Goal: Task Accomplishment & Management: Use online tool/utility

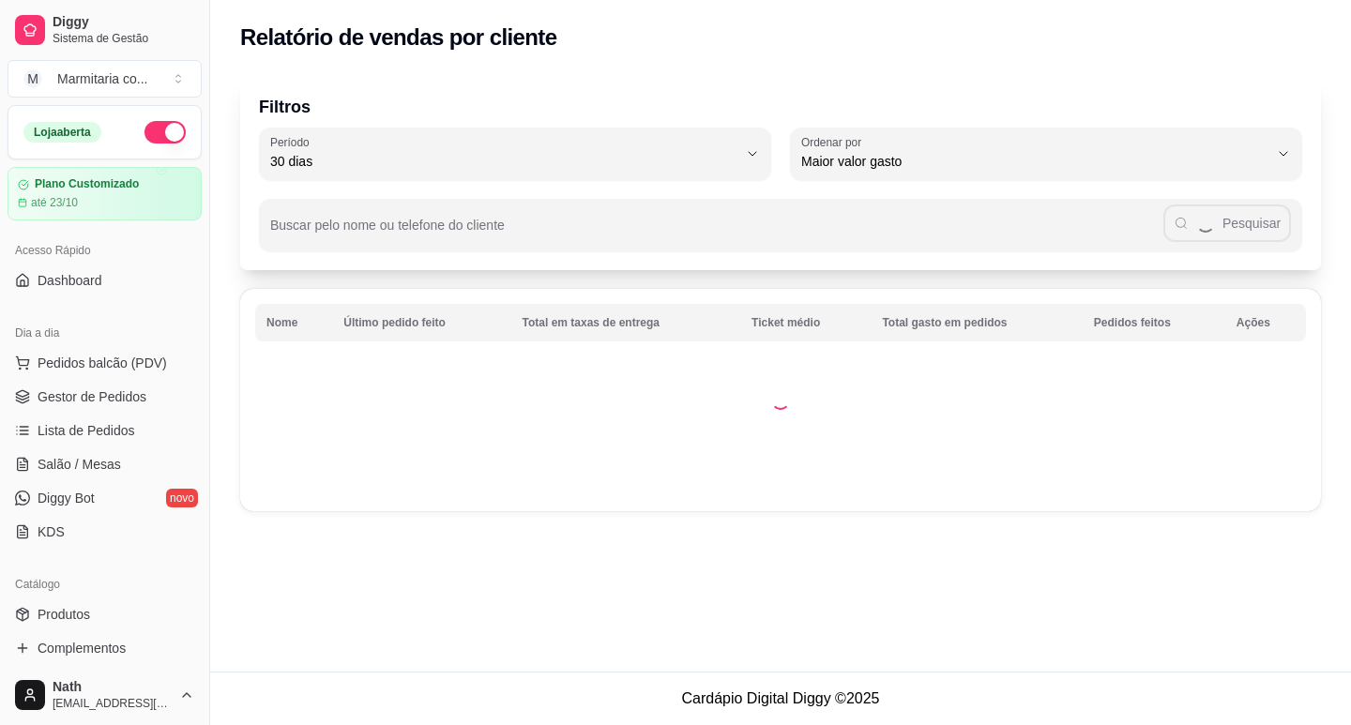
select select "30"
select select "HIGHEST_TOTAL_SPENT_WITH_ORDERS"
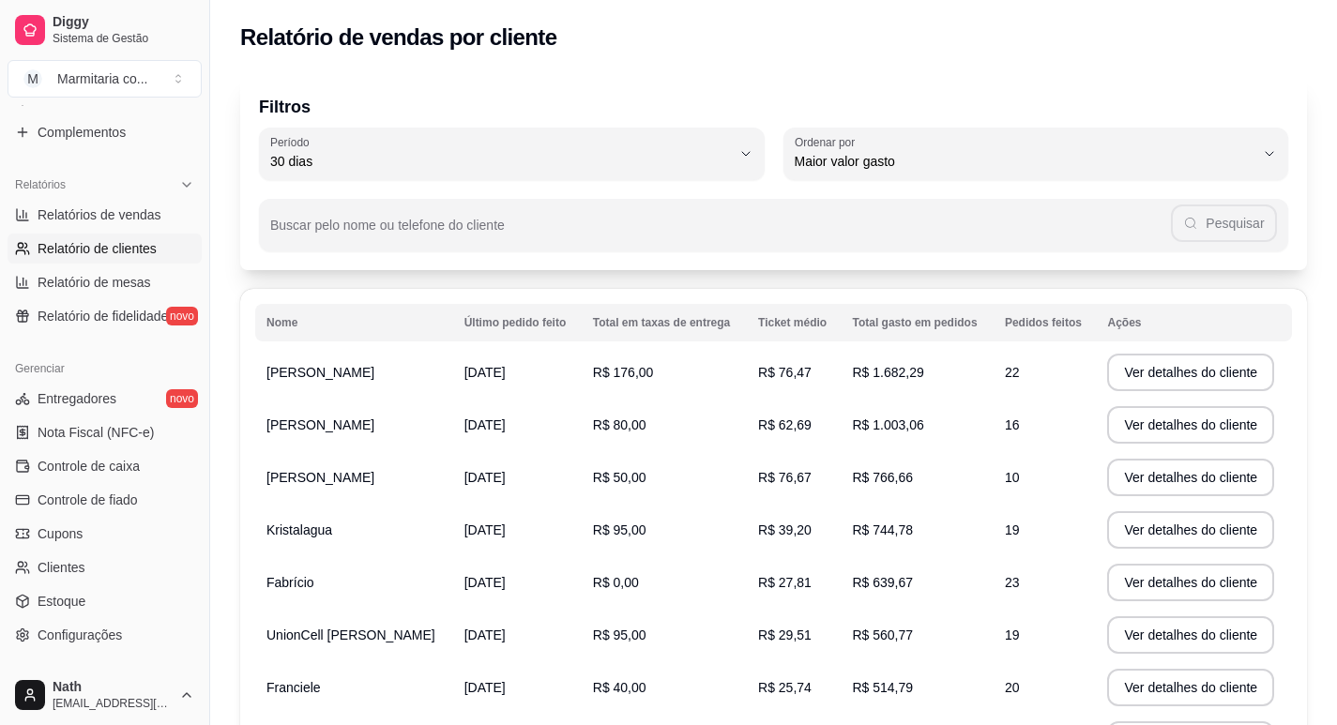
scroll to position [625, 0]
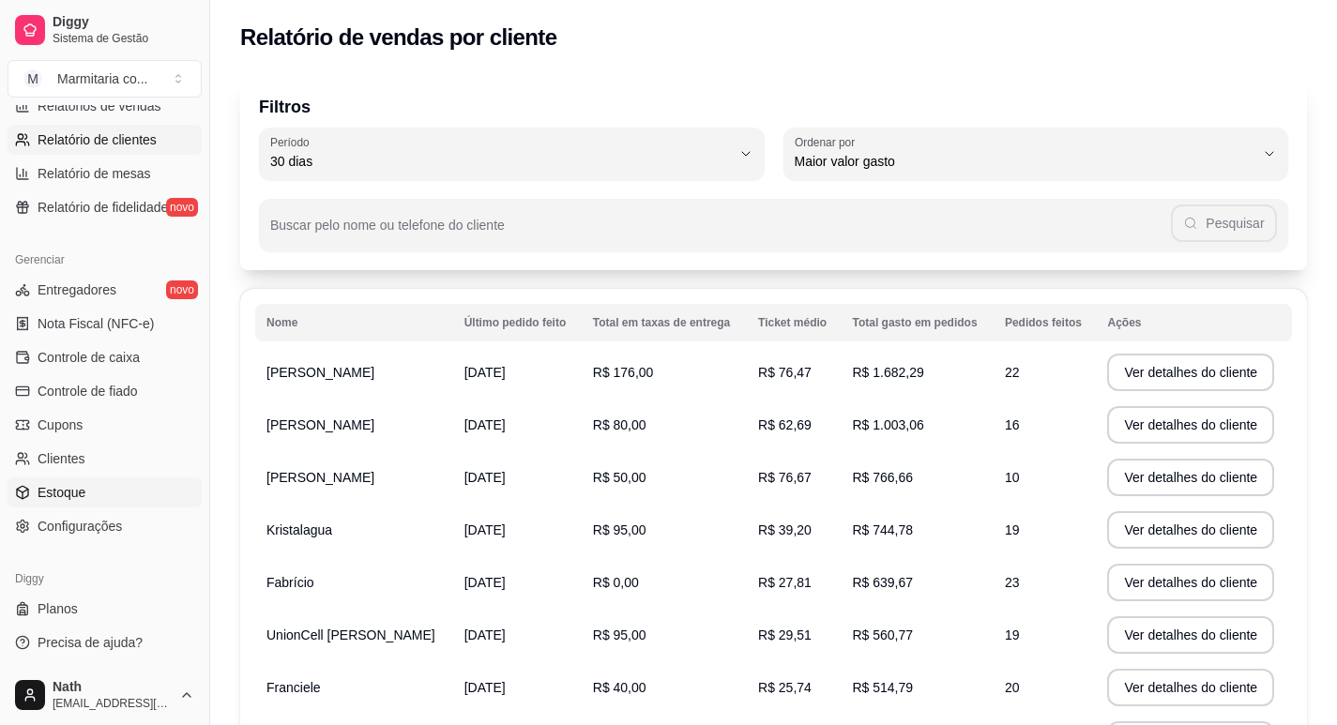
click at [118, 479] on link "Estoque" at bounding box center [105, 493] width 194 height 30
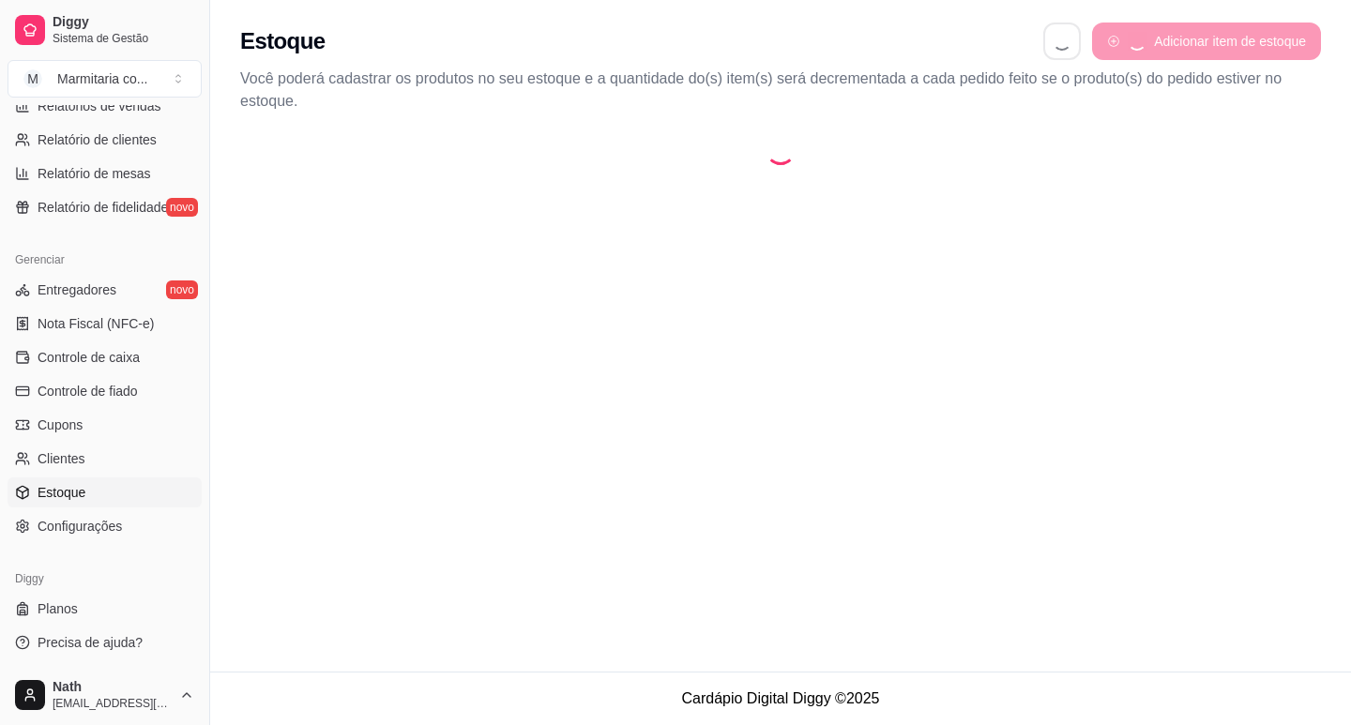
select select "QUANTITY_ORDER"
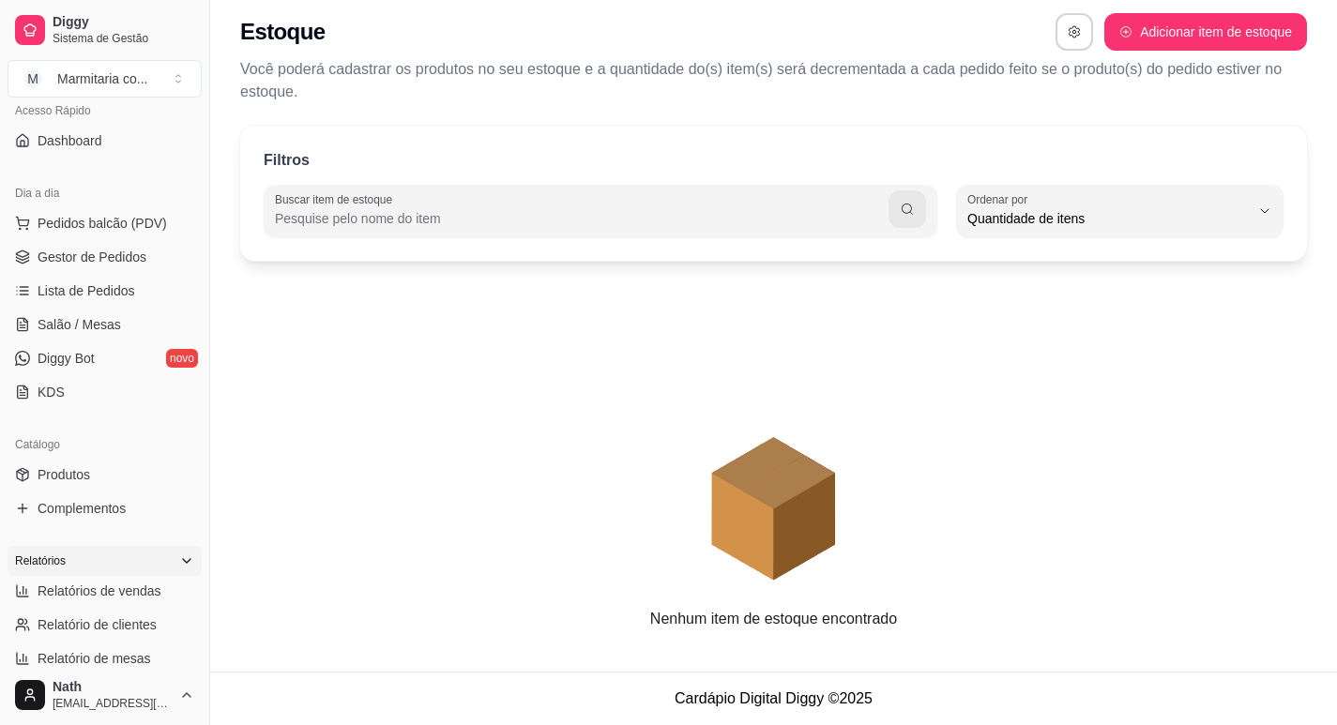
scroll to position [125, 0]
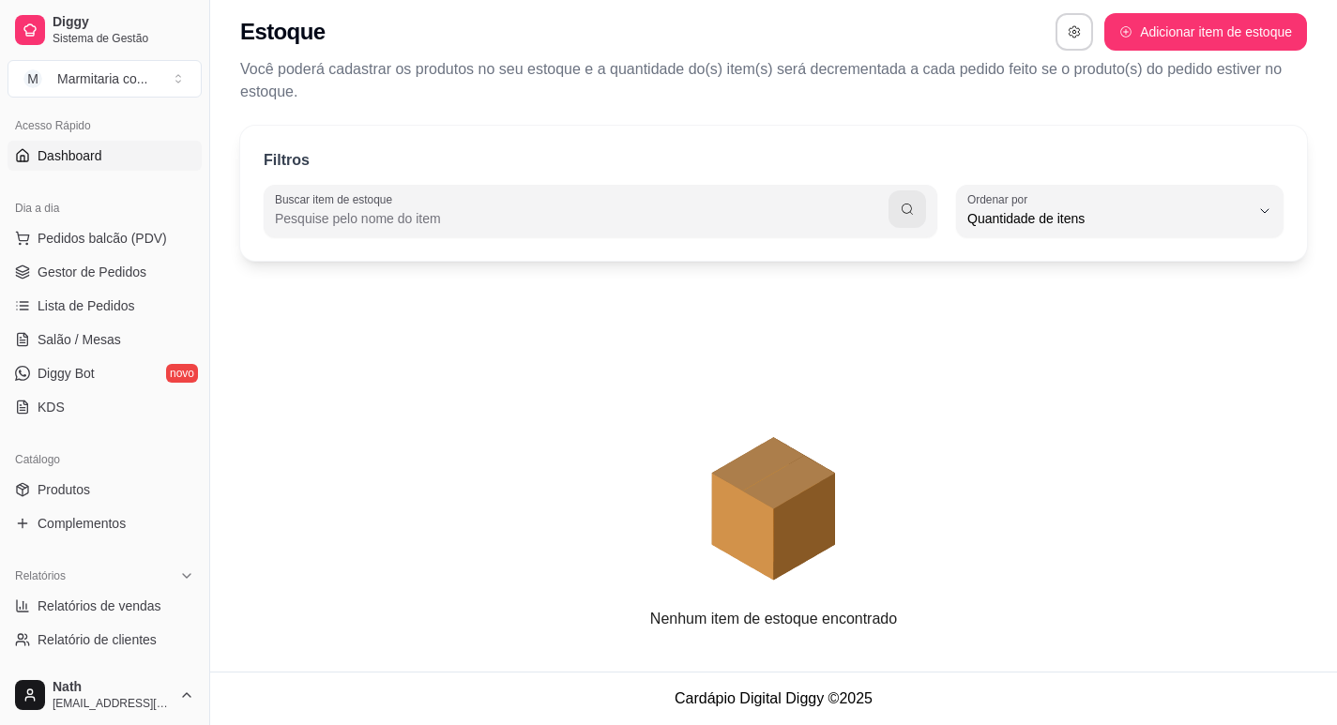
click at [75, 152] on span "Dashboard" at bounding box center [70, 155] width 65 height 19
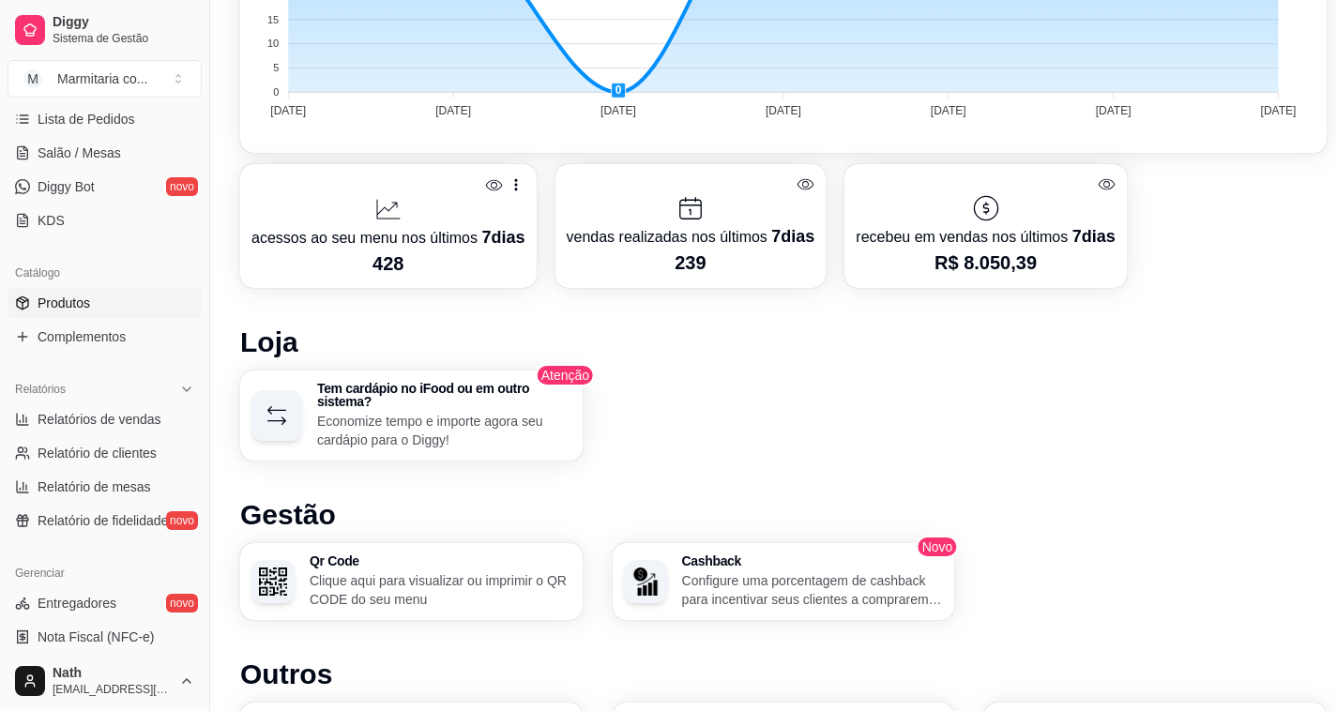
scroll to position [312, 0]
click at [75, 296] on span "Produtos" at bounding box center [64, 302] width 53 height 19
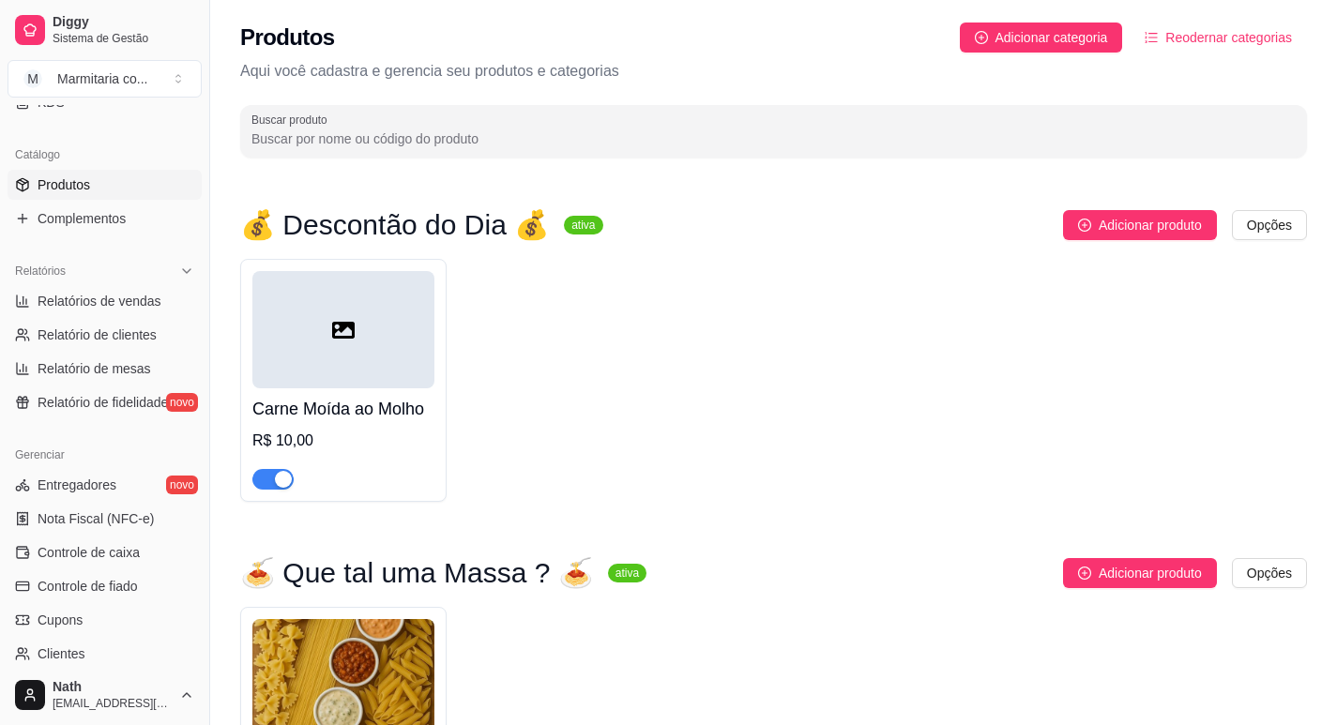
scroll to position [437, 0]
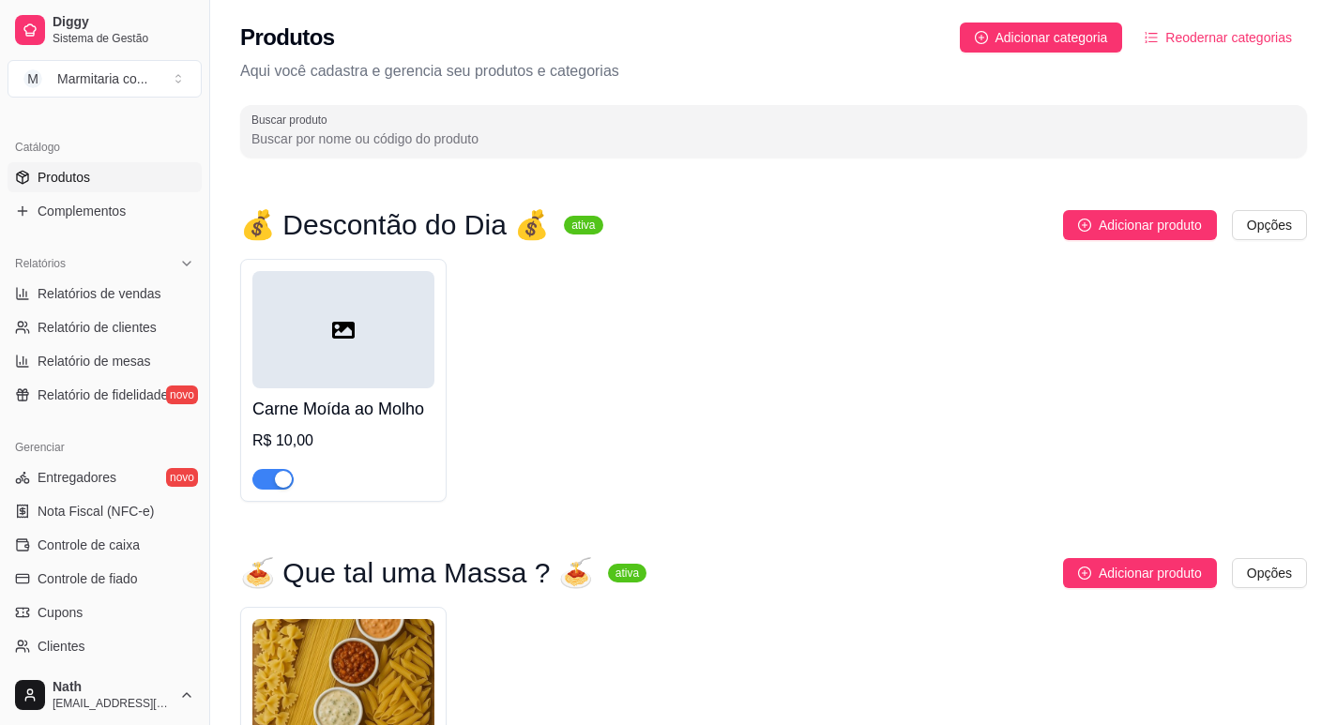
click at [75, 296] on span "Relatórios de vendas" at bounding box center [100, 293] width 124 height 19
select select "ALL"
select select "0"
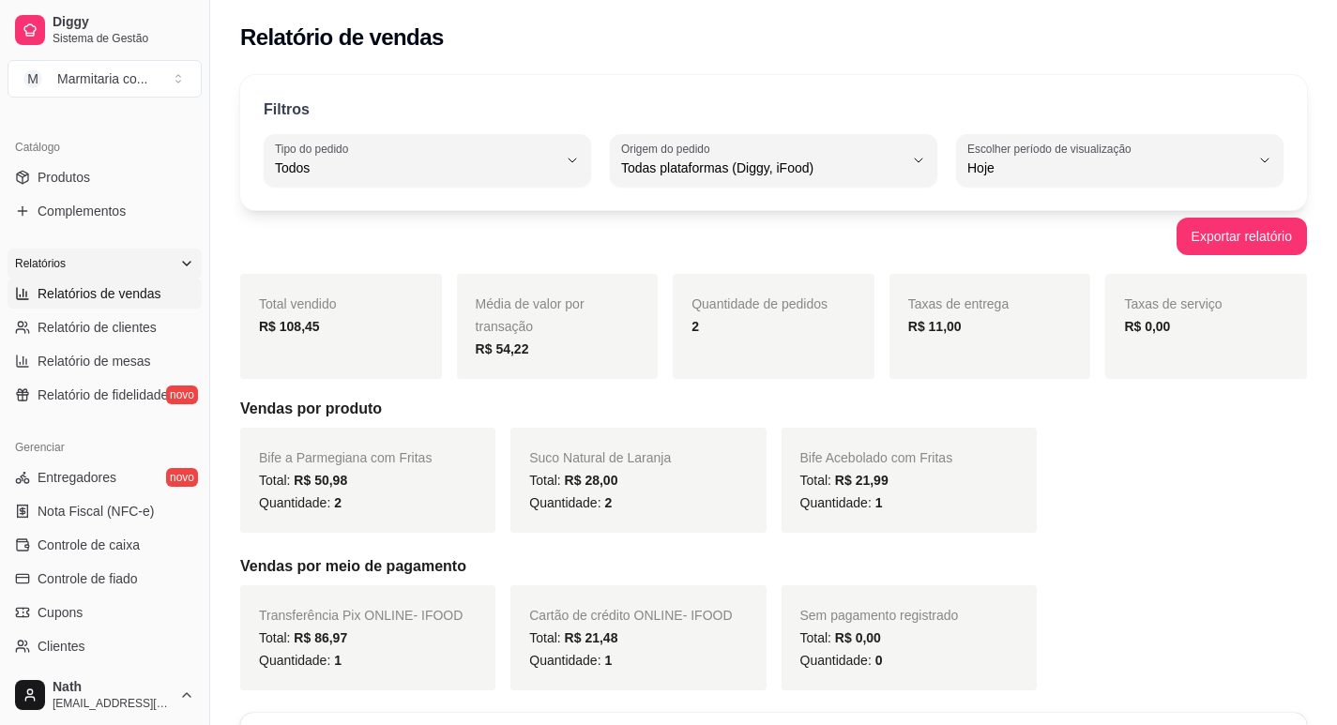
click at [99, 264] on div "Relatórios" at bounding box center [105, 264] width 194 height 30
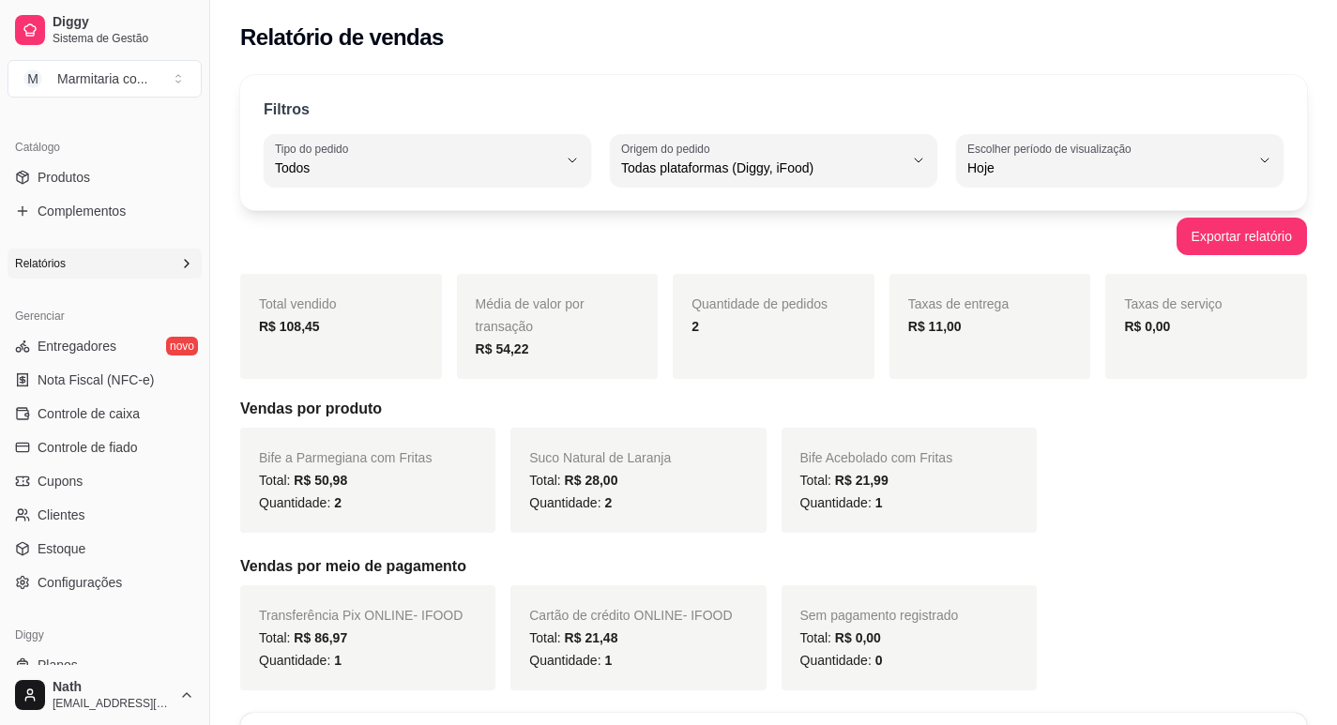
click at [99, 264] on div "Relatórios" at bounding box center [105, 264] width 194 height 30
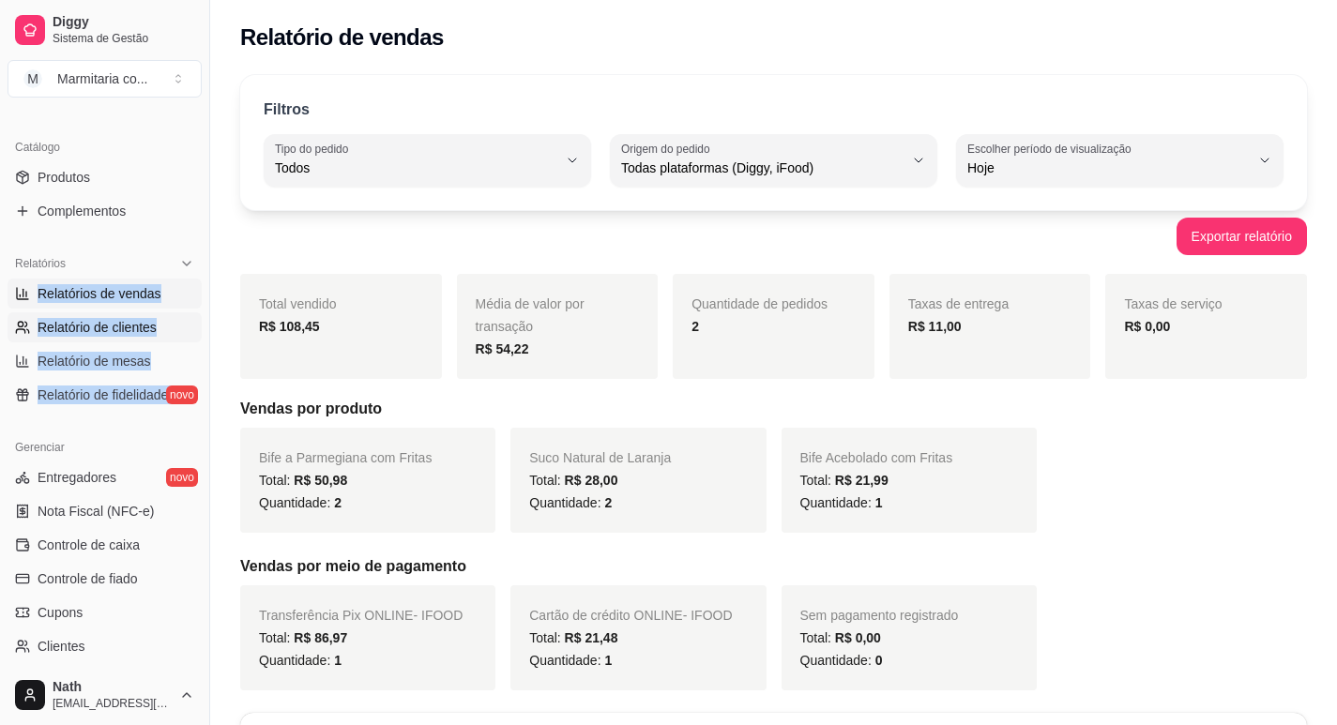
click at [80, 322] on span "Relatório de clientes" at bounding box center [97, 327] width 119 height 19
select select "30"
select select "HIGHEST_TOTAL_SPENT_WITH_ORDERS"
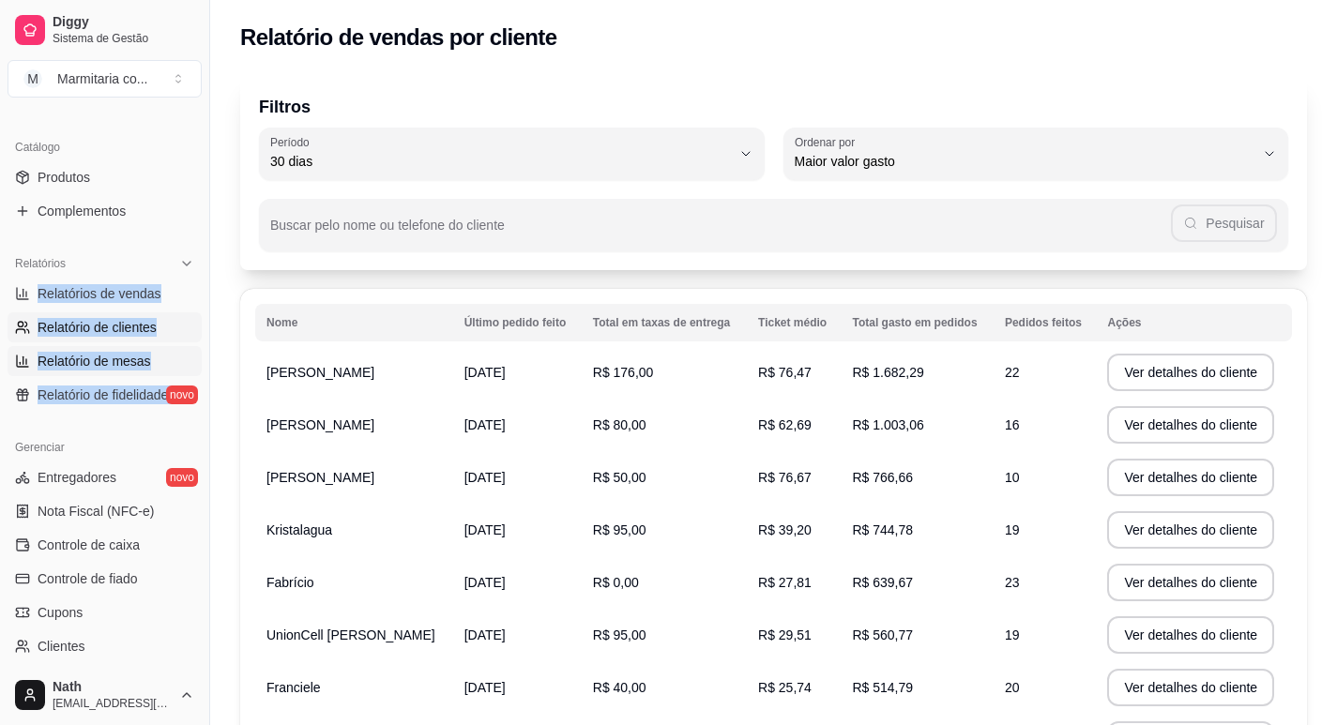
click at [77, 365] on span "Relatório de mesas" at bounding box center [95, 361] width 114 height 19
select select "TOTAL_OF_ORDERS"
select select "7"
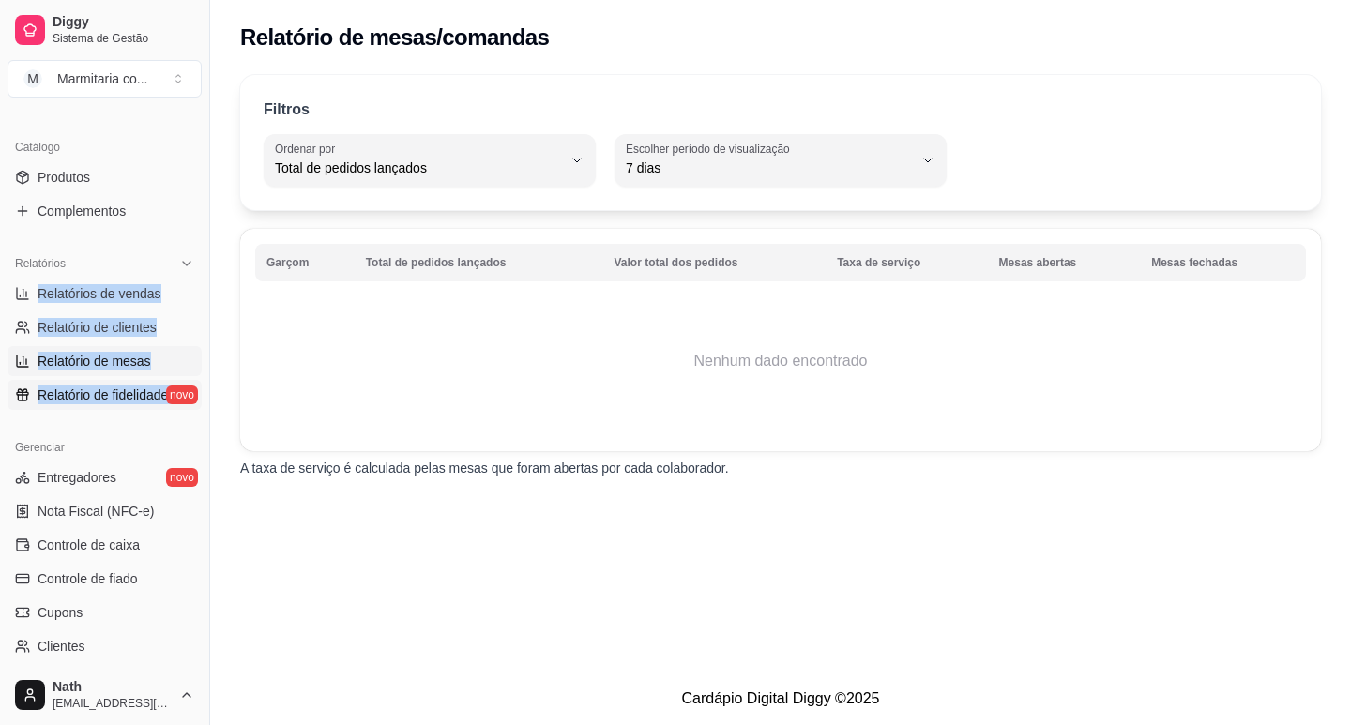
click at [73, 401] on span "Relatório de fidelidade" at bounding box center [103, 395] width 130 height 19
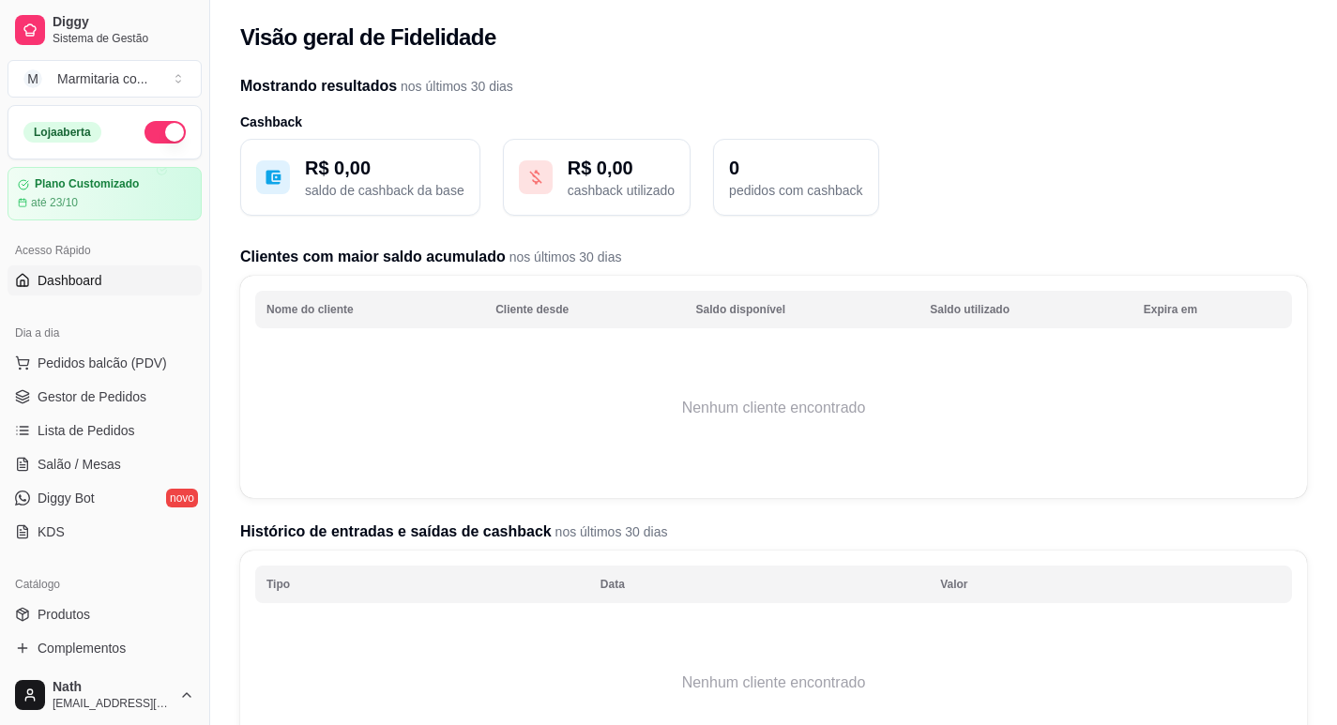
click at [87, 281] on span "Dashboard" at bounding box center [70, 280] width 65 height 19
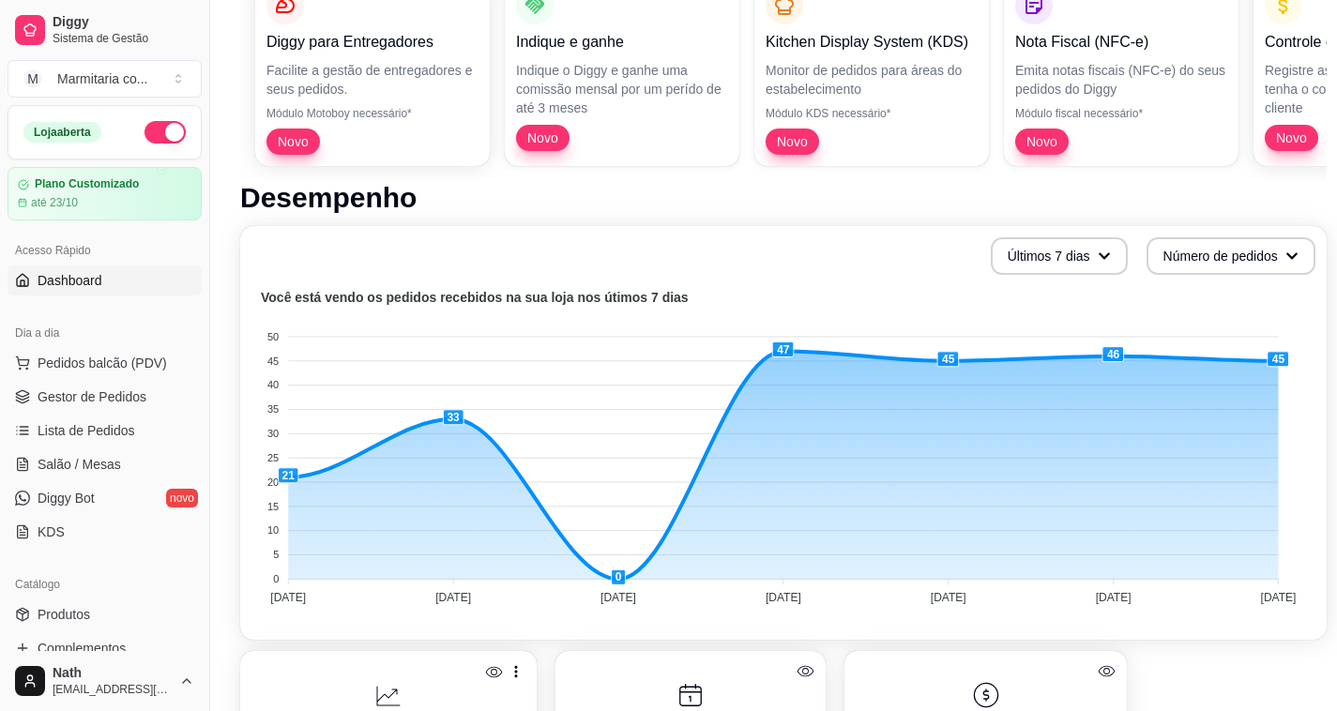
scroll to position [222, 0]
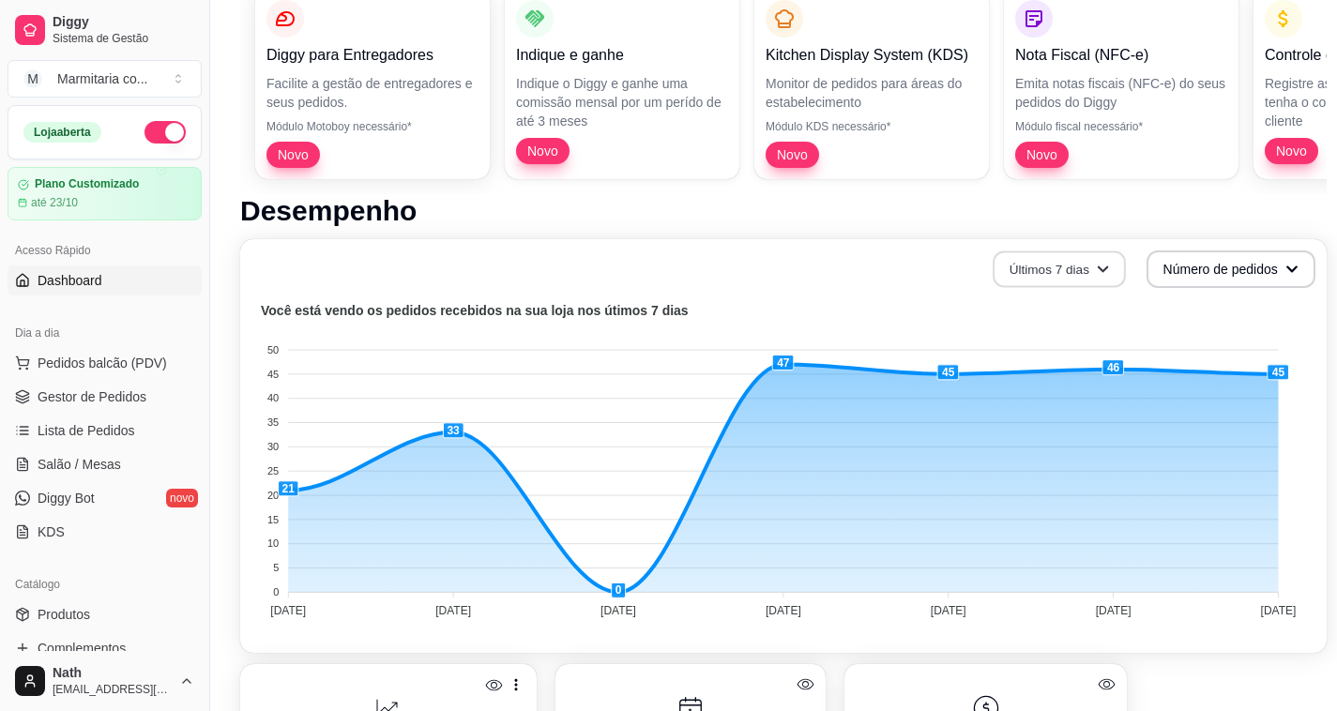
click at [1072, 266] on button "Últimos 7 dias" at bounding box center [1059, 269] width 133 height 37
click at [1077, 267] on button "Últimos 7 dias" at bounding box center [1059, 269] width 133 height 37
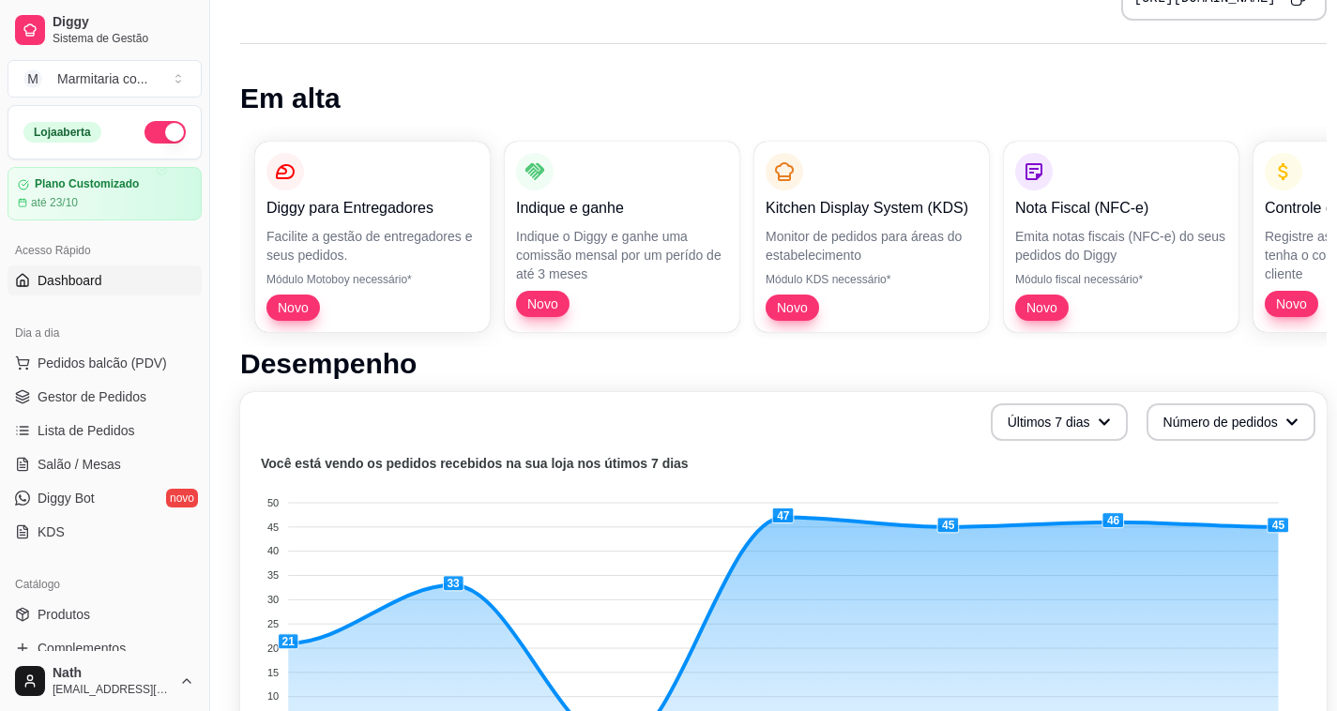
scroll to position [35, 0]
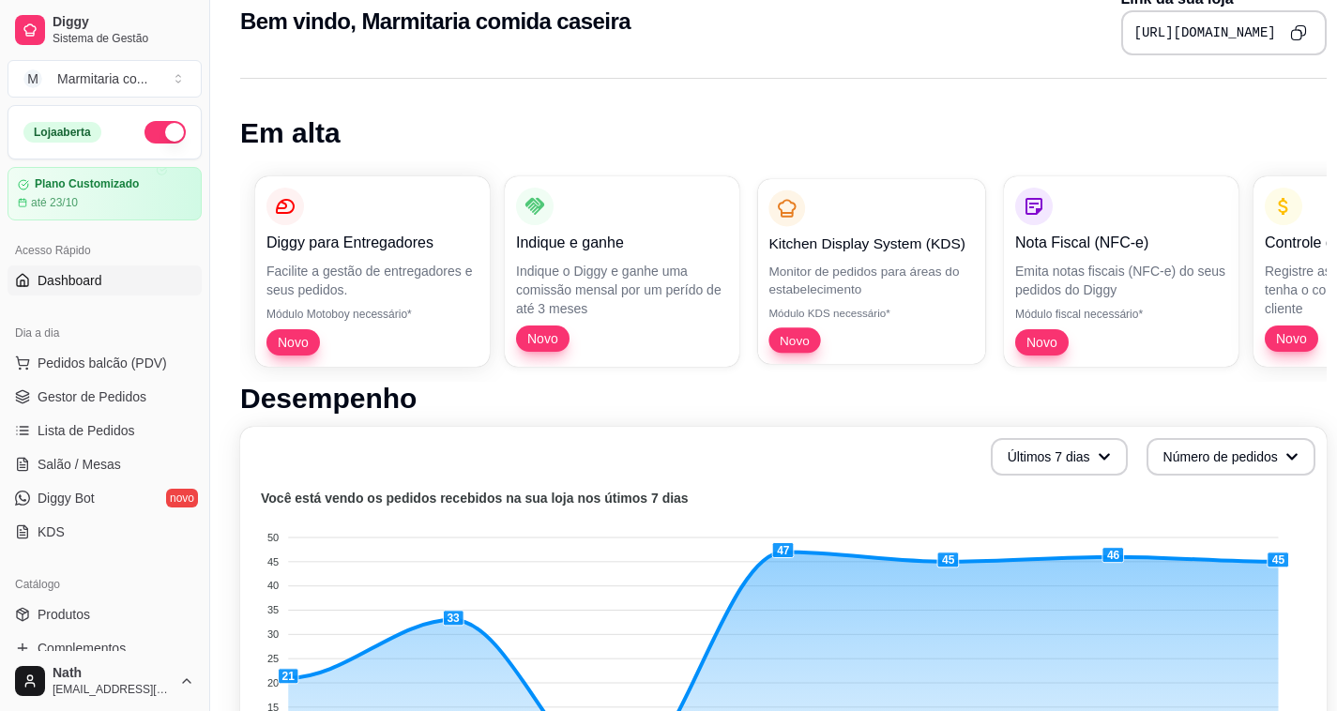
click at [843, 311] on p "Módulo KDS necessário*" at bounding box center [870, 313] width 205 height 15
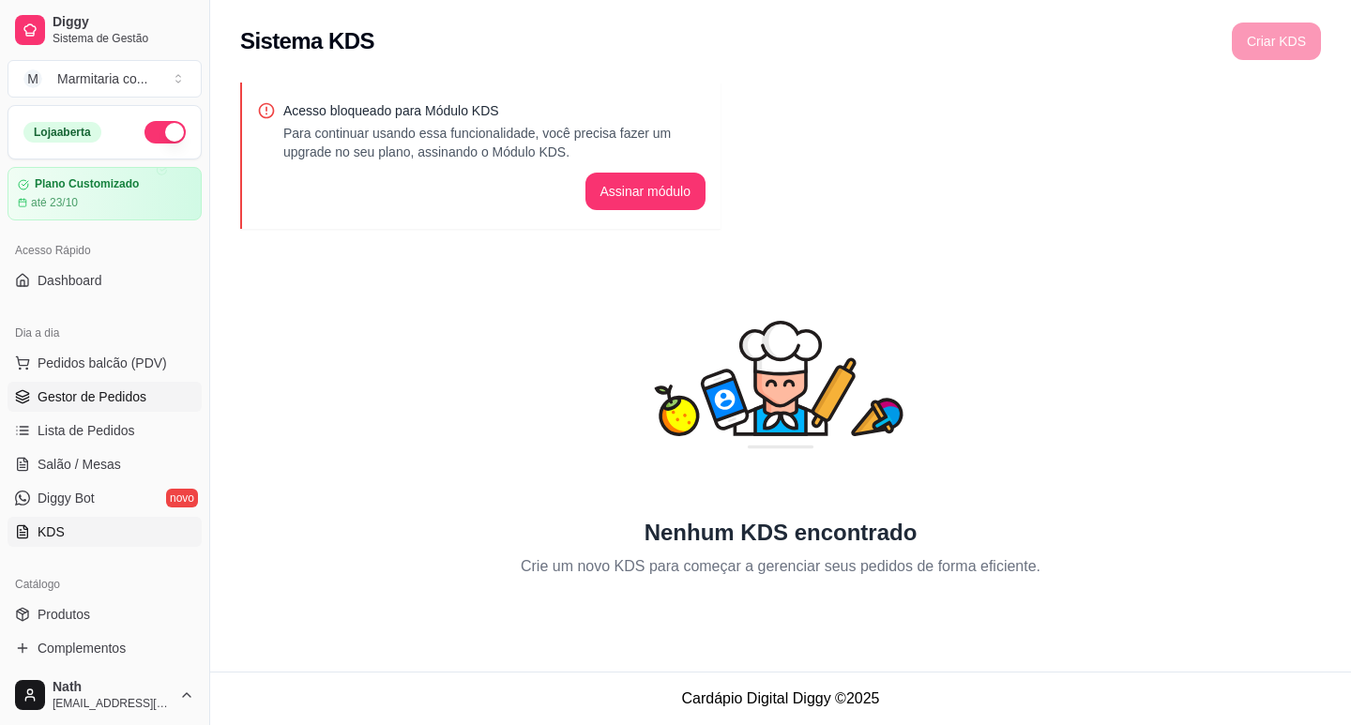
click at [111, 391] on span "Gestor de Pedidos" at bounding box center [92, 397] width 109 height 19
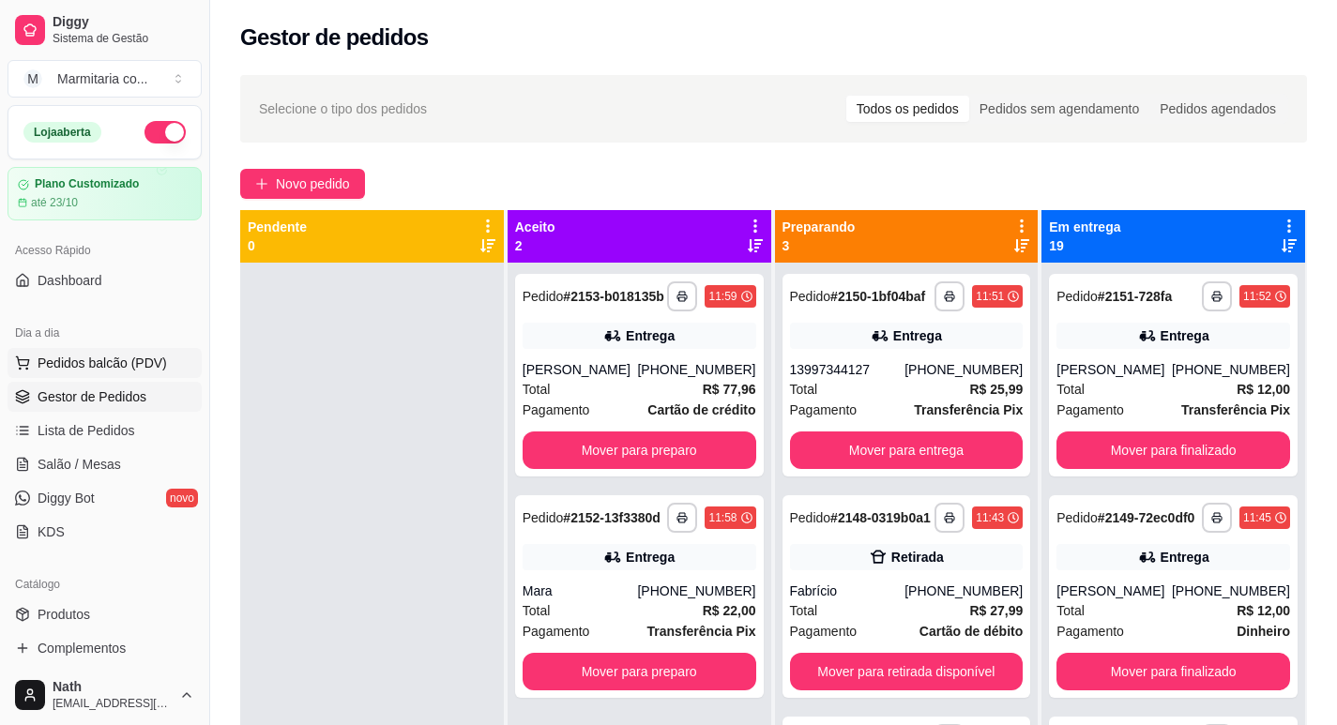
click at [115, 369] on span "Pedidos balcão (PDV)" at bounding box center [102, 363] width 129 height 19
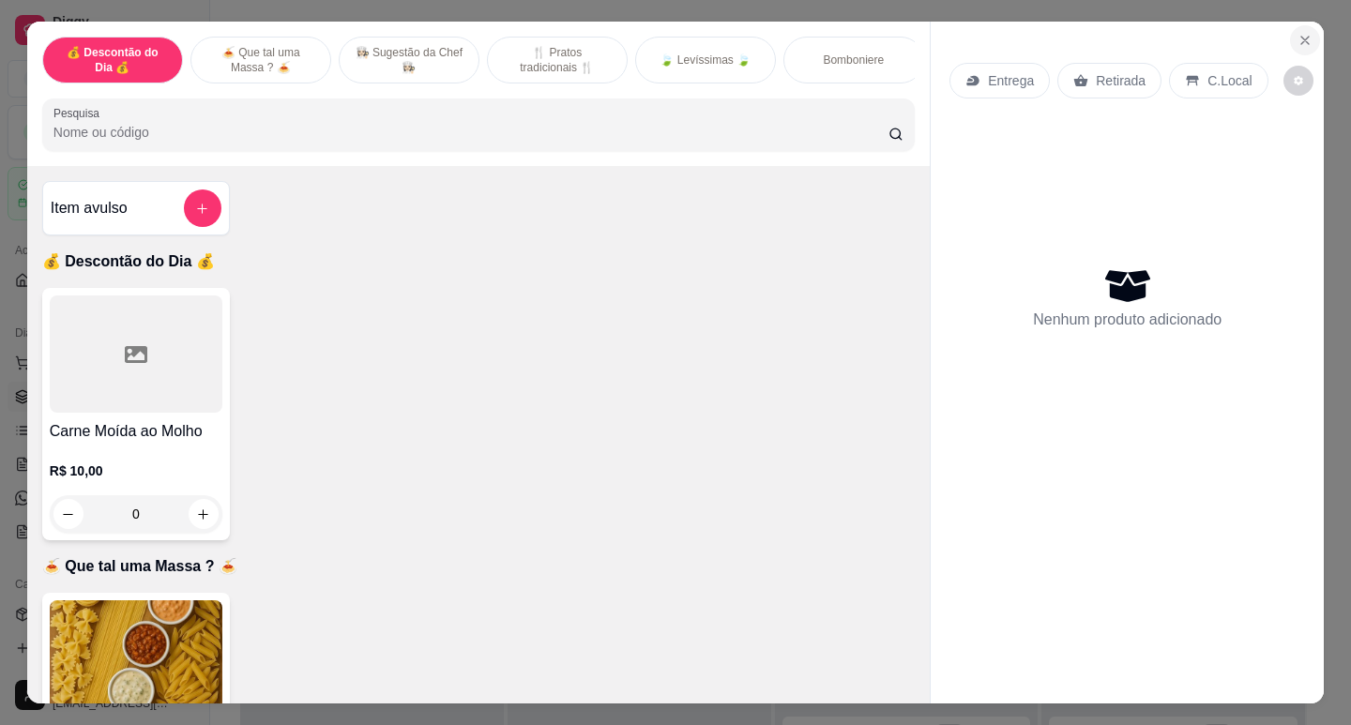
click at [1290, 40] on button "Close" at bounding box center [1305, 40] width 30 height 30
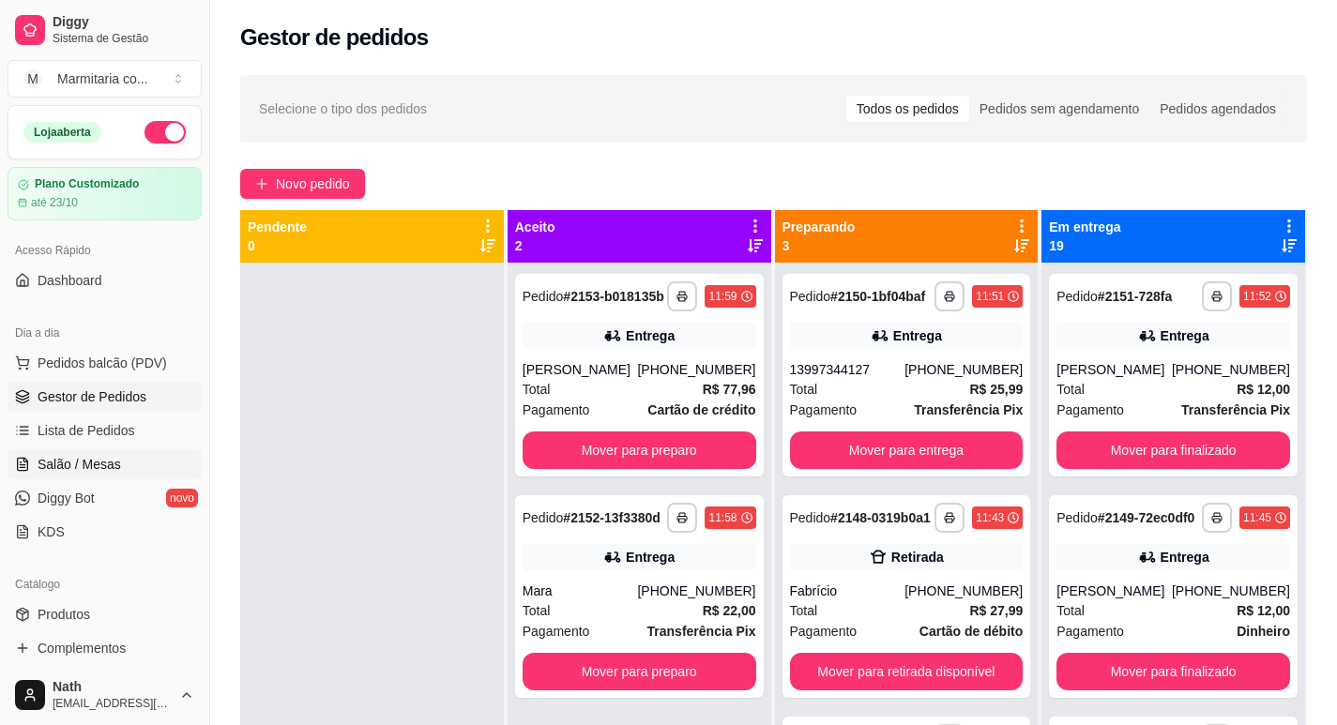
click at [107, 468] on span "Salão / Mesas" at bounding box center [80, 464] width 84 height 19
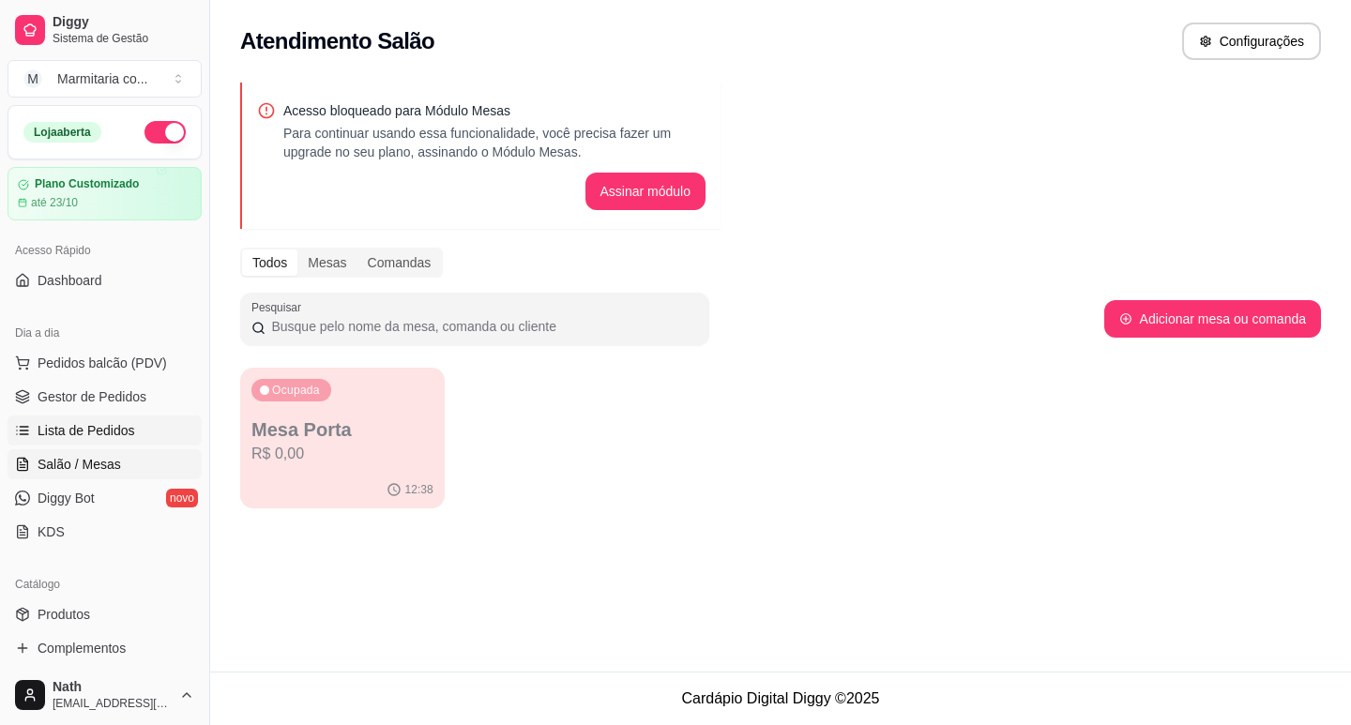
click at [146, 420] on link "Lista de Pedidos" at bounding box center [105, 431] width 194 height 30
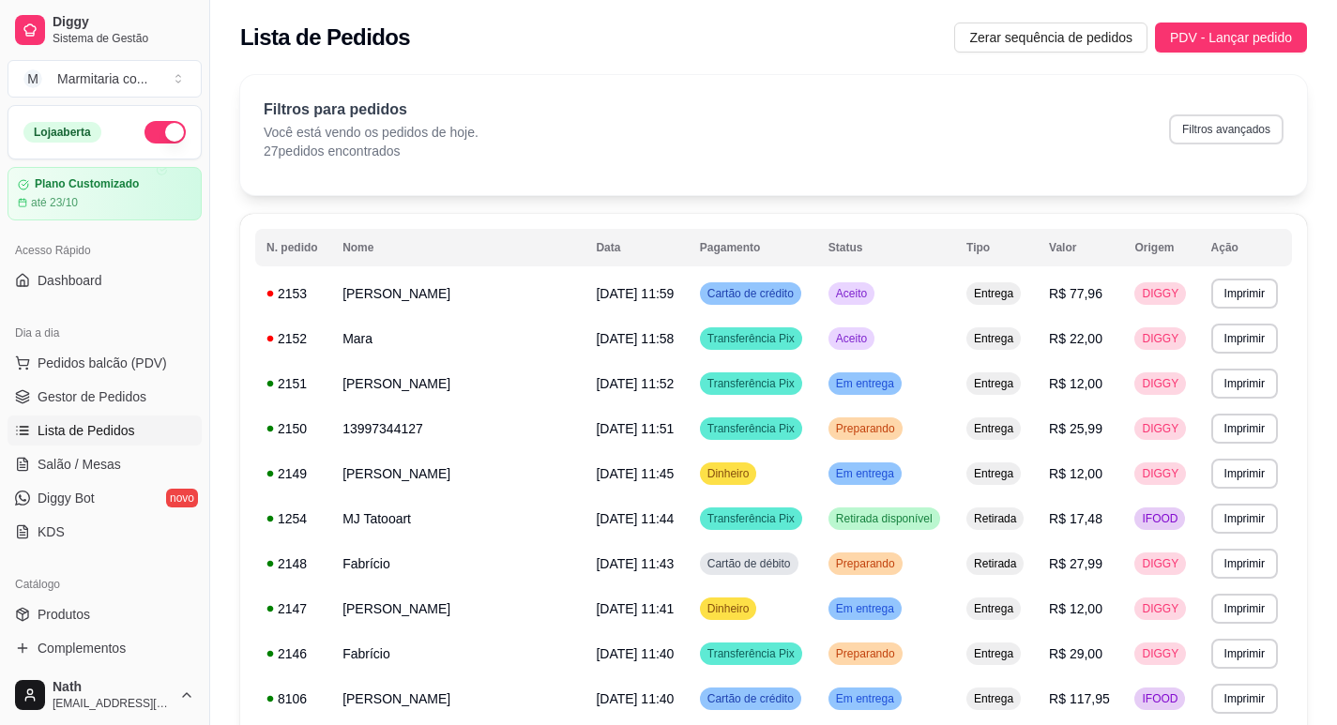
click at [1238, 124] on button "Filtros avançados" at bounding box center [1226, 129] width 114 height 30
select select "0"
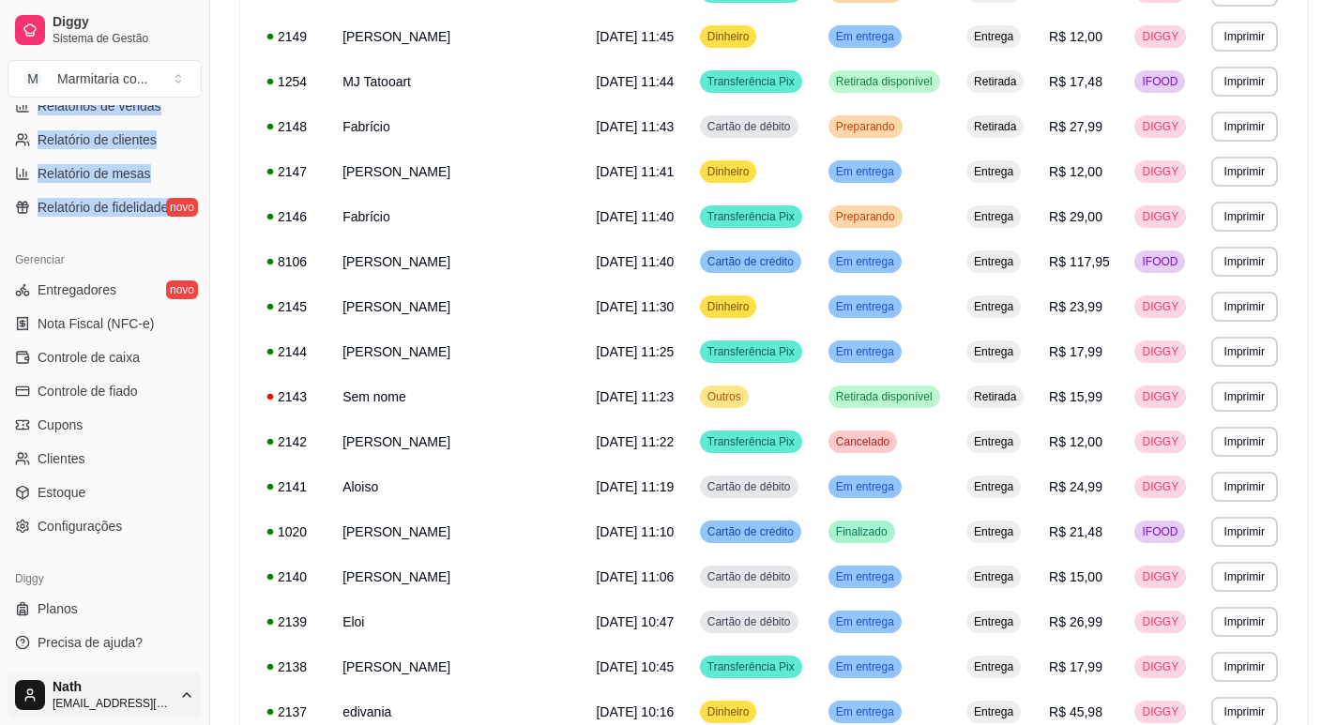
scroll to position [438, 0]
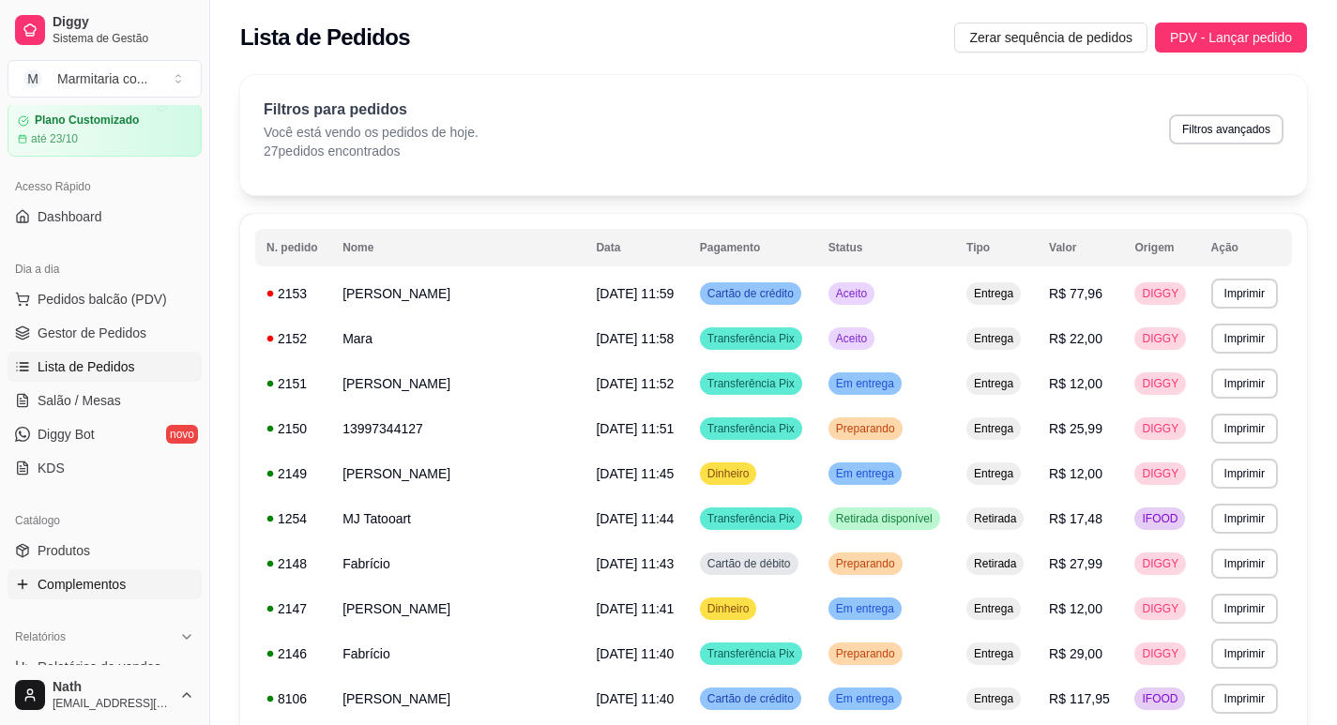
scroll to position [0, 0]
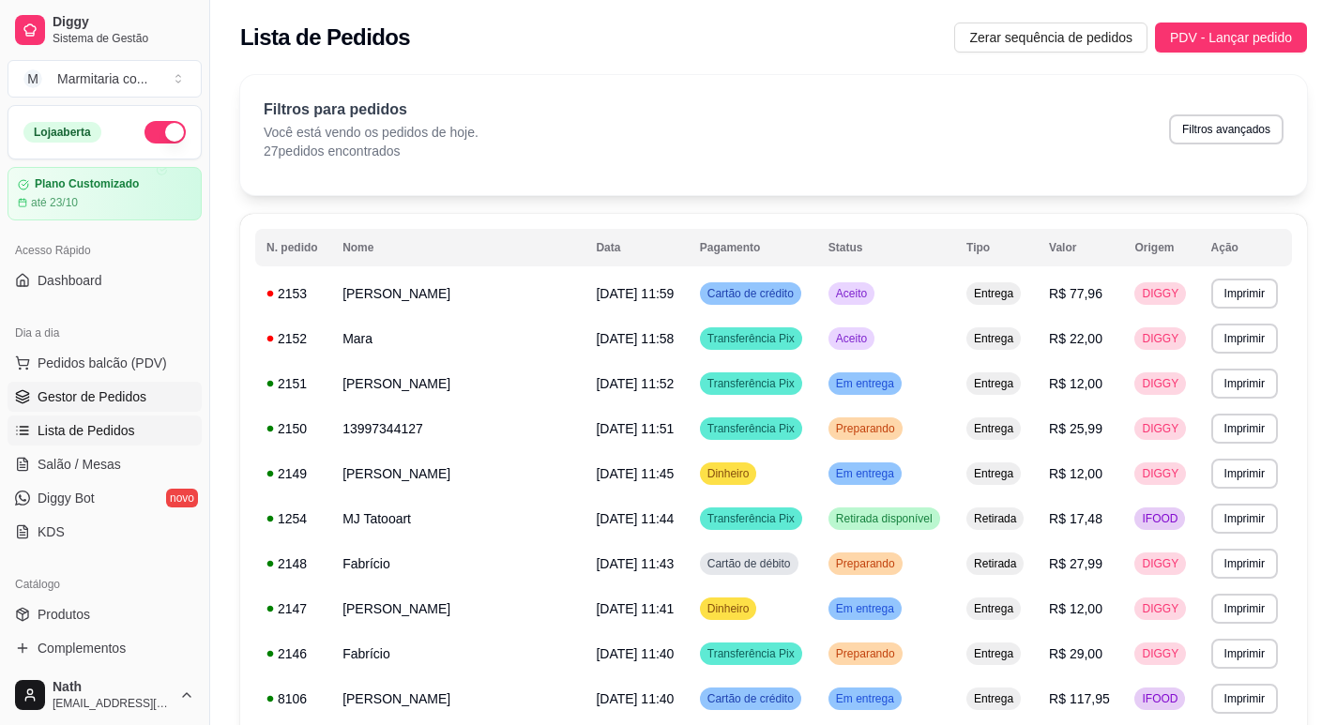
click at [54, 389] on span "Gestor de Pedidos" at bounding box center [92, 397] width 109 height 19
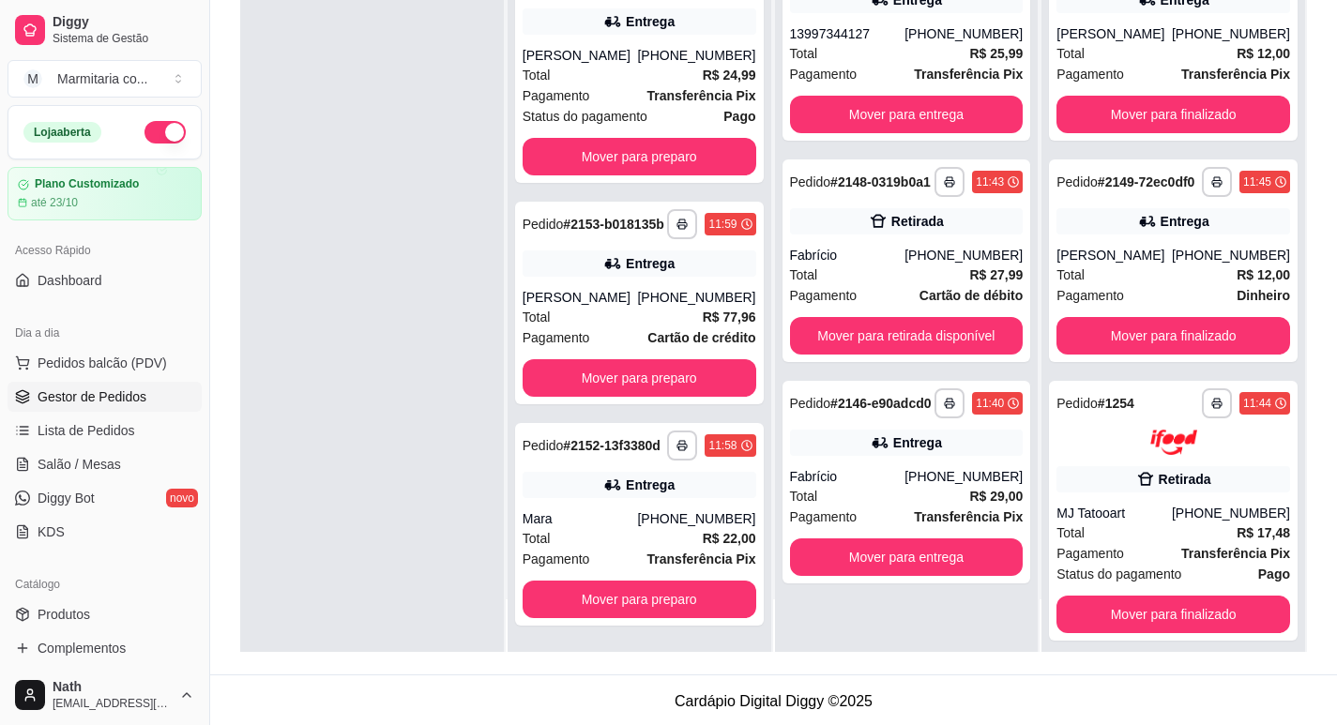
scroll to position [286, 0]
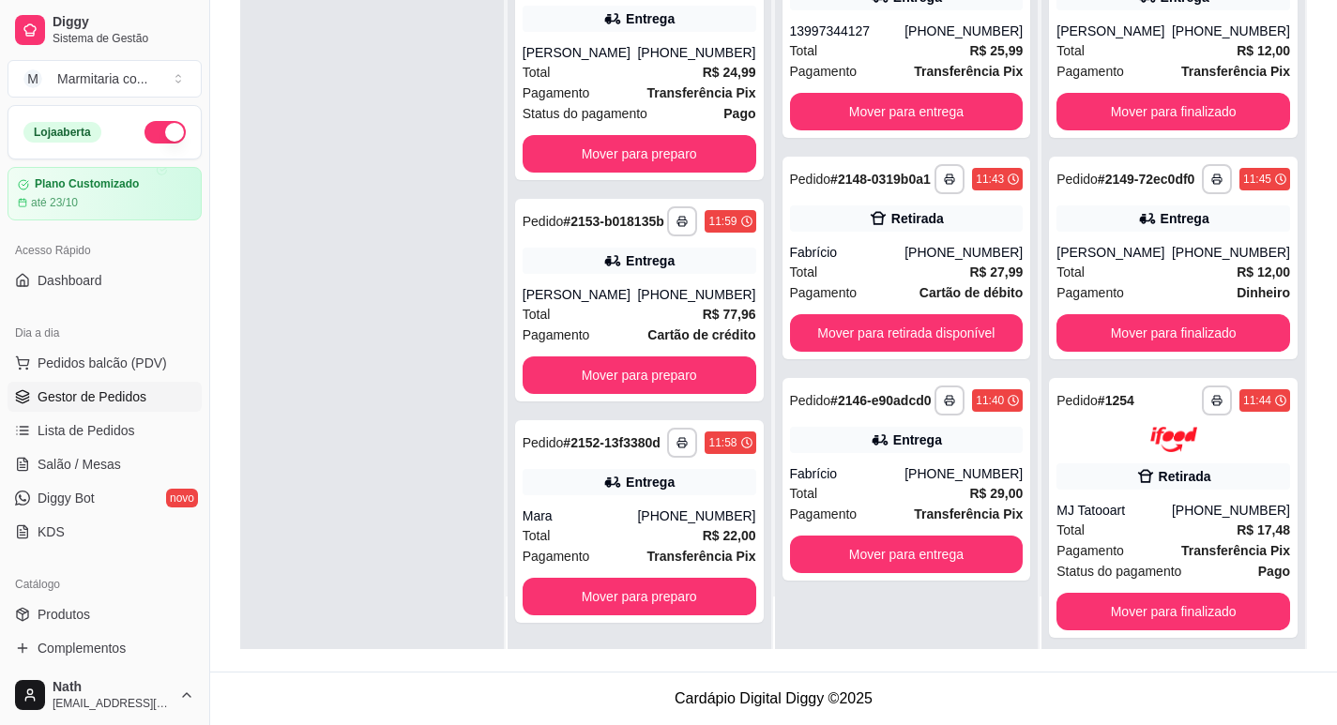
click at [327, 453] on div at bounding box center [372, 286] width 264 height 725
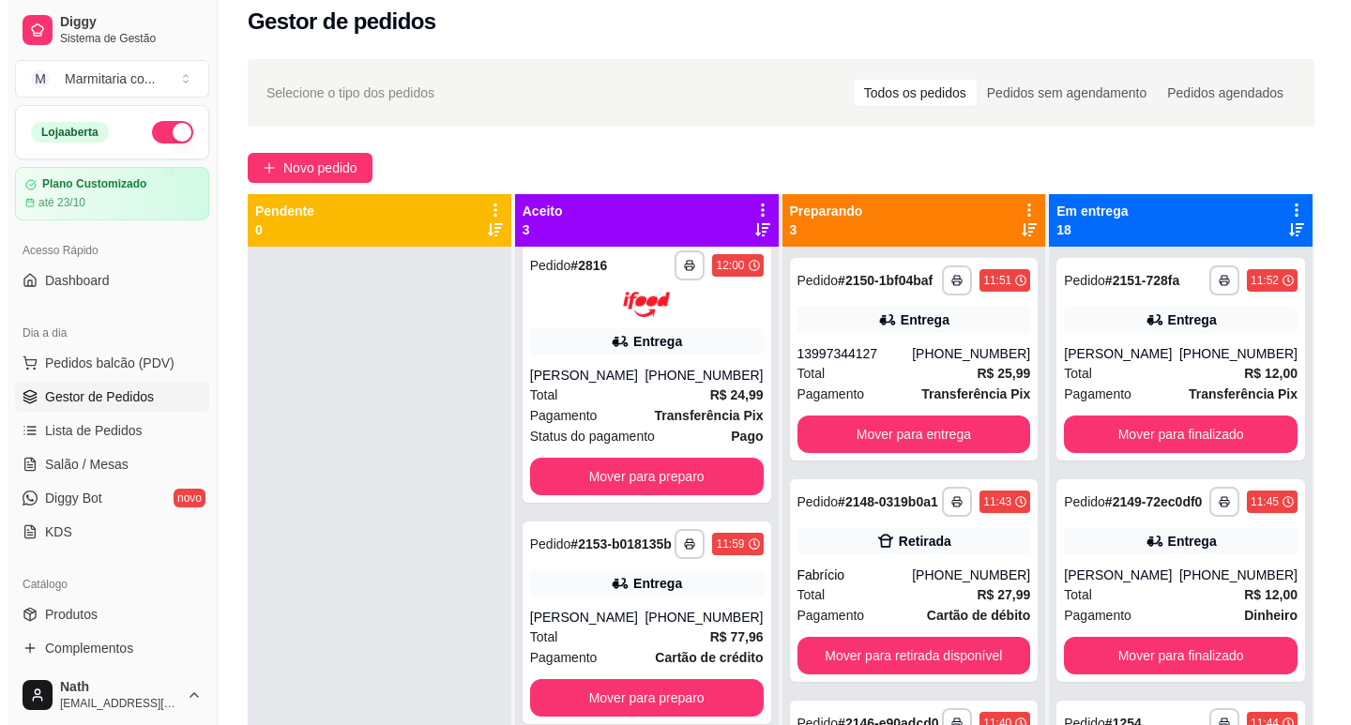
scroll to position [0, 0]
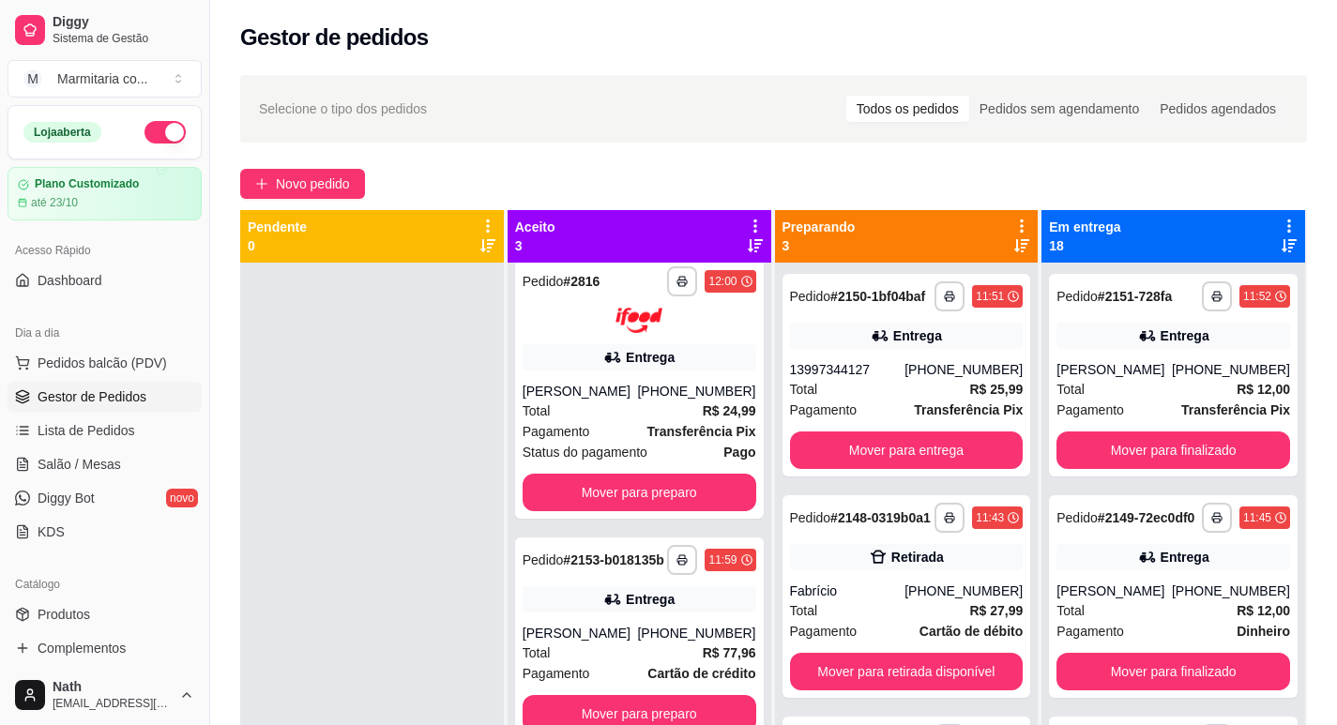
click at [266, 200] on div "**********" at bounding box center [773, 511] width 1127 height 894
click at [267, 190] on icon "plus" at bounding box center [261, 183] width 13 height 13
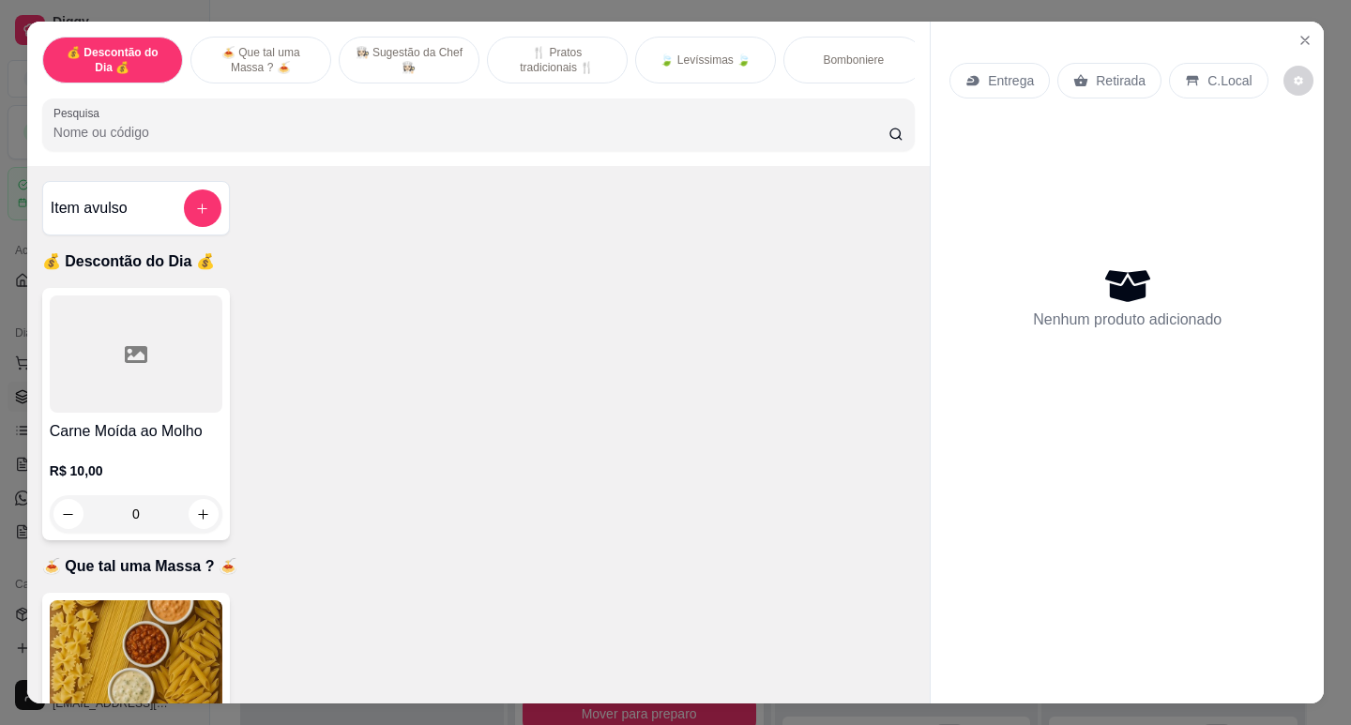
click at [189, 336] on div at bounding box center [136, 354] width 173 height 117
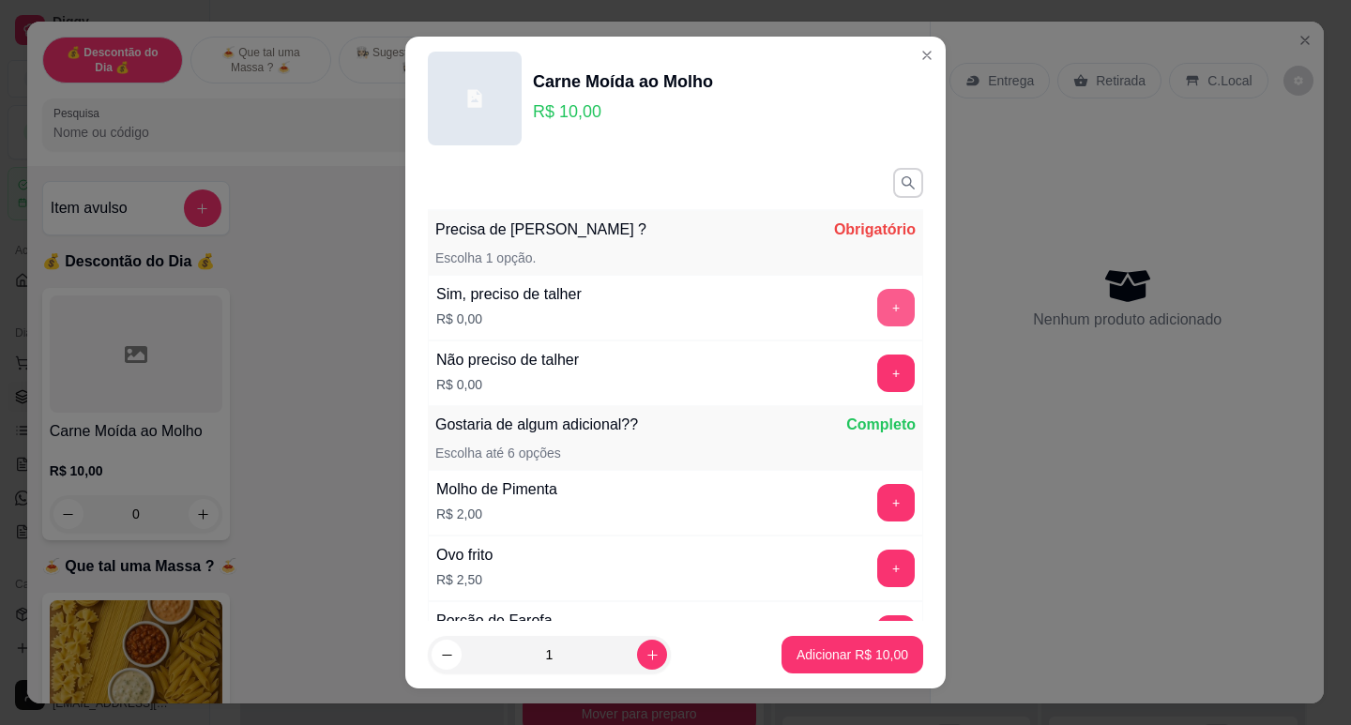
click at [877, 314] on button "+" at bounding box center [896, 308] width 38 height 38
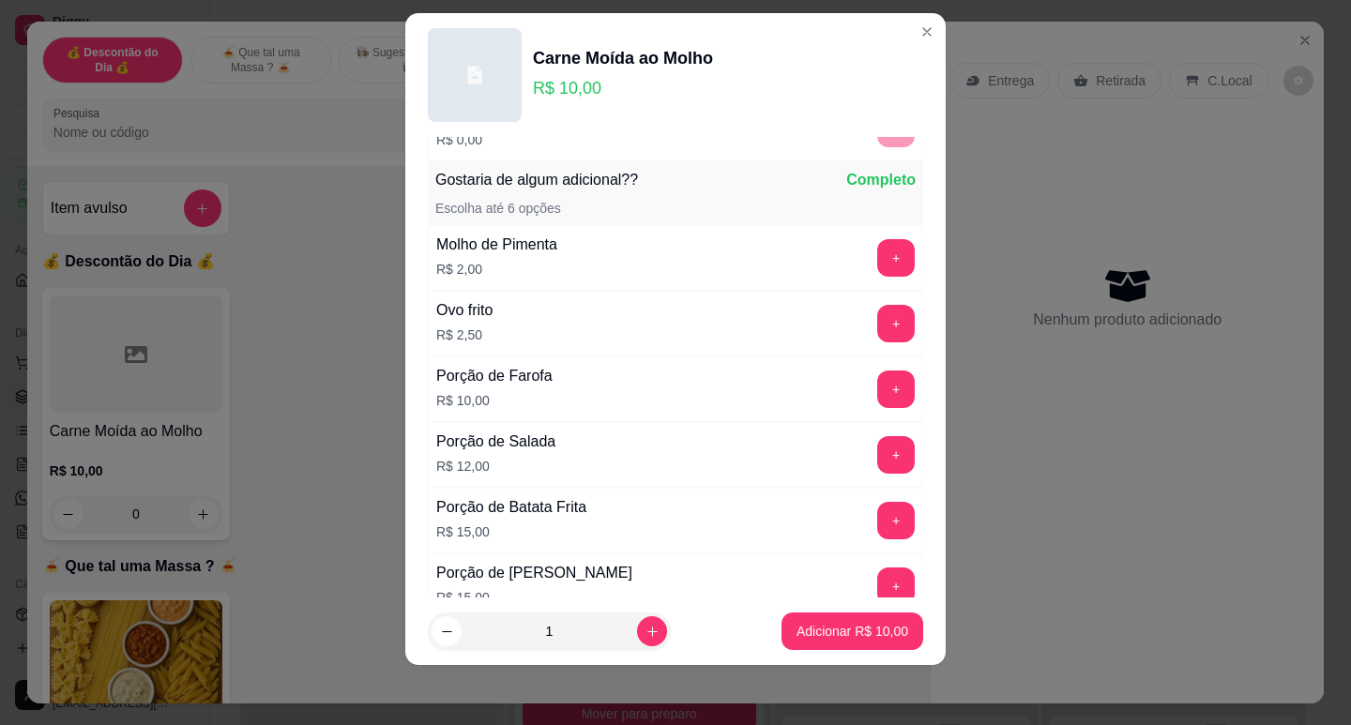
scroll to position [246, 0]
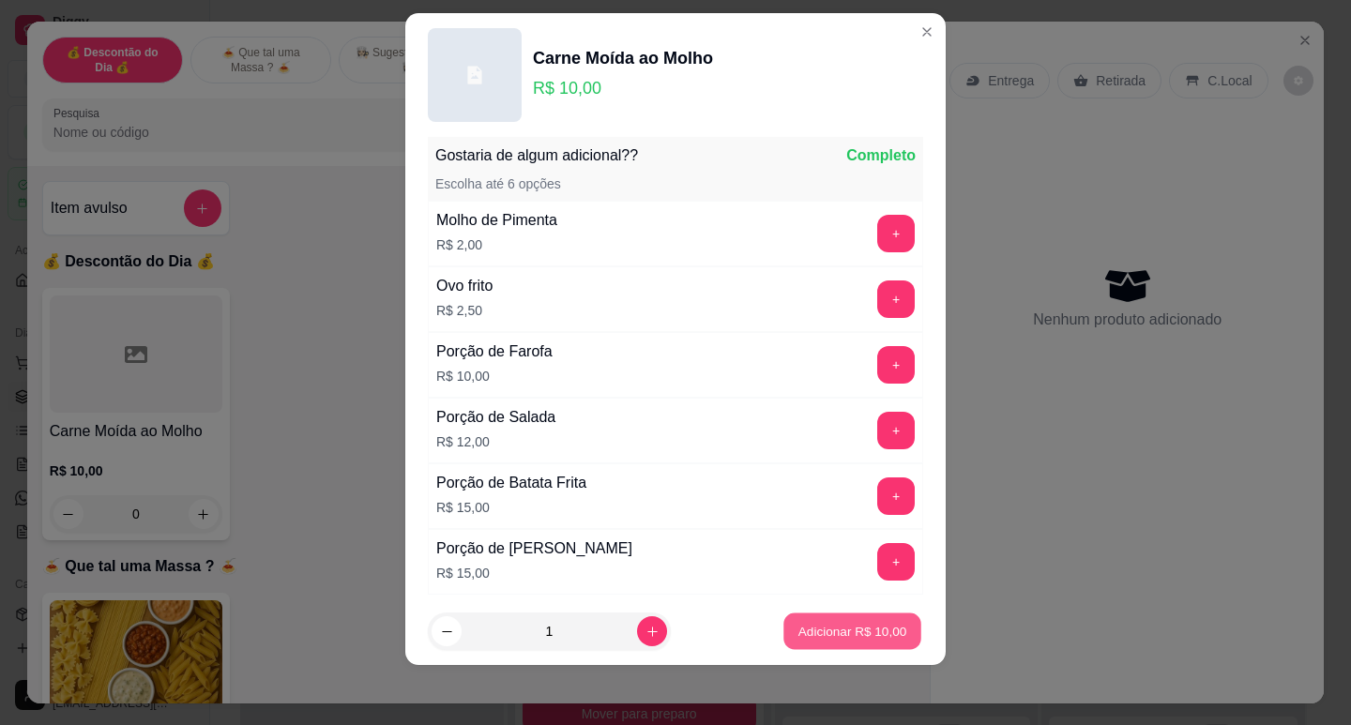
click at [857, 626] on p "Adicionar R$ 10,00" at bounding box center [852, 632] width 109 height 18
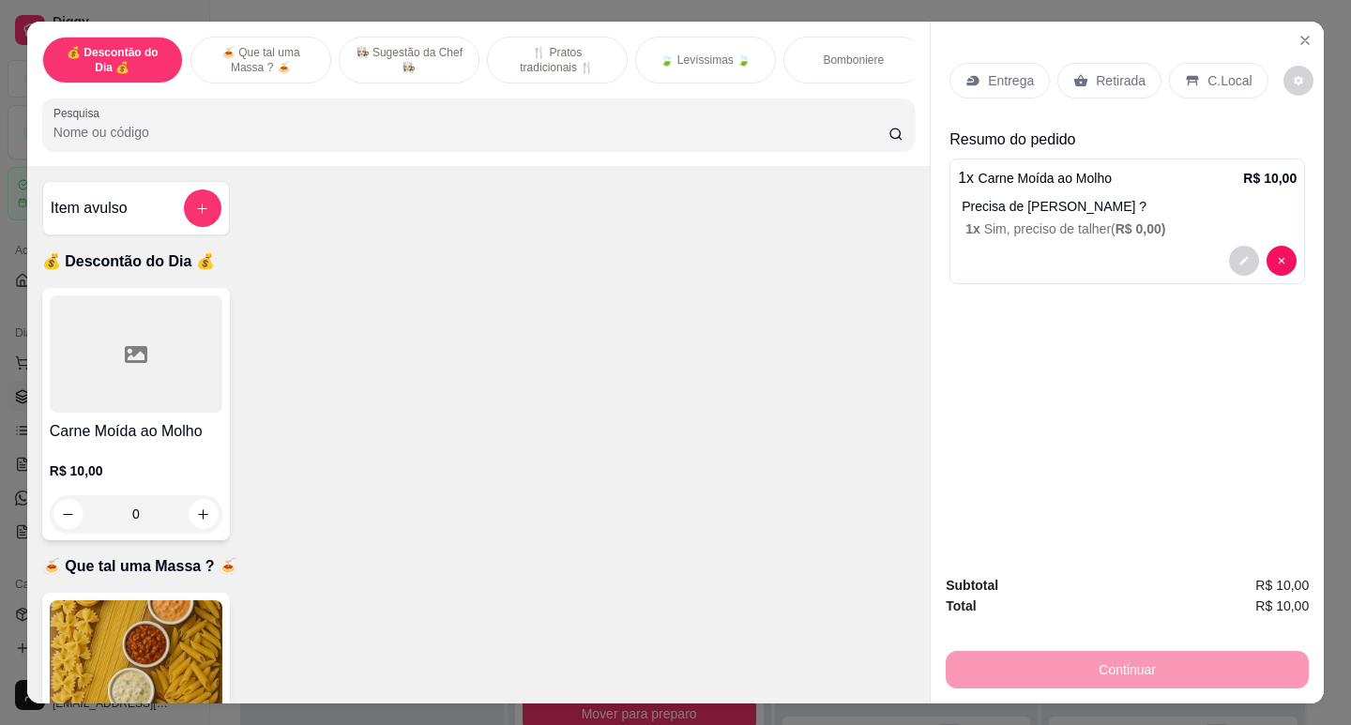
click at [1079, 92] on div "Entrega Retirada C.Local" at bounding box center [1128, 81] width 356 height 66
click at [1085, 77] on div "Retirada" at bounding box center [1109, 81] width 104 height 36
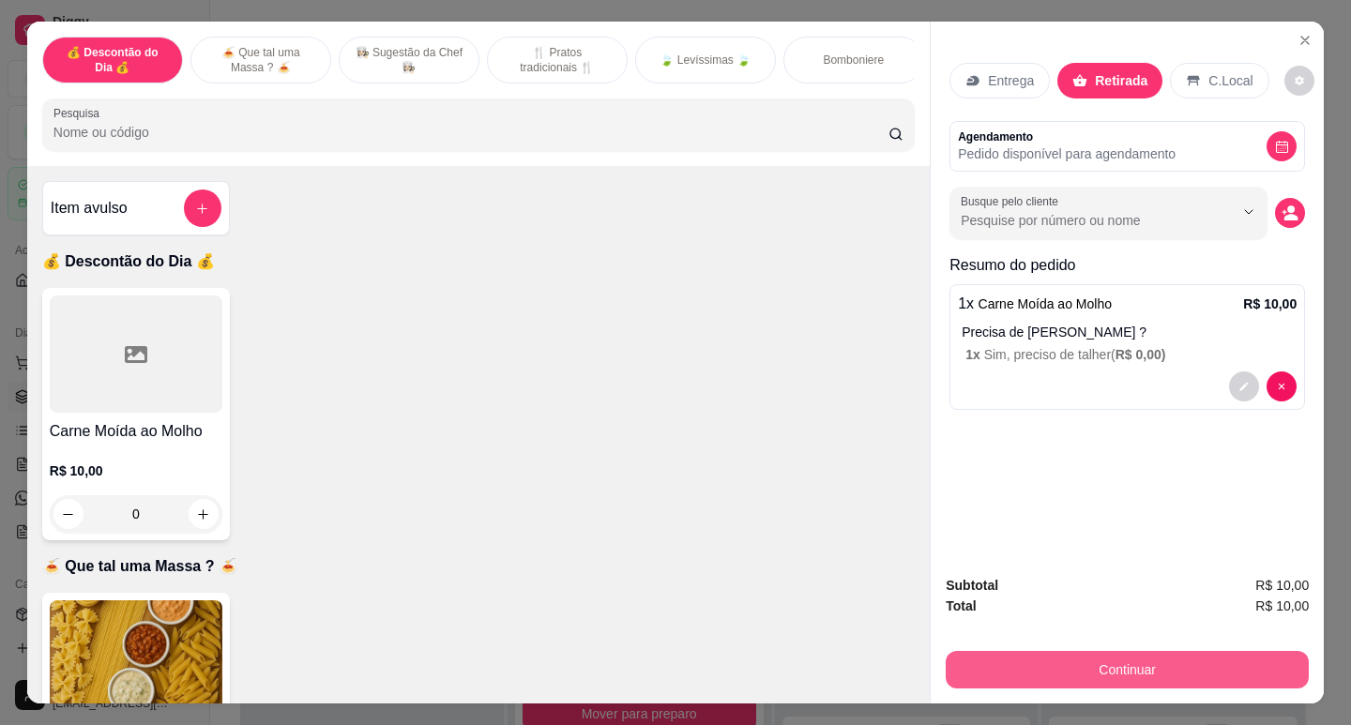
click at [1127, 656] on button "Continuar" at bounding box center [1127, 670] width 363 height 38
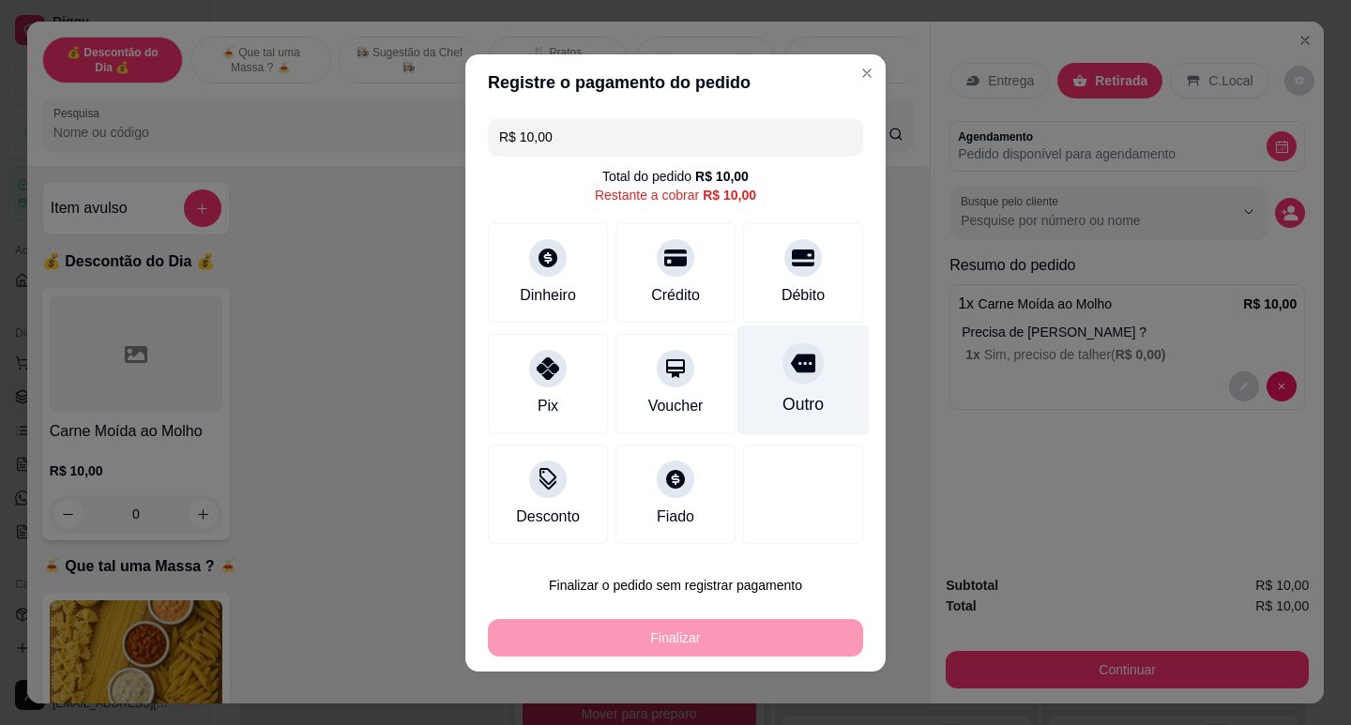
click at [804, 403] on div "Outro" at bounding box center [803, 404] width 41 height 24
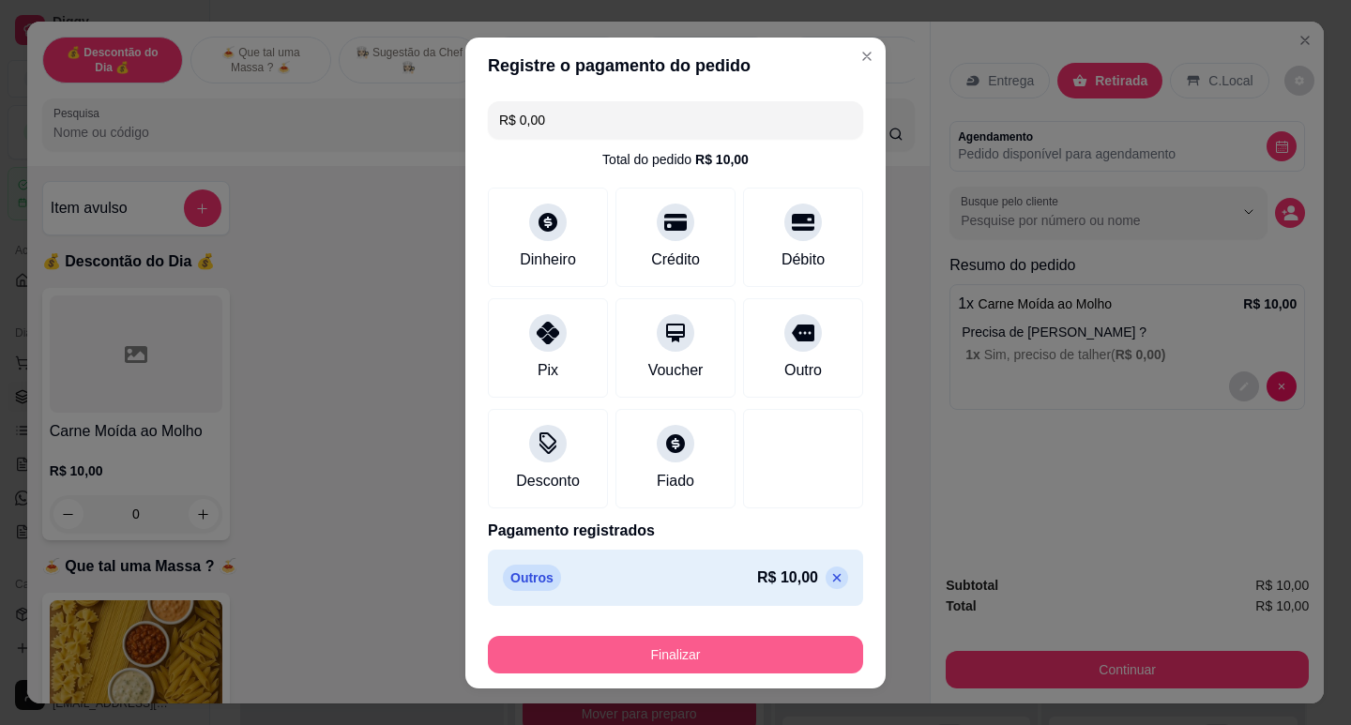
click at [765, 655] on button "Finalizar" at bounding box center [675, 655] width 375 height 38
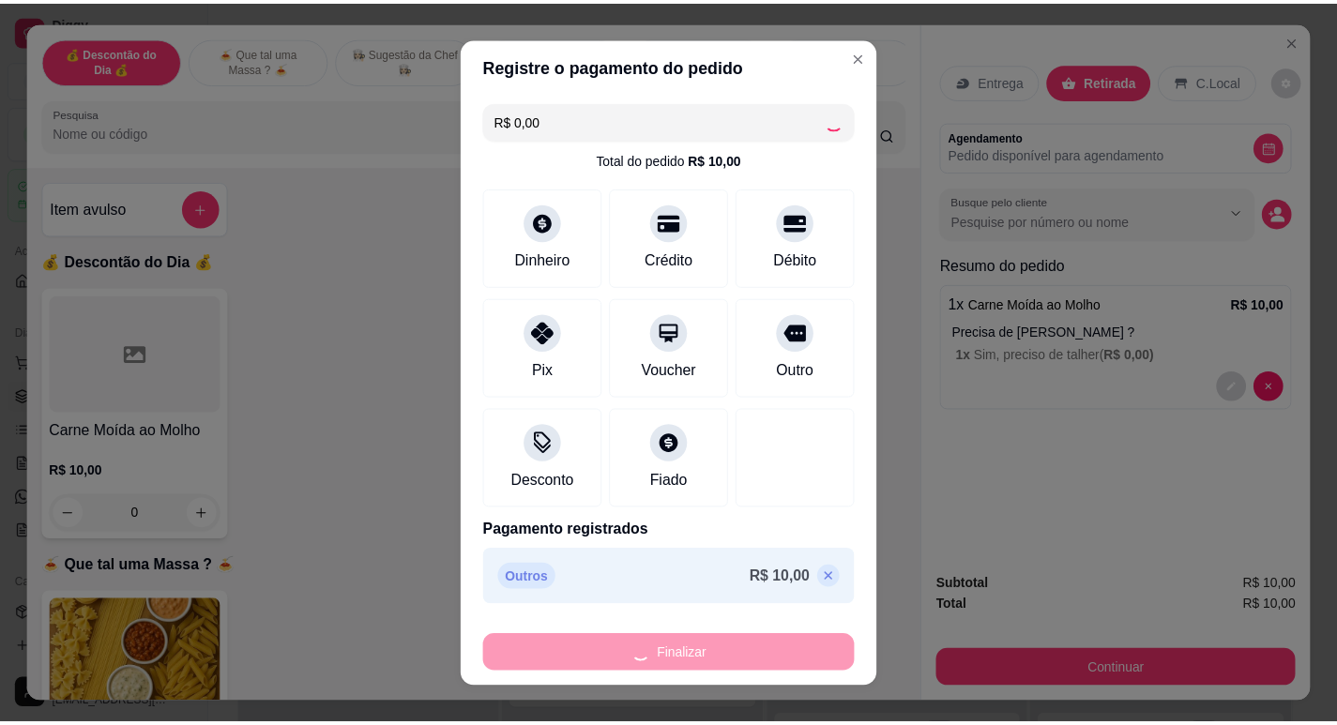
scroll to position [266, 0]
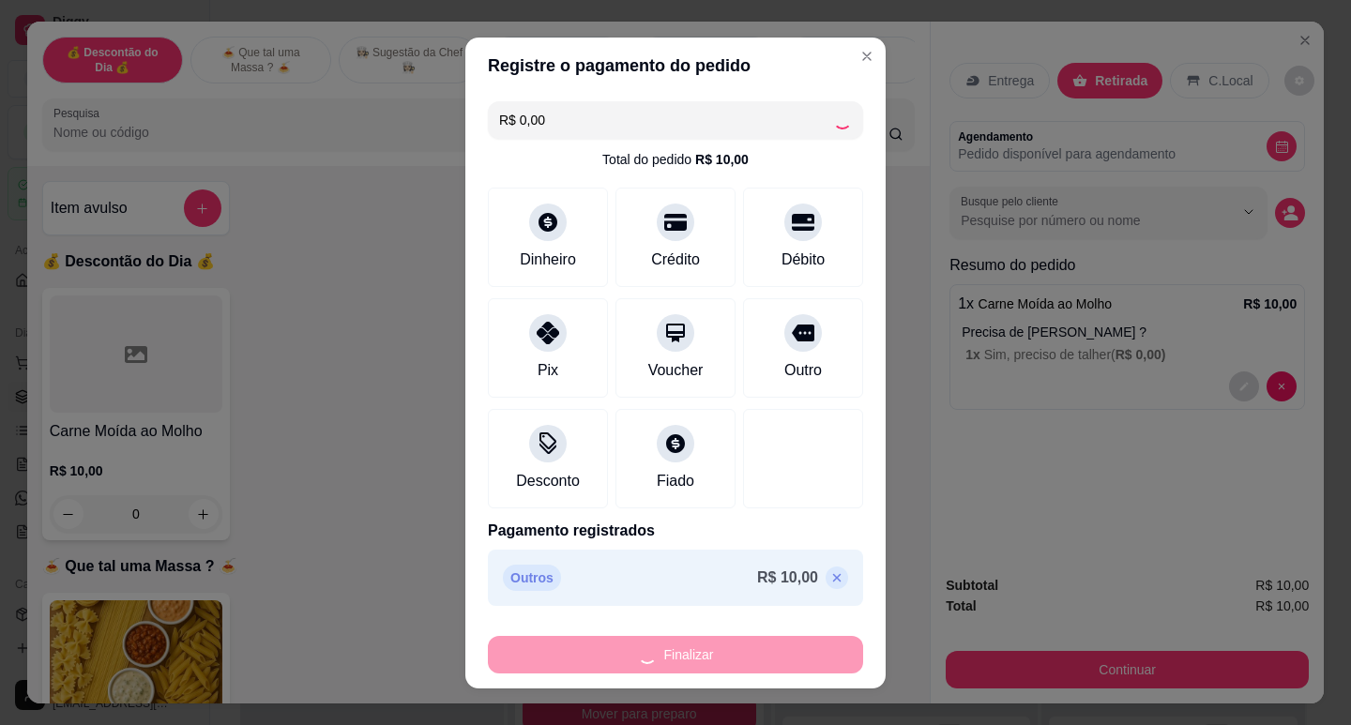
type input "-R$ 10,00"
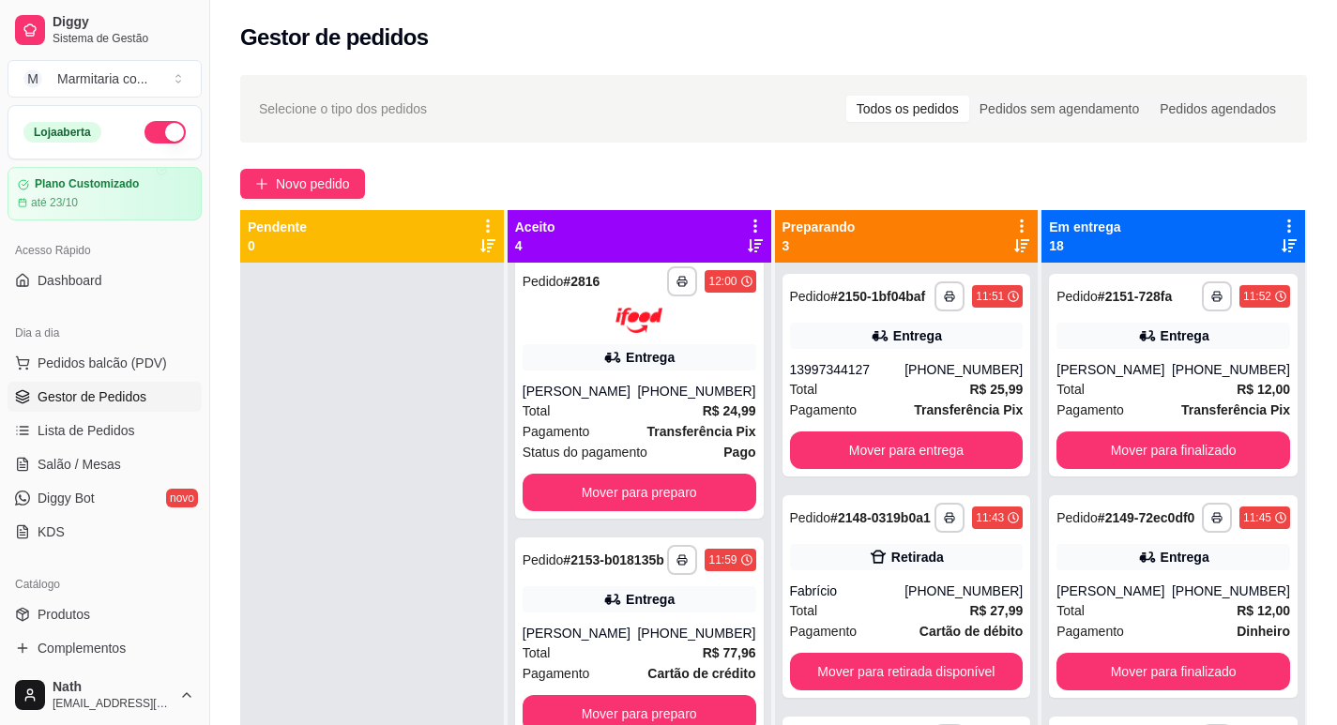
click at [353, 603] on div at bounding box center [372, 625] width 264 height 725
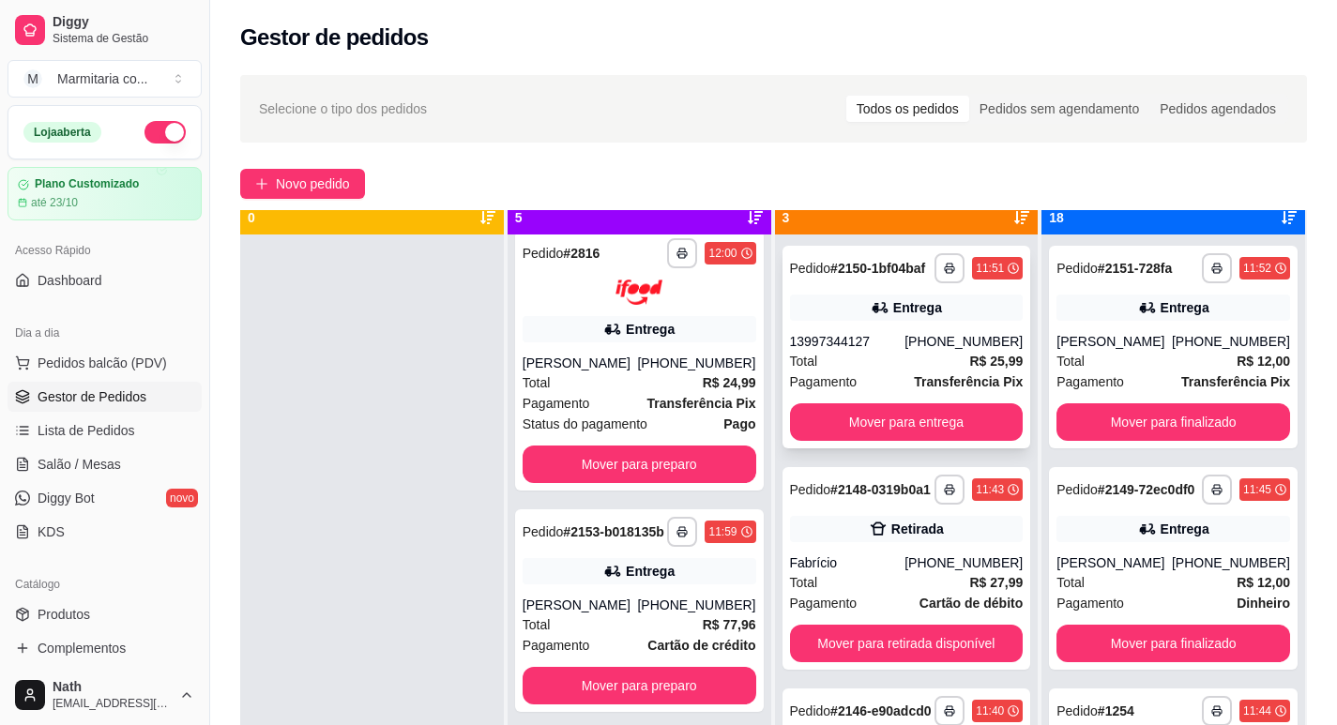
scroll to position [53, 0]
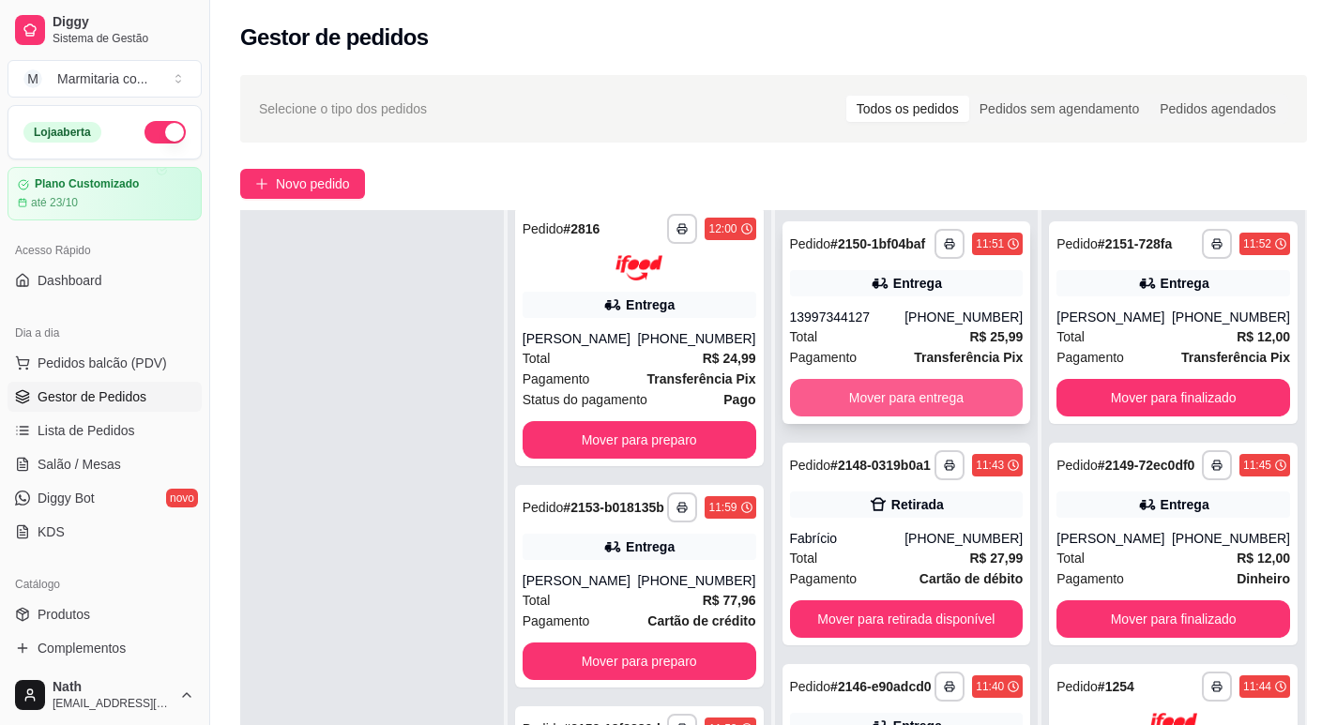
click at [908, 385] on button "Mover para entrega" at bounding box center [907, 398] width 234 height 38
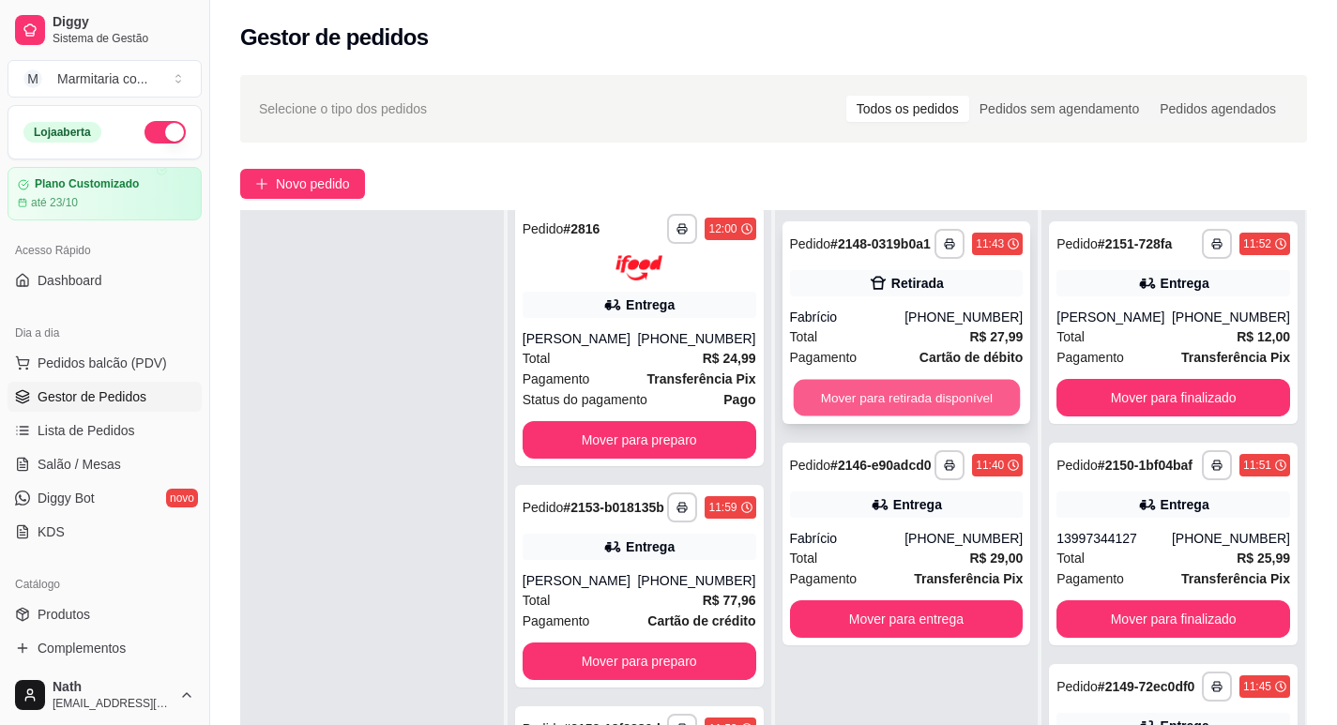
click at [898, 402] on button "Mover para retirada disponível" at bounding box center [906, 398] width 226 height 37
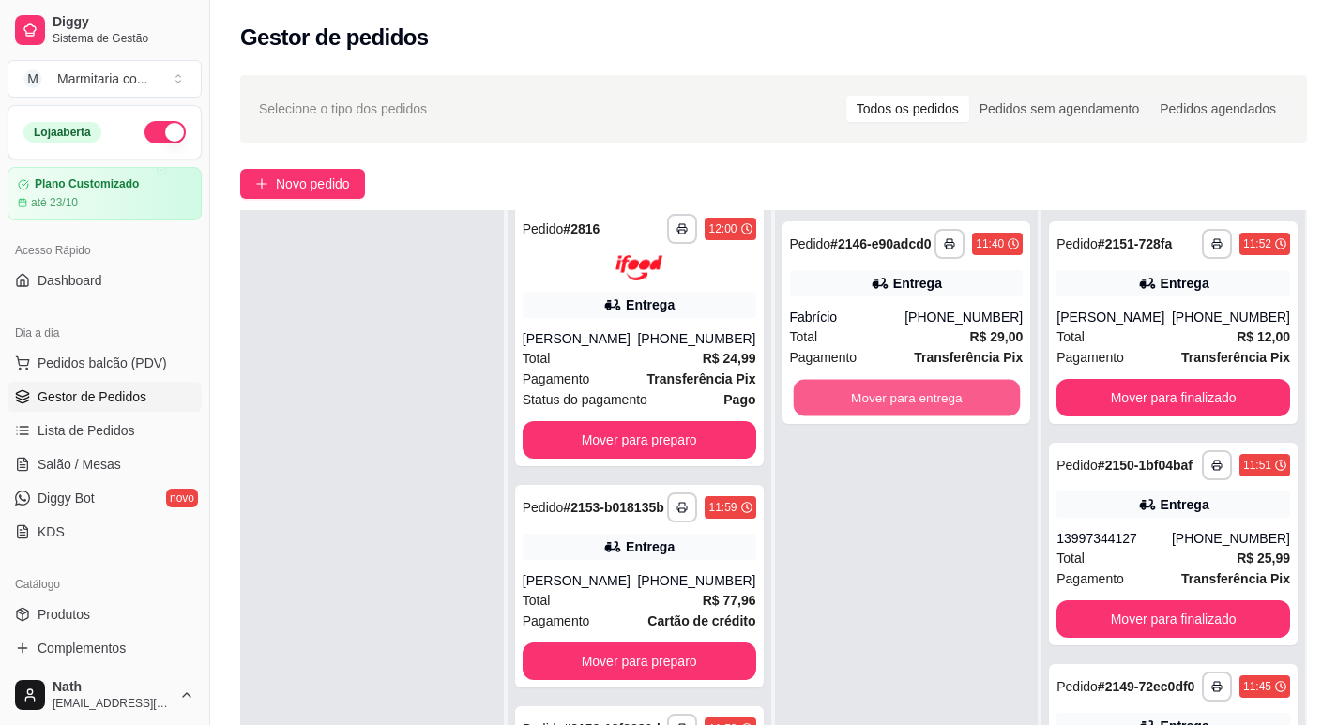
click at [898, 402] on button "Mover para entrega" at bounding box center [906, 398] width 226 height 37
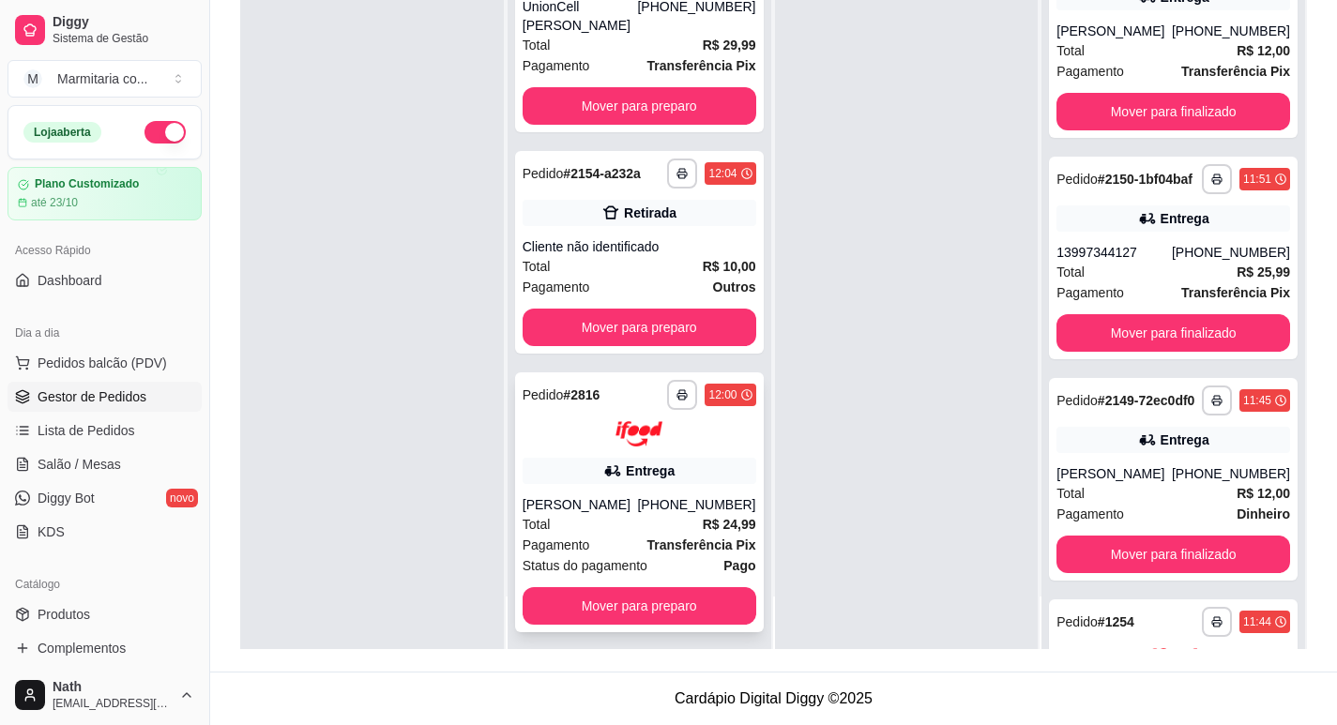
scroll to position [0, 0]
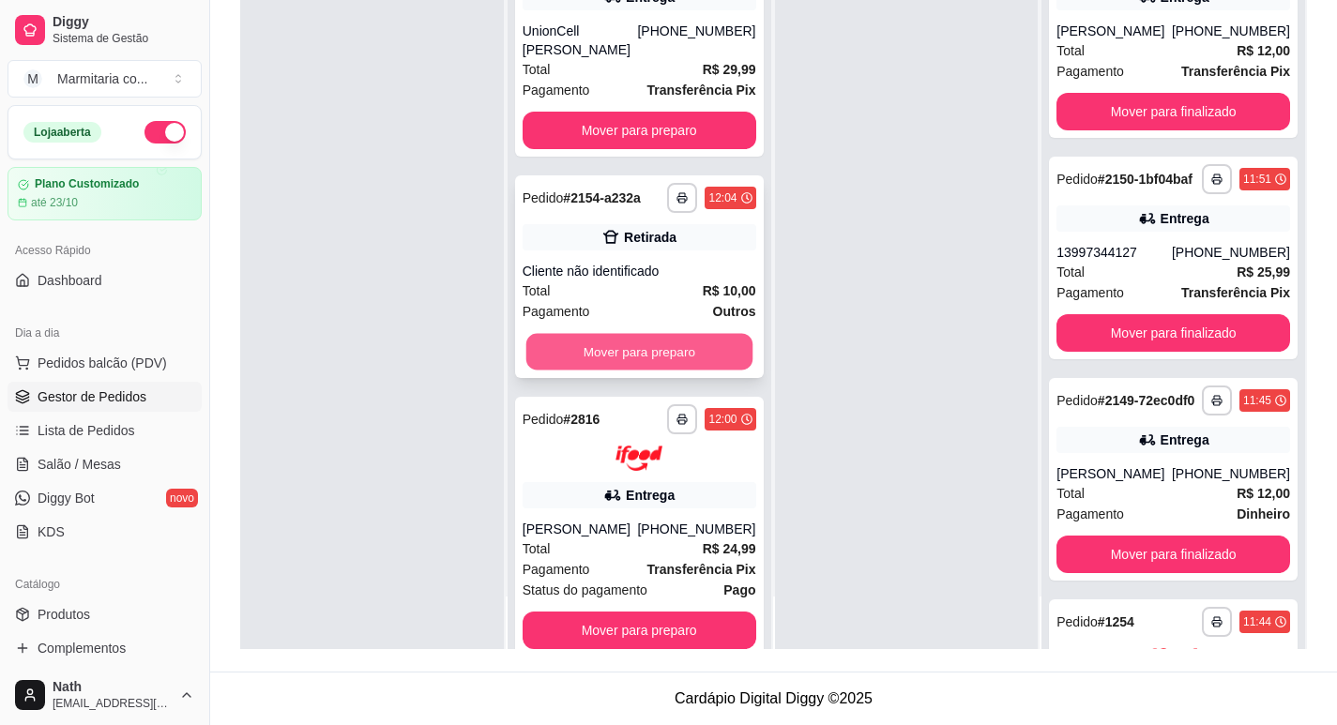
click at [671, 345] on button "Mover para preparo" at bounding box center [638, 352] width 226 height 37
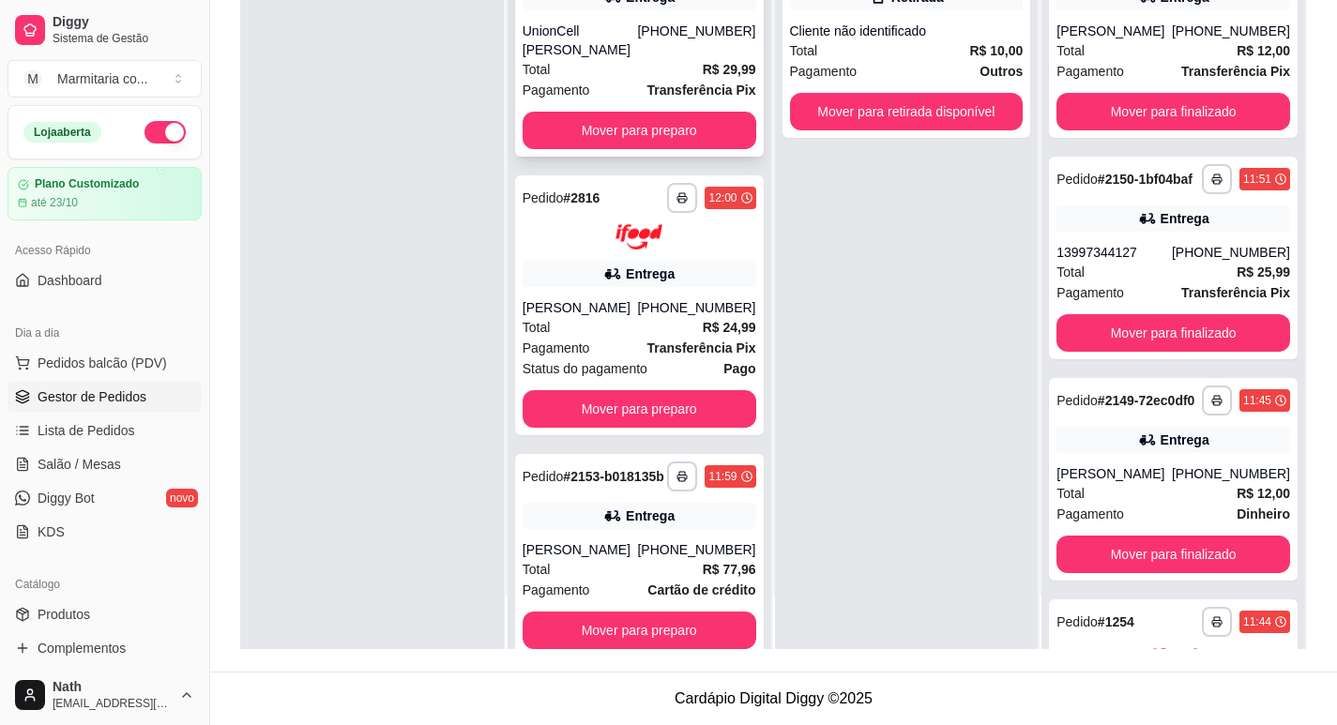
click at [724, 62] on strong "R$ 29,99" at bounding box center [729, 69] width 53 height 15
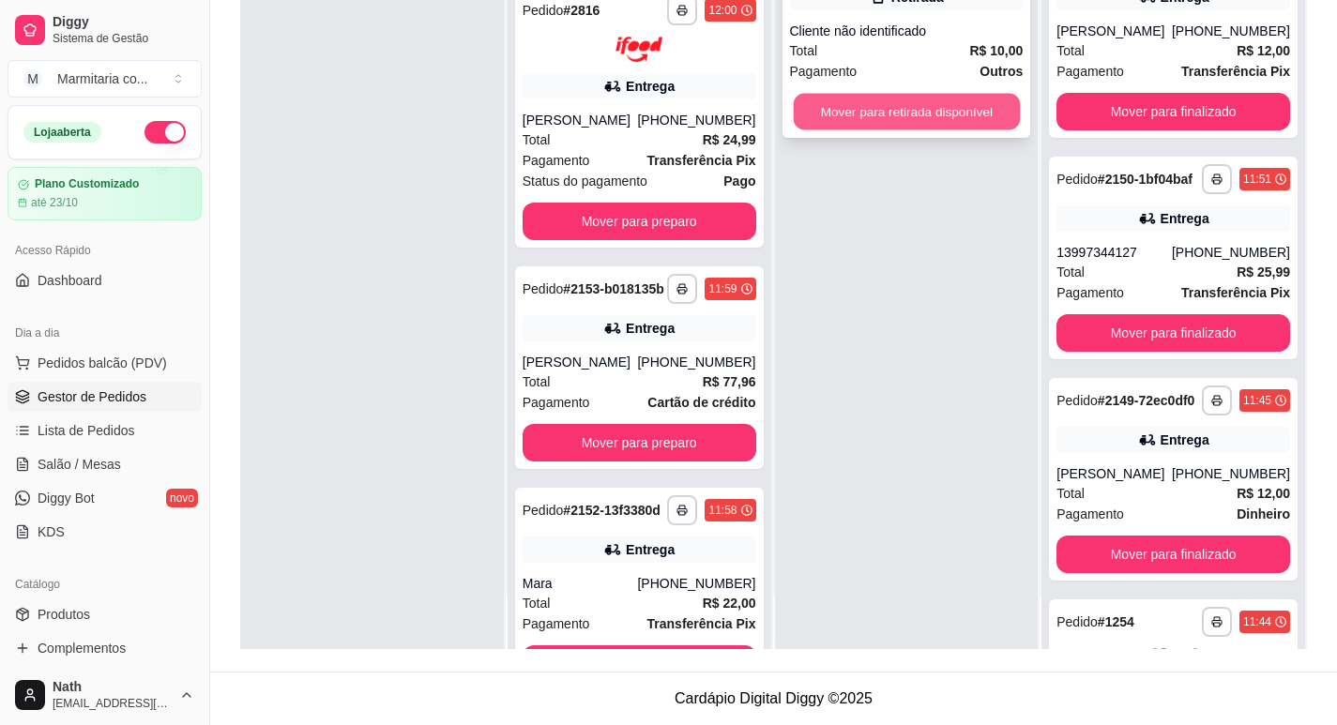
click at [947, 115] on button "Mover para retirada disponível" at bounding box center [906, 112] width 226 height 37
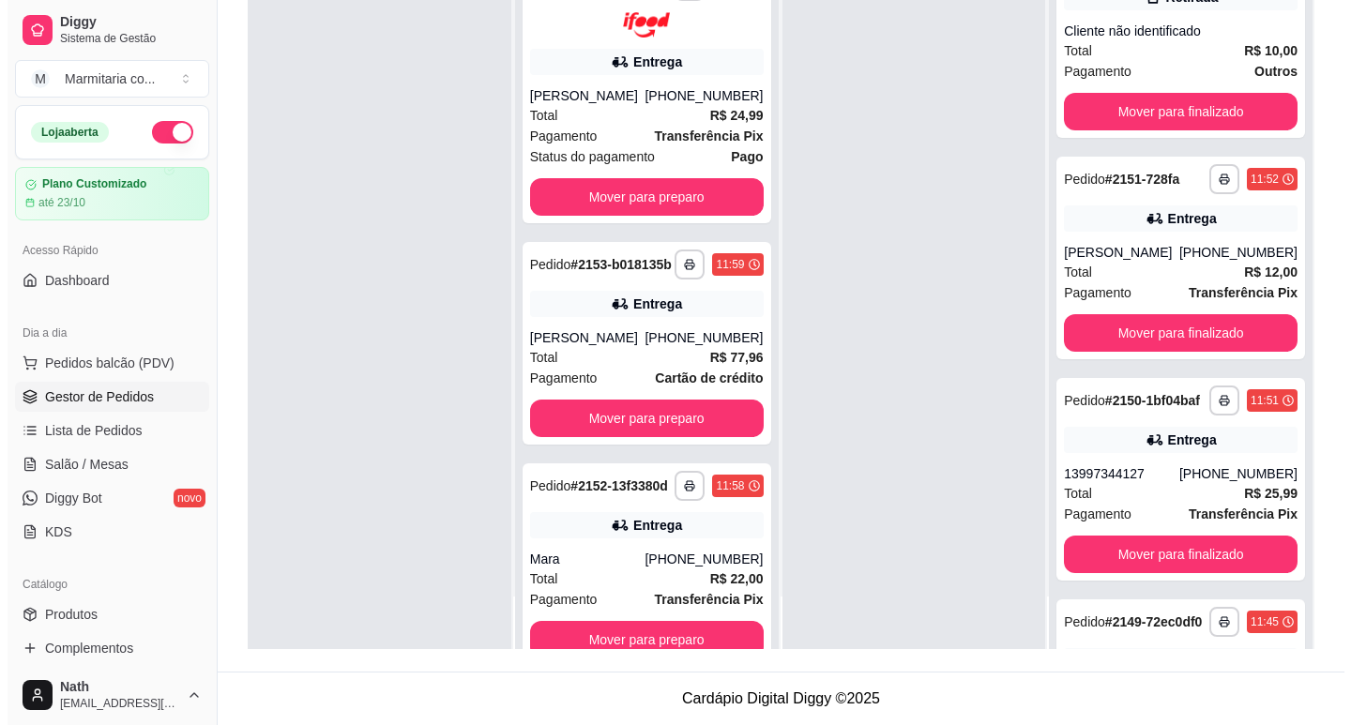
scroll to position [518, 0]
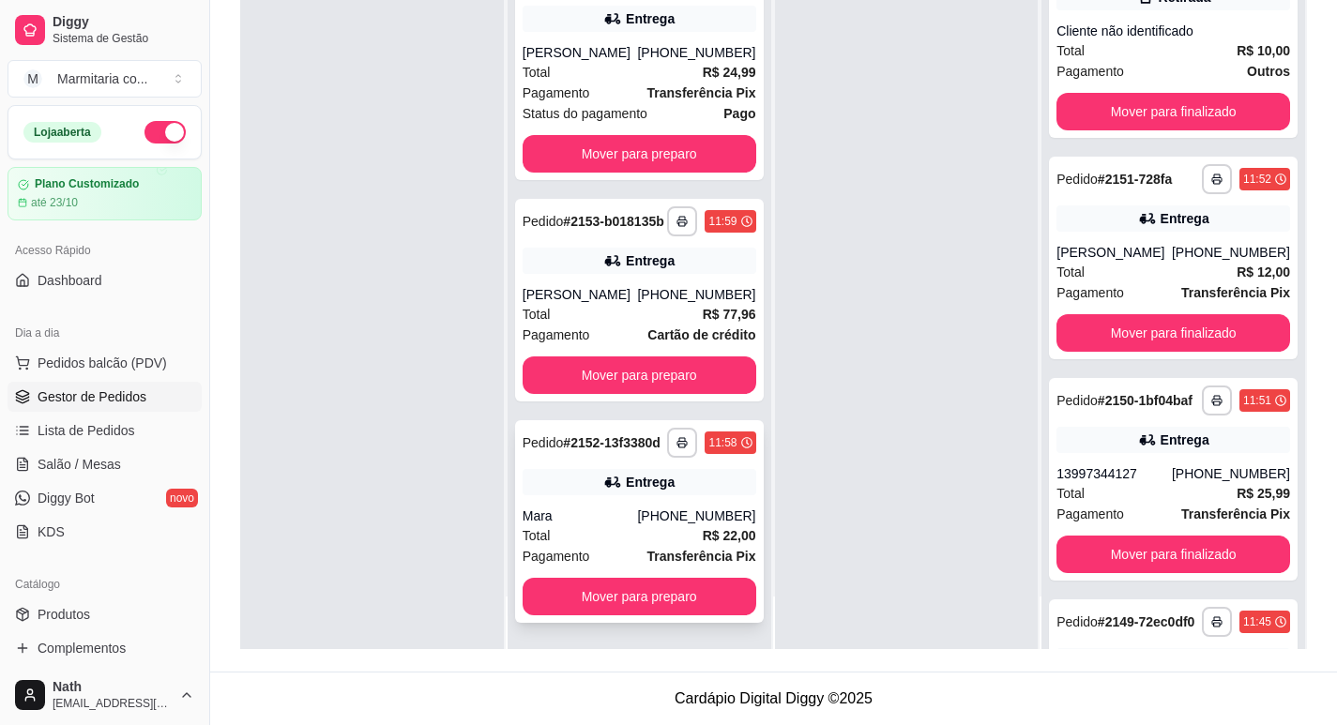
click at [648, 520] on div "[PHONE_NUMBER]" at bounding box center [696, 516] width 118 height 19
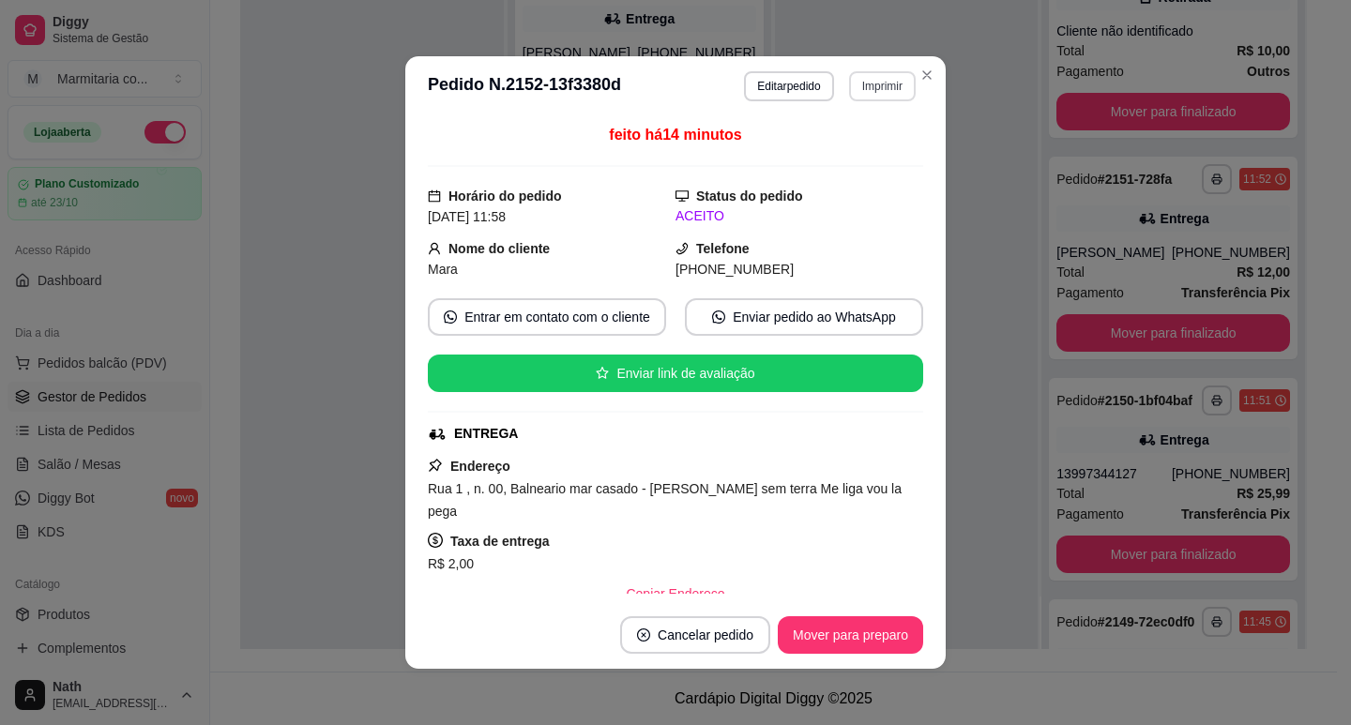
click at [880, 76] on button "Imprimir" at bounding box center [882, 86] width 67 height 30
click at [868, 143] on button "IMPRESSORA" at bounding box center [843, 152] width 136 height 30
click at [883, 628] on button "Mover para preparo" at bounding box center [850, 635] width 145 height 38
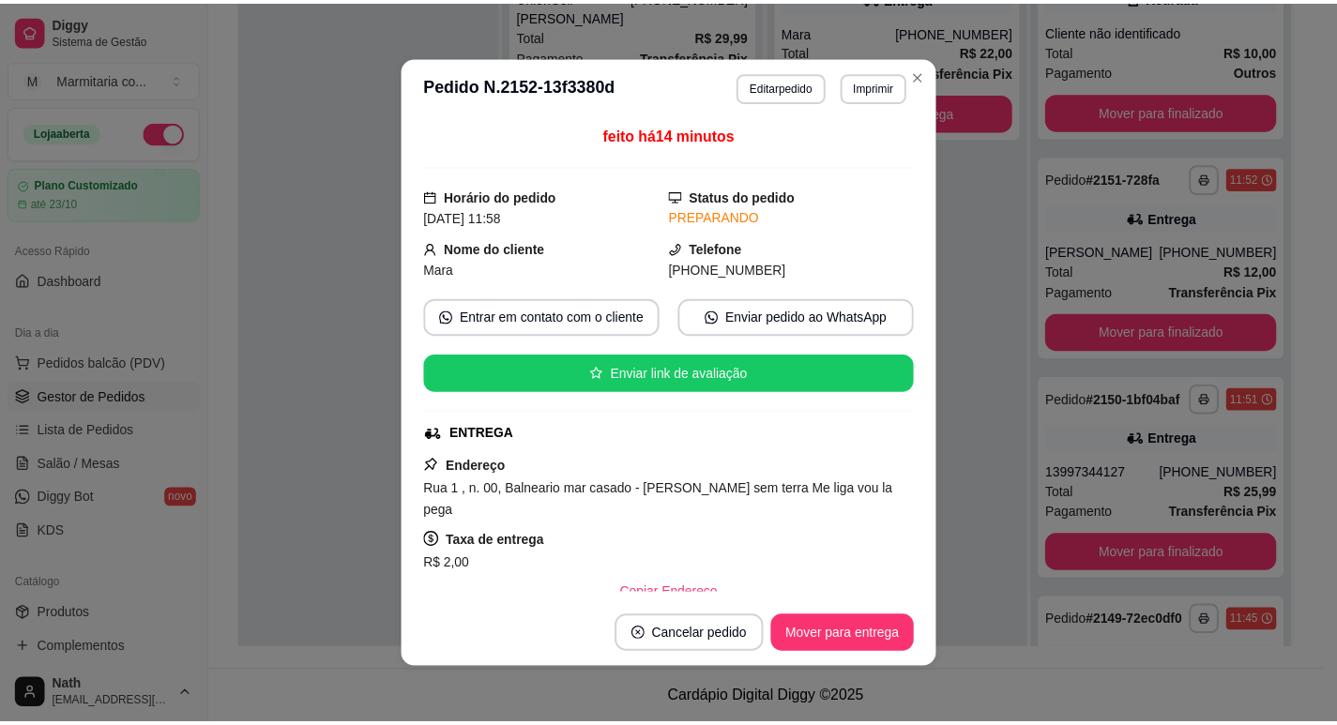
scroll to position [281, 0]
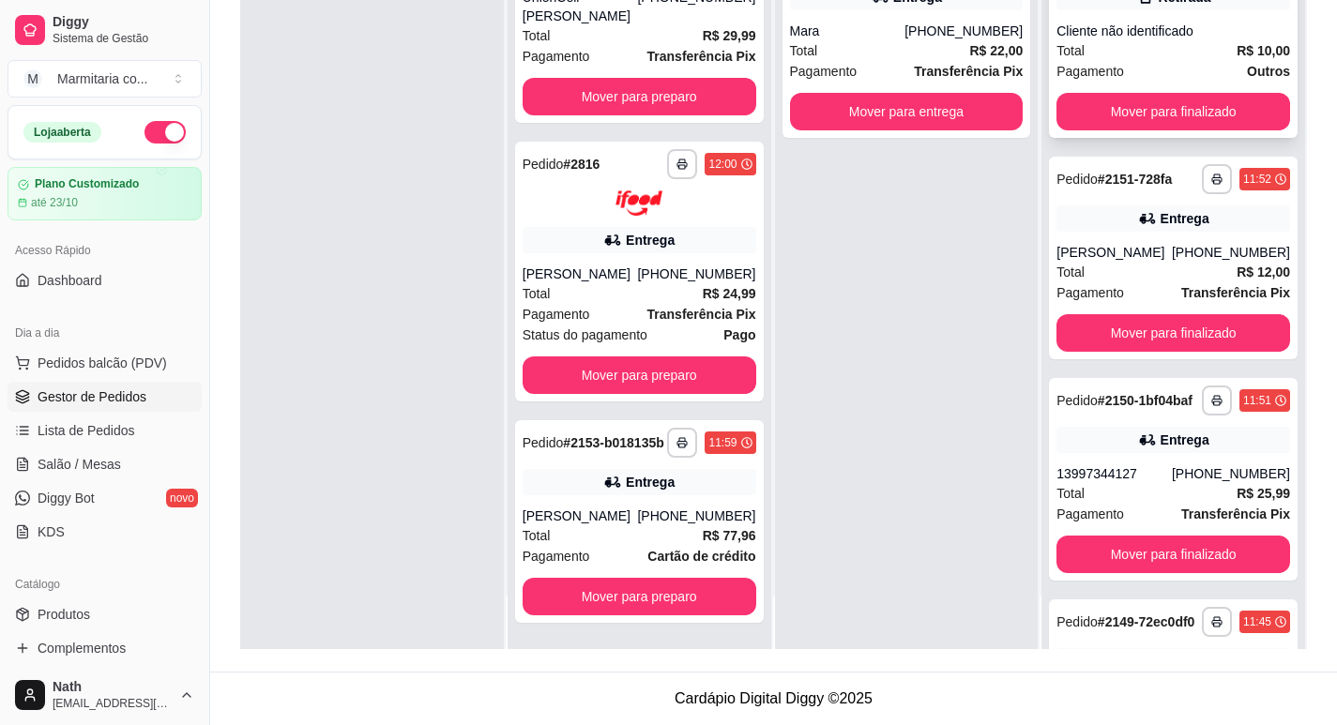
click at [1136, 81] on div "Pagamento Outros" at bounding box center [1173, 71] width 234 height 21
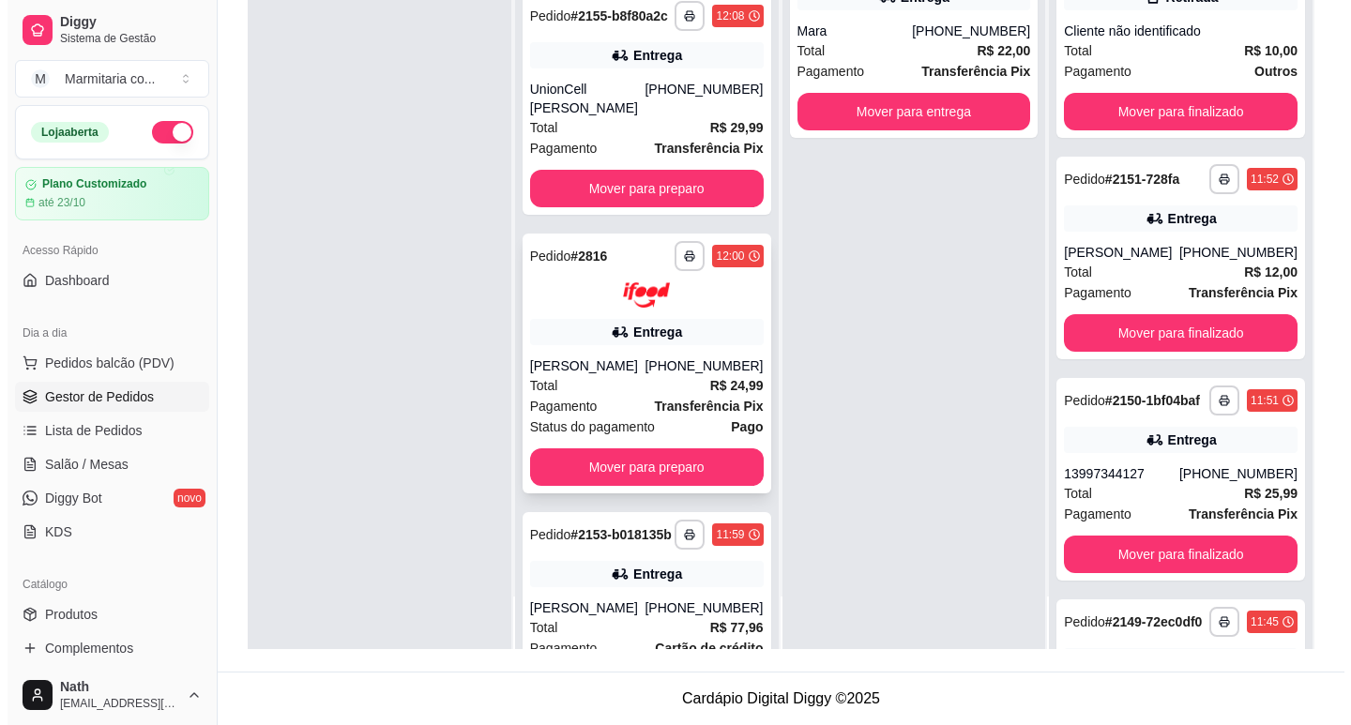
scroll to position [157, 0]
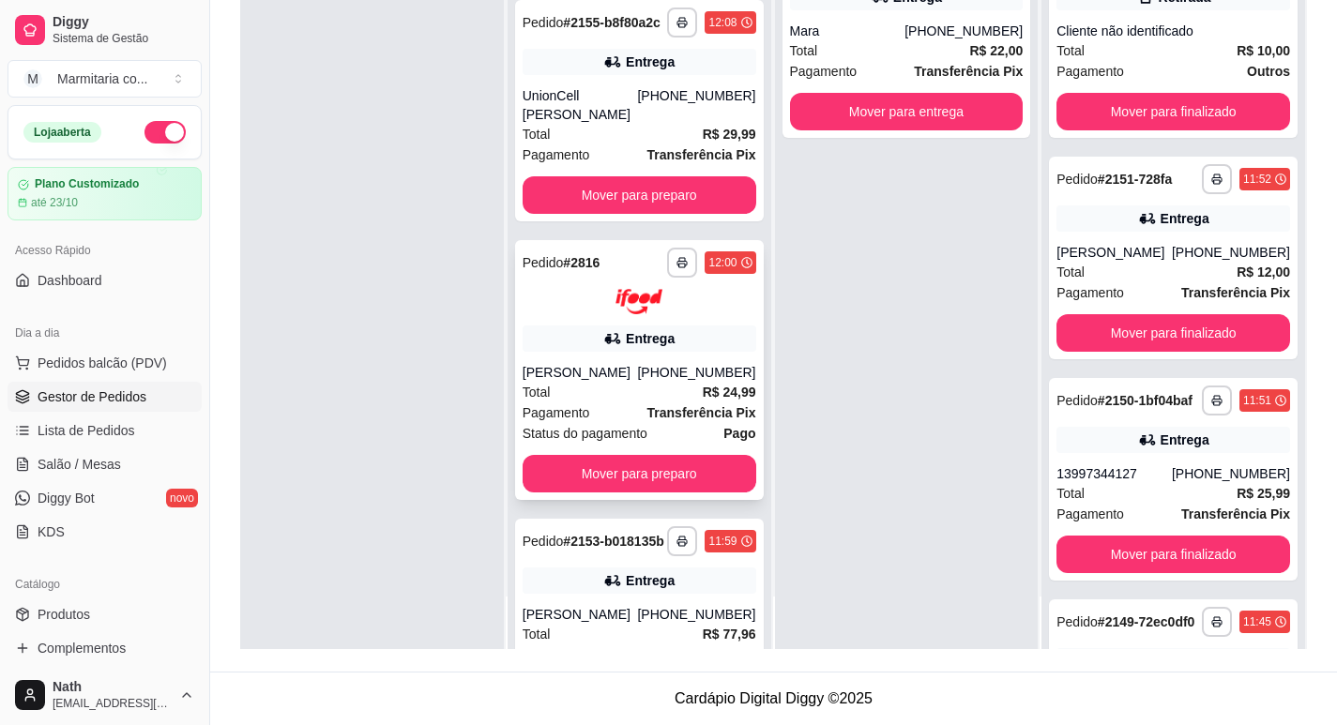
click at [647, 414] on strong "Transferência Pix" at bounding box center [701, 412] width 109 height 15
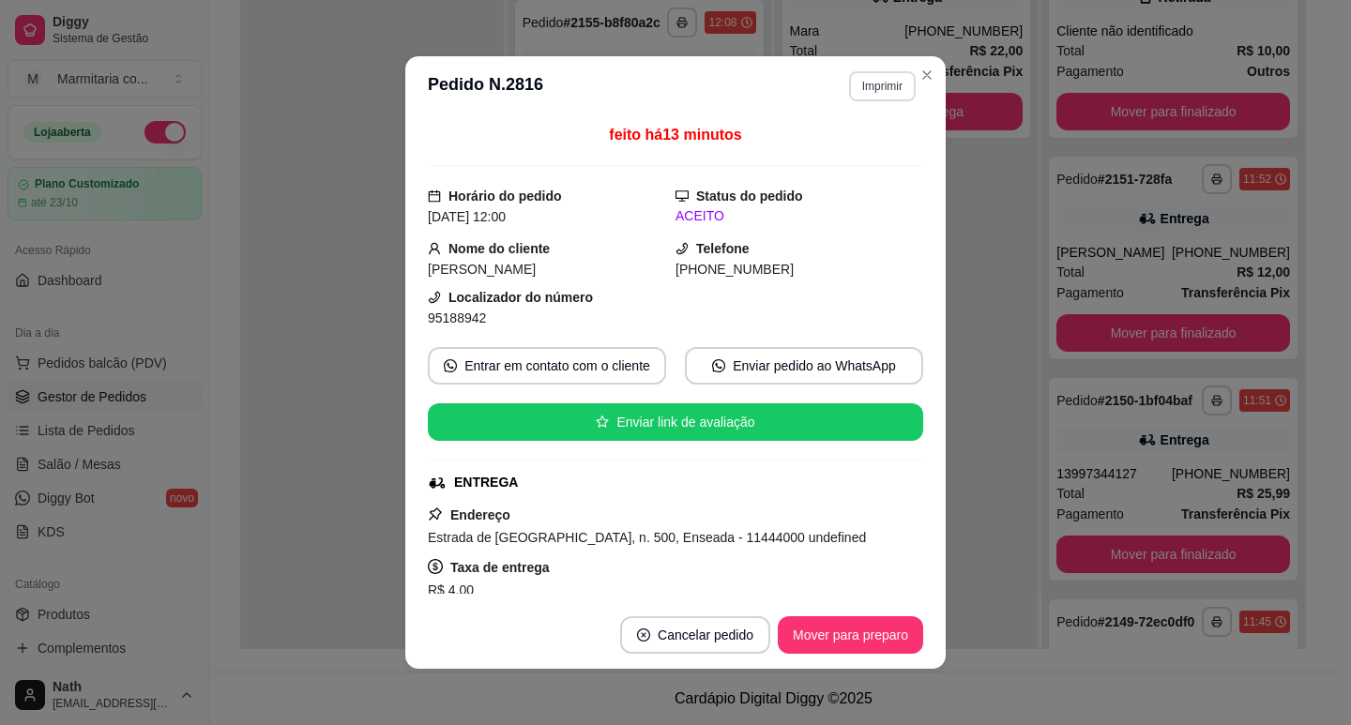
click at [861, 89] on button "Imprimir" at bounding box center [882, 86] width 67 height 30
click at [848, 144] on button "IMPRESSORA" at bounding box center [843, 152] width 136 height 30
click at [841, 649] on button "Mover para preparo" at bounding box center [850, 635] width 145 height 38
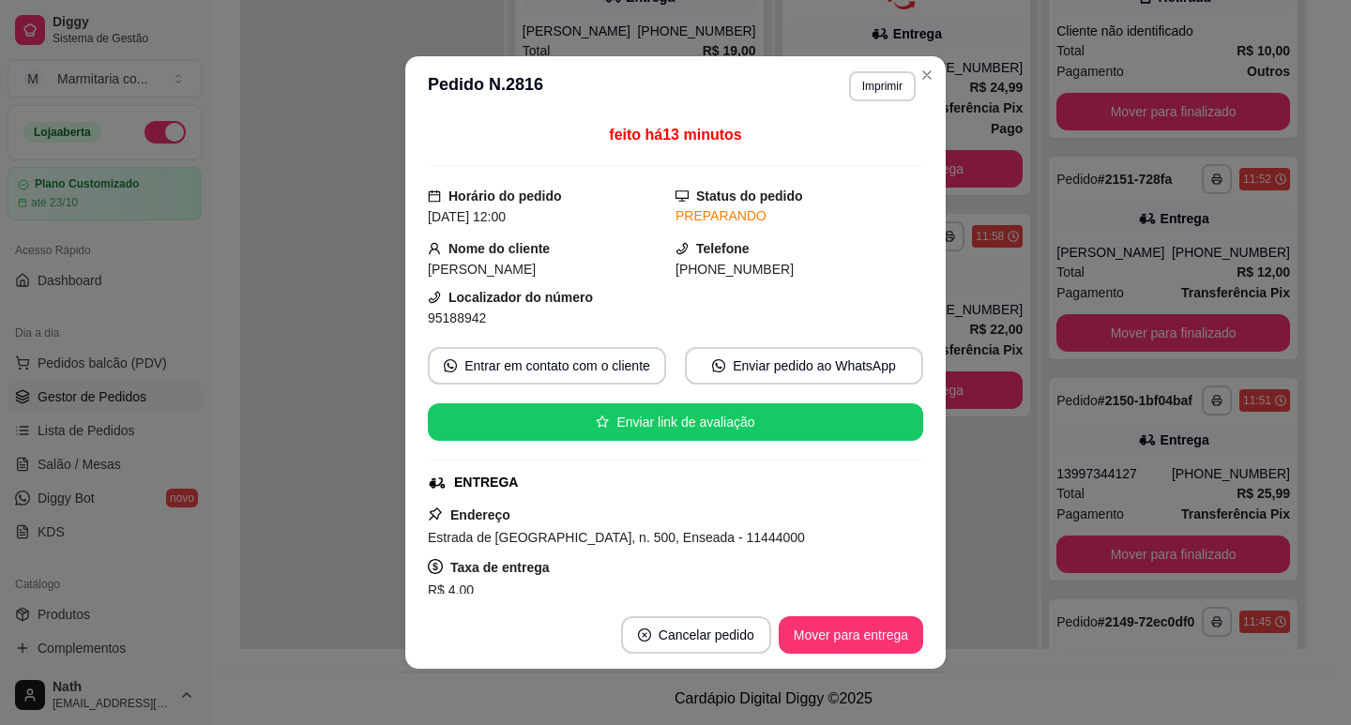
scroll to position [3, 0]
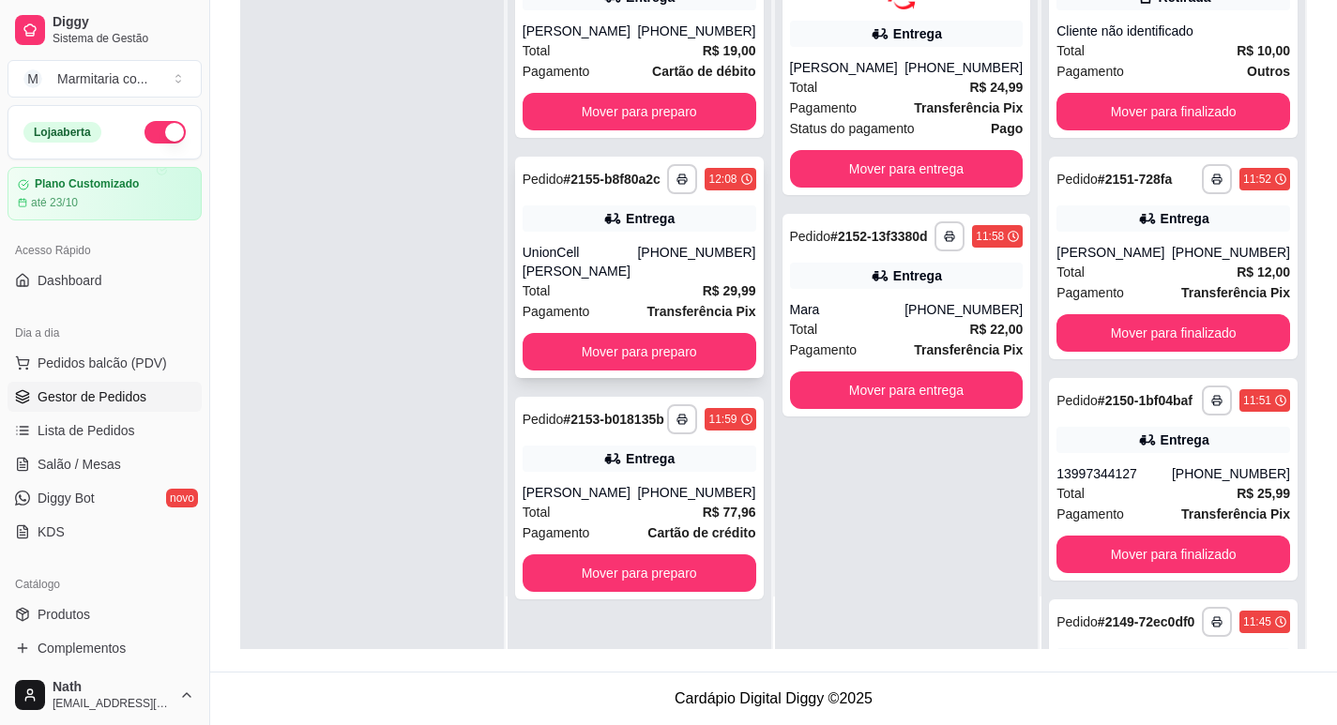
click at [674, 261] on div "**********" at bounding box center [639, 267] width 249 height 221
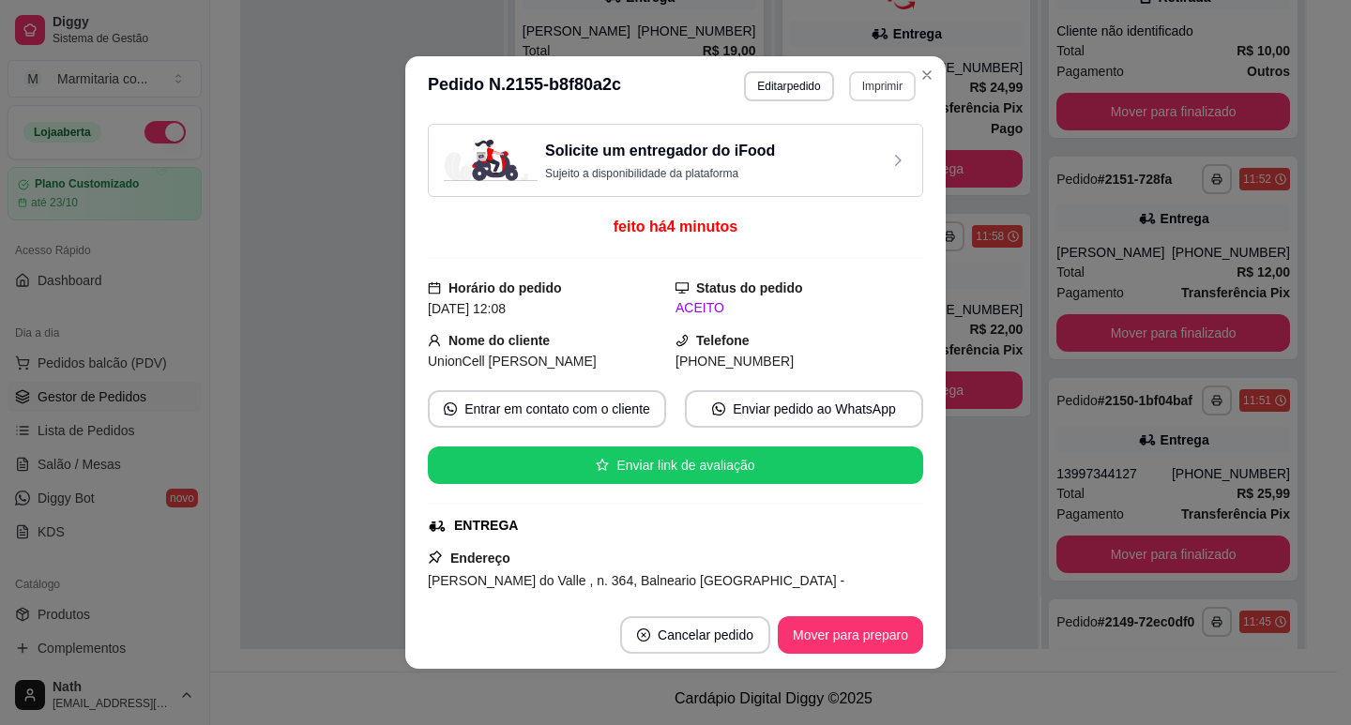
click at [877, 96] on button "Imprimir" at bounding box center [882, 86] width 67 height 30
click at [866, 151] on button "IMPRESSORA" at bounding box center [843, 152] width 136 height 30
click at [848, 643] on button "Mover para preparo" at bounding box center [850, 635] width 145 height 38
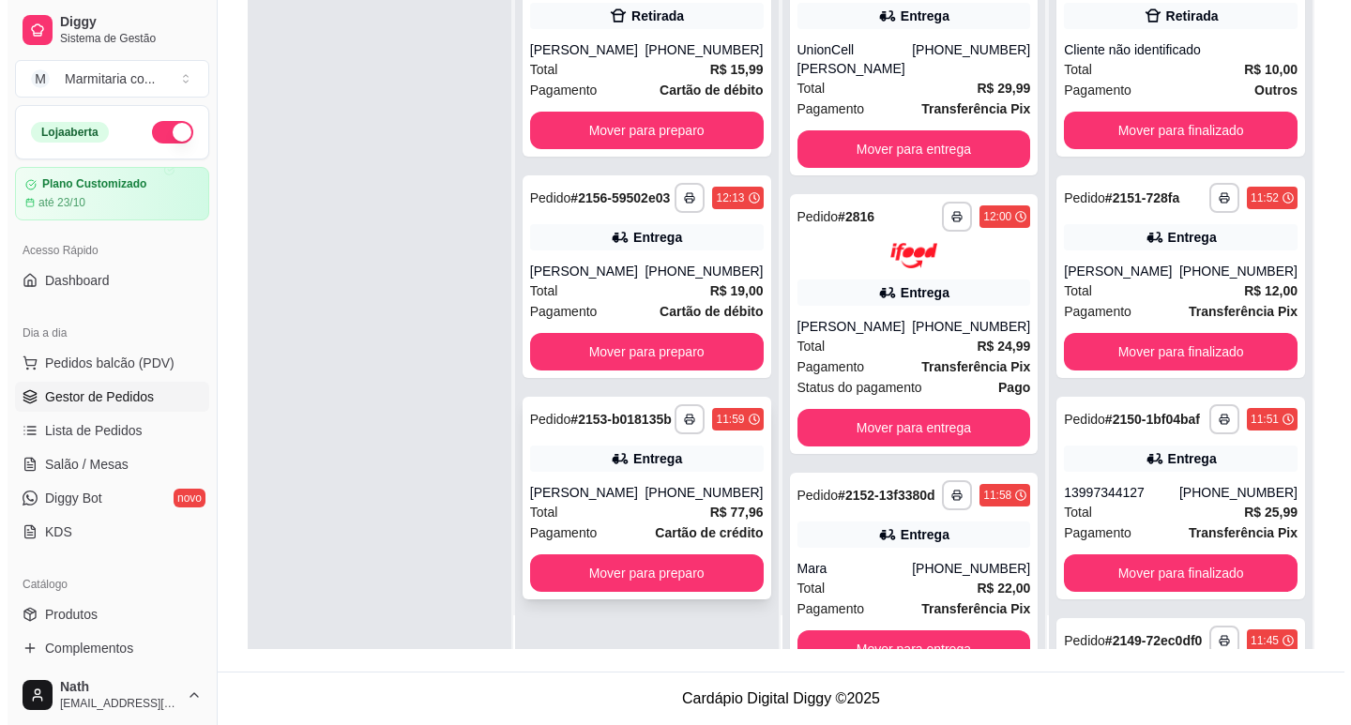
scroll to position [53, 0]
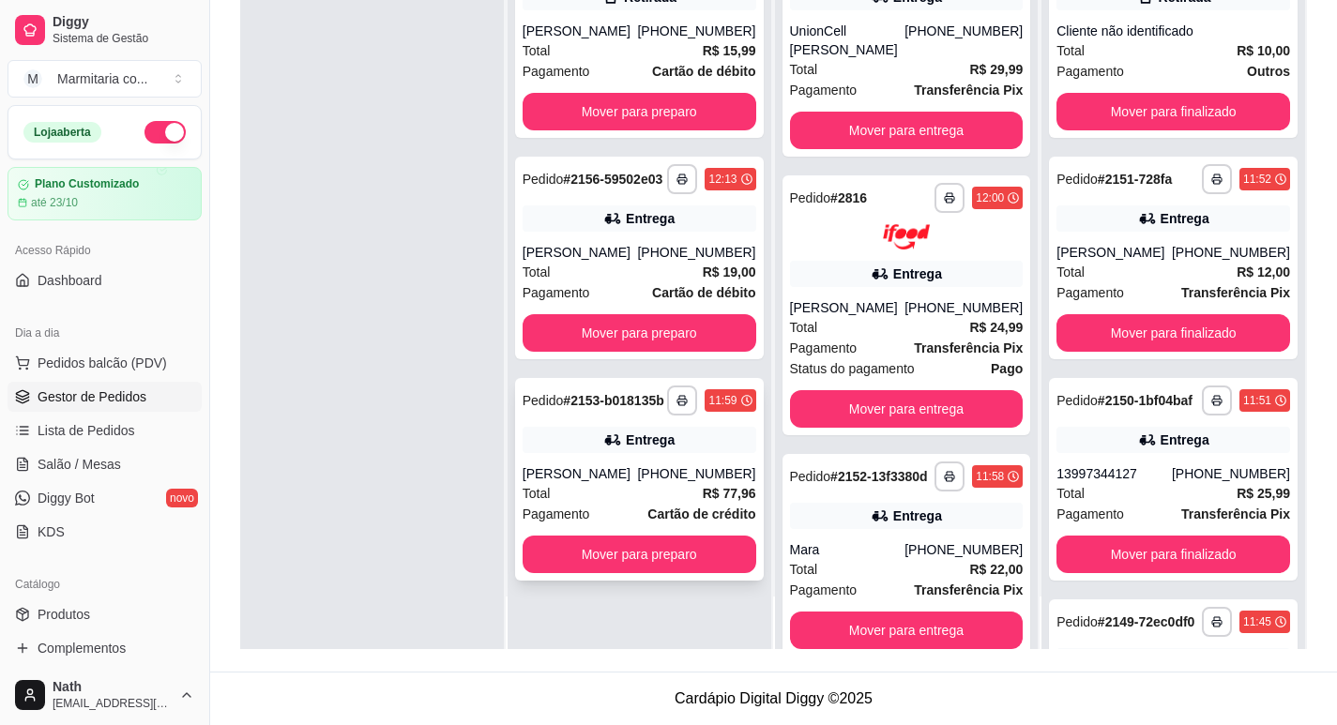
click at [667, 518] on strong "Cartão de crédito" at bounding box center [701, 514] width 108 height 15
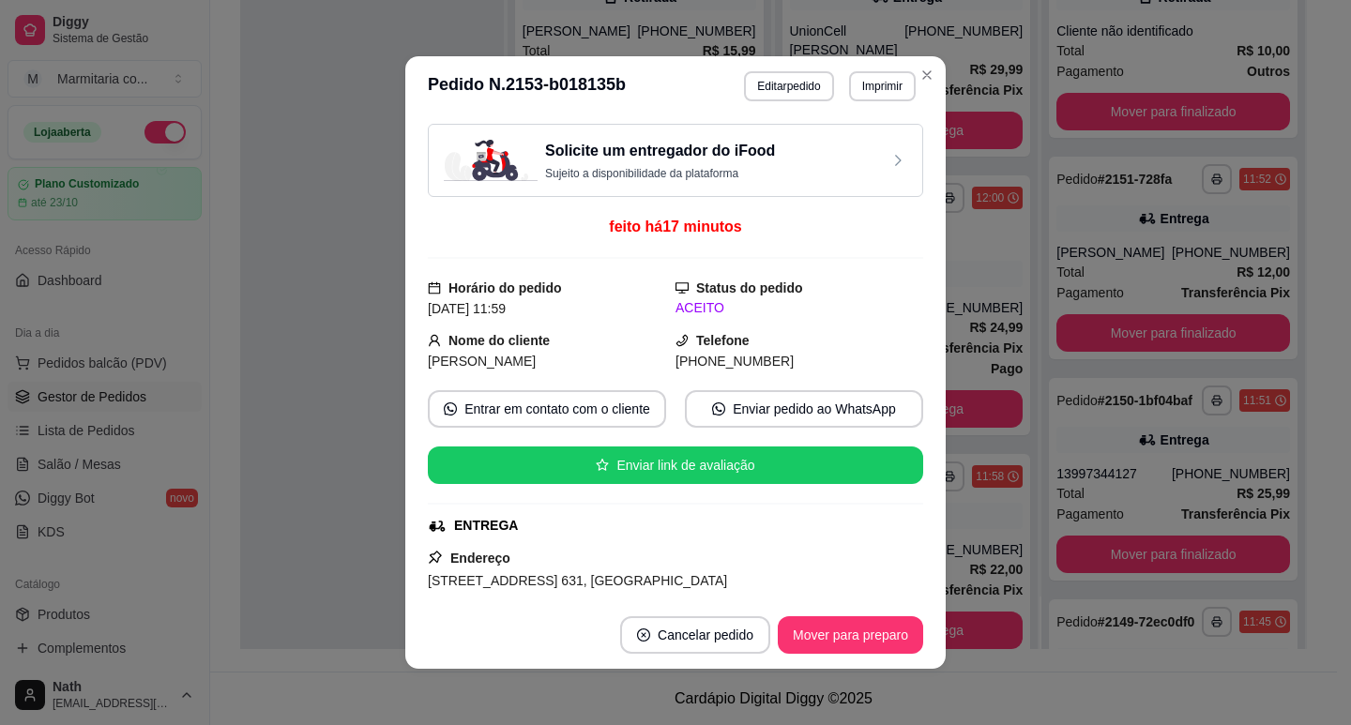
click at [875, 91] on button "Imprimir" at bounding box center [882, 86] width 67 height 30
click at [876, 144] on button "IMPRESSORA" at bounding box center [842, 151] width 131 height 29
click at [879, 86] on button "Imprimir" at bounding box center [882, 86] width 67 height 30
click at [874, 156] on button "IMPRESSORA" at bounding box center [857, 143] width 109 height 24
click at [890, 643] on button "Mover para preparo" at bounding box center [850, 635] width 145 height 38
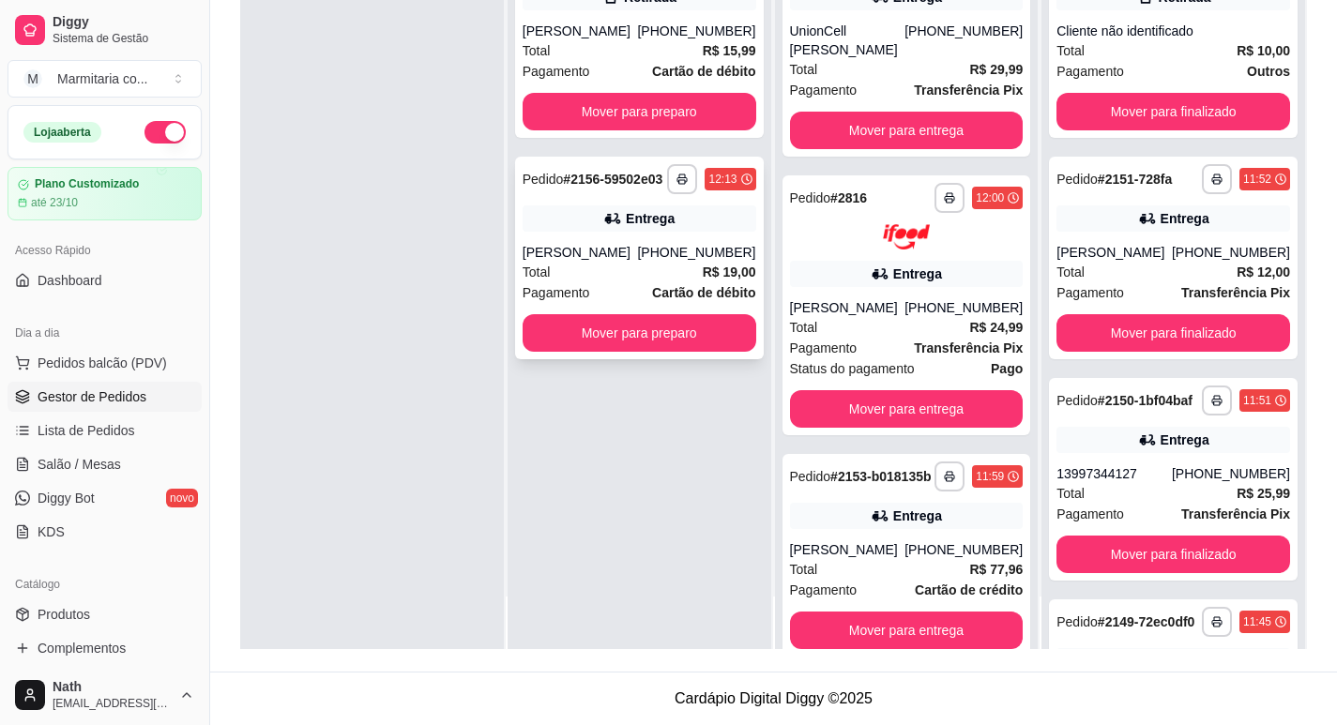
click at [608, 271] on div "Total R$ 19,00" at bounding box center [640, 272] width 234 height 21
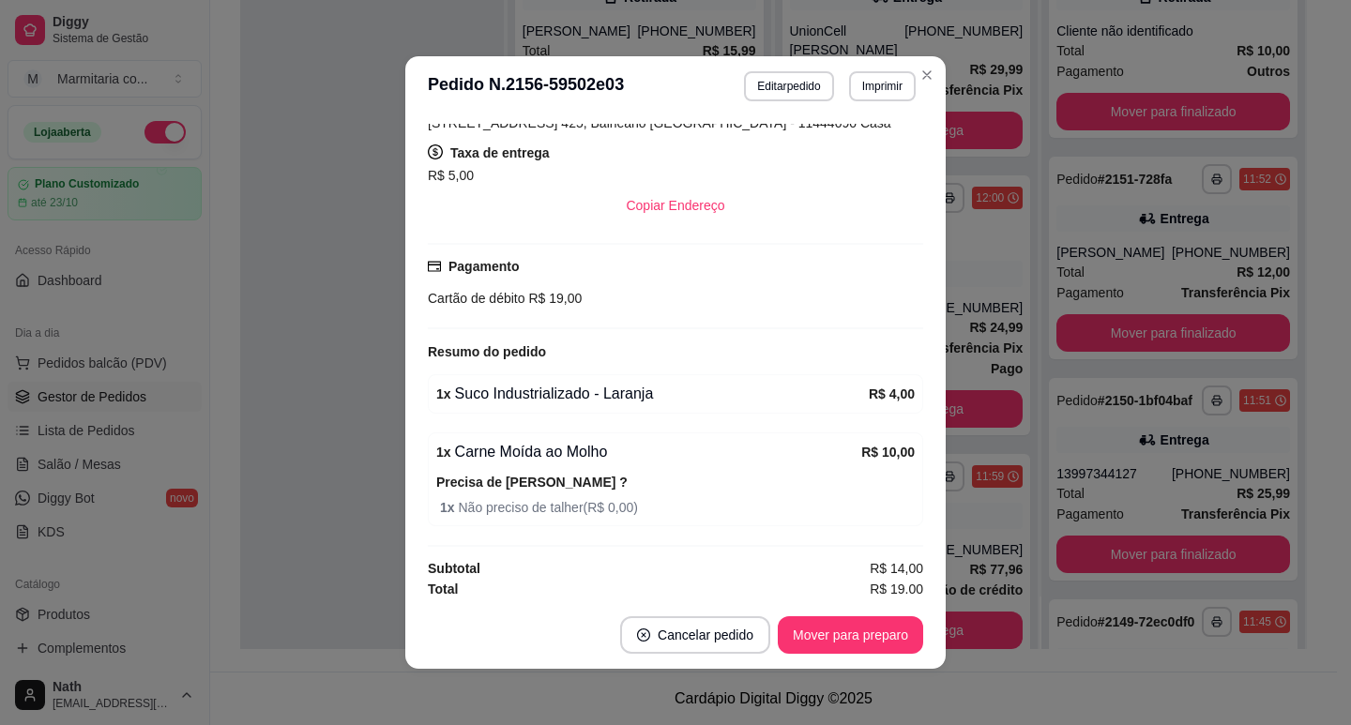
scroll to position [464, 0]
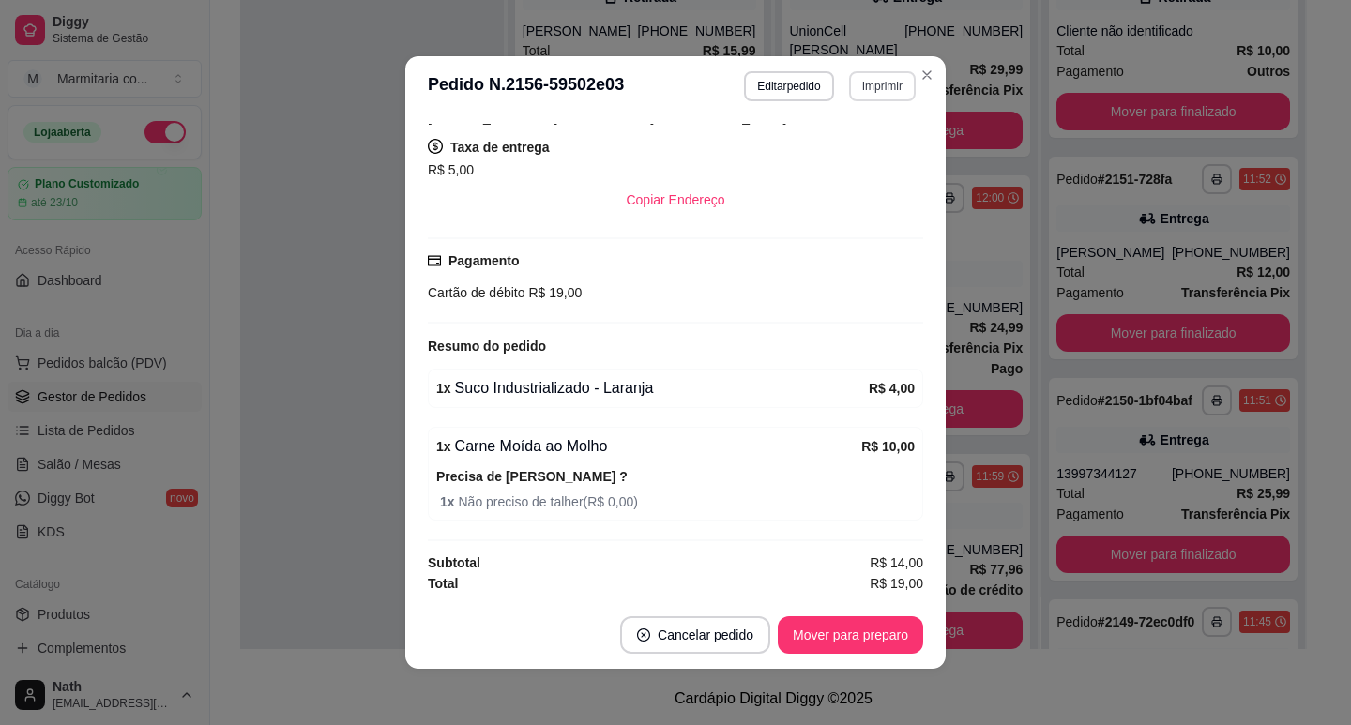
click at [874, 81] on button "Imprimir" at bounding box center [882, 86] width 67 height 30
click at [865, 149] on button "IMPRESSORA" at bounding box center [842, 151] width 131 height 29
click at [873, 103] on header "**********" at bounding box center [675, 86] width 540 height 60
click at [878, 89] on button "Imprimir" at bounding box center [882, 85] width 65 height 29
click at [870, 148] on button "IMPRESSORA" at bounding box center [842, 151] width 131 height 29
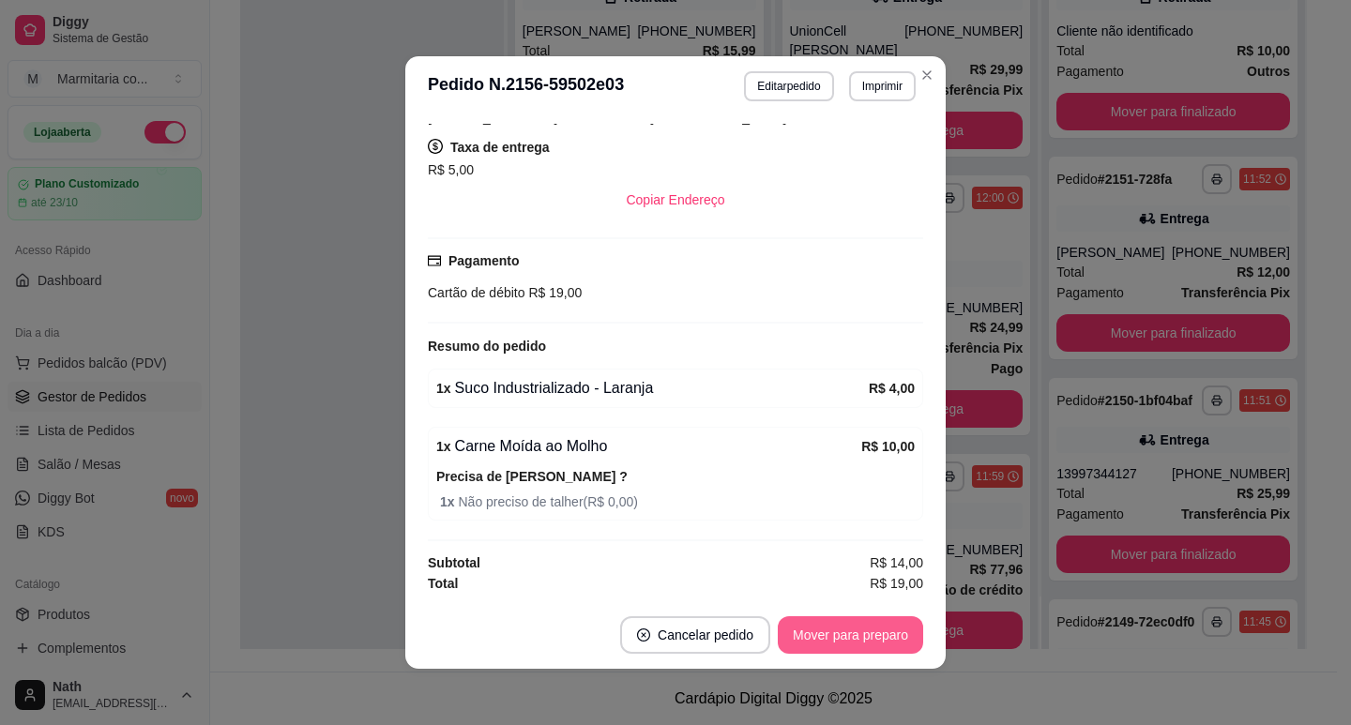
click at [860, 635] on button "Mover para preparo" at bounding box center [850, 635] width 145 height 38
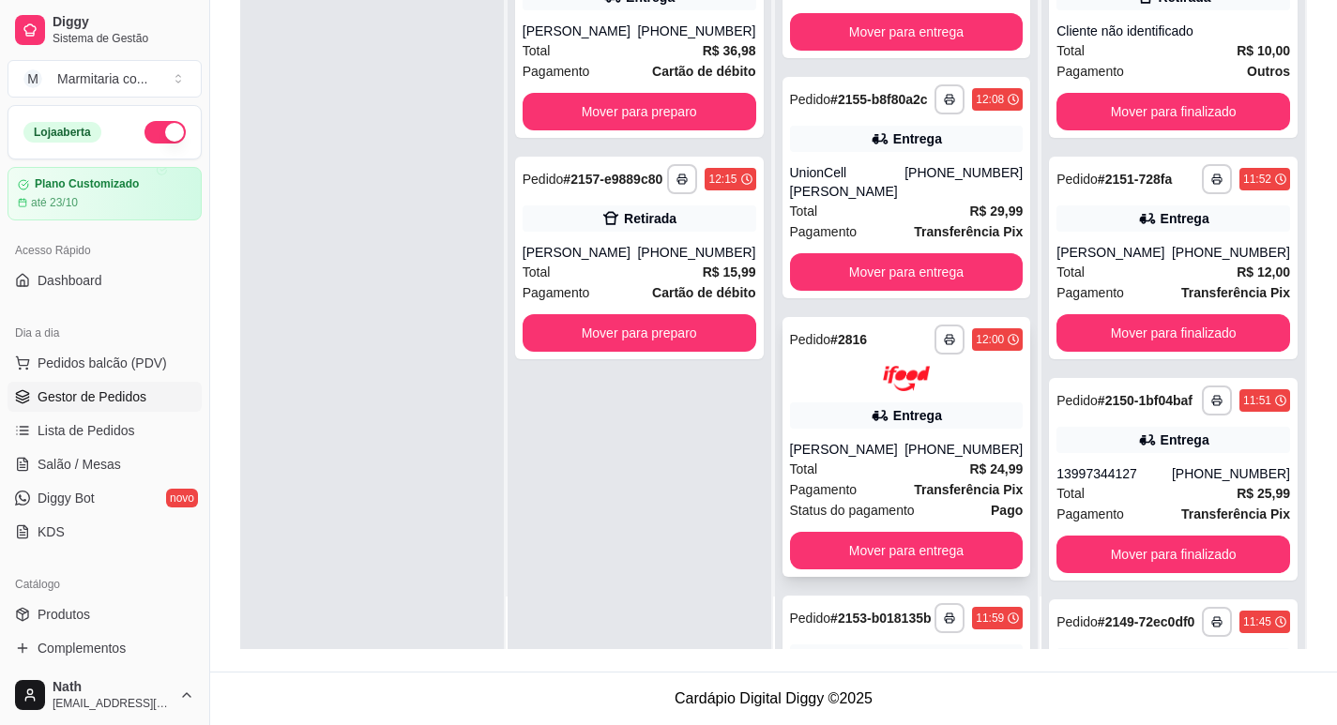
scroll to position [0, 0]
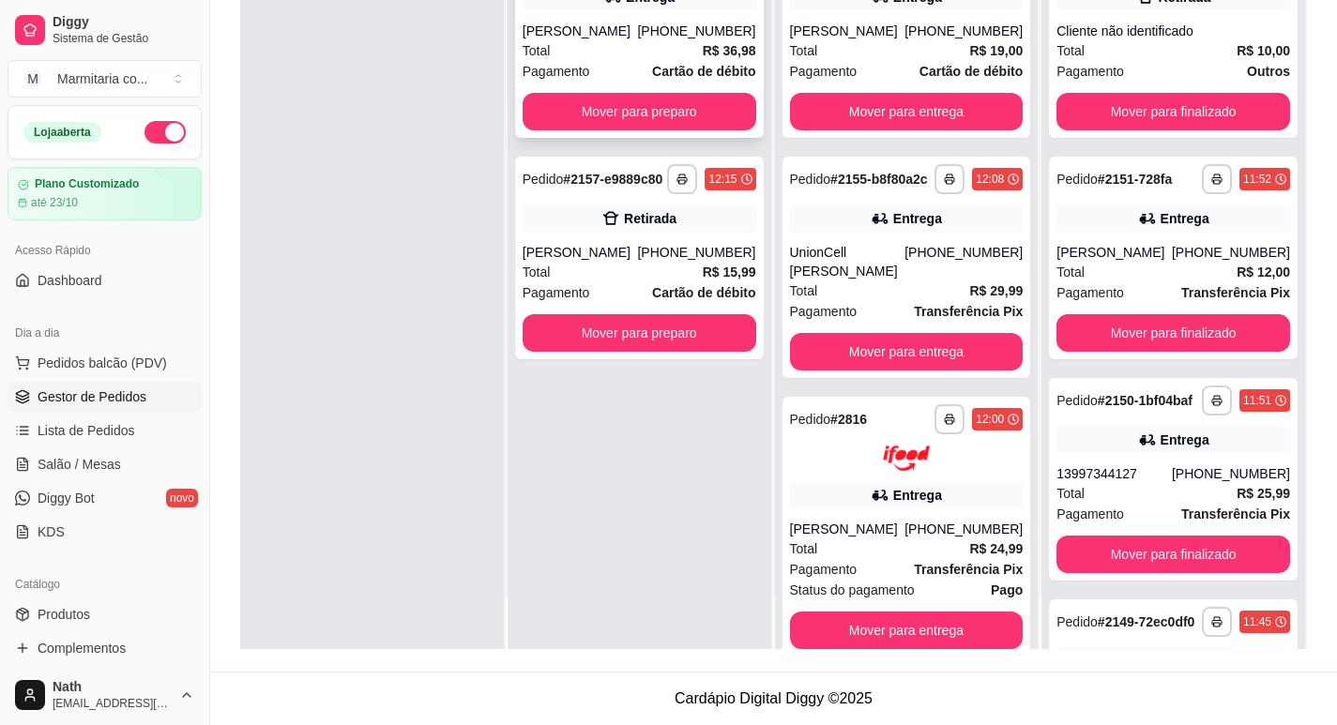
click at [704, 79] on strong "Cartão de débito" at bounding box center [703, 71] width 103 height 15
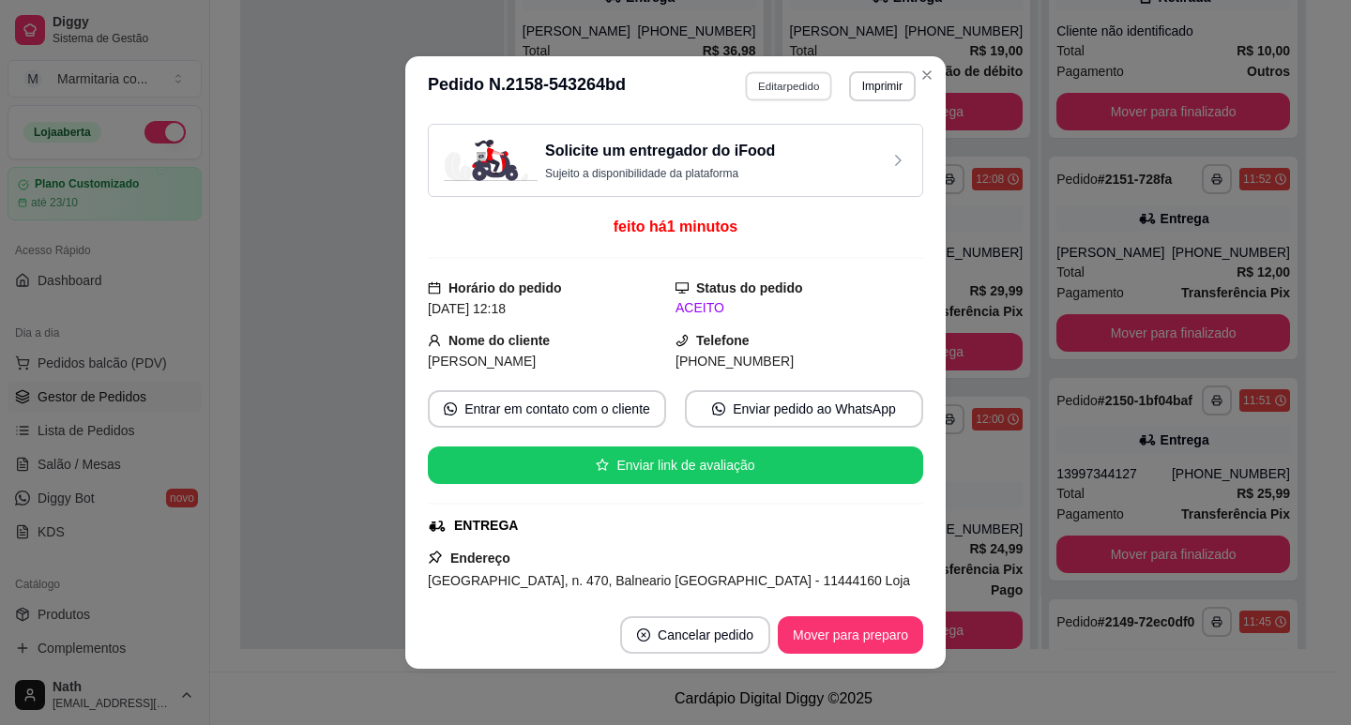
click at [769, 89] on button "Editar pedido" at bounding box center [789, 85] width 87 height 29
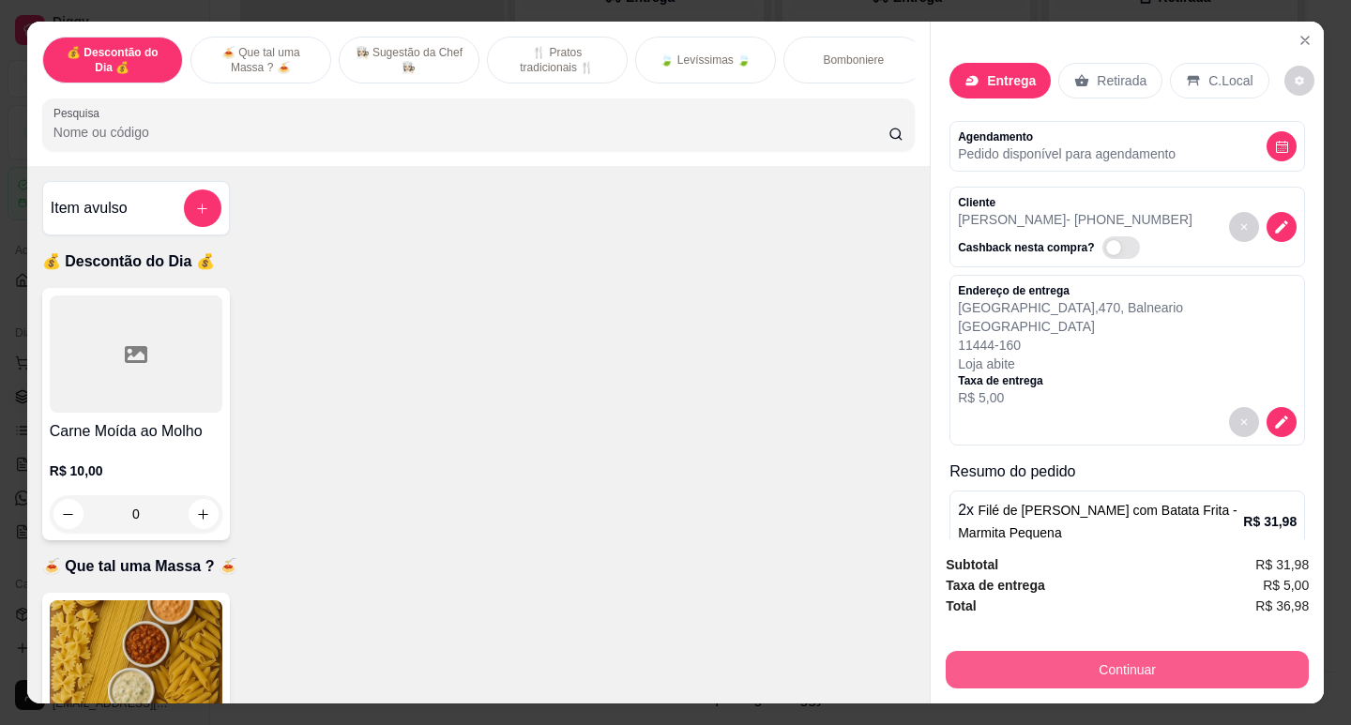
click at [1140, 676] on button "Continuar" at bounding box center [1127, 670] width 363 height 38
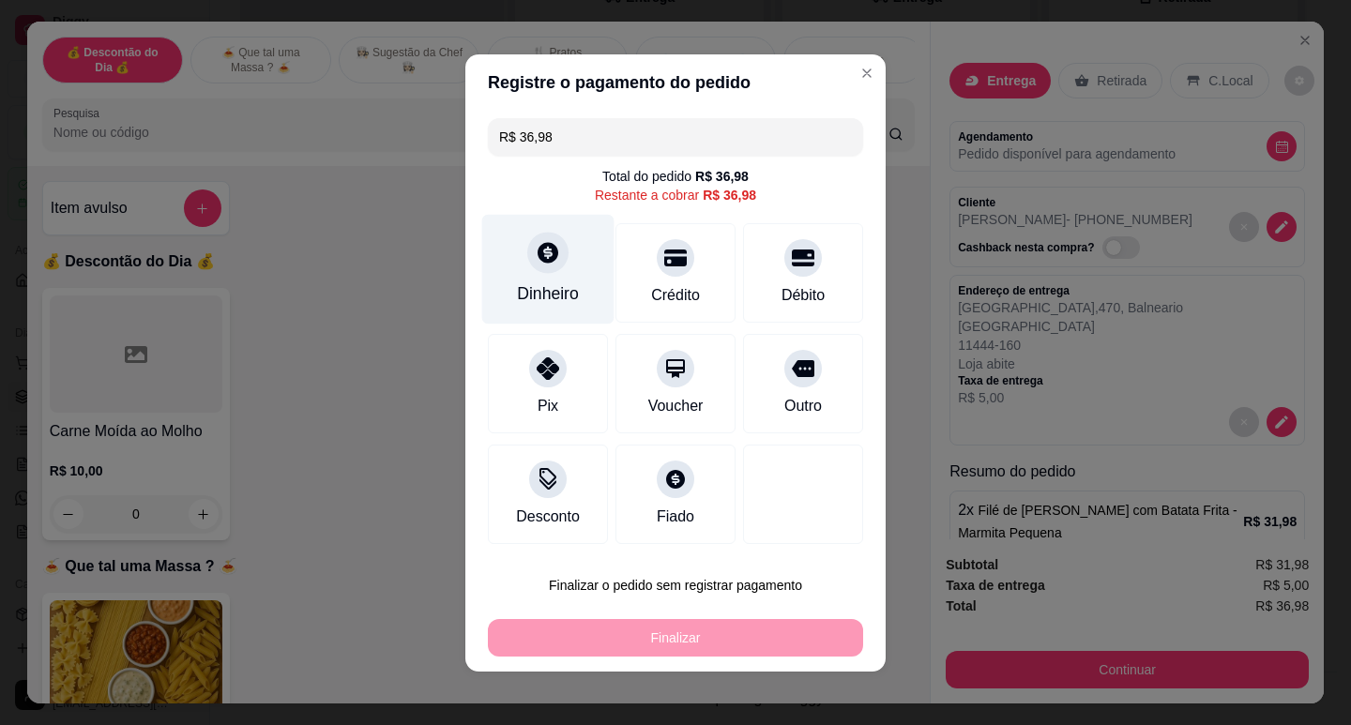
click at [540, 280] on div "Dinheiro" at bounding box center [548, 269] width 132 height 110
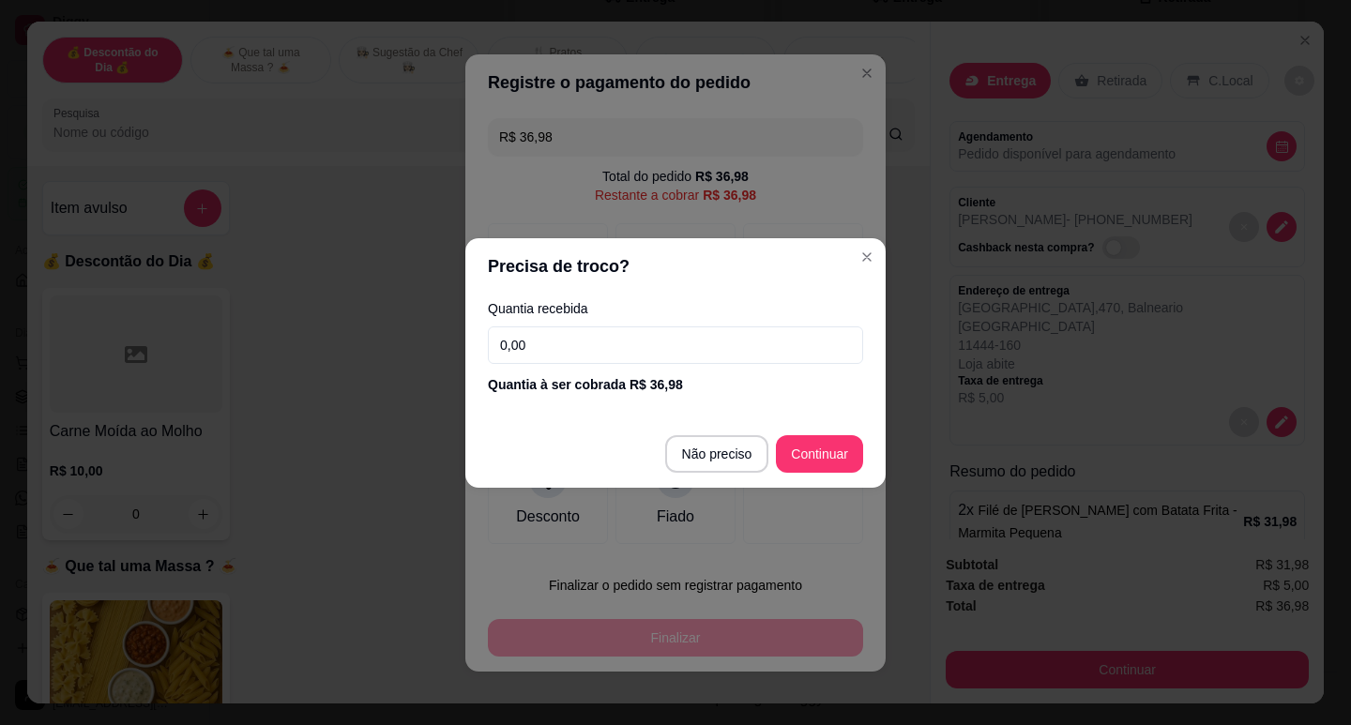
click at [578, 323] on div "Quantia recebida 0,00 Quantia à ser cobrada R$ 36,98" at bounding box center [675, 348] width 420 height 107
click at [582, 342] on input "0,00" at bounding box center [675, 346] width 375 height 38
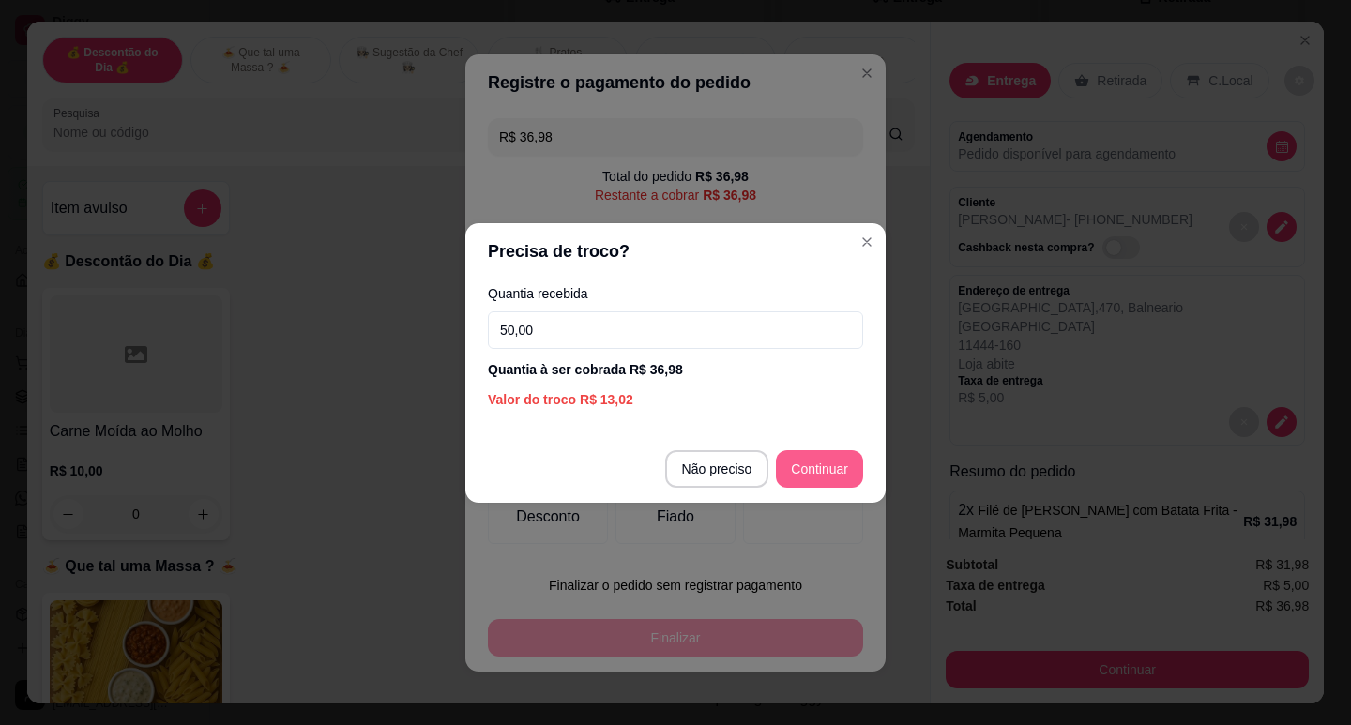
type input "50,00"
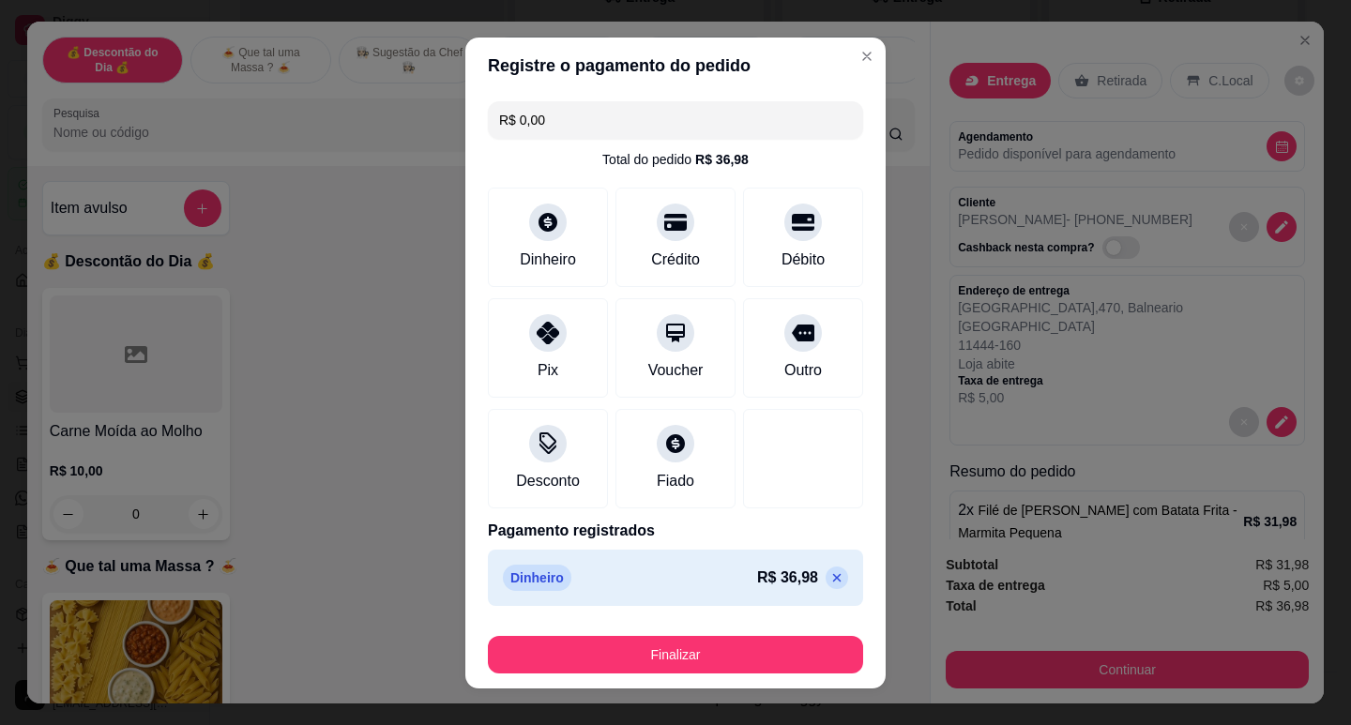
click at [681, 652] on button "Finalizar" at bounding box center [675, 655] width 375 height 38
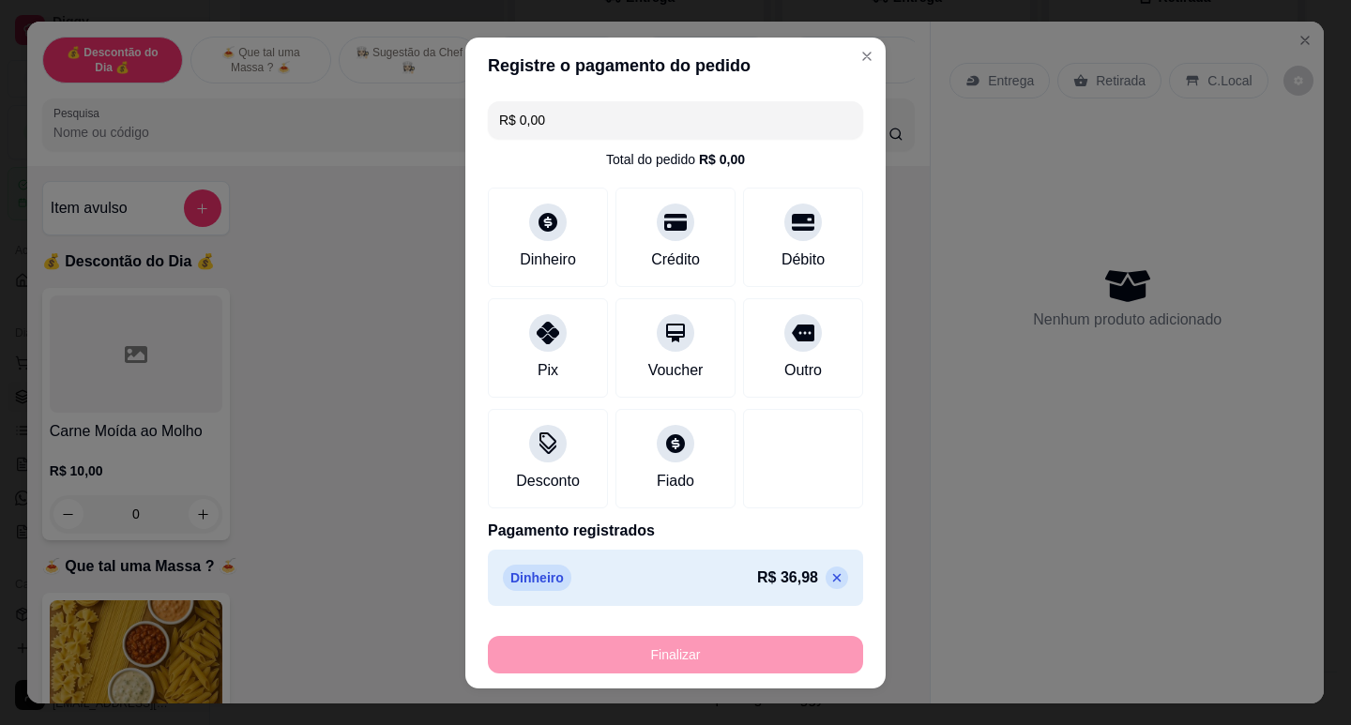
type input "-R$ 36,98"
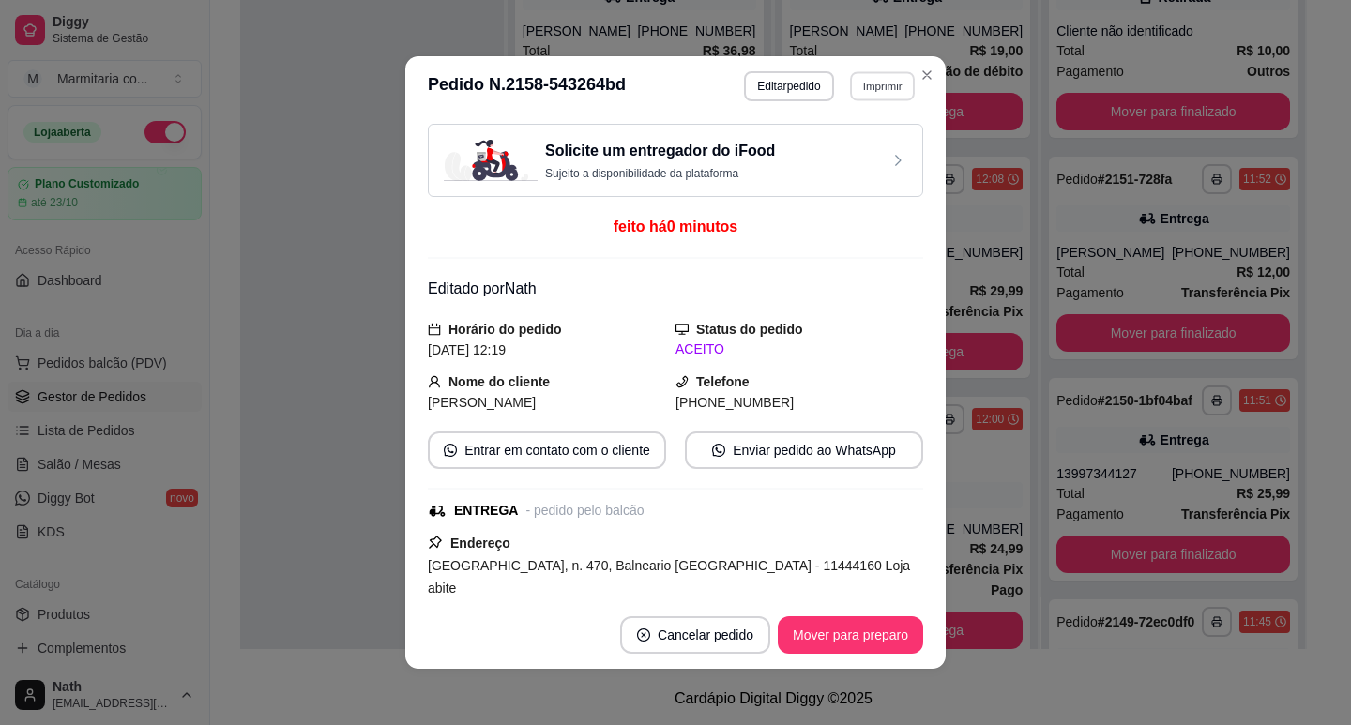
click at [890, 83] on button "Imprimir" at bounding box center [882, 85] width 65 height 29
click at [873, 152] on button "IMPRESSORA" at bounding box center [842, 151] width 131 height 29
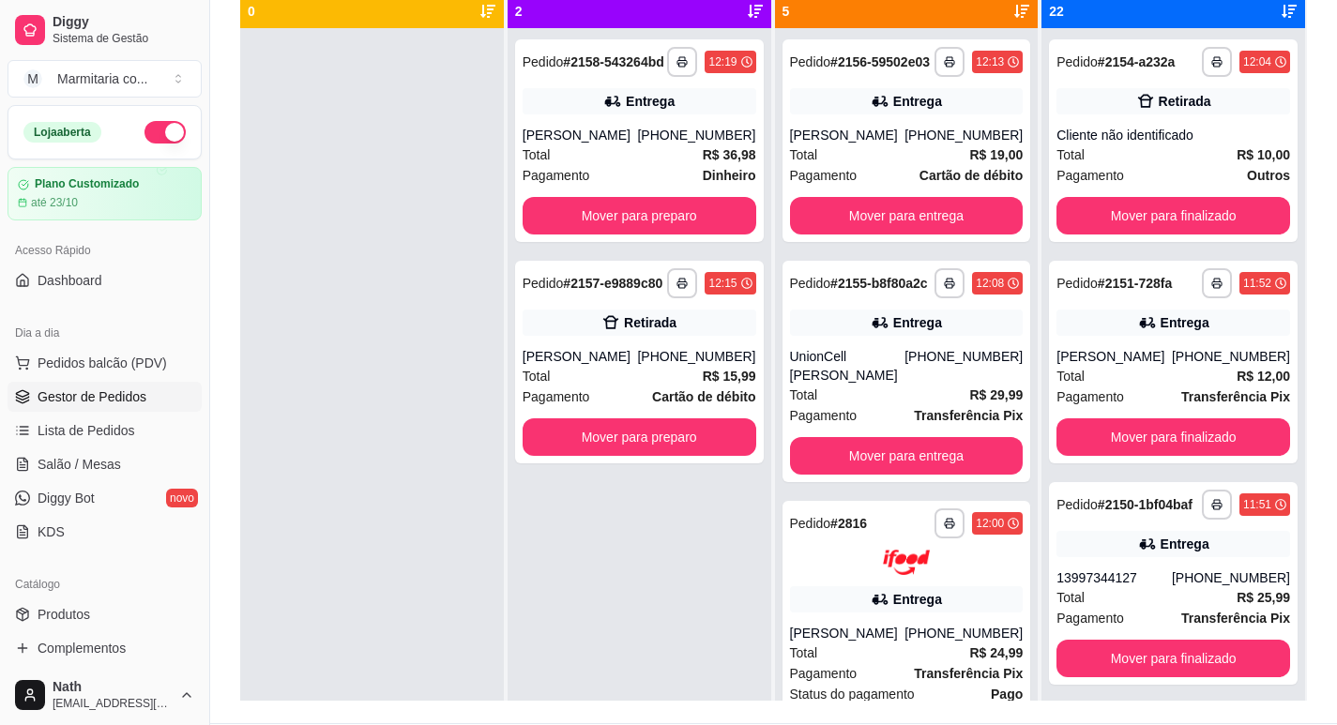
scroll to position [161, 0]
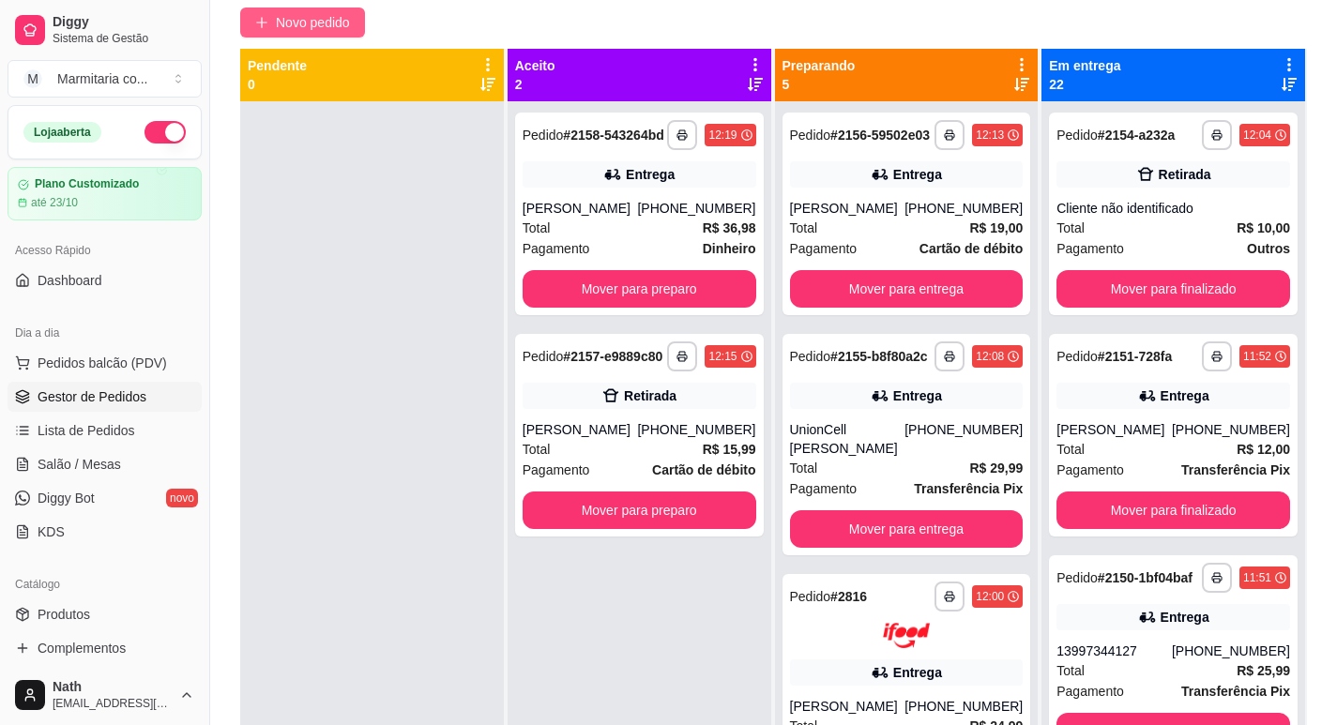
click at [307, 36] on button "Novo pedido" at bounding box center [302, 23] width 125 height 30
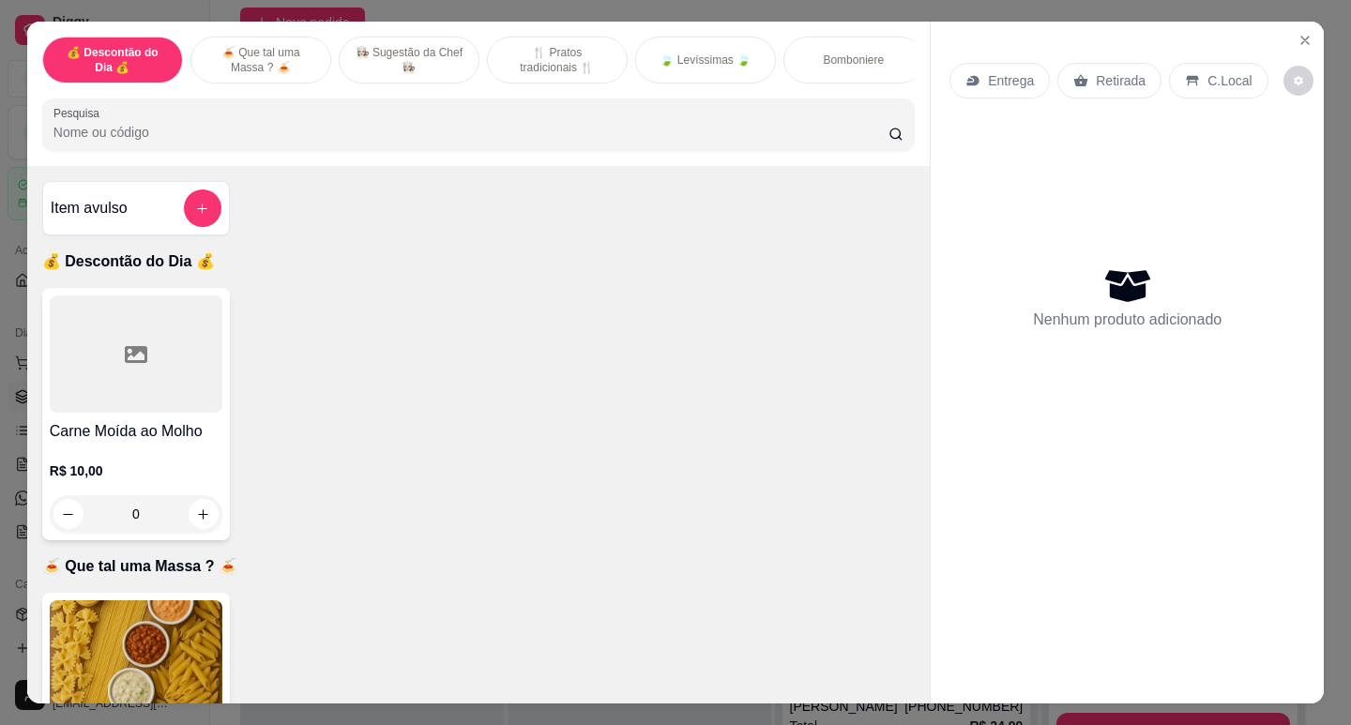
click at [149, 226] on div "Item avulso" at bounding box center [136, 209] width 171 height 38
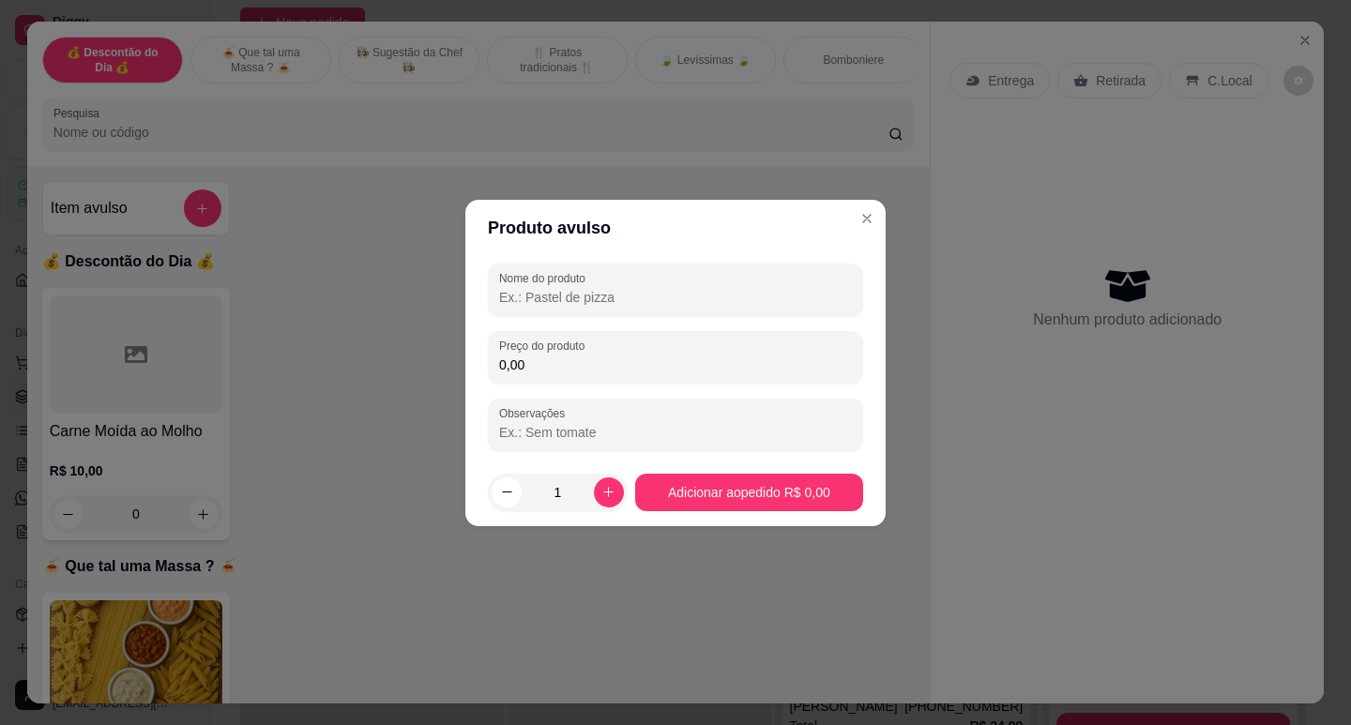
click at [571, 296] on input "Nome do produto" at bounding box center [675, 297] width 353 height 19
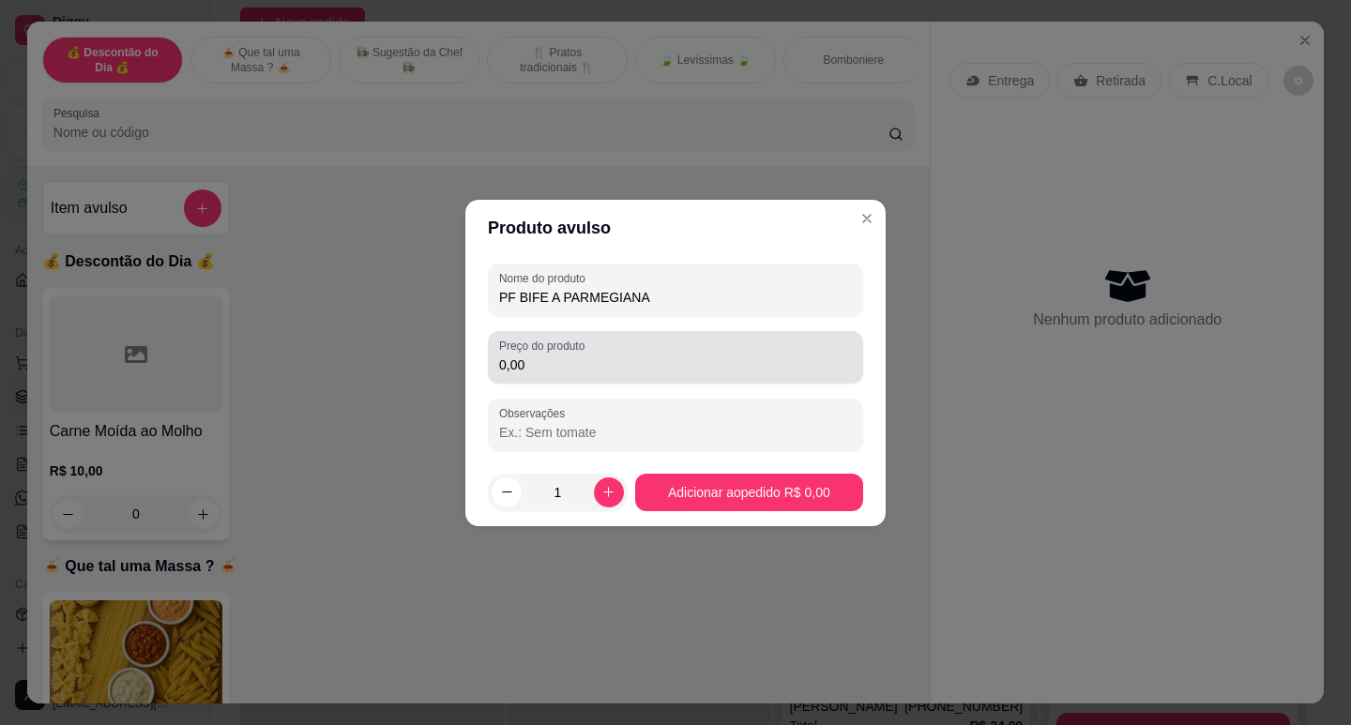
type input "PF BIFE A PARMEGIANA"
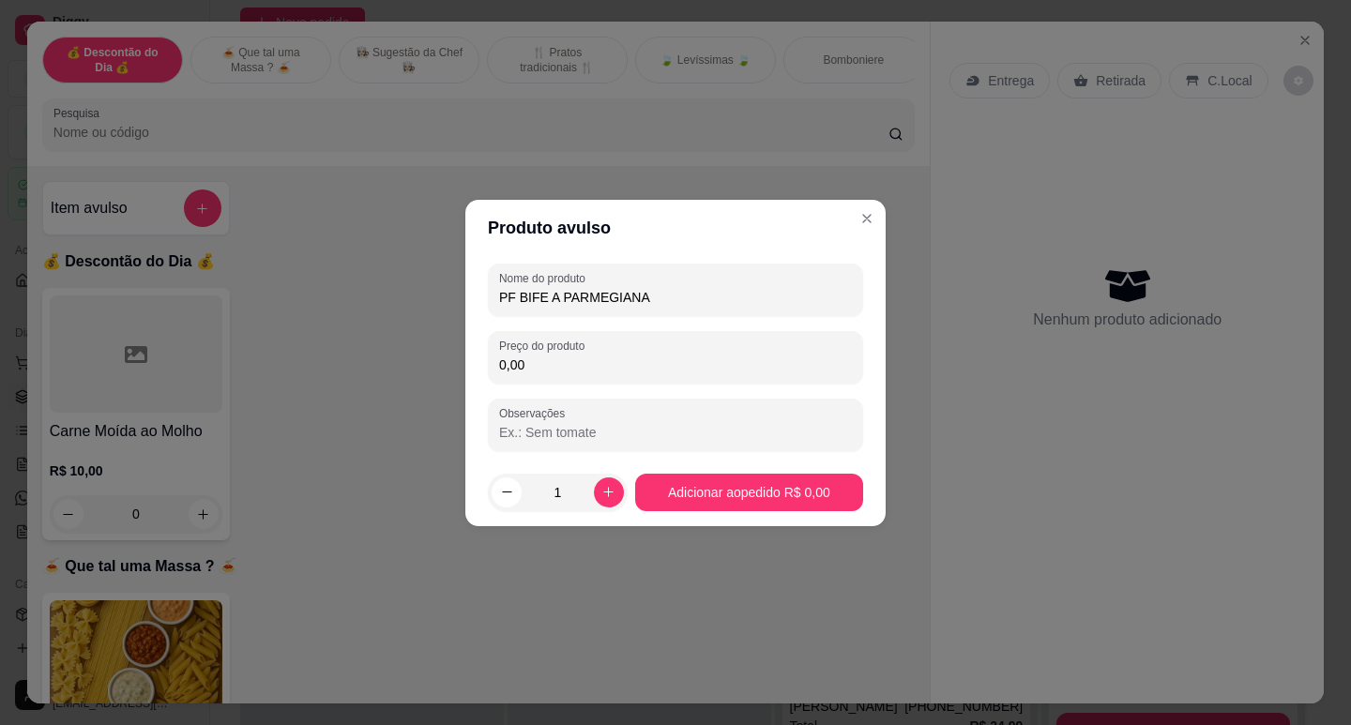
click at [582, 372] on input "0,00" at bounding box center [675, 365] width 353 height 19
type input "25,00"
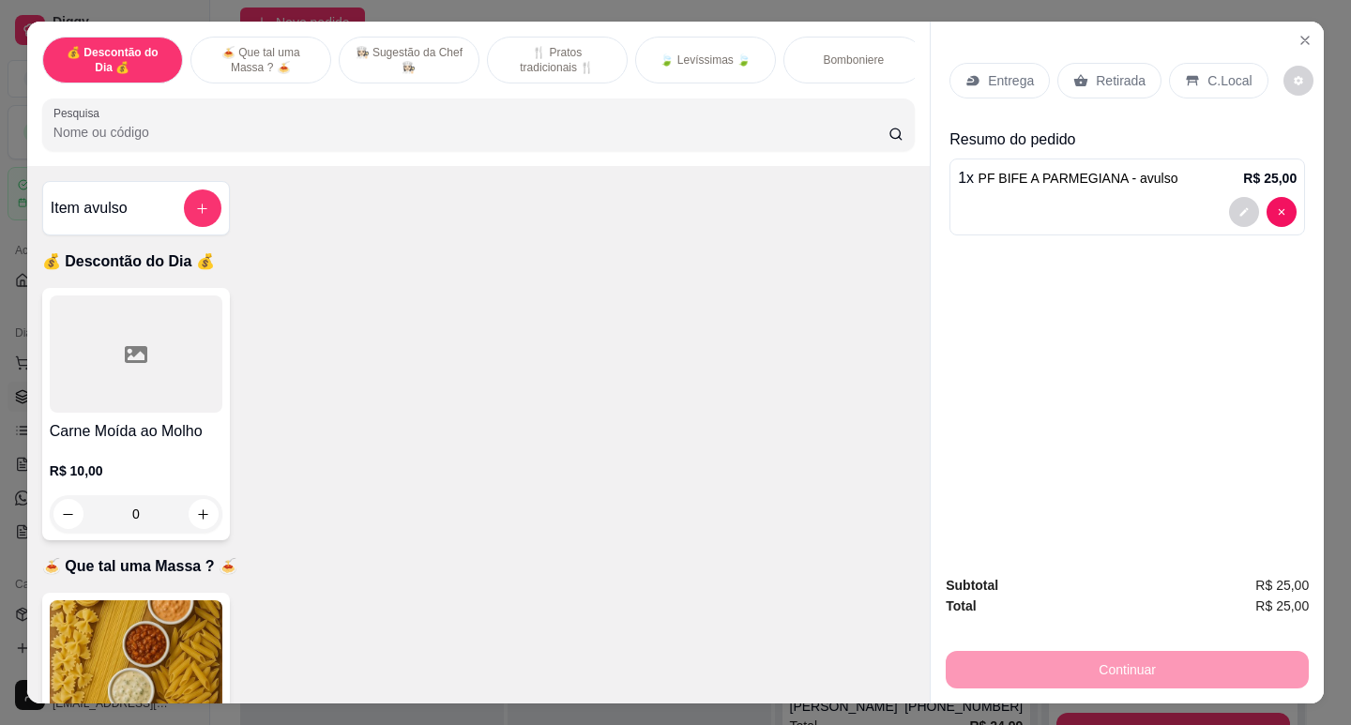
click at [1215, 71] on p "C.Local" at bounding box center [1230, 80] width 44 height 19
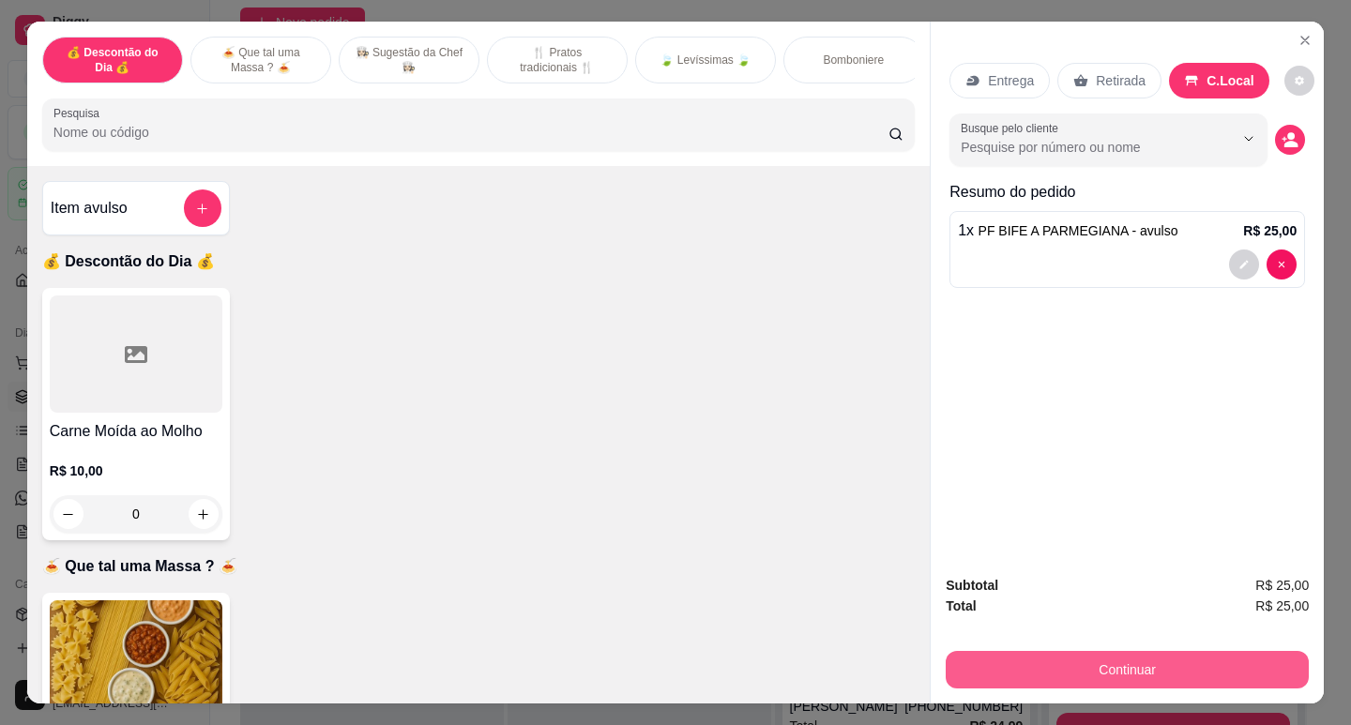
click at [1131, 677] on button "Continuar" at bounding box center [1127, 670] width 363 height 38
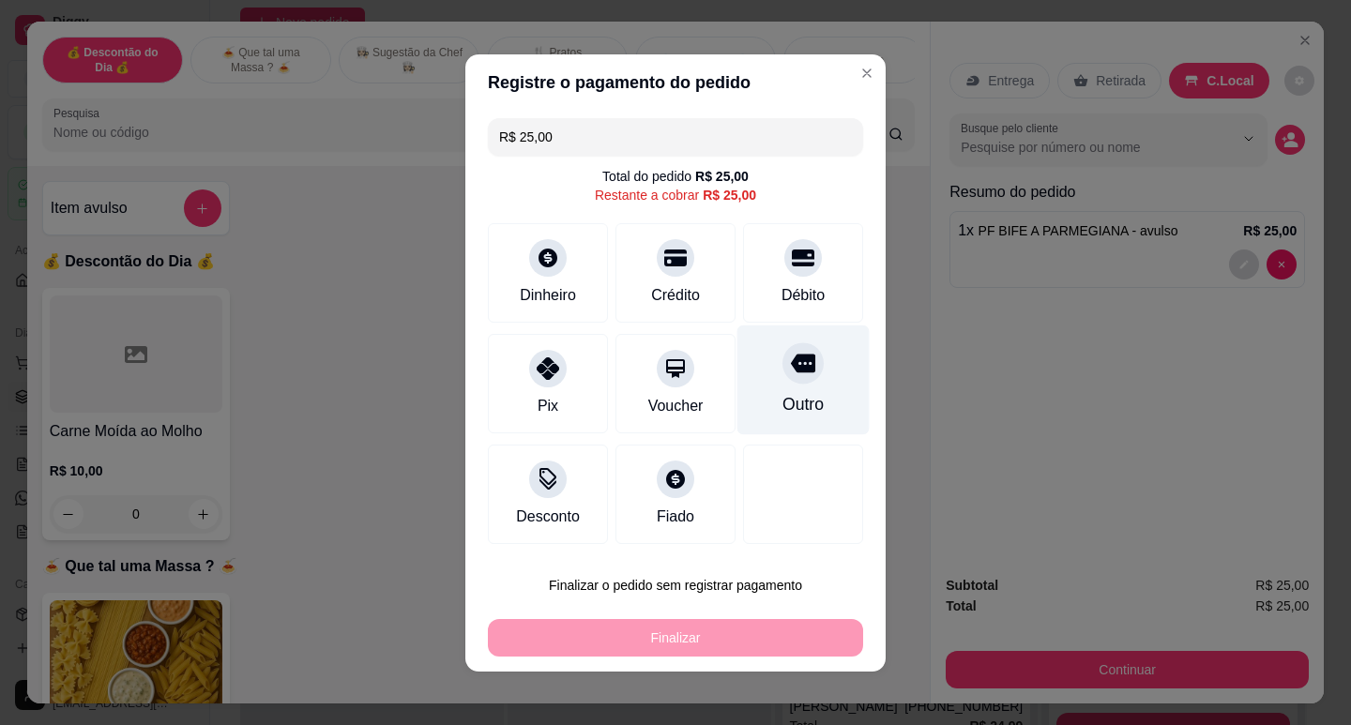
click at [810, 388] on div "Outro" at bounding box center [803, 380] width 132 height 110
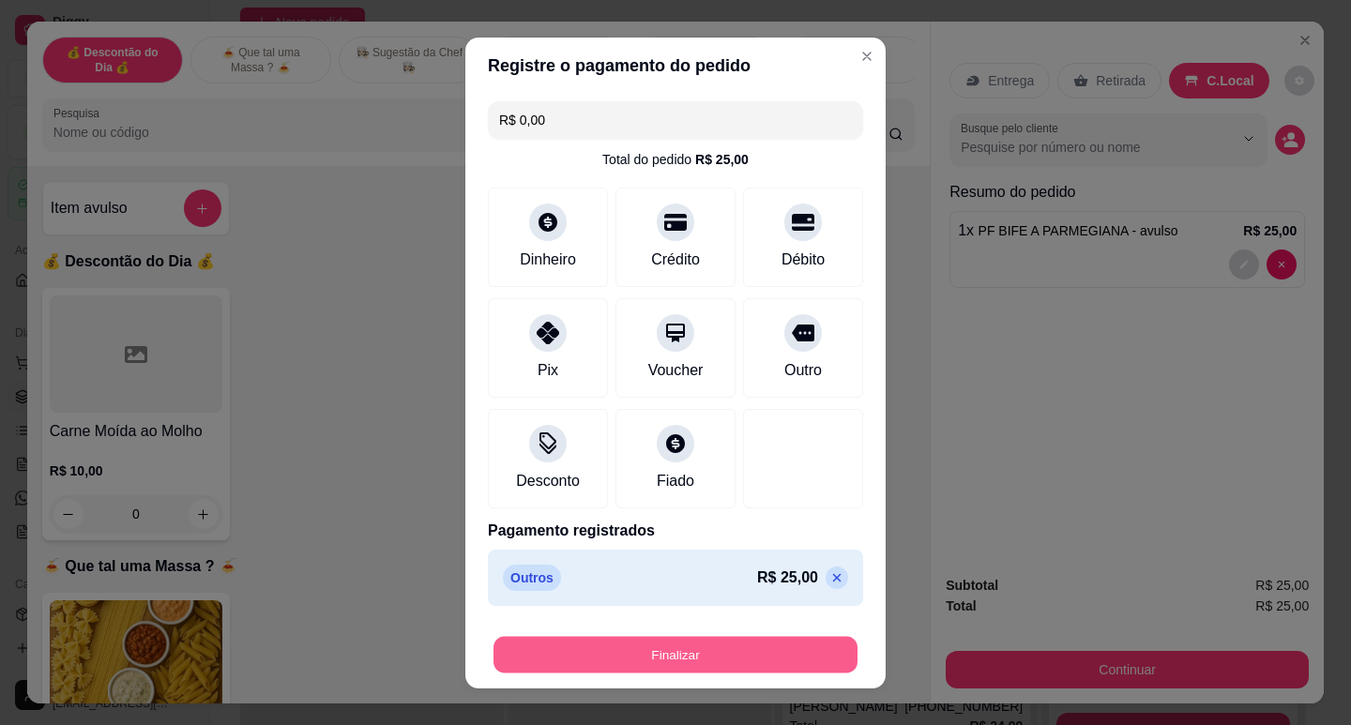
click at [780, 659] on button "Finalizar" at bounding box center [676, 654] width 364 height 37
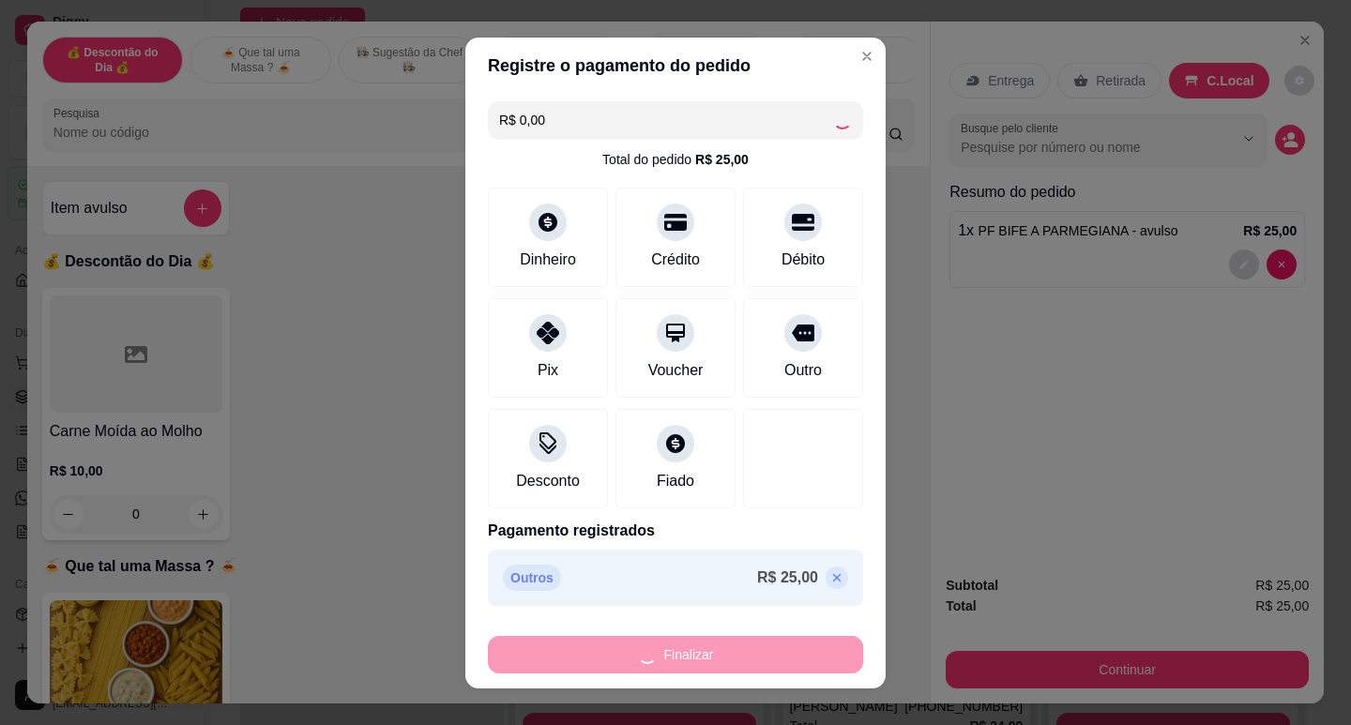
type input "-R$ 25,00"
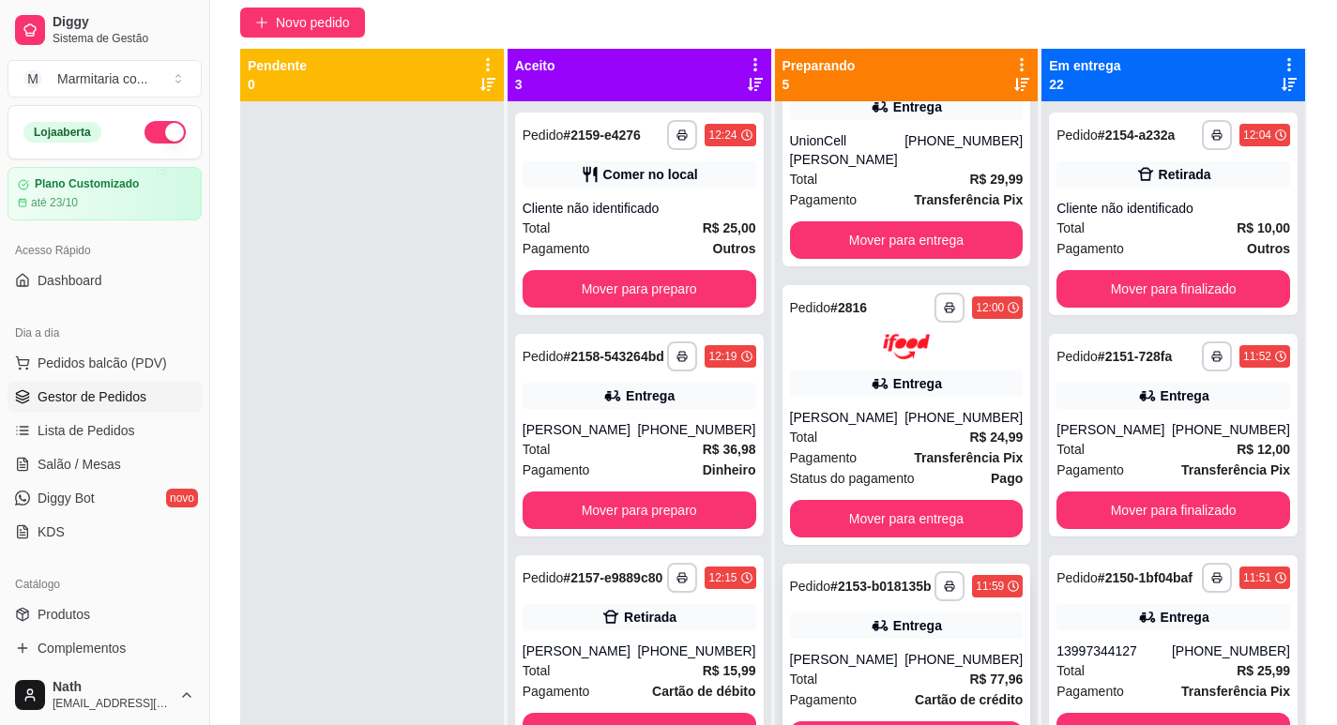
scroll to position [500, 0]
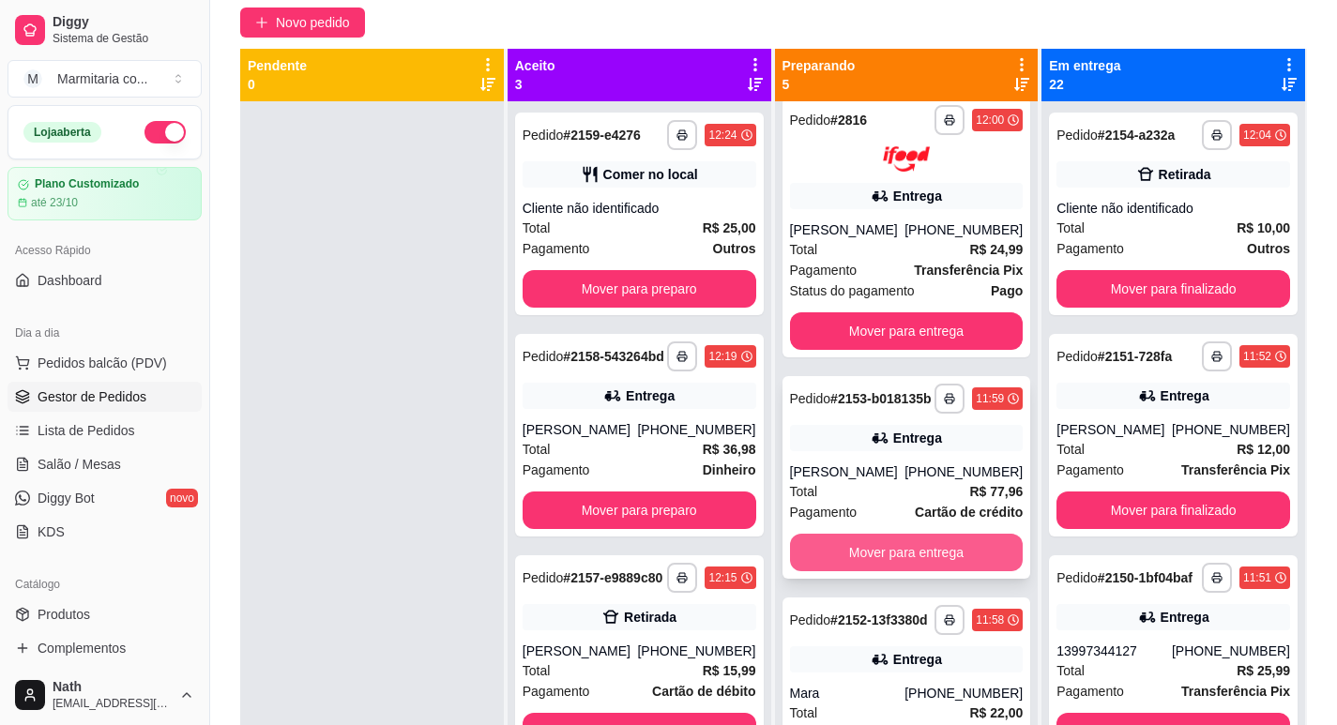
click at [902, 569] on button "Mover para entrega" at bounding box center [907, 553] width 234 height 38
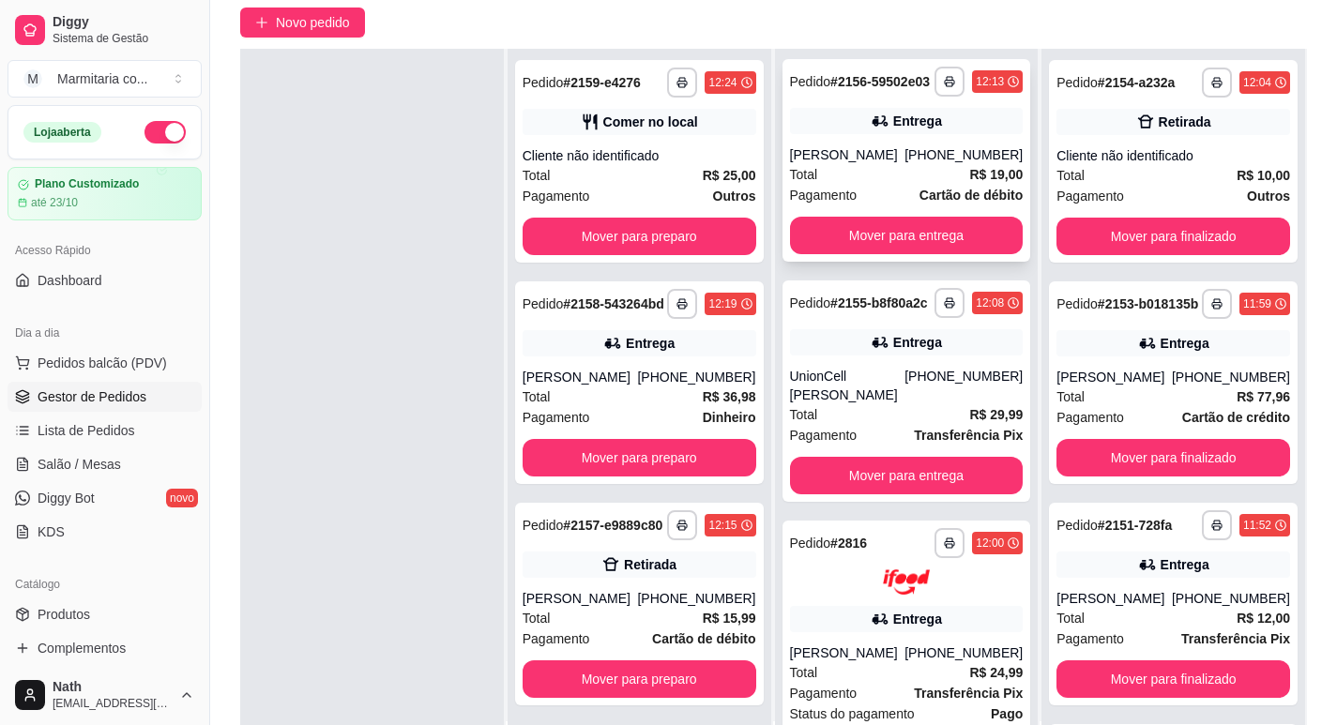
scroll to position [0, 0]
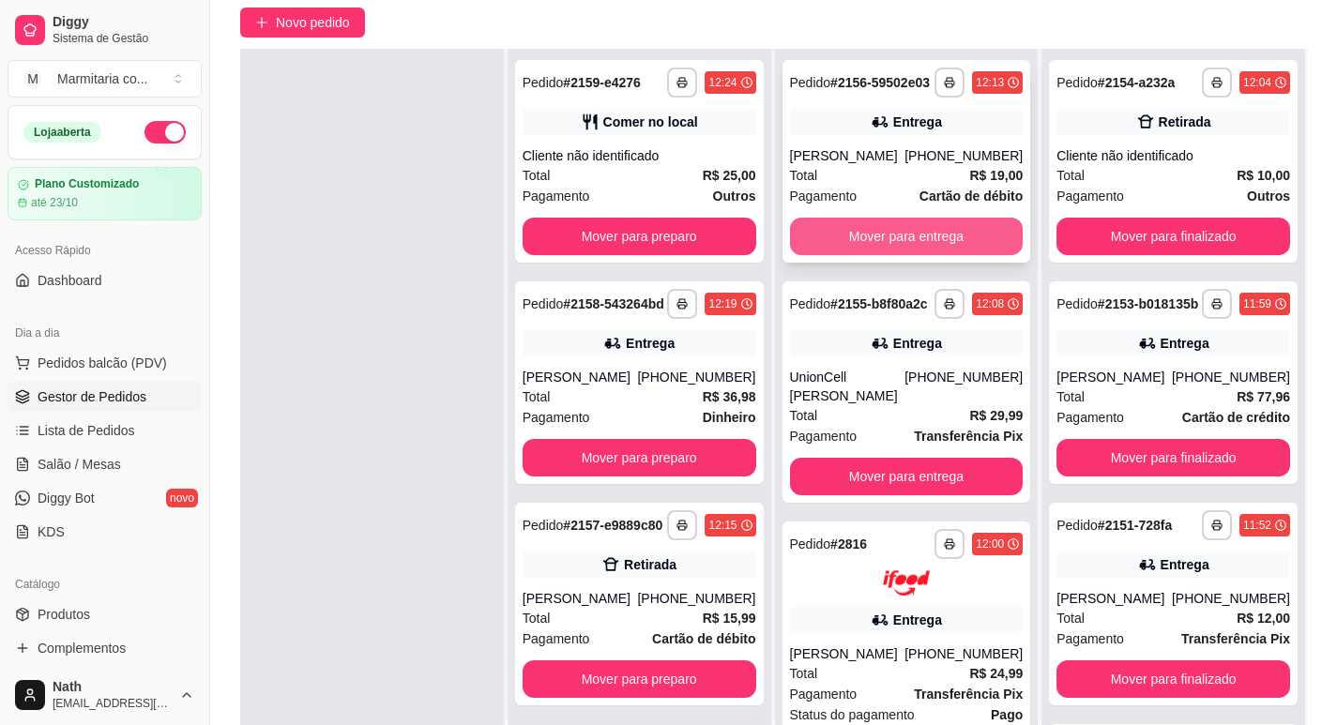
click at [890, 255] on button "Mover para entrega" at bounding box center [907, 237] width 234 height 38
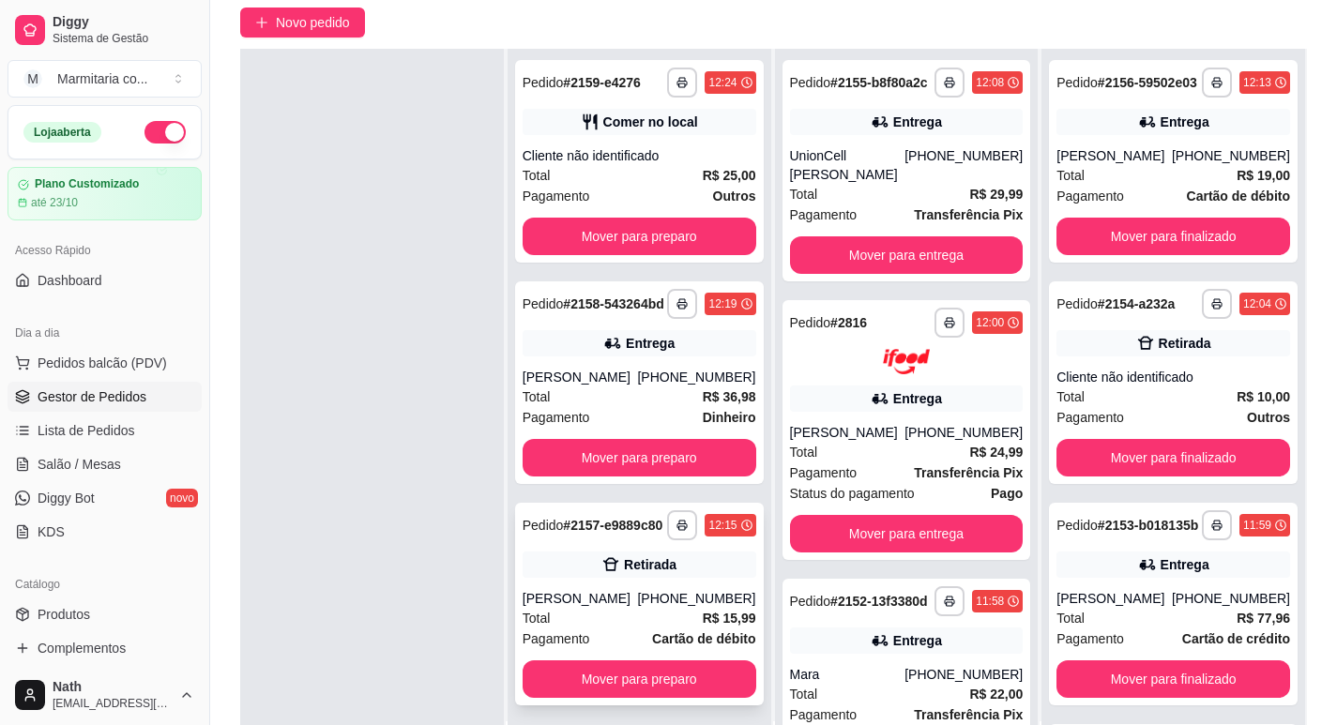
scroll to position [286, 0]
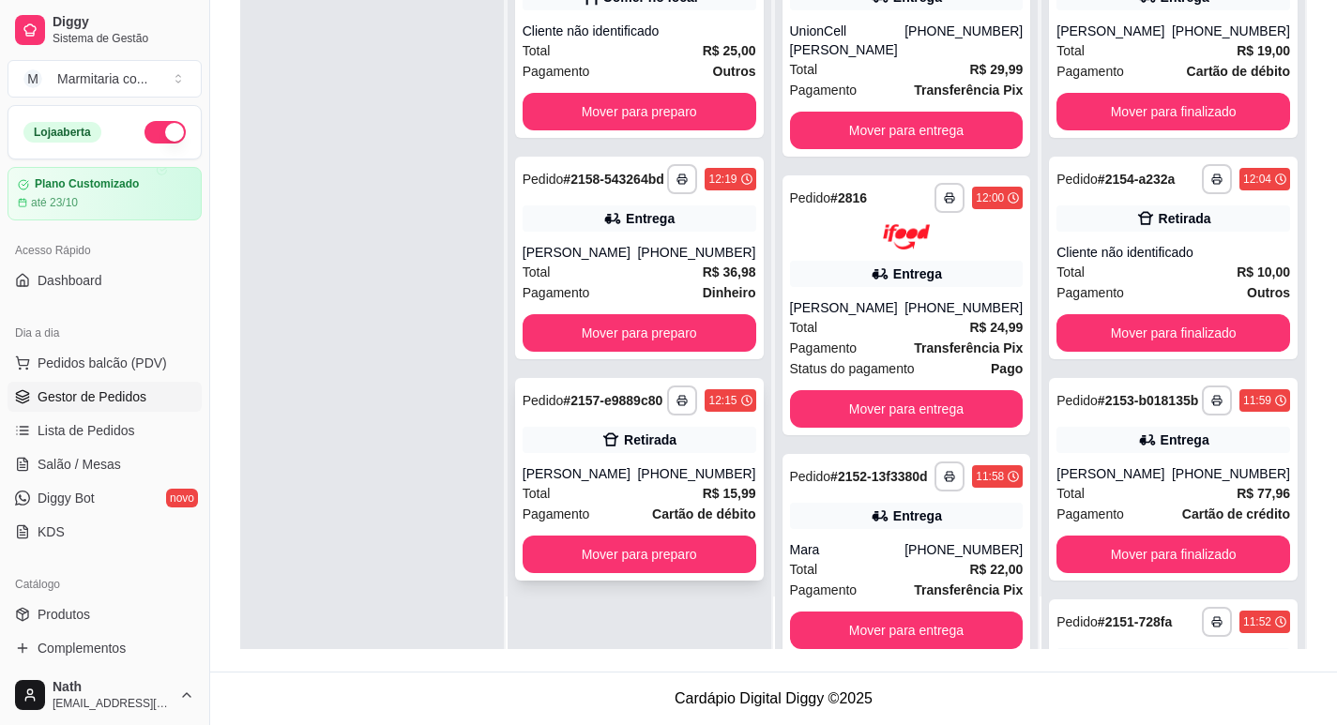
click at [682, 504] on div "Total R$ 15,99" at bounding box center [640, 493] width 234 height 21
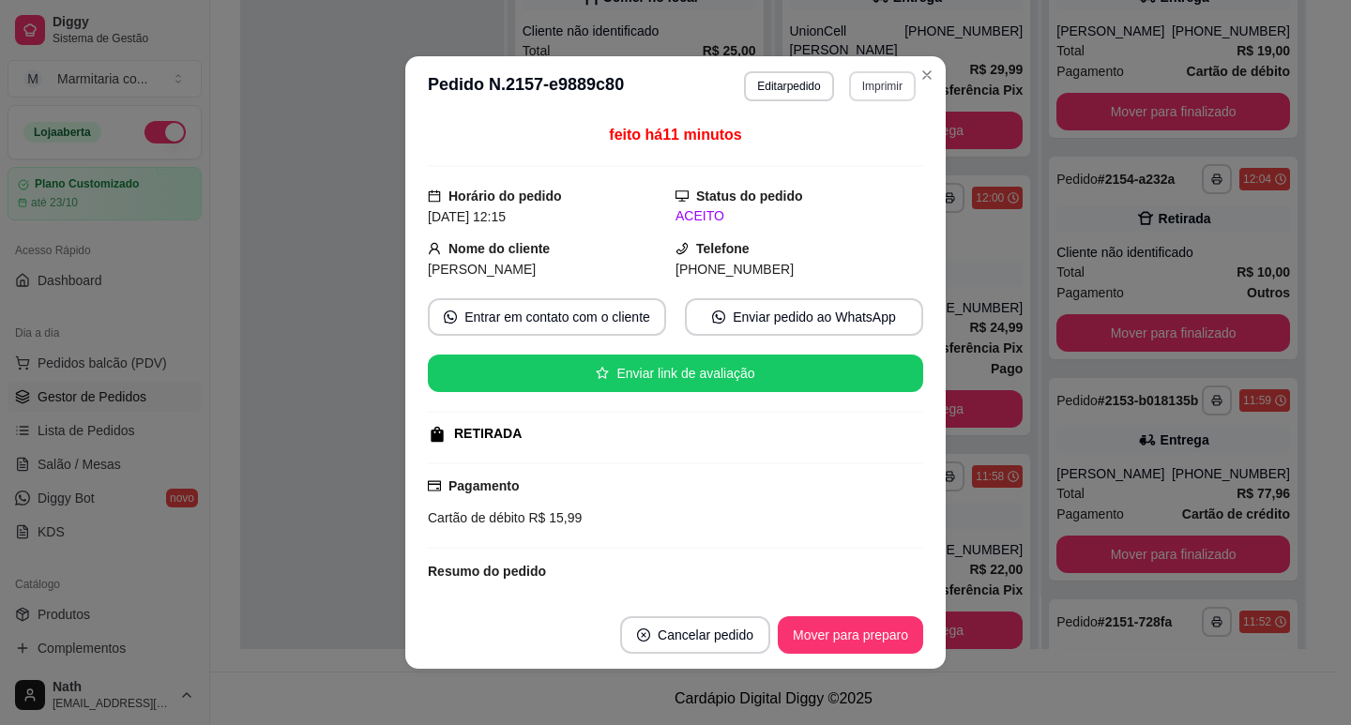
click at [857, 96] on button "Imprimir" at bounding box center [882, 86] width 67 height 30
click at [869, 159] on button "IMPRESSORA" at bounding box center [842, 152] width 136 height 30
click at [860, 625] on button "Mover para preparo" at bounding box center [850, 635] width 145 height 38
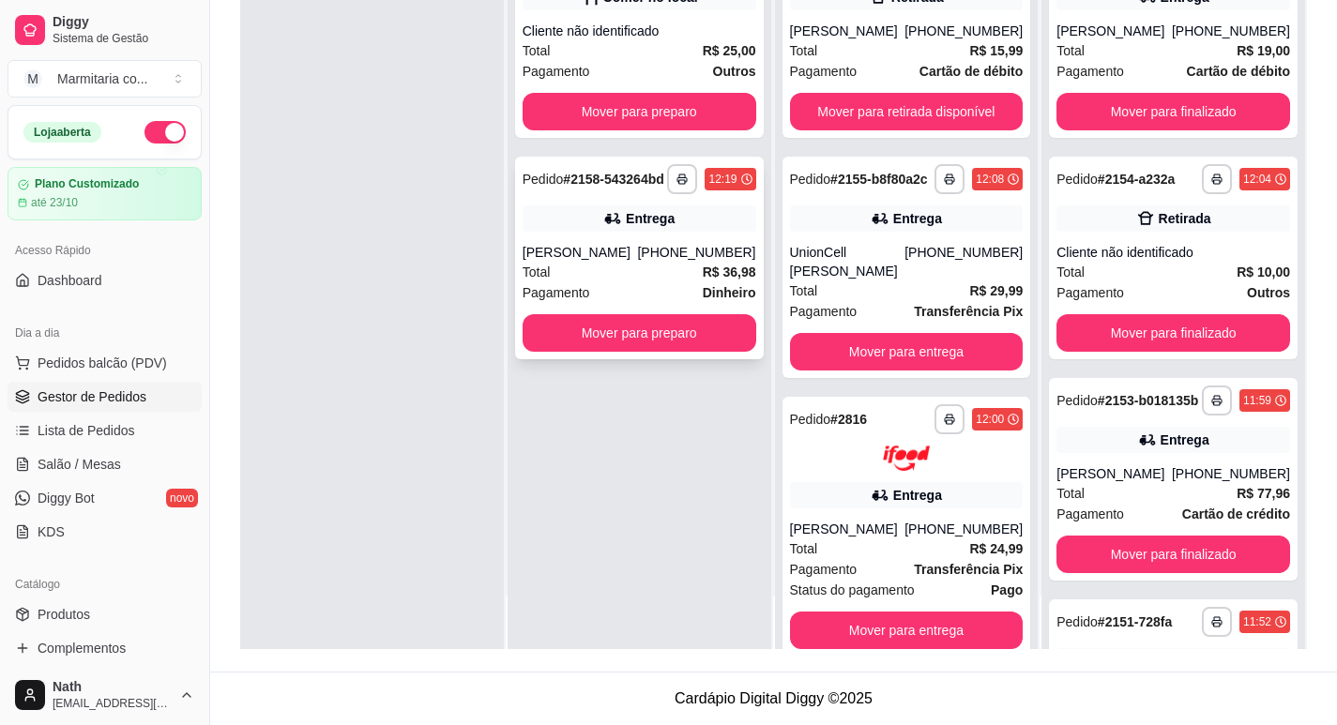
click at [673, 320] on div "**********" at bounding box center [639, 258] width 249 height 203
click at [694, 343] on button "Mover para preparo" at bounding box center [638, 333] width 226 height 37
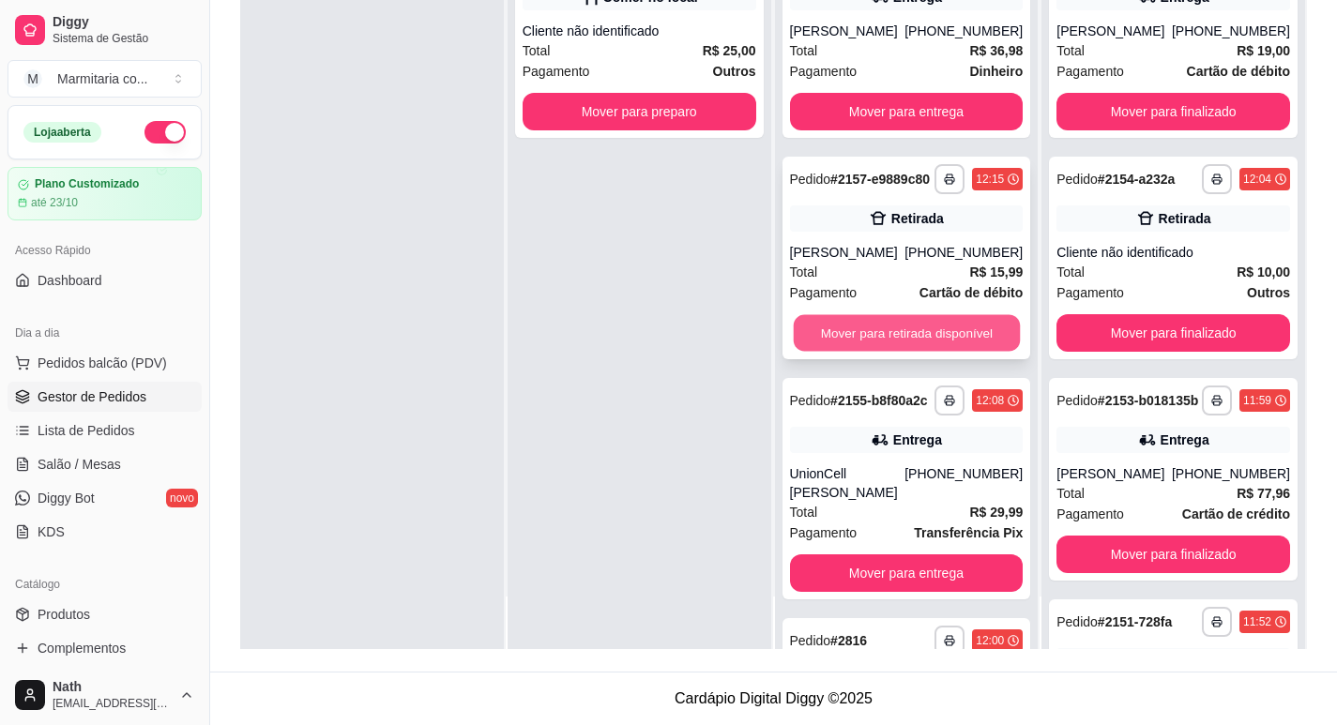
click at [911, 351] on button "Mover para retirada disponível" at bounding box center [906, 333] width 226 height 37
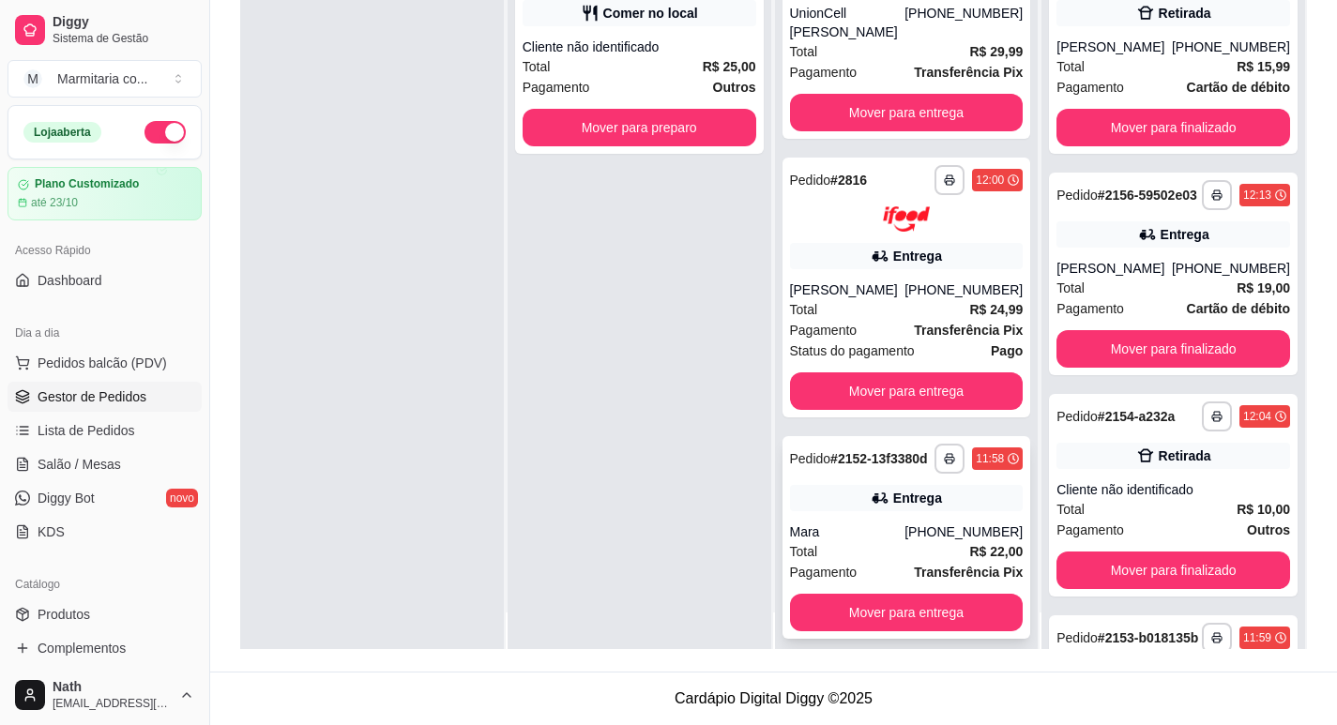
scroll to position [53, 0]
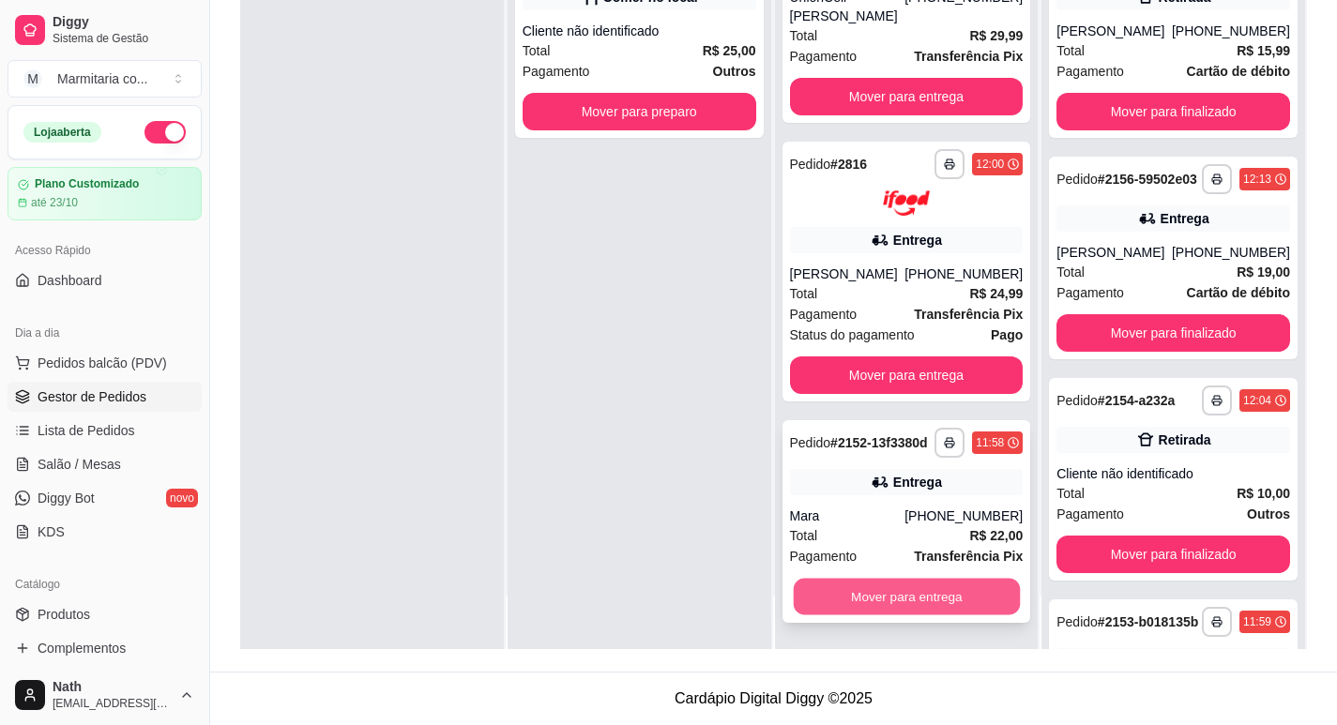
click at [955, 603] on button "Mover para entrega" at bounding box center [906, 596] width 226 height 37
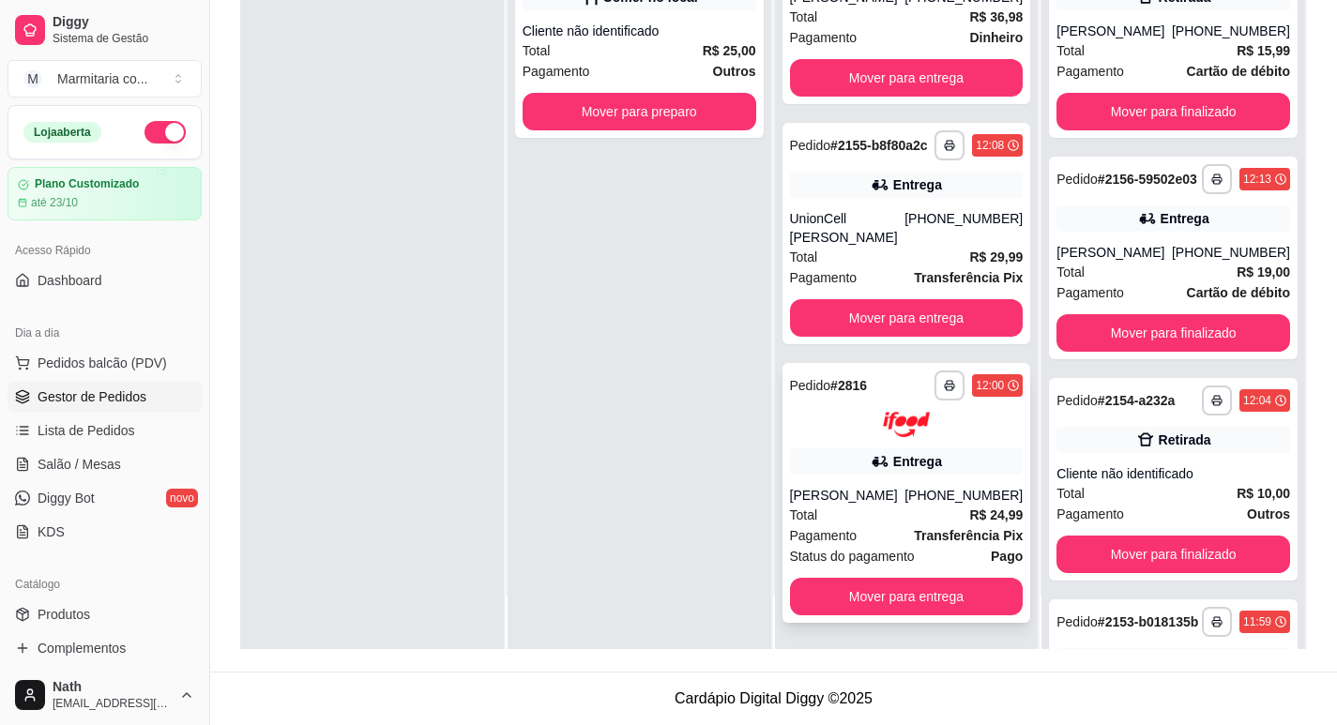
scroll to position [45, 0]
click at [915, 608] on button "Mover para entrega" at bounding box center [907, 597] width 234 height 38
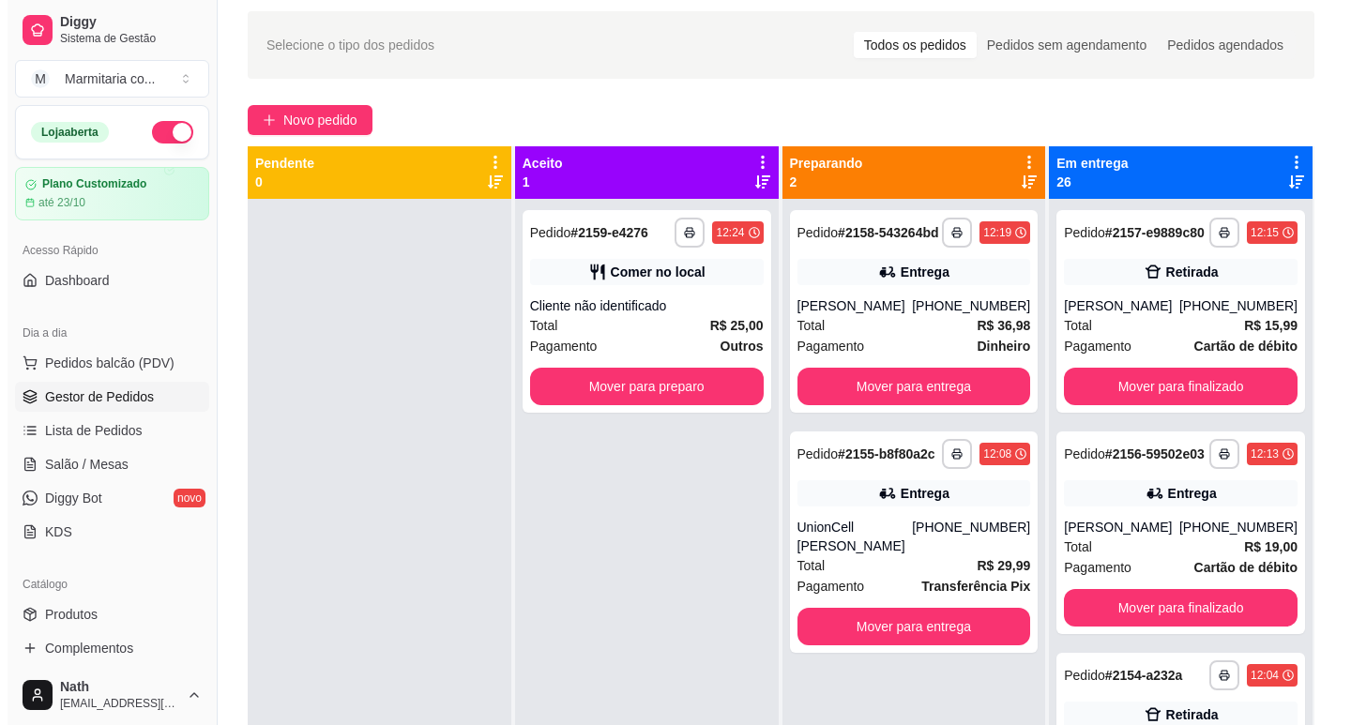
scroll to position [36, 0]
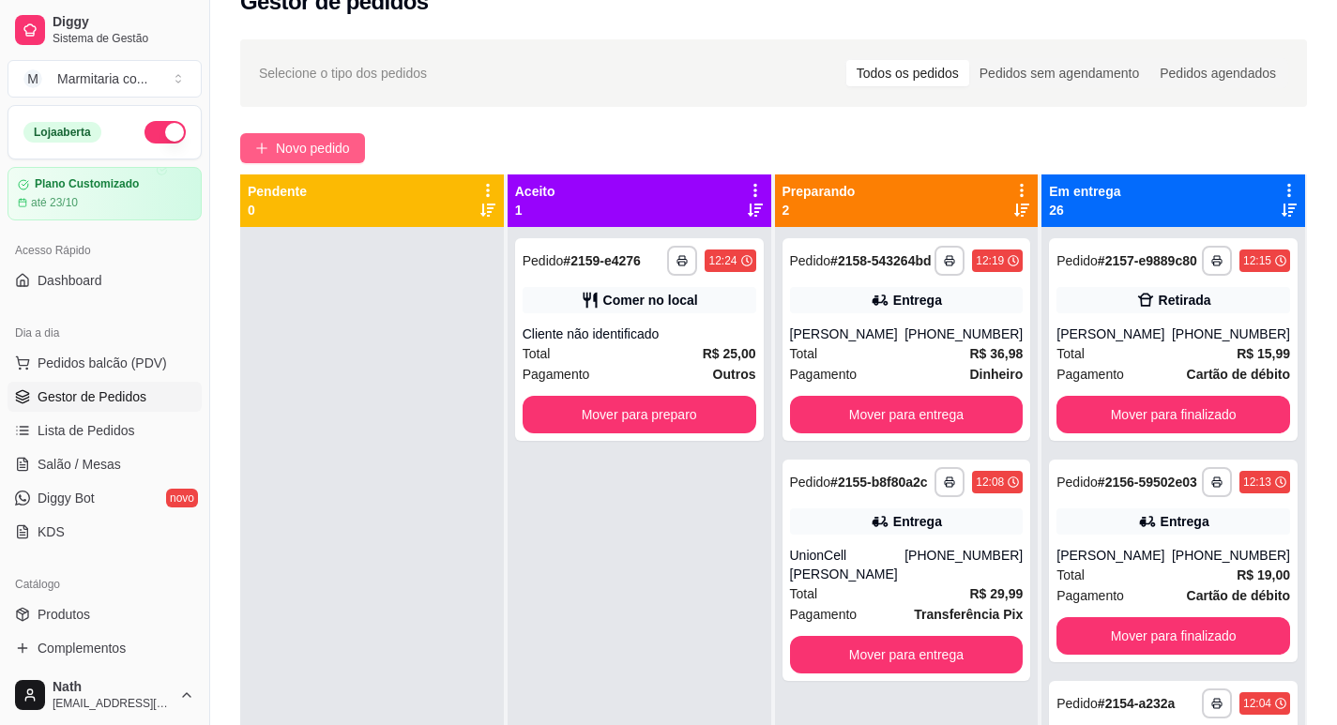
click at [309, 141] on span "Novo pedido" at bounding box center [313, 148] width 74 height 21
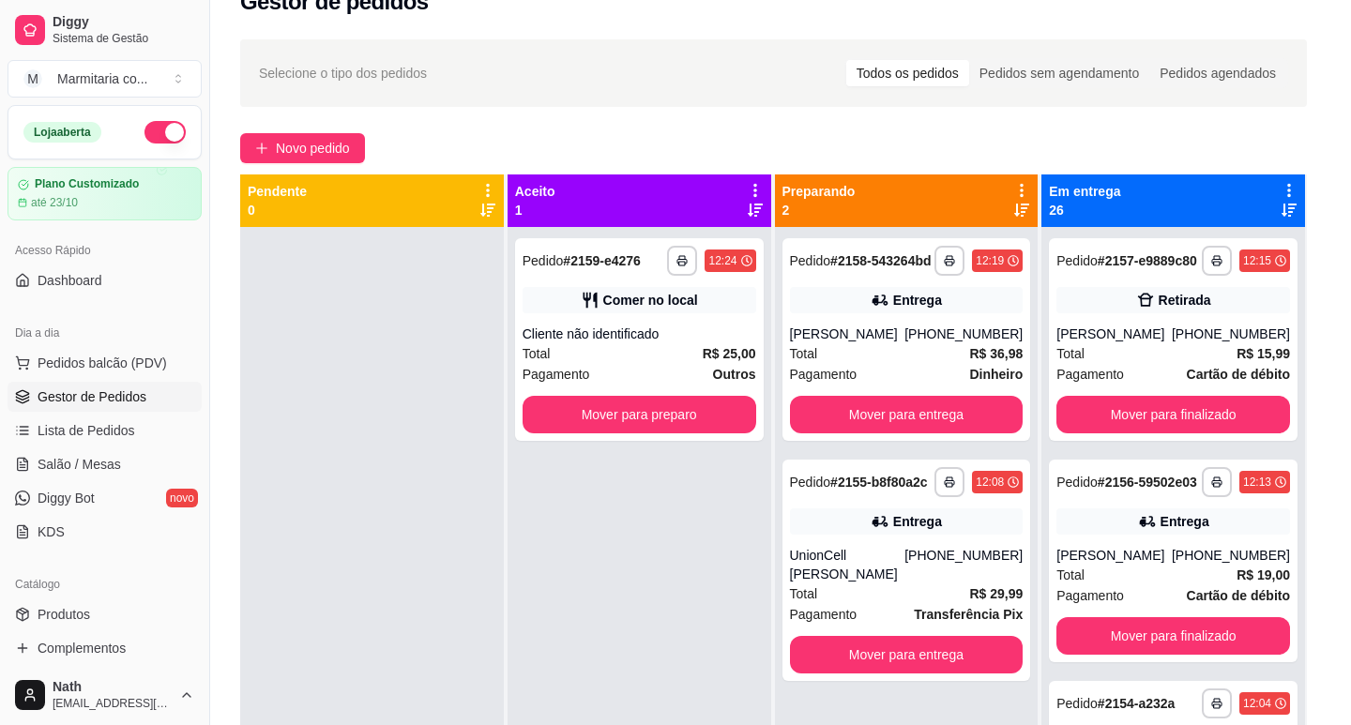
click at [189, 370] on div at bounding box center [136, 354] width 173 height 117
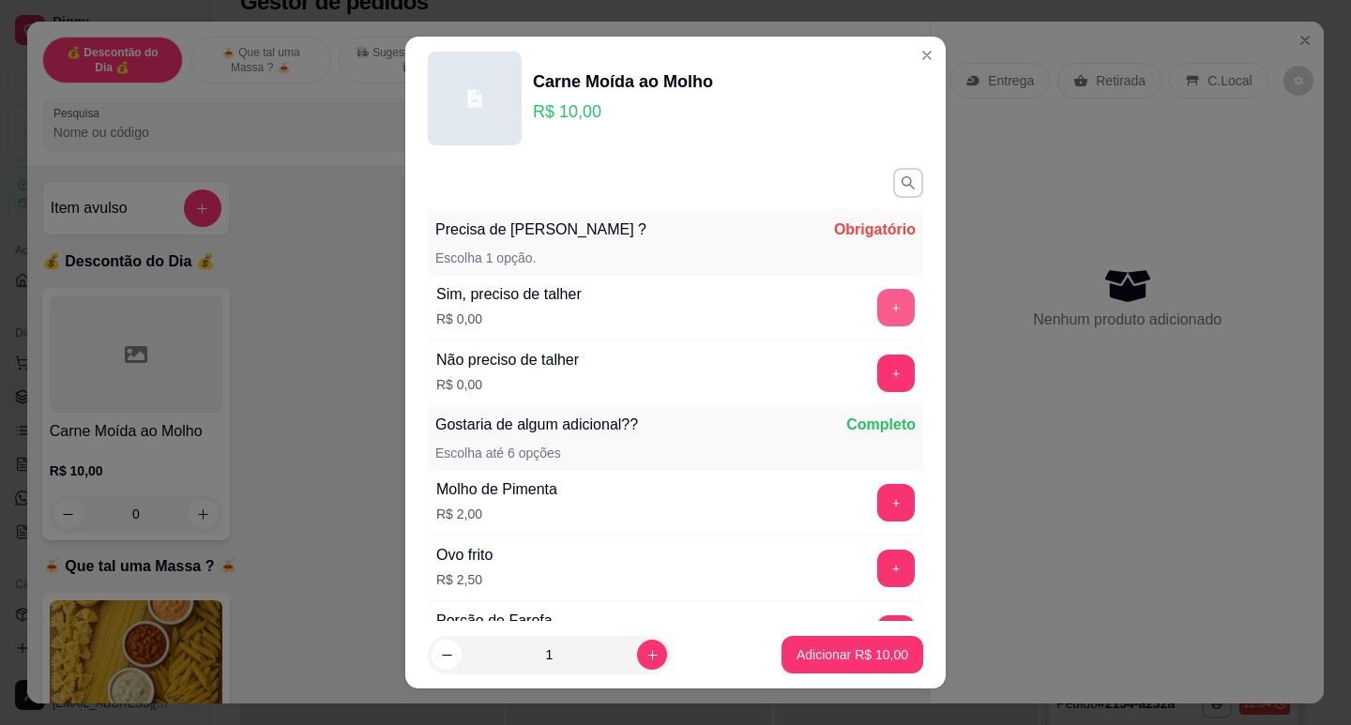
click at [877, 302] on button "+" at bounding box center [896, 308] width 38 height 38
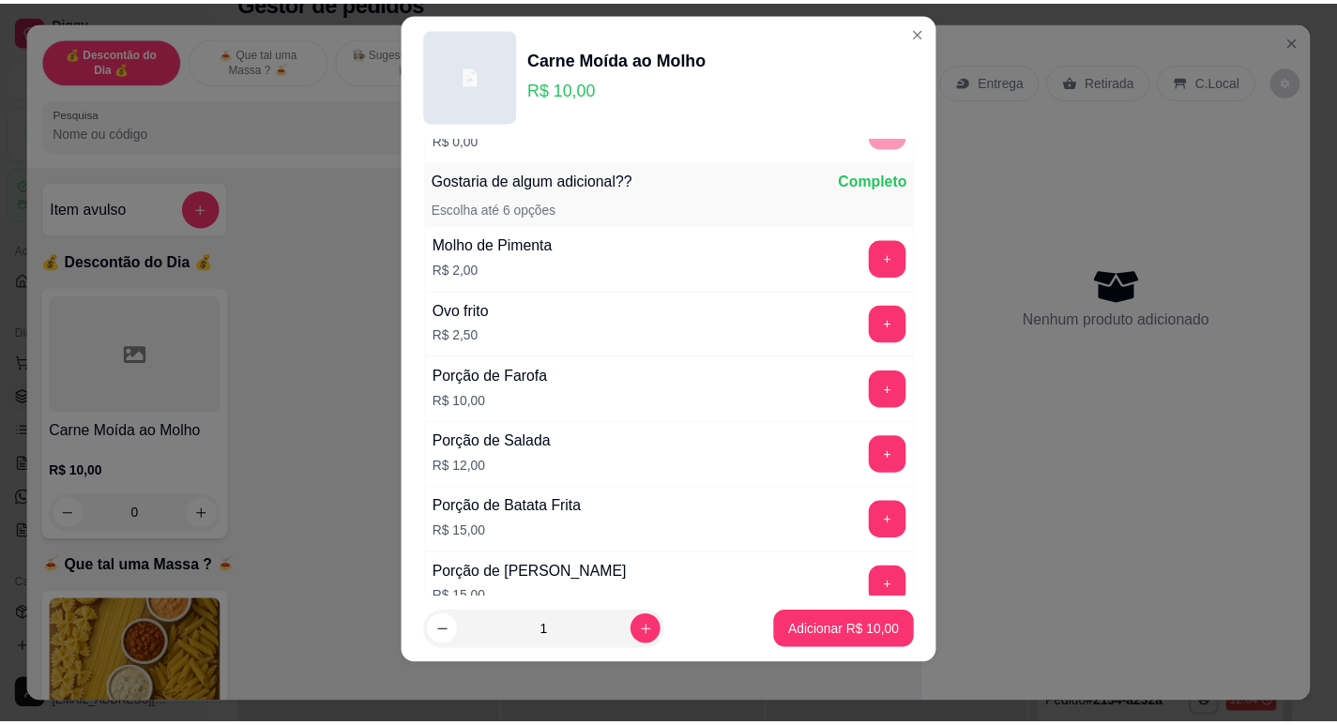
scroll to position [246, 0]
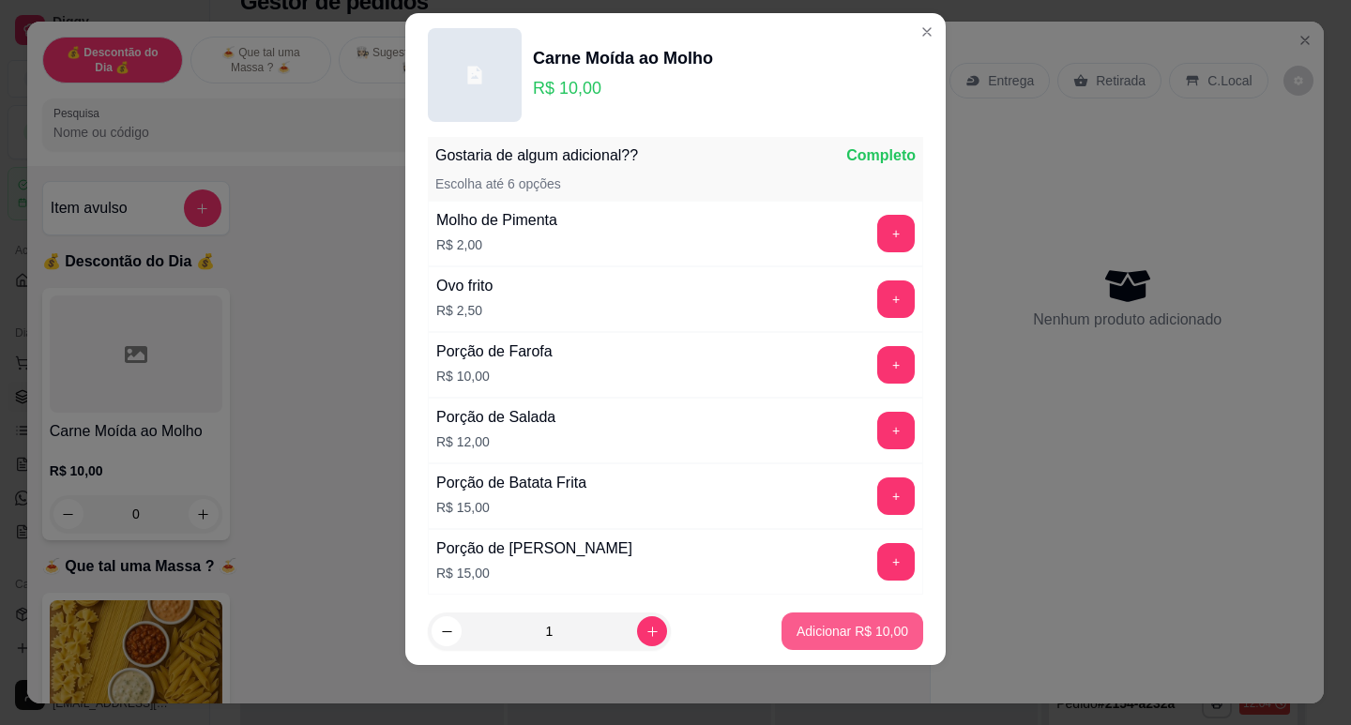
click at [859, 628] on p "Adicionar R$ 10,00" at bounding box center [853, 631] width 112 height 19
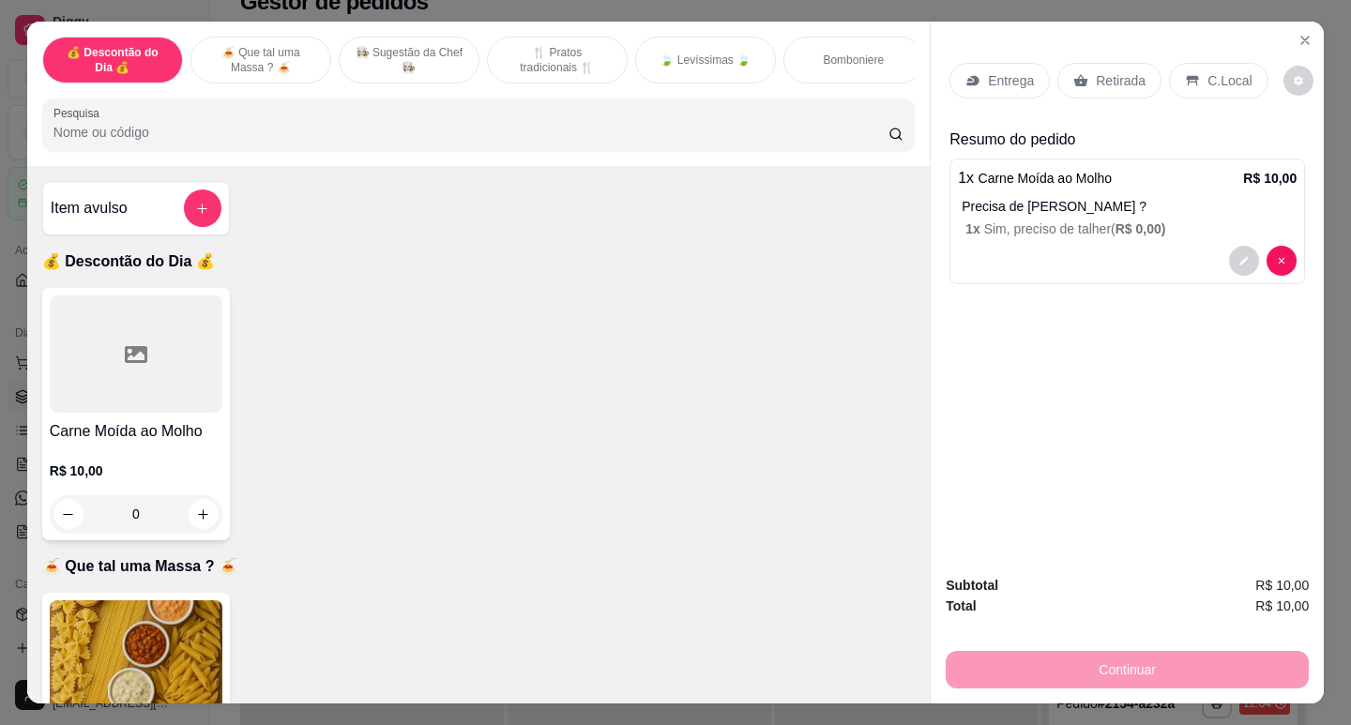
click at [1117, 83] on p "Retirada" at bounding box center [1121, 80] width 50 height 19
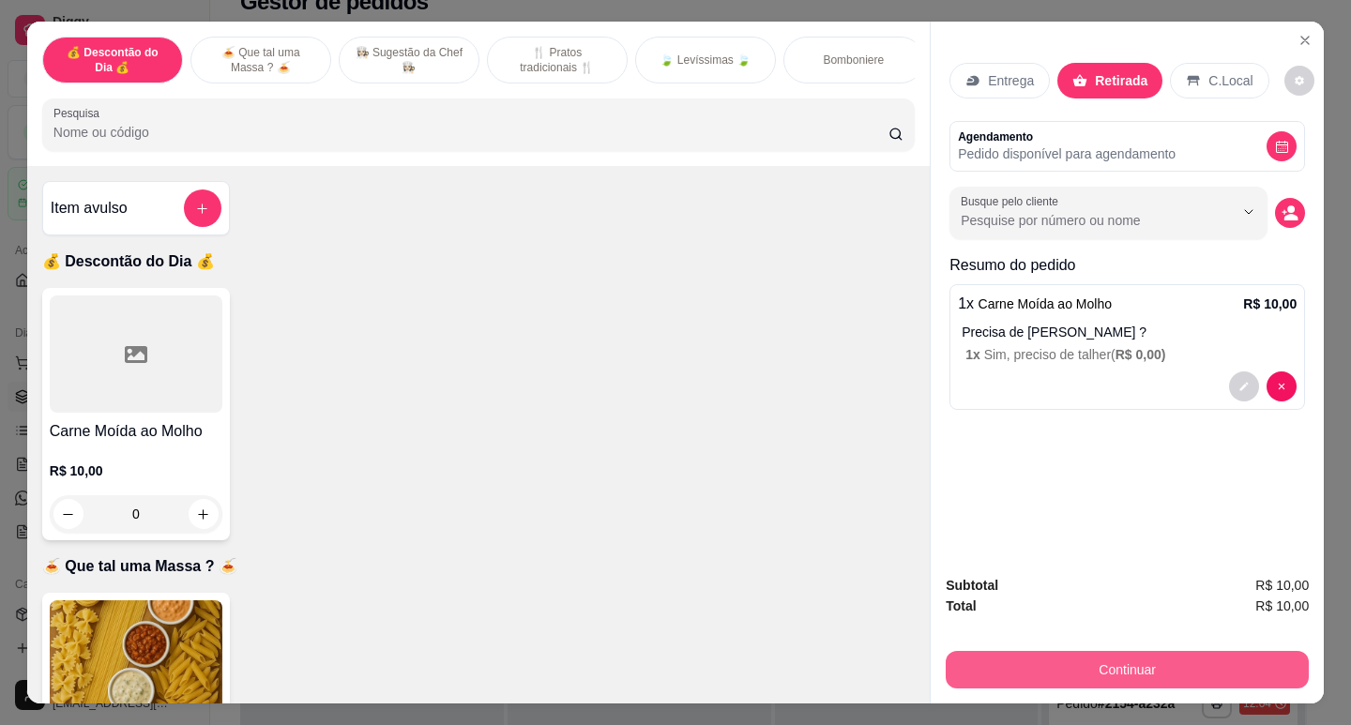
click at [1177, 670] on button "Continuar" at bounding box center [1127, 670] width 363 height 38
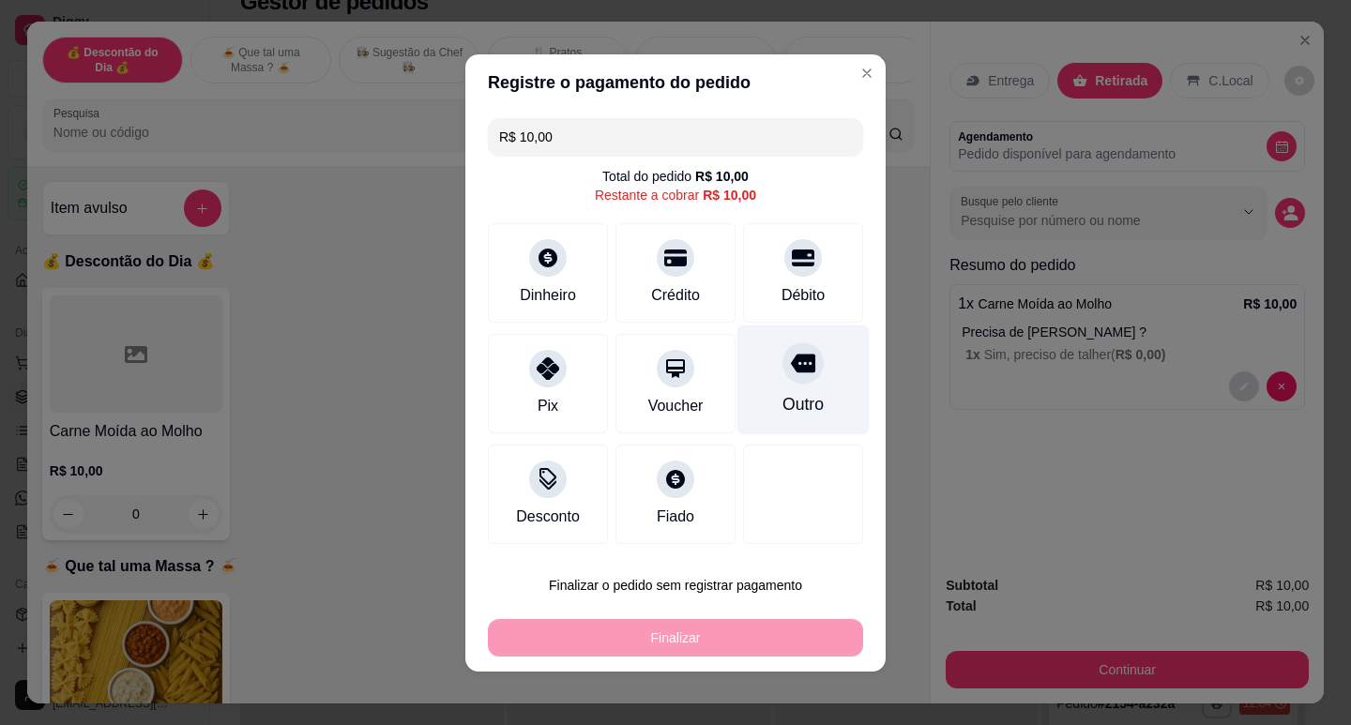
click at [756, 399] on div "Outro" at bounding box center [803, 380] width 132 height 110
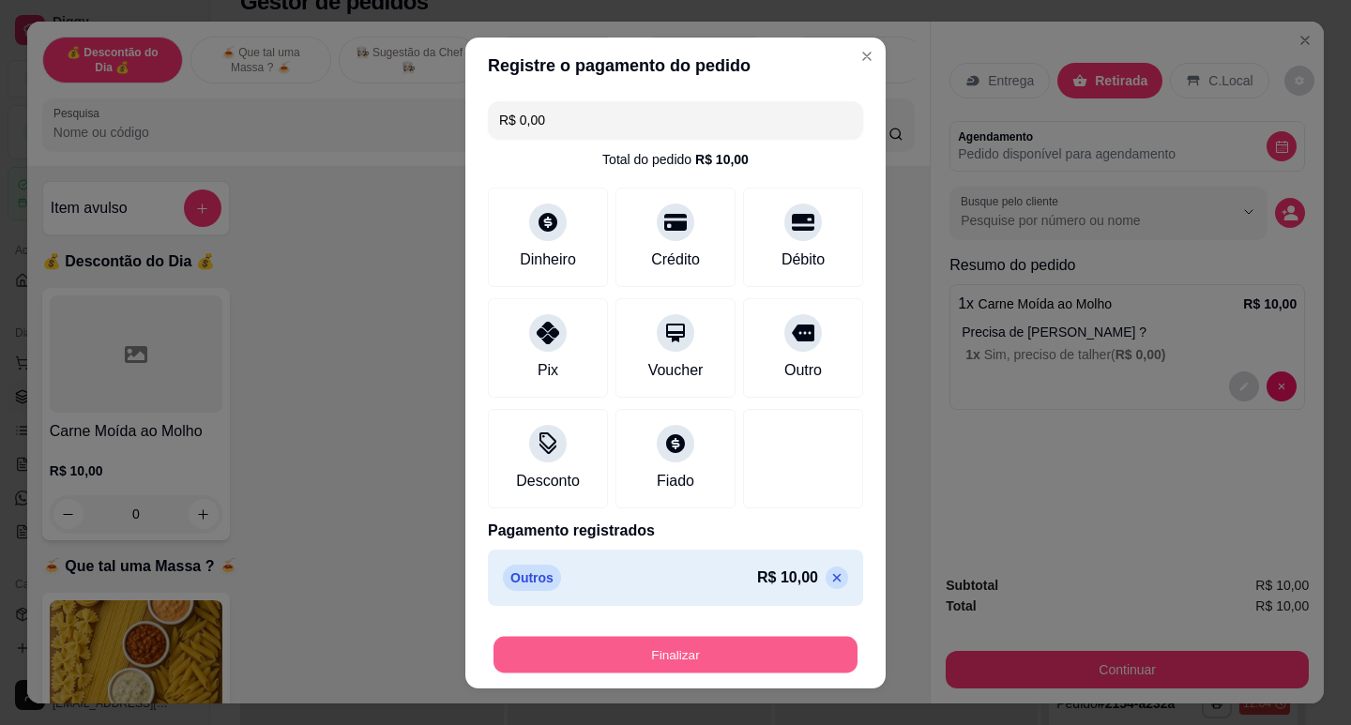
click at [725, 654] on button "Finalizar" at bounding box center [676, 654] width 364 height 37
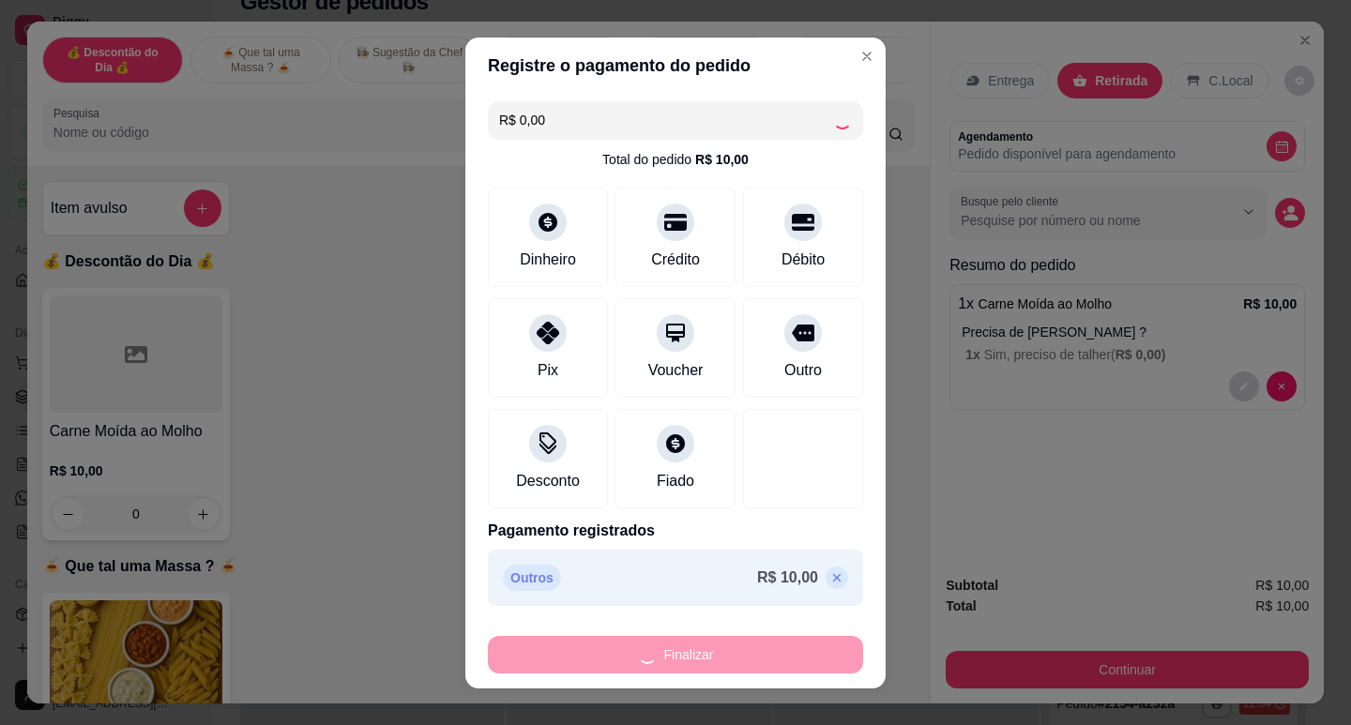
type input "-R$ 10,00"
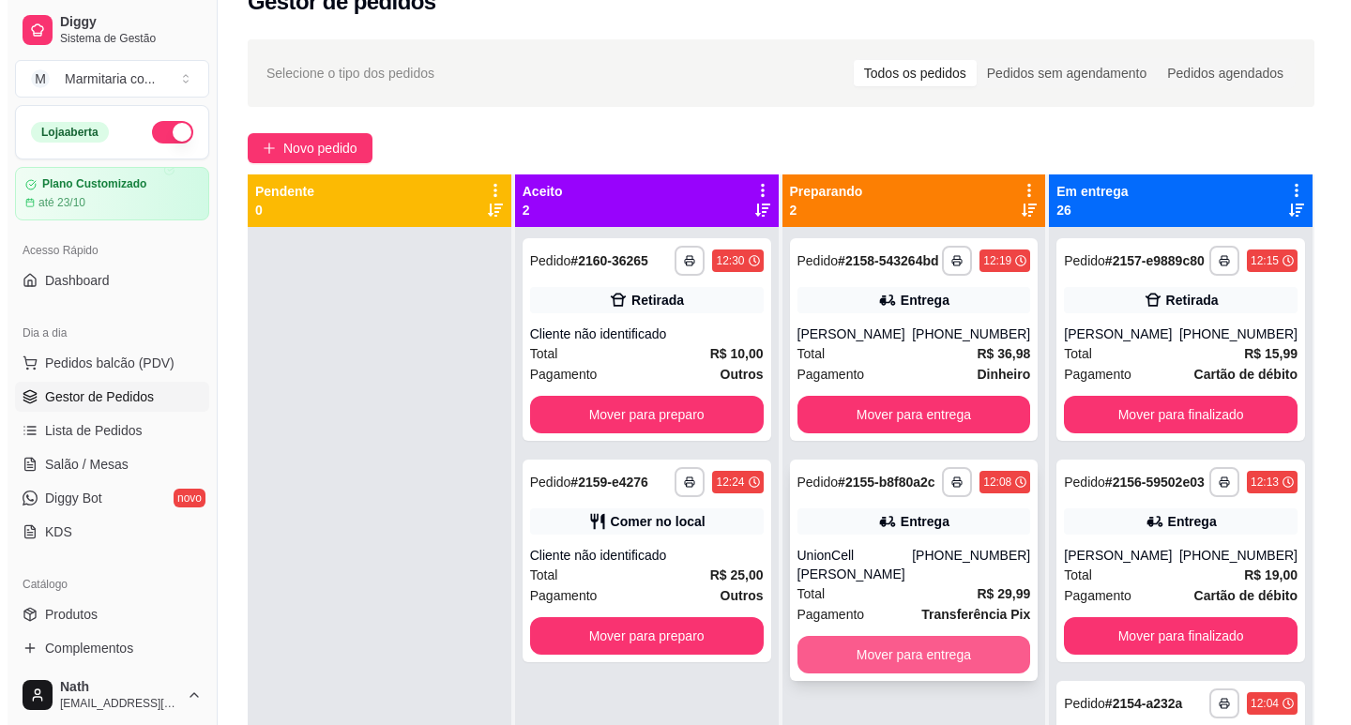
scroll to position [53, 0]
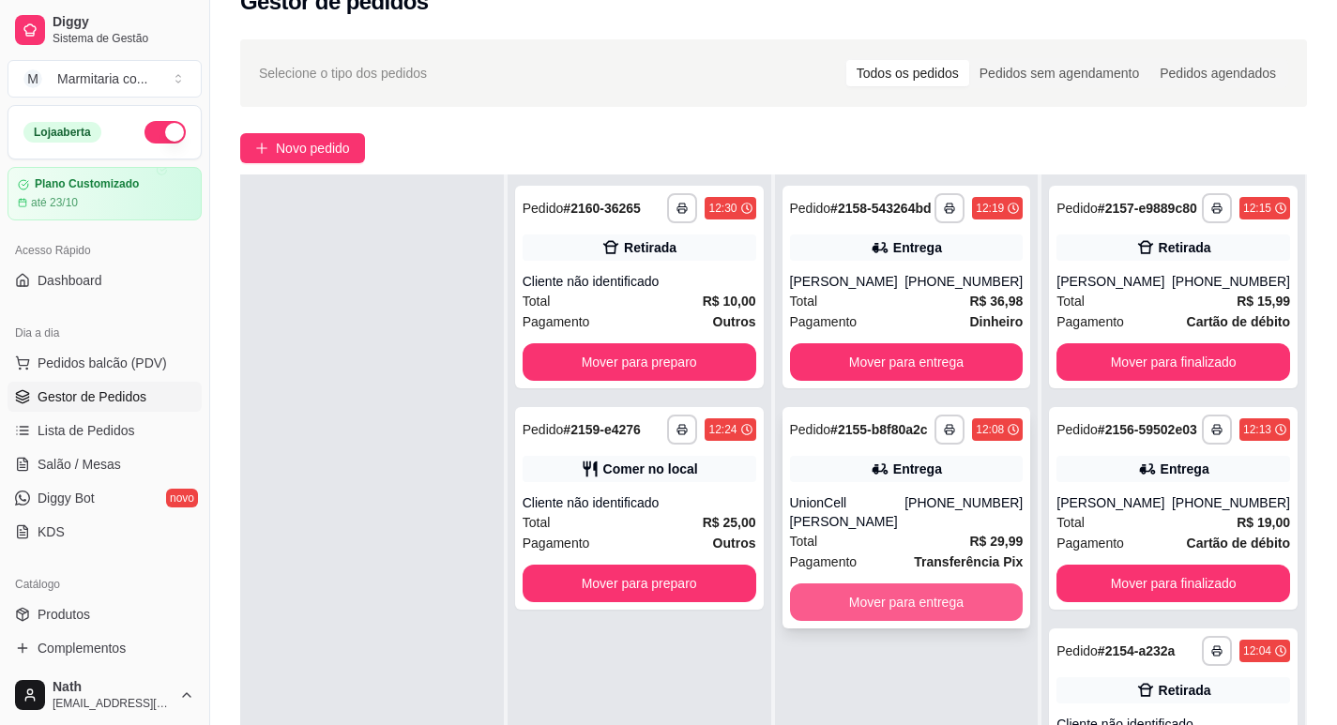
click at [965, 598] on button "Mover para entrega" at bounding box center [907, 603] width 234 height 38
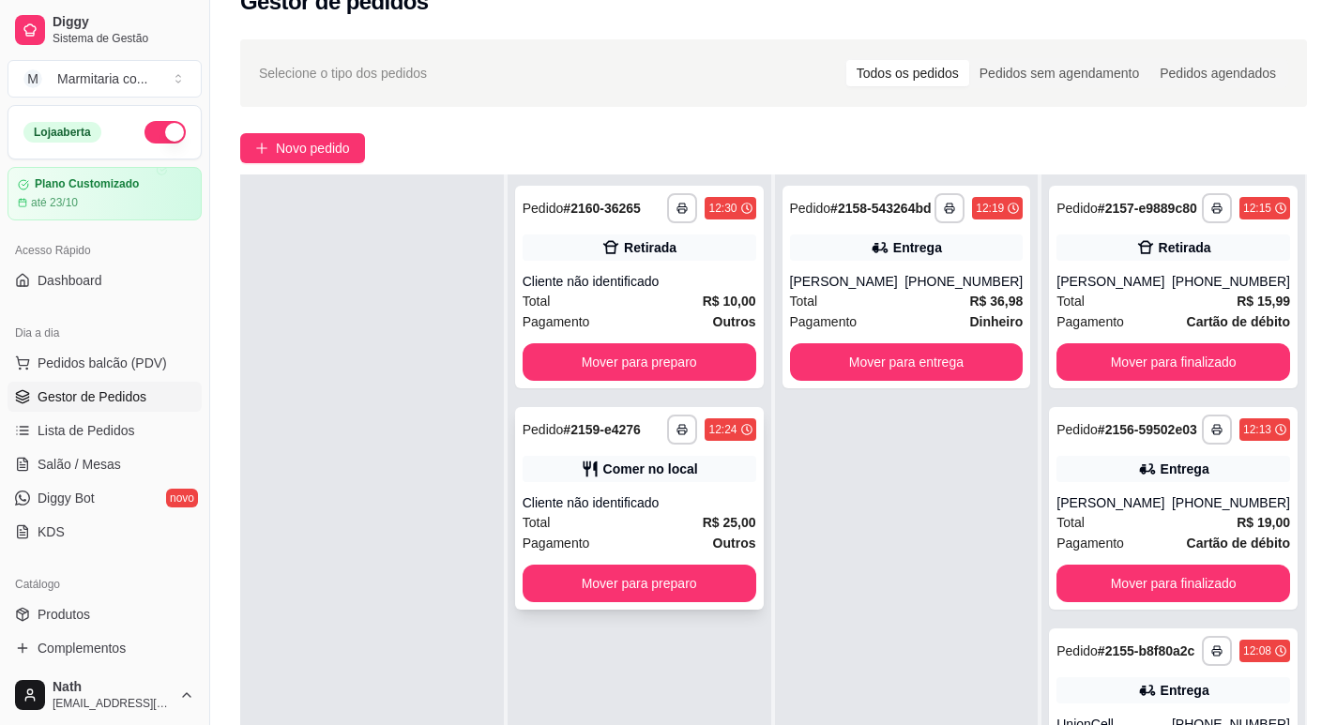
click at [671, 547] on div "Pagamento Outros" at bounding box center [640, 543] width 234 height 21
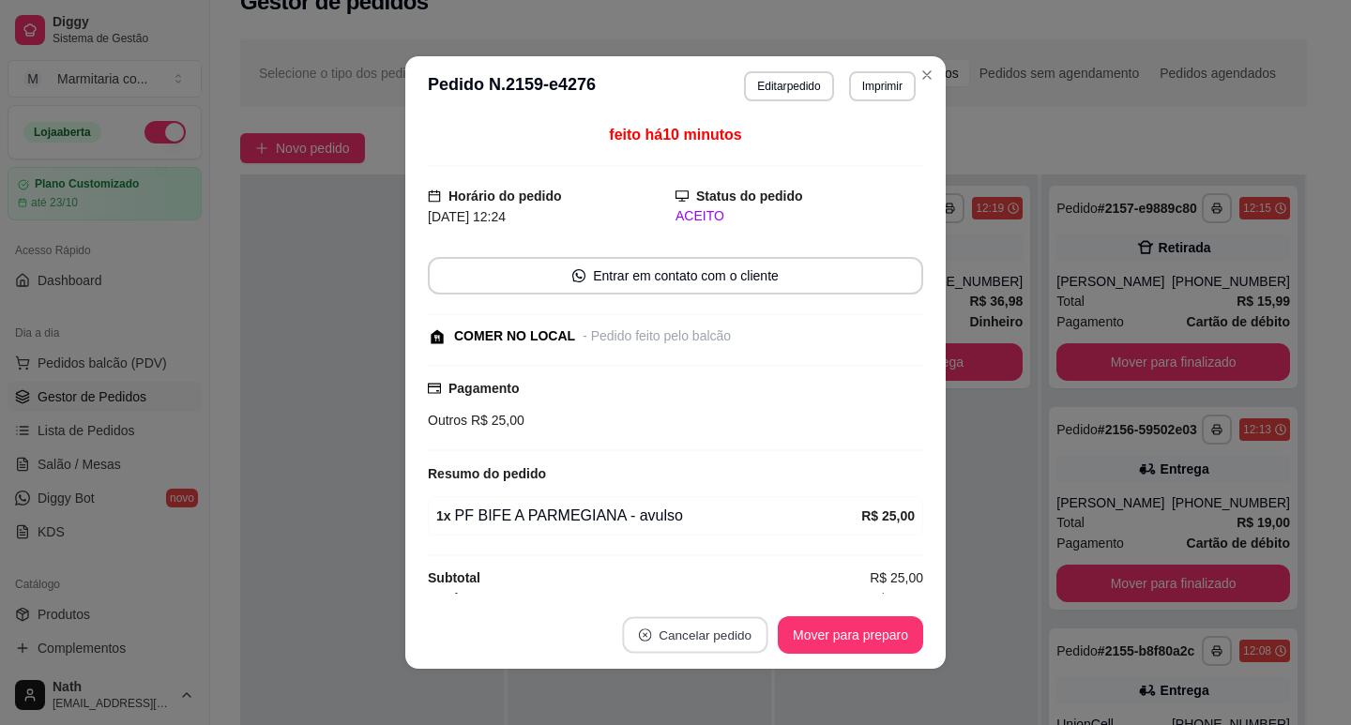
click at [692, 632] on button "Cancelar pedido" at bounding box center [694, 635] width 145 height 37
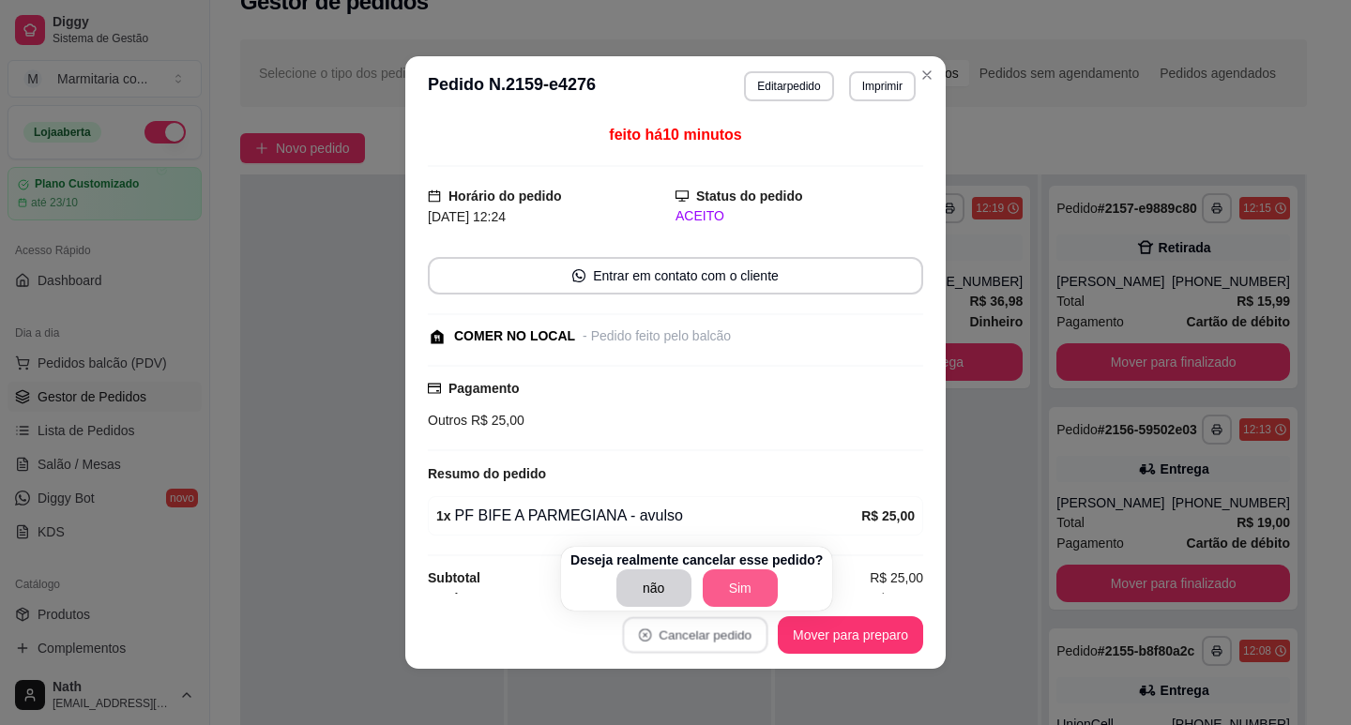
click at [751, 594] on button "Sim" at bounding box center [740, 589] width 75 height 38
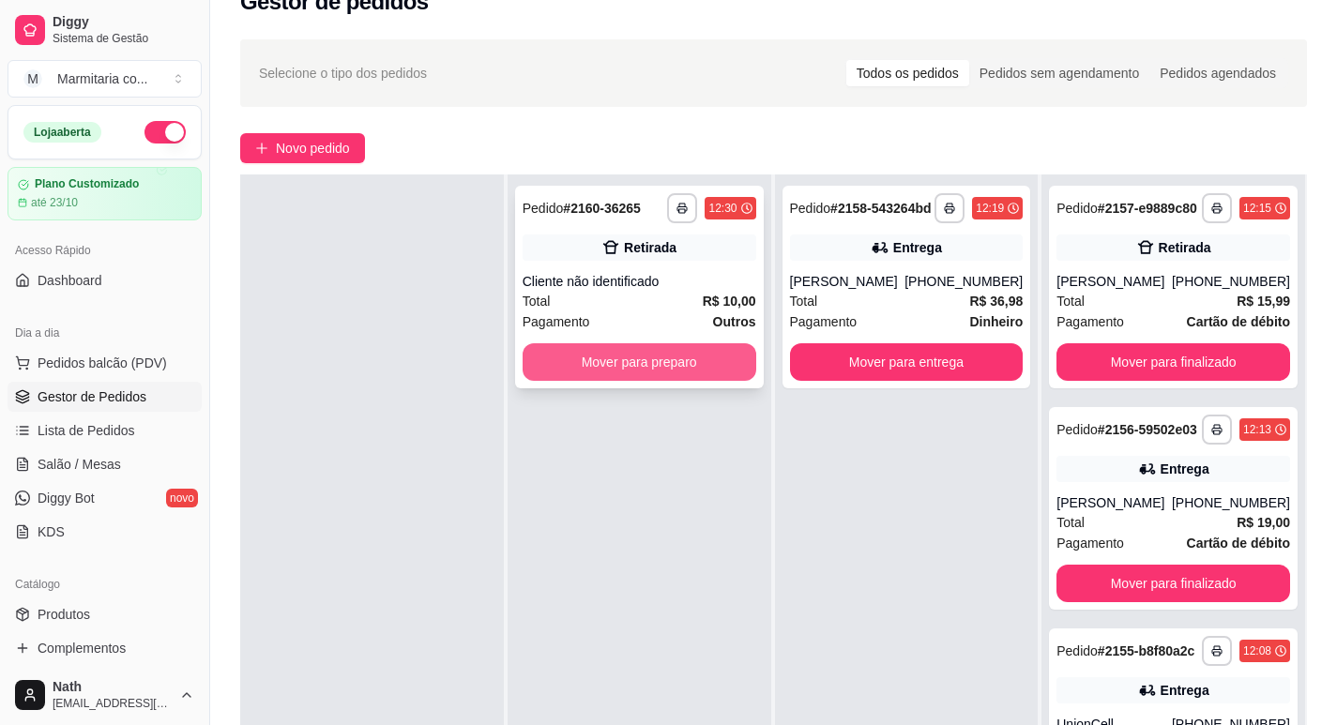
click at [669, 369] on button "Mover para preparo" at bounding box center [640, 362] width 234 height 38
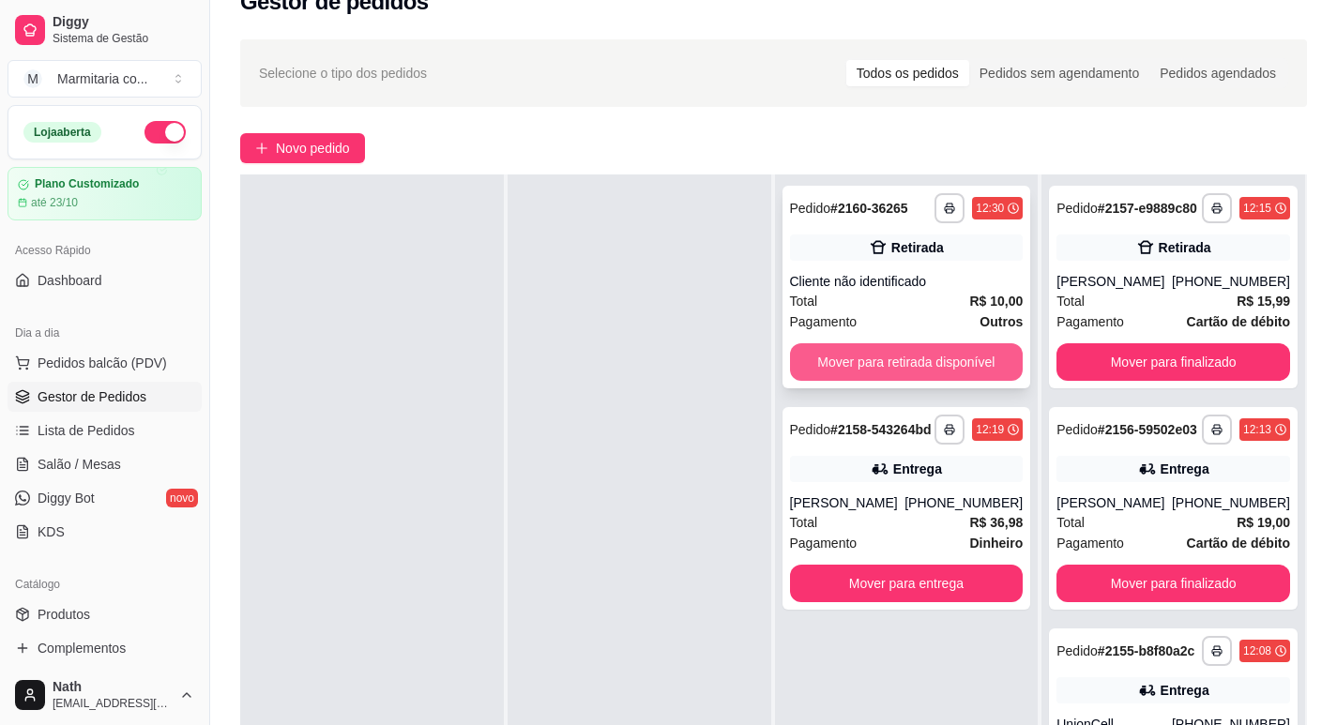
click at [933, 357] on button "Mover para retirada disponível" at bounding box center [907, 362] width 234 height 38
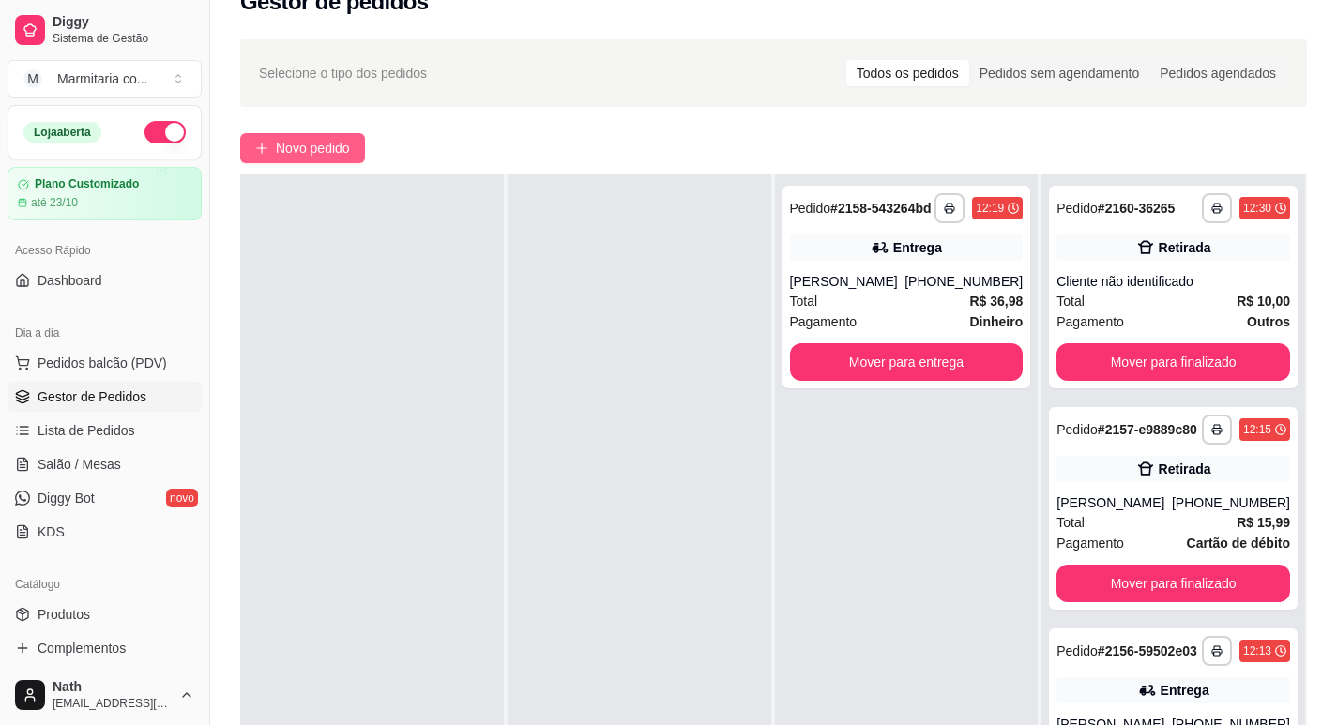
click at [301, 154] on span "Novo pedido" at bounding box center [313, 148] width 74 height 21
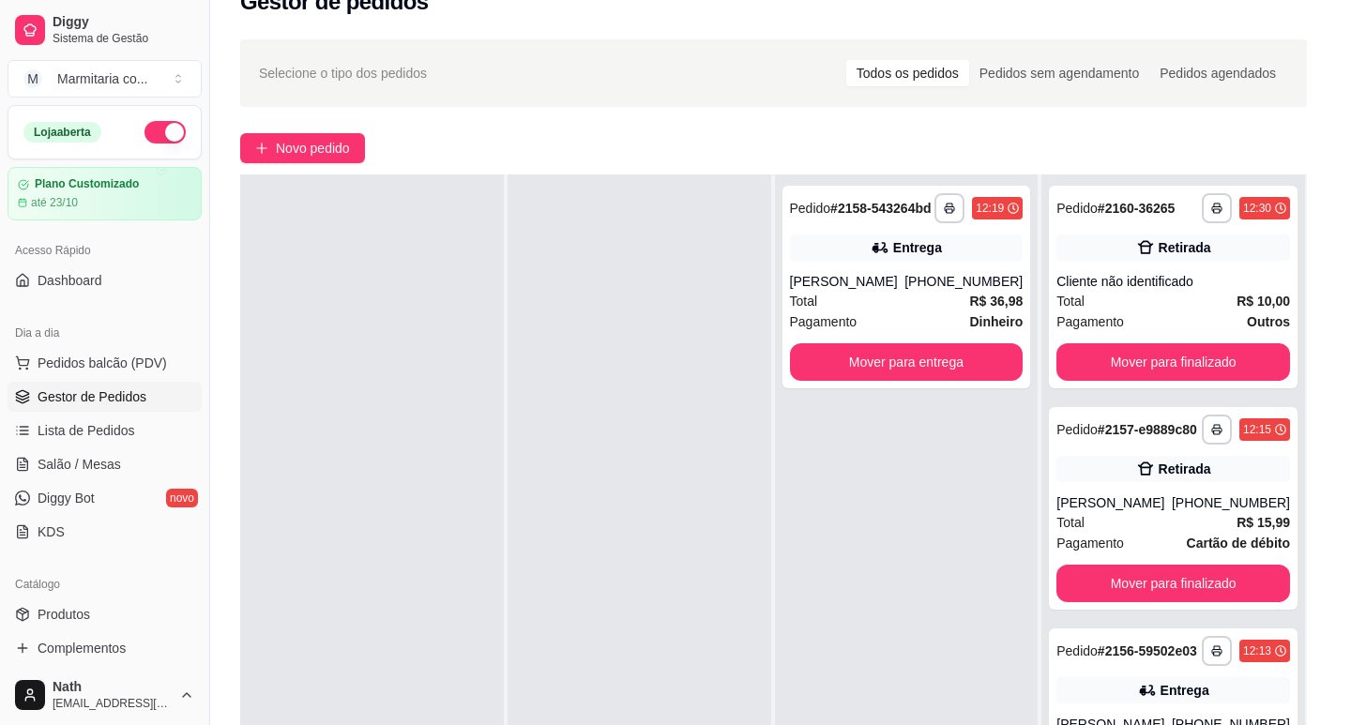
click at [178, 377] on div at bounding box center [136, 354] width 173 height 117
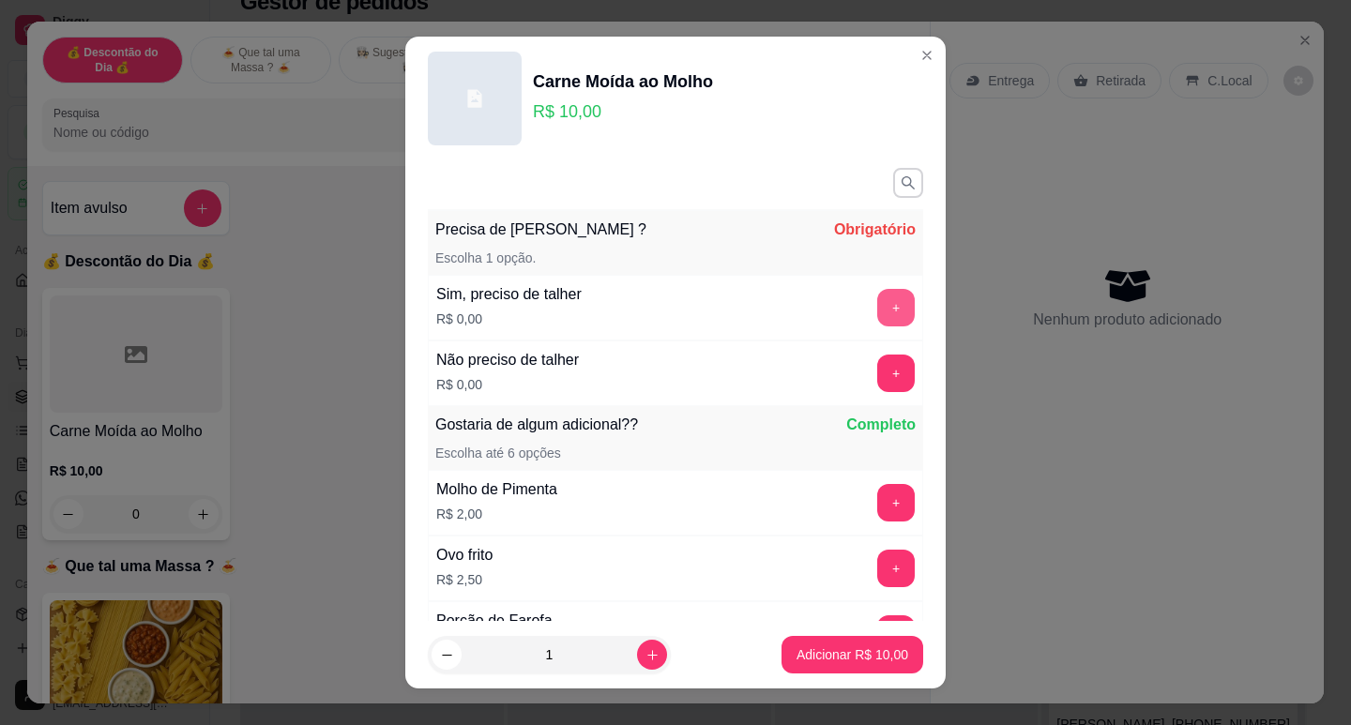
click at [877, 315] on button "+" at bounding box center [896, 308] width 38 height 38
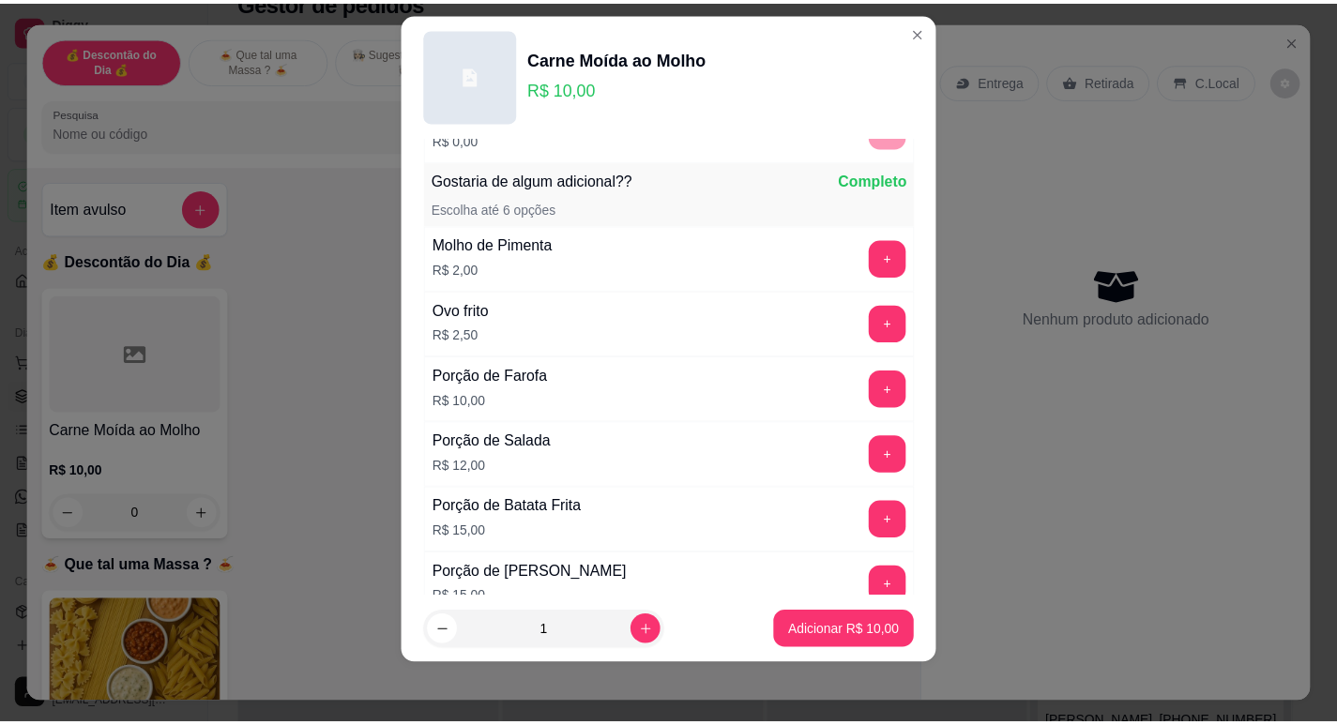
scroll to position [246, 0]
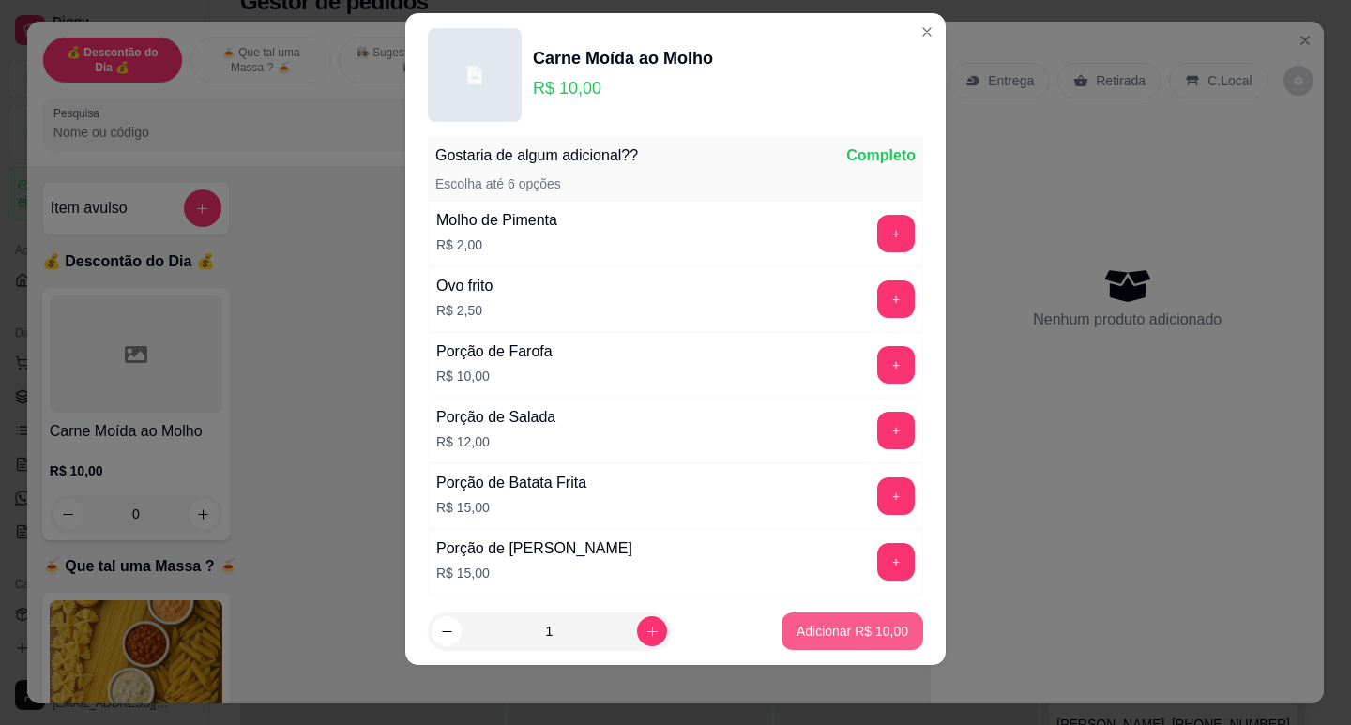
click at [874, 633] on p "Adicionar R$ 10,00" at bounding box center [853, 631] width 112 height 19
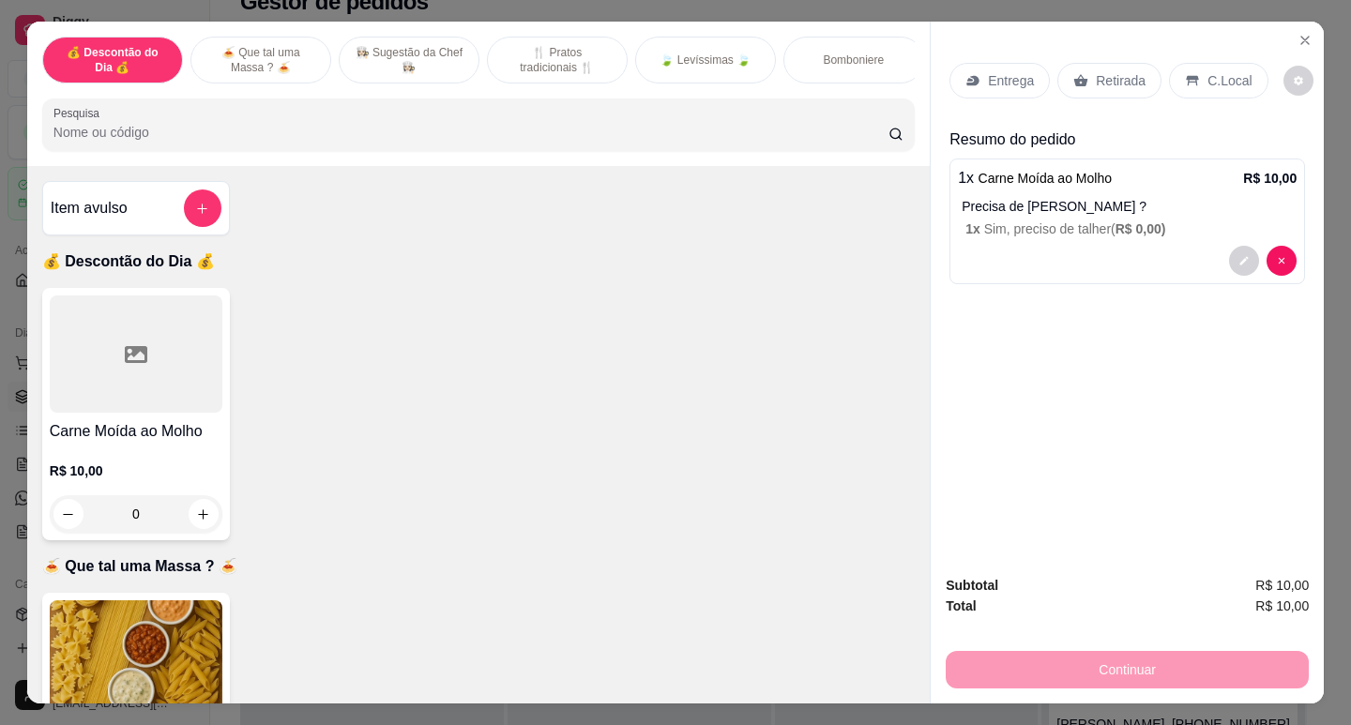
click at [1098, 63] on div "Retirada" at bounding box center [1109, 81] width 104 height 36
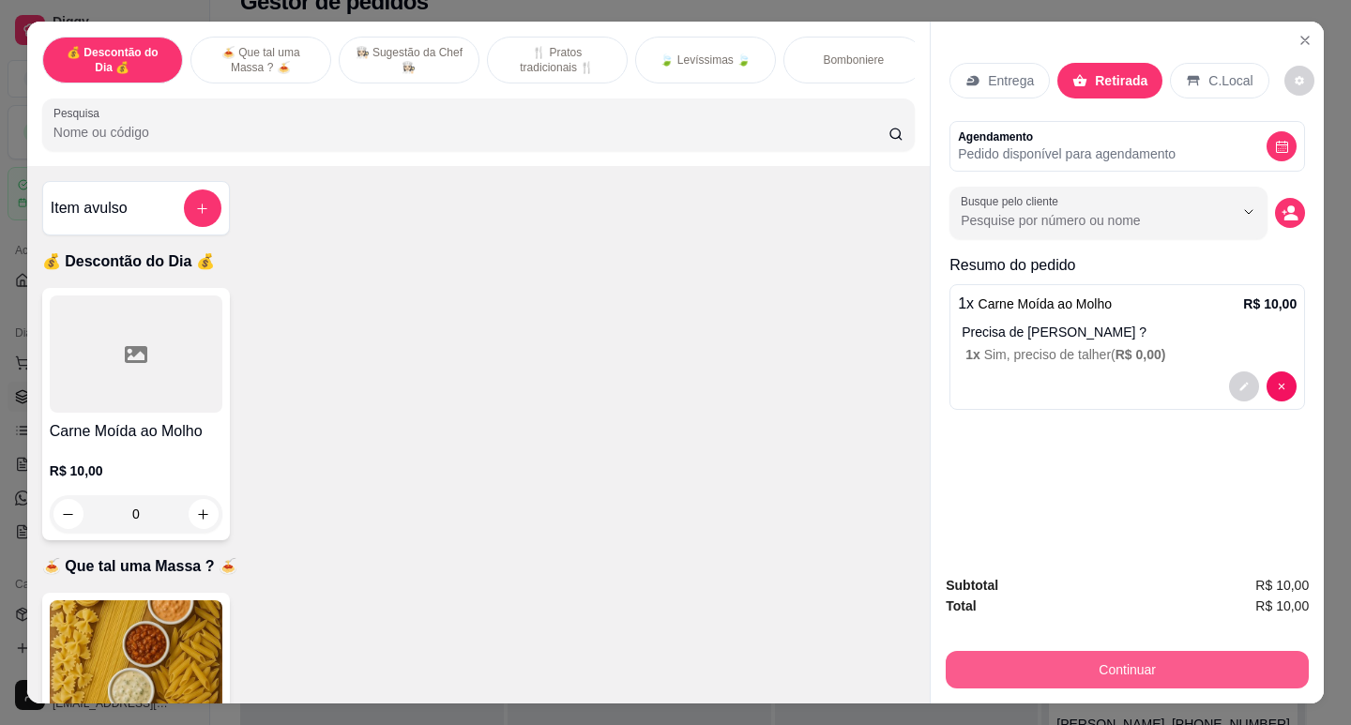
click at [1167, 661] on button "Continuar" at bounding box center [1127, 670] width 363 height 38
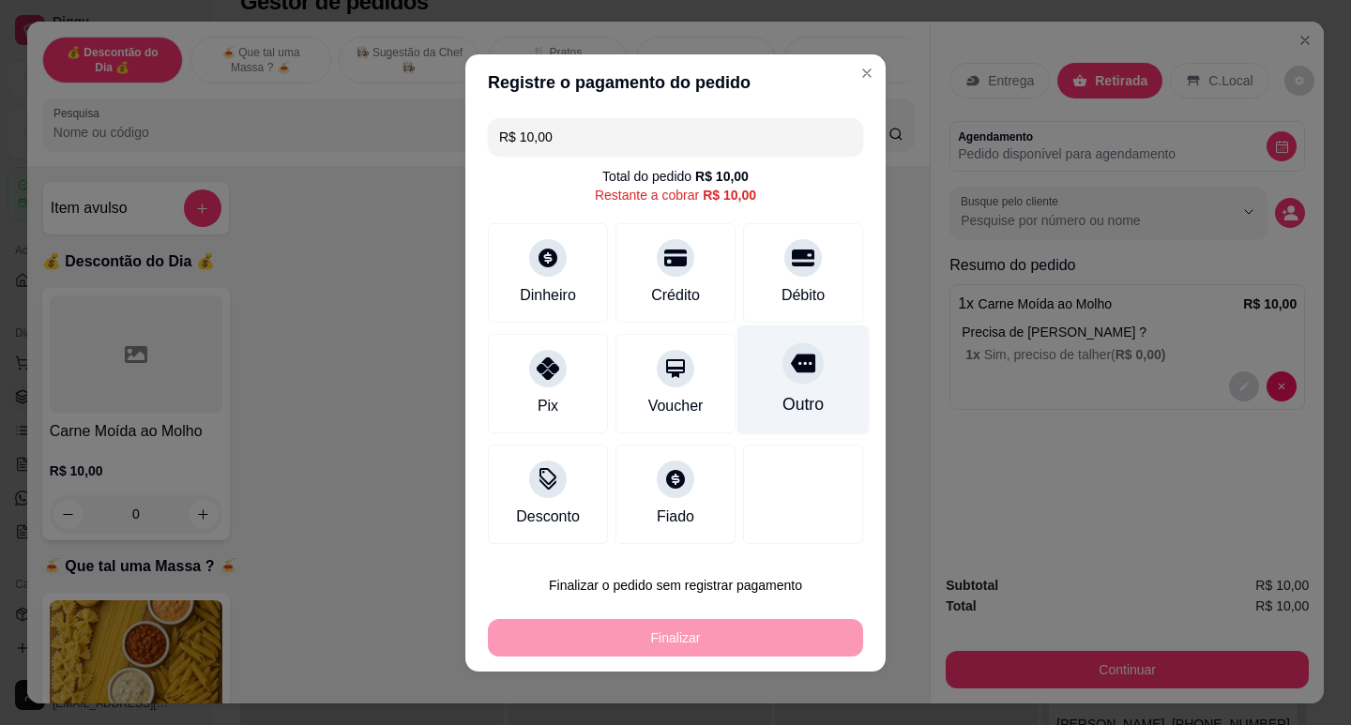
click at [784, 354] on div at bounding box center [803, 362] width 41 height 41
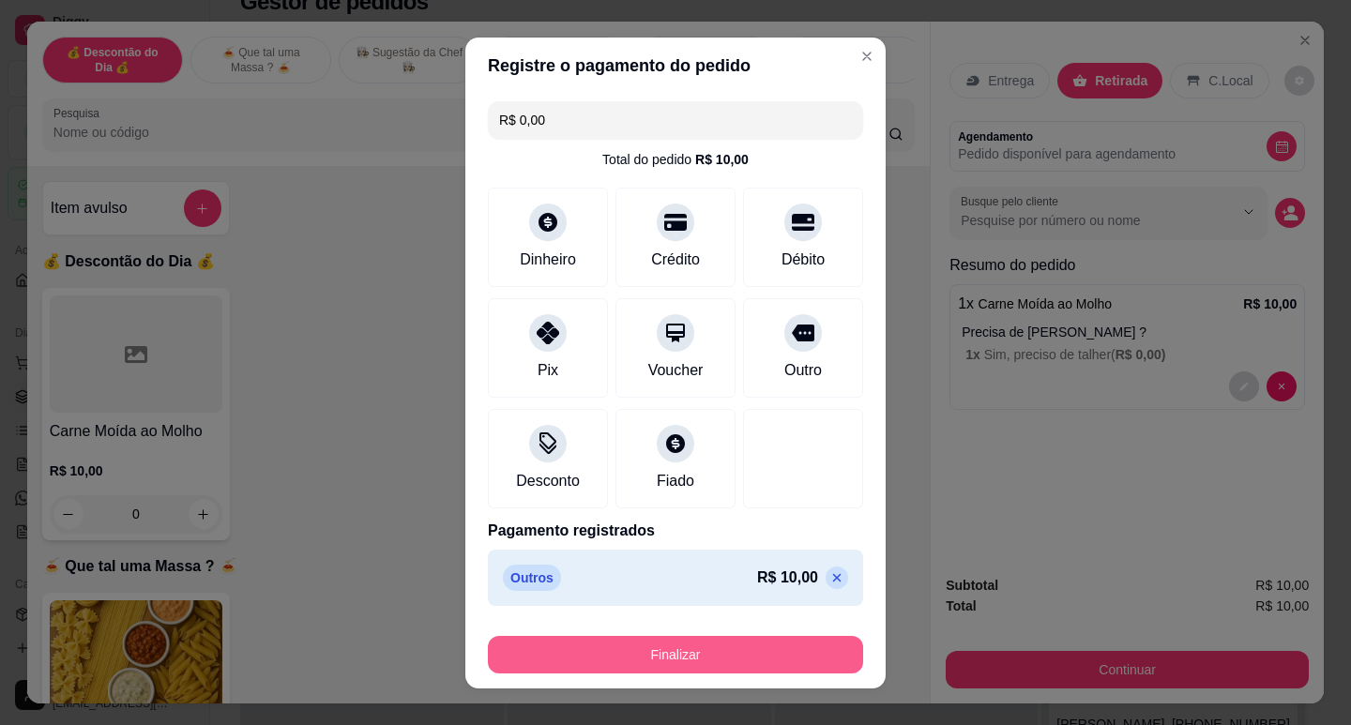
click at [733, 671] on button "Finalizar" at bounding box center [675, 655] width 375 height 38
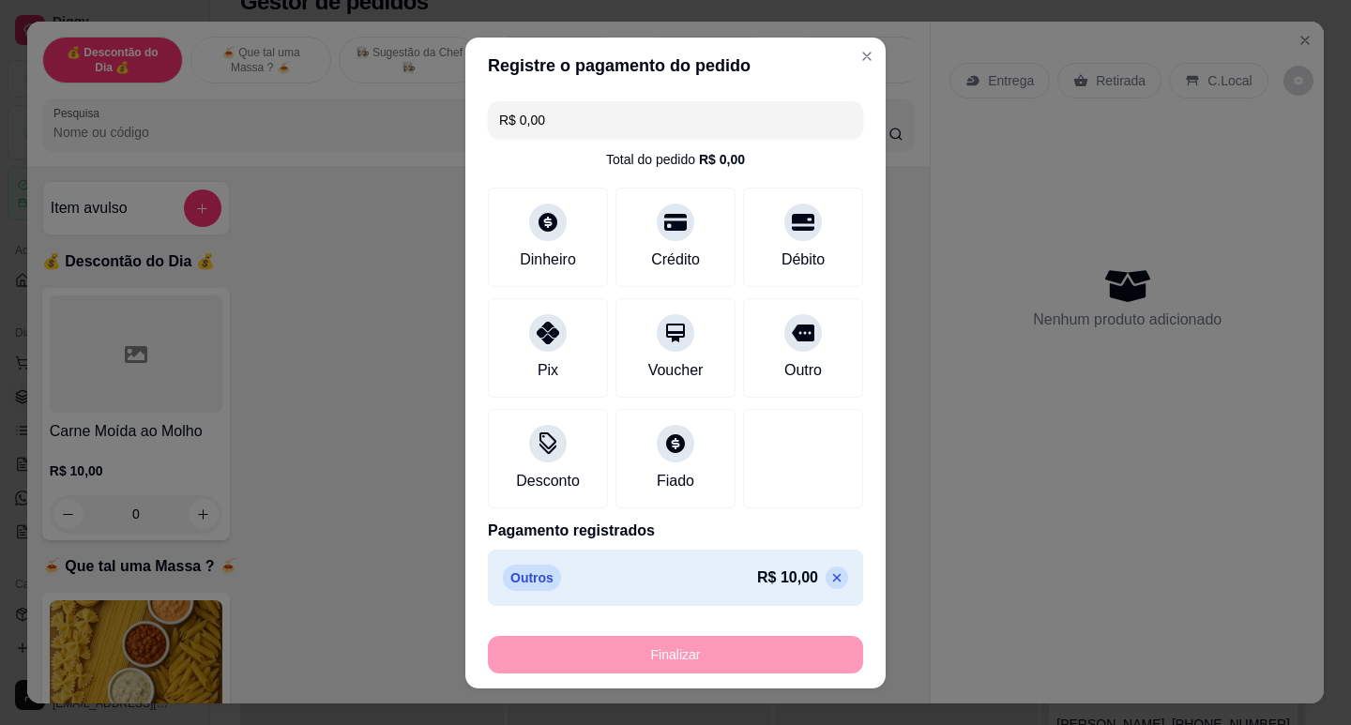
type input "-R$ 10,00"
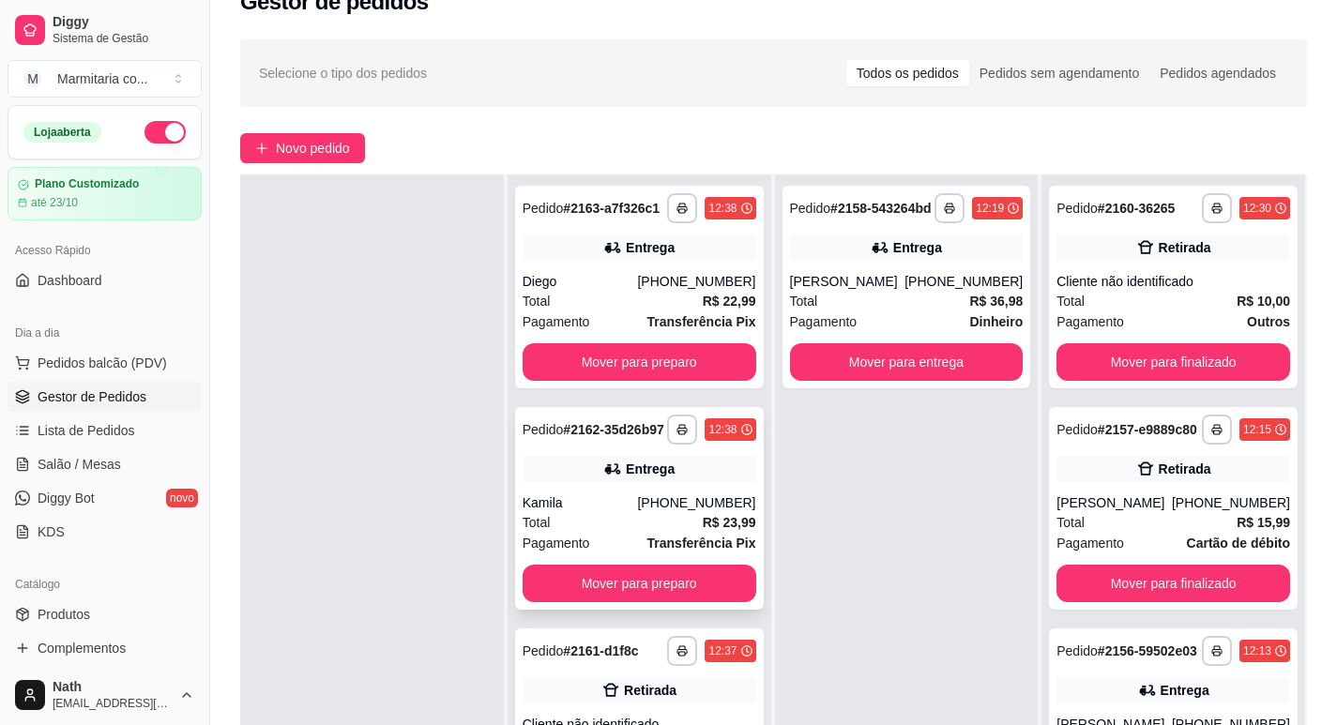
scroll to position [286, 0]
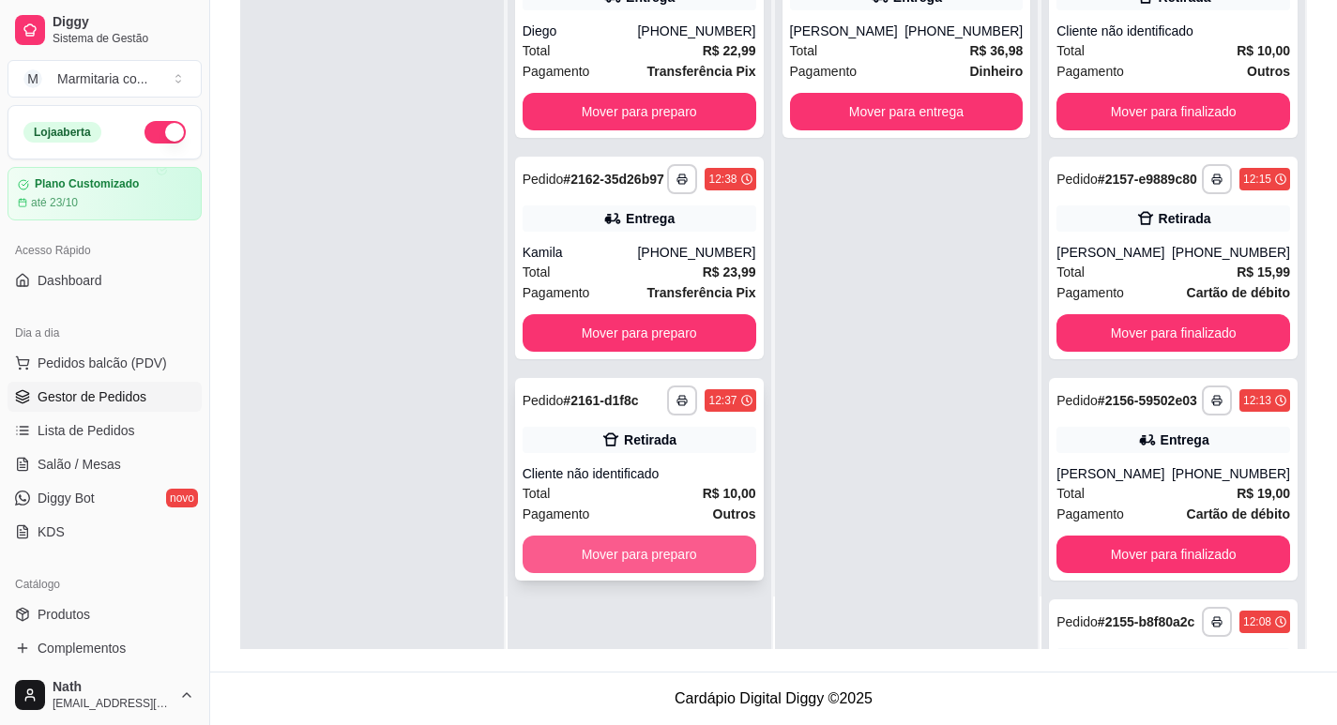
click at [691, 568] on button "Mover para preparo" at bounding box center [640, 555] width 234 height 38
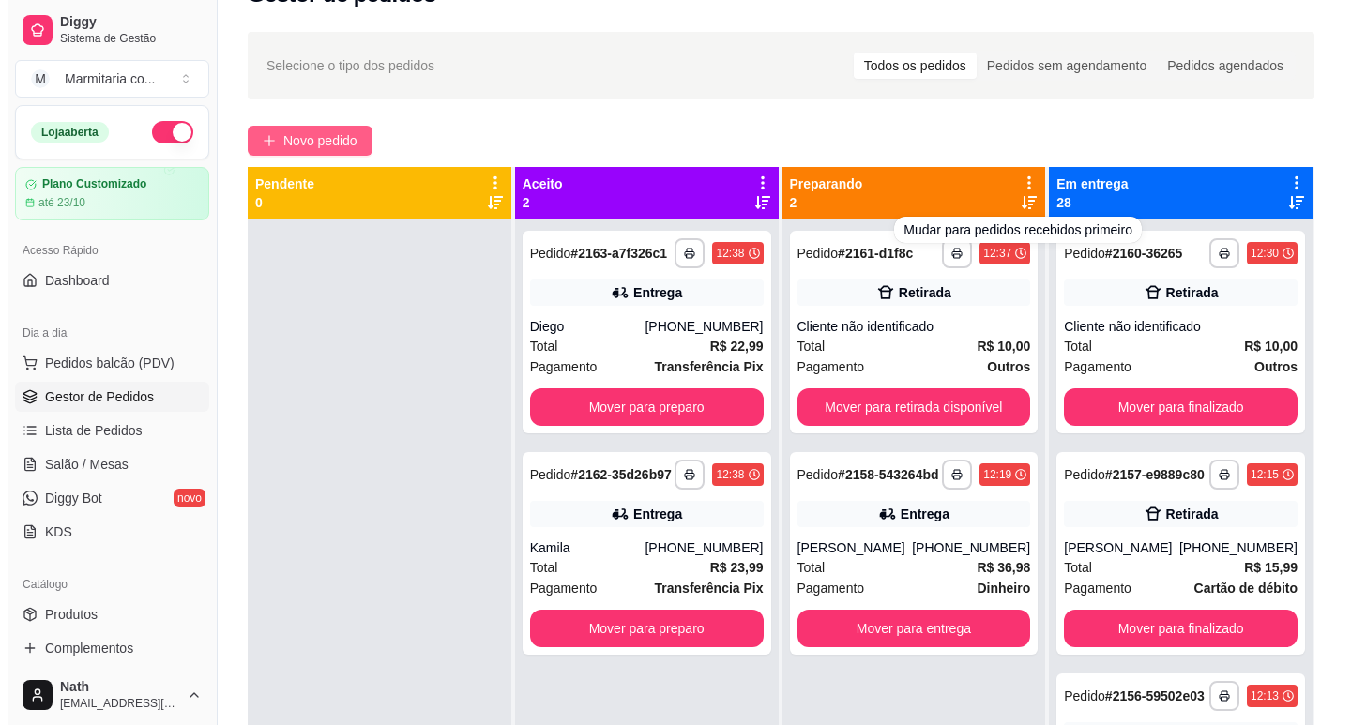
scroll to position [36, 0]
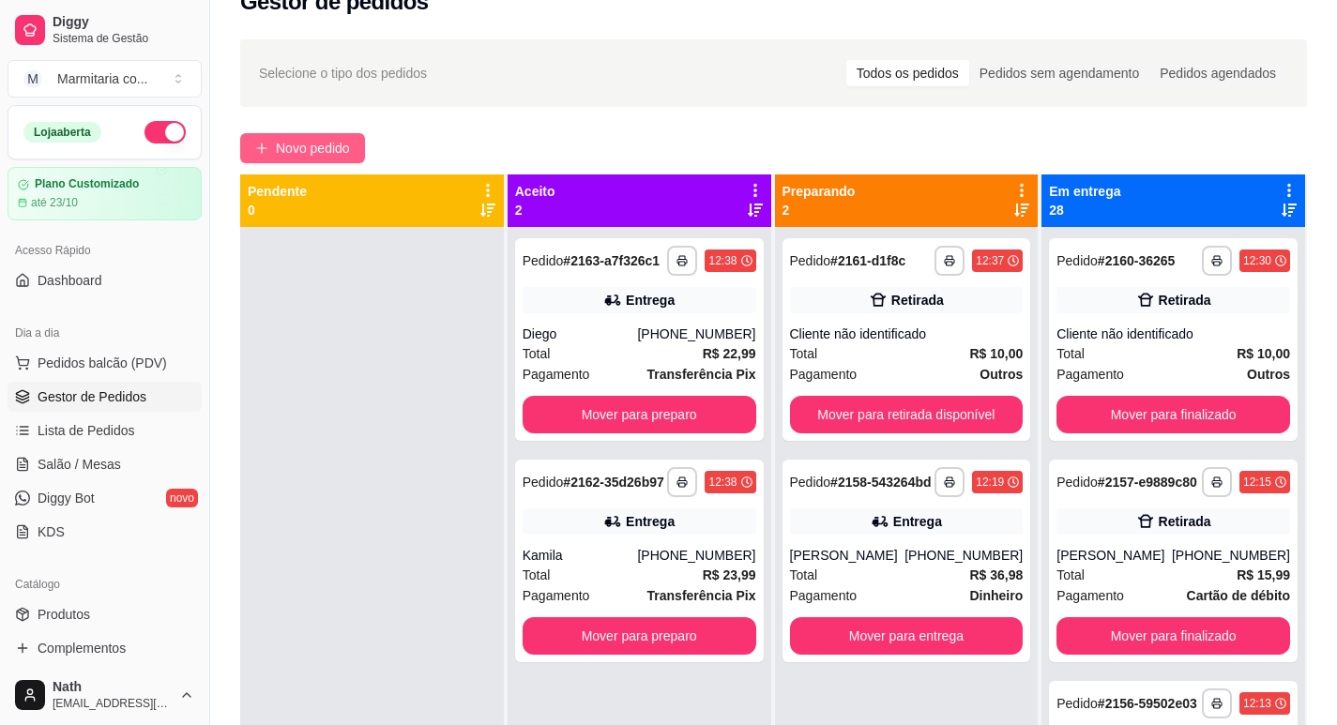
click at [285, 146] on span "Novo pedido" at bounding box center [313, 148] width 74 height 21
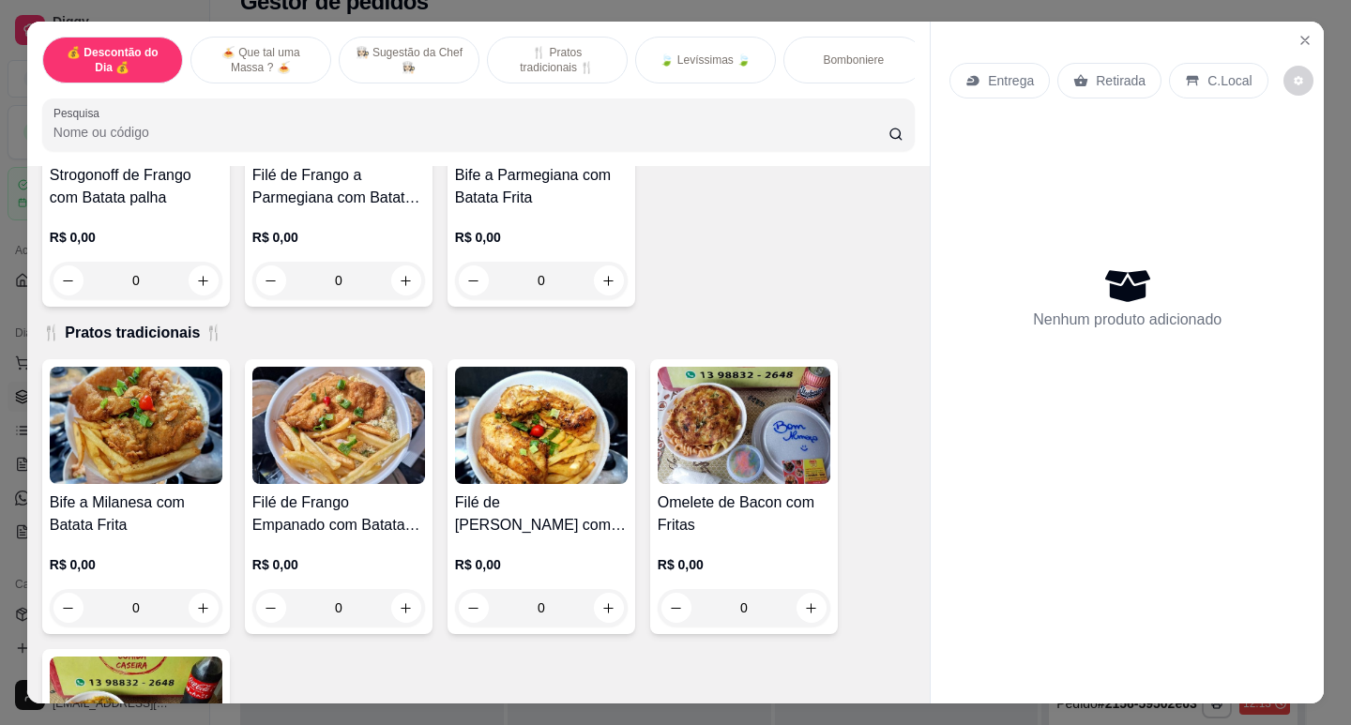
scroll to position [938, 0]
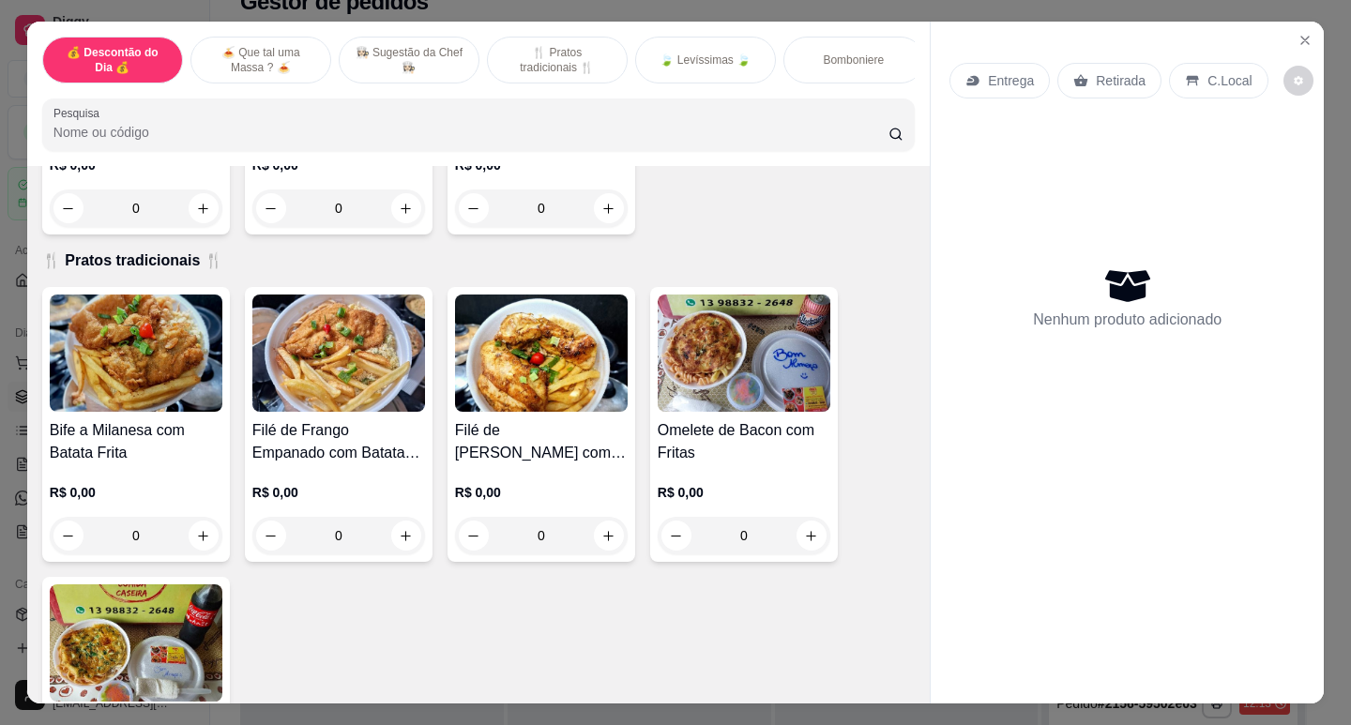
click at [339, 464] on h4 "Filé de Frango Empanado com Batata Frita" at bounding box center [338, 441] width 173 height 45
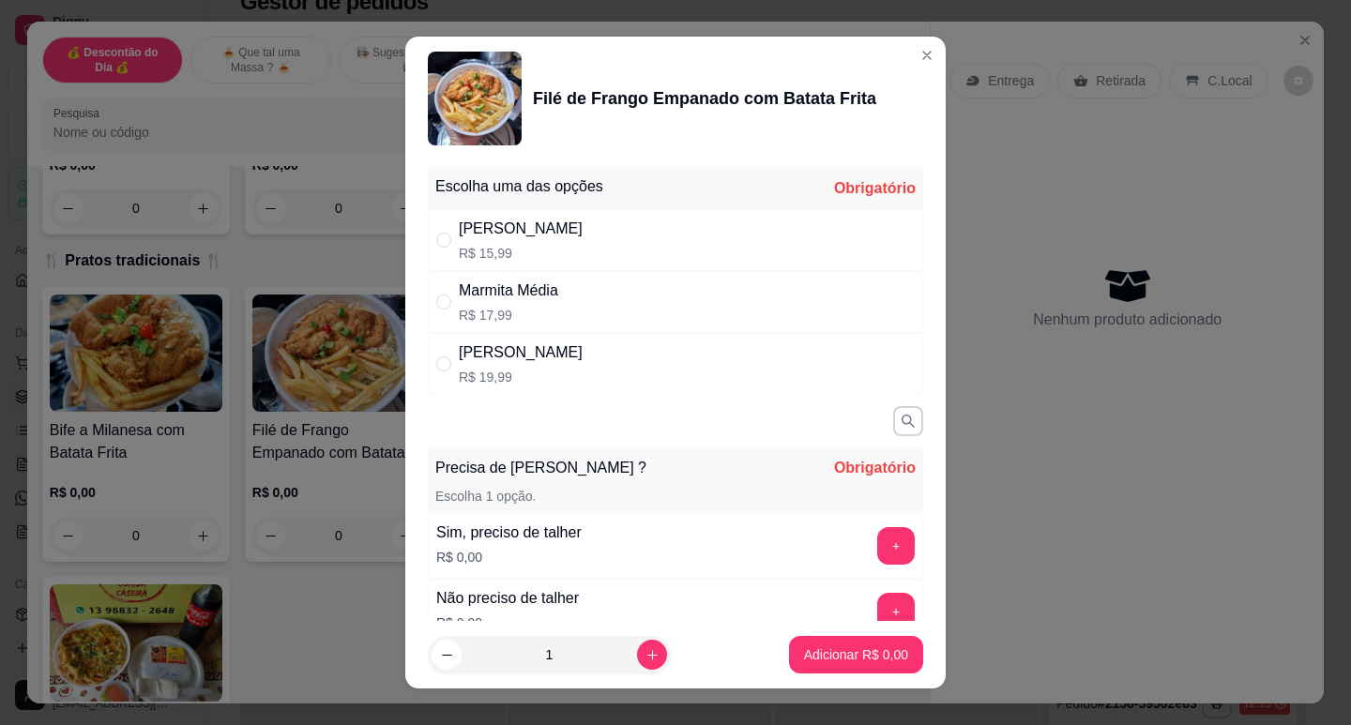
click at [459, 244] on p "R$ 15,99" at bounding box center [521, 253] width 124 height 19
radio input "true"
click at [877, 556] on button "+" at bounding box center [896, 546] width 38 height 38
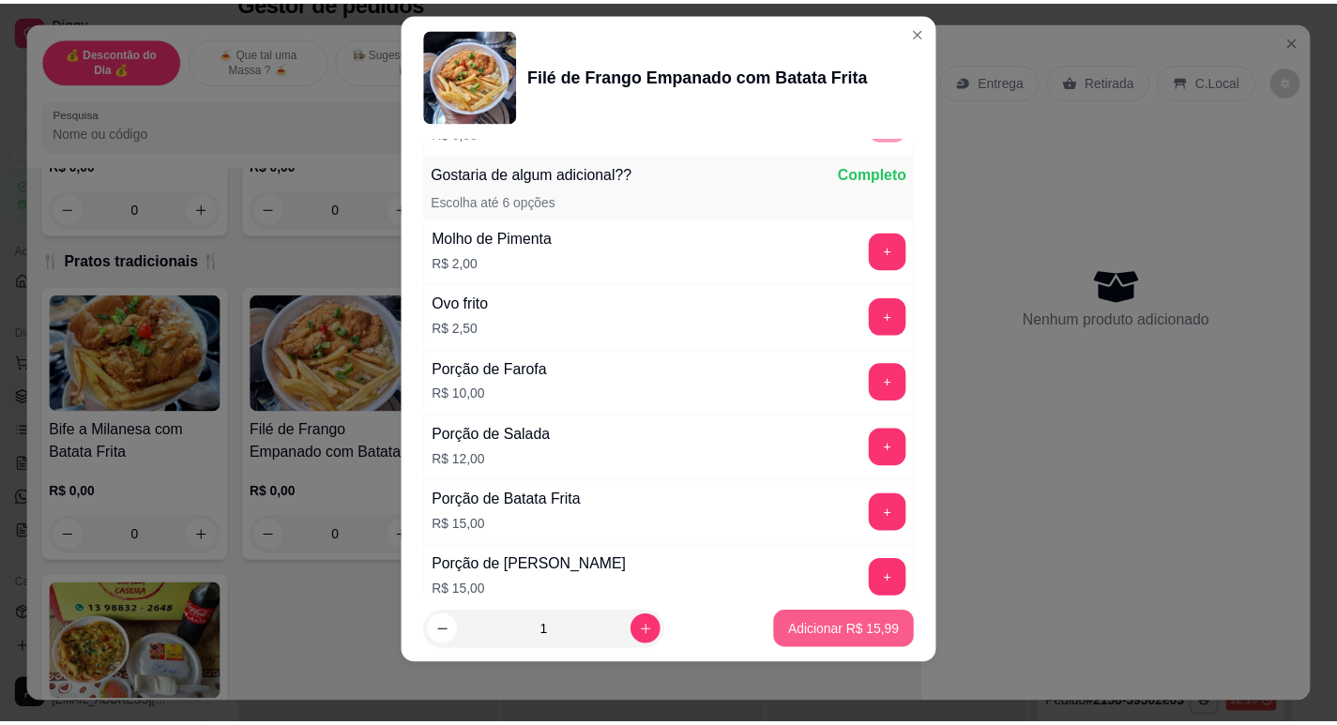
scroll to position [484, 0]
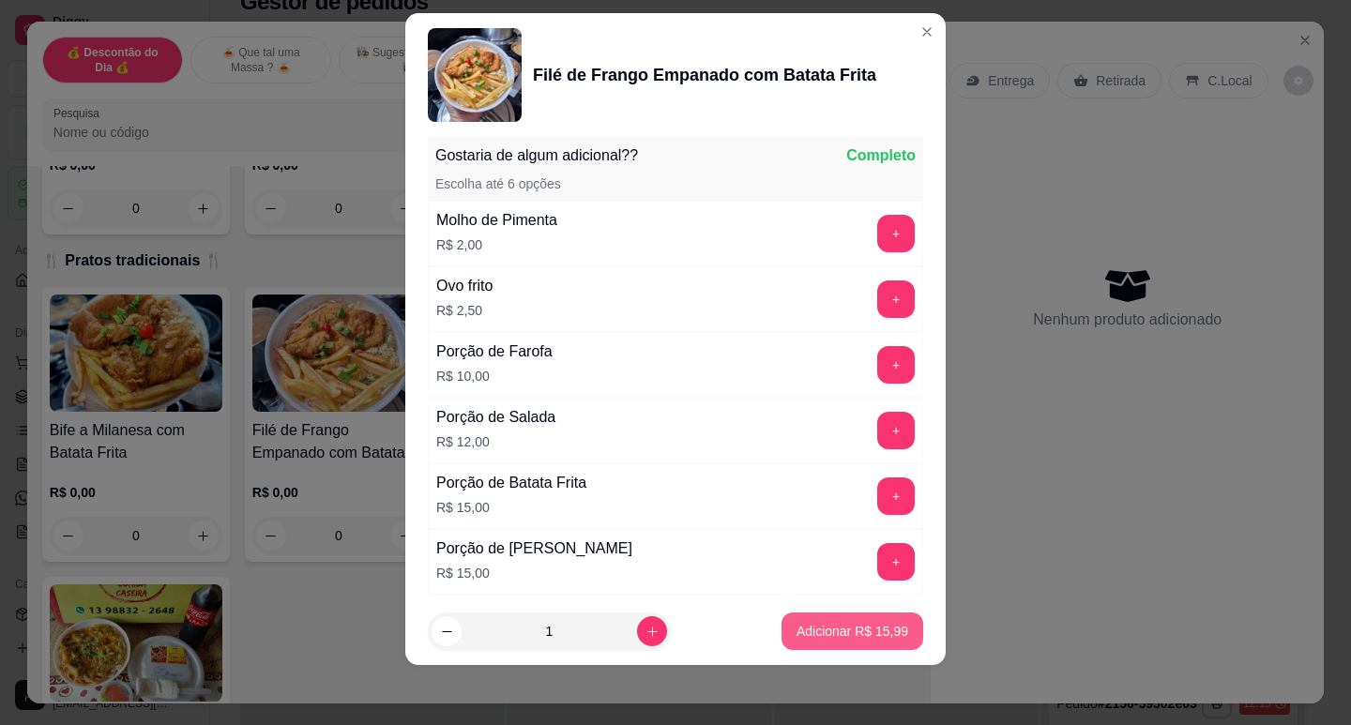
click at [866, 637] on p "Adicionar R$ 15,99" at bounding box center [853, 631] width 112 height 19
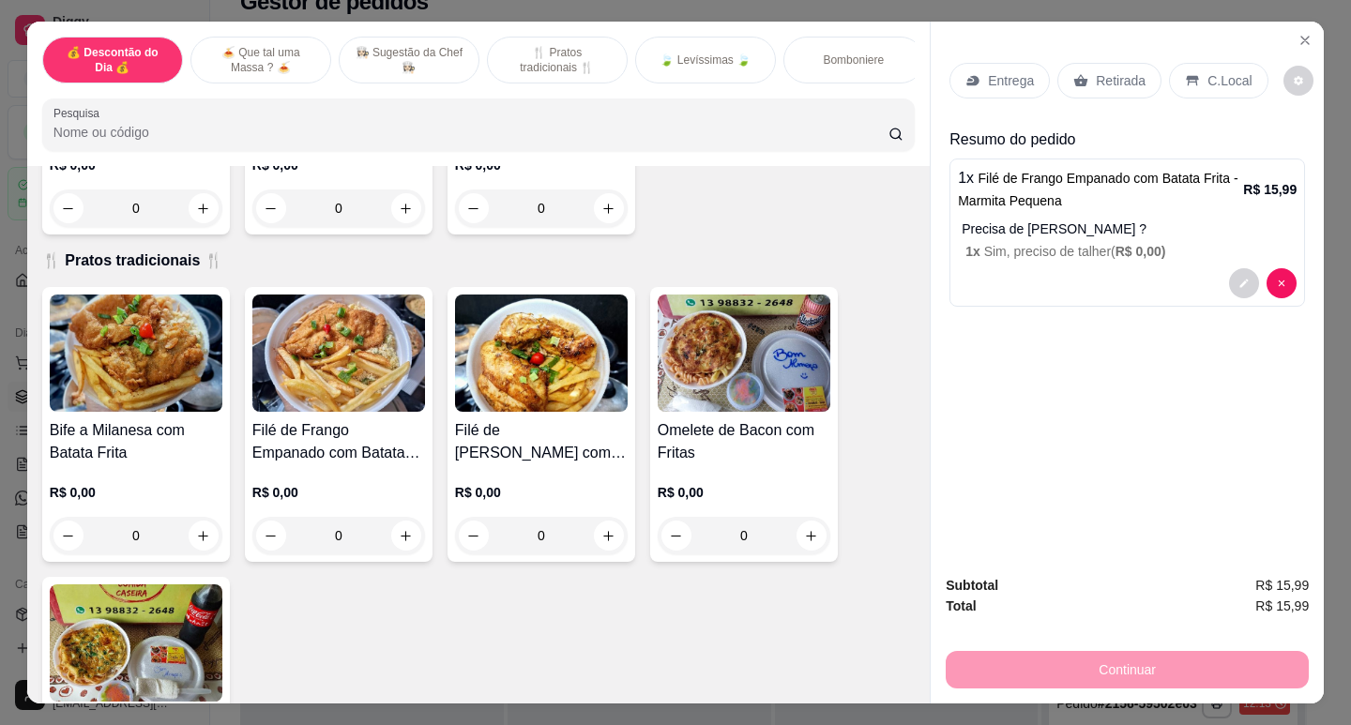
click at [1111, 83] on p "Retirada" at bounding box center [1121, 80] width 50 height 19
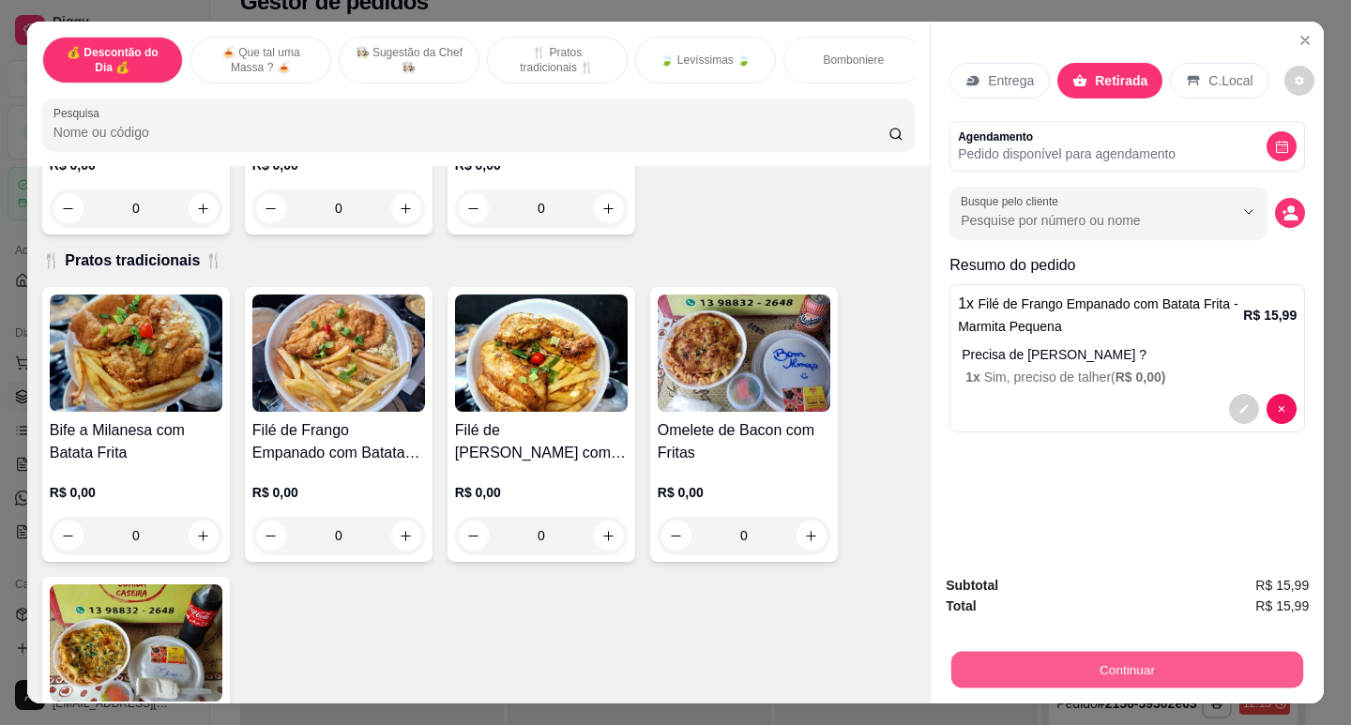
click at [1139, 679] on button "Continuar" at bounding box center [1127, 669] width 352 height 37
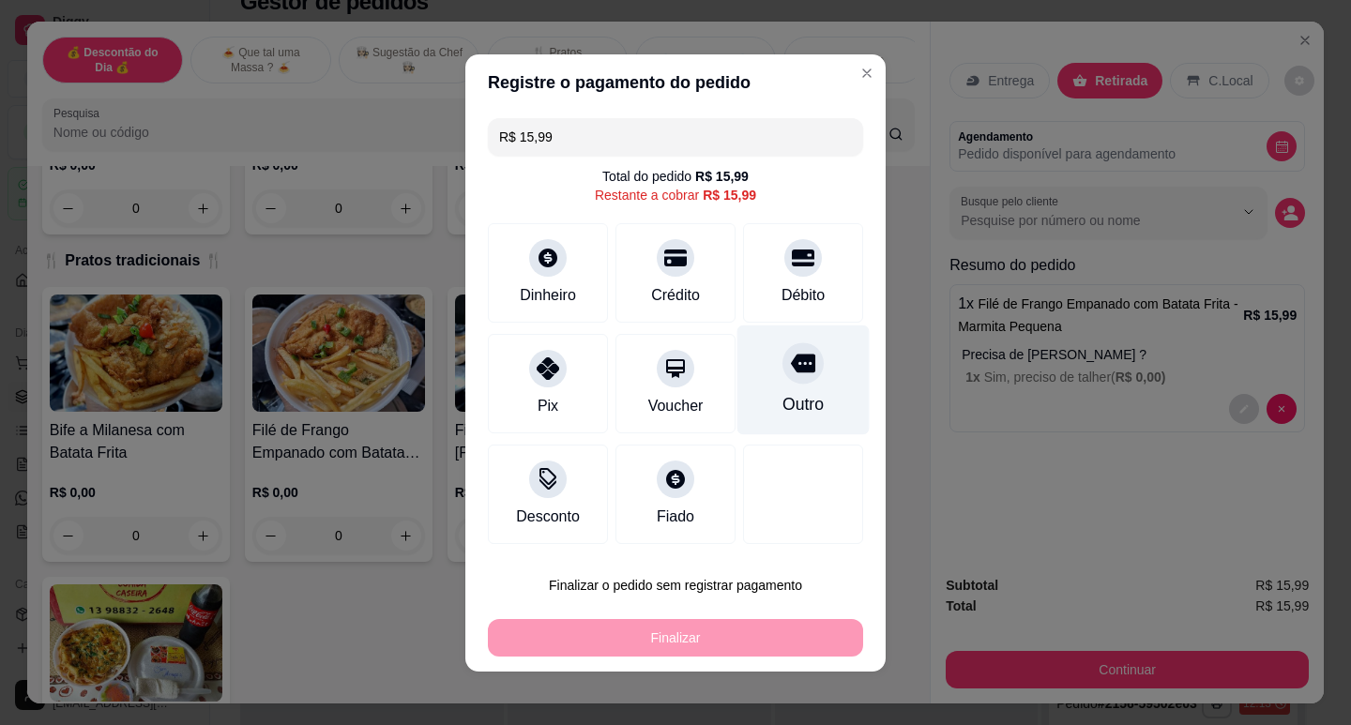
click at [764, 388] on div "Outro" at bounding box center [803, 380] width 132 height 110
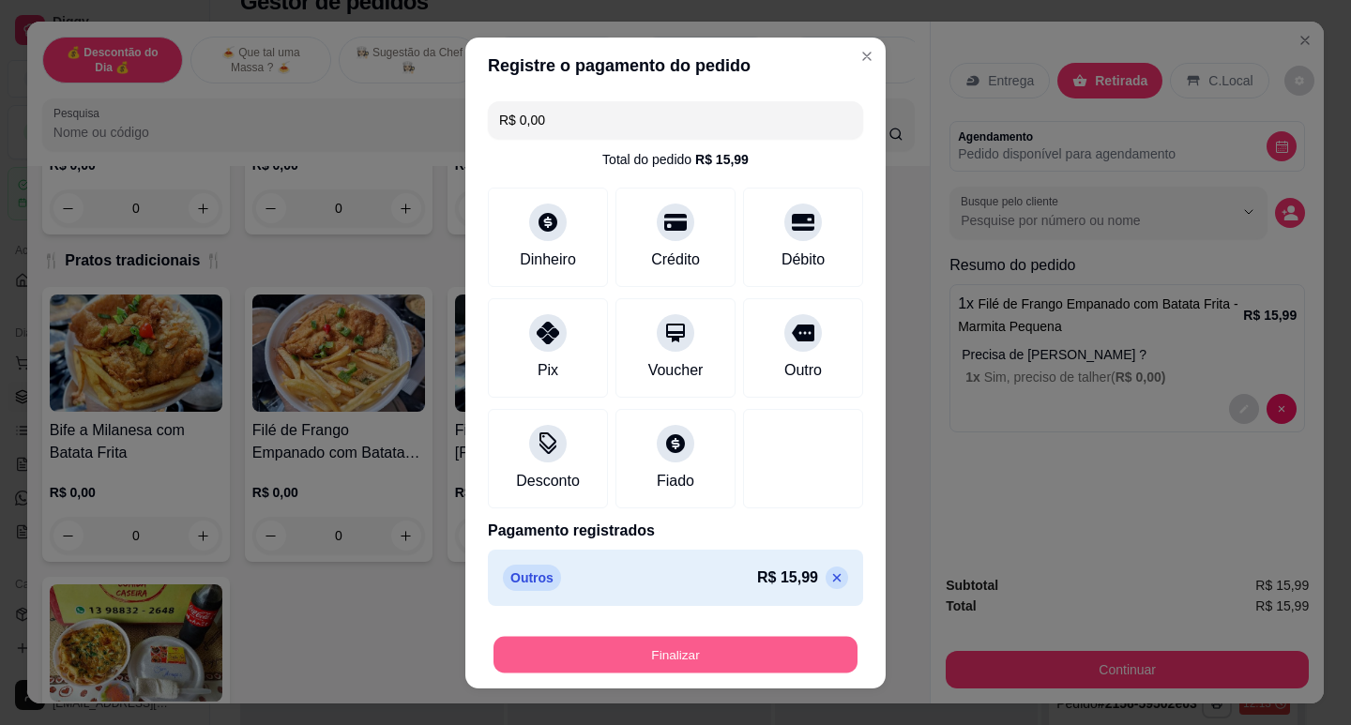
click at [745, 648] on button "Finalizar" at bounding box center [676, 654] width 364 height 37
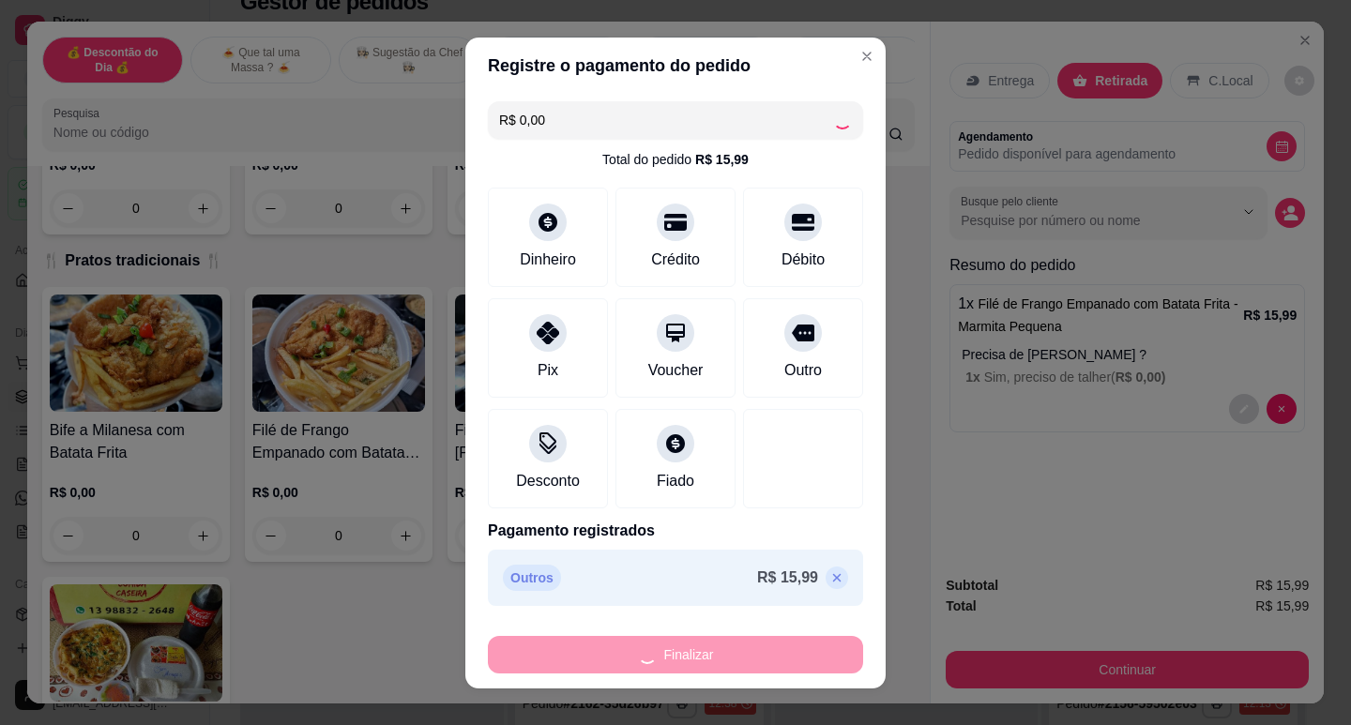
type input "-R$ 15,99"
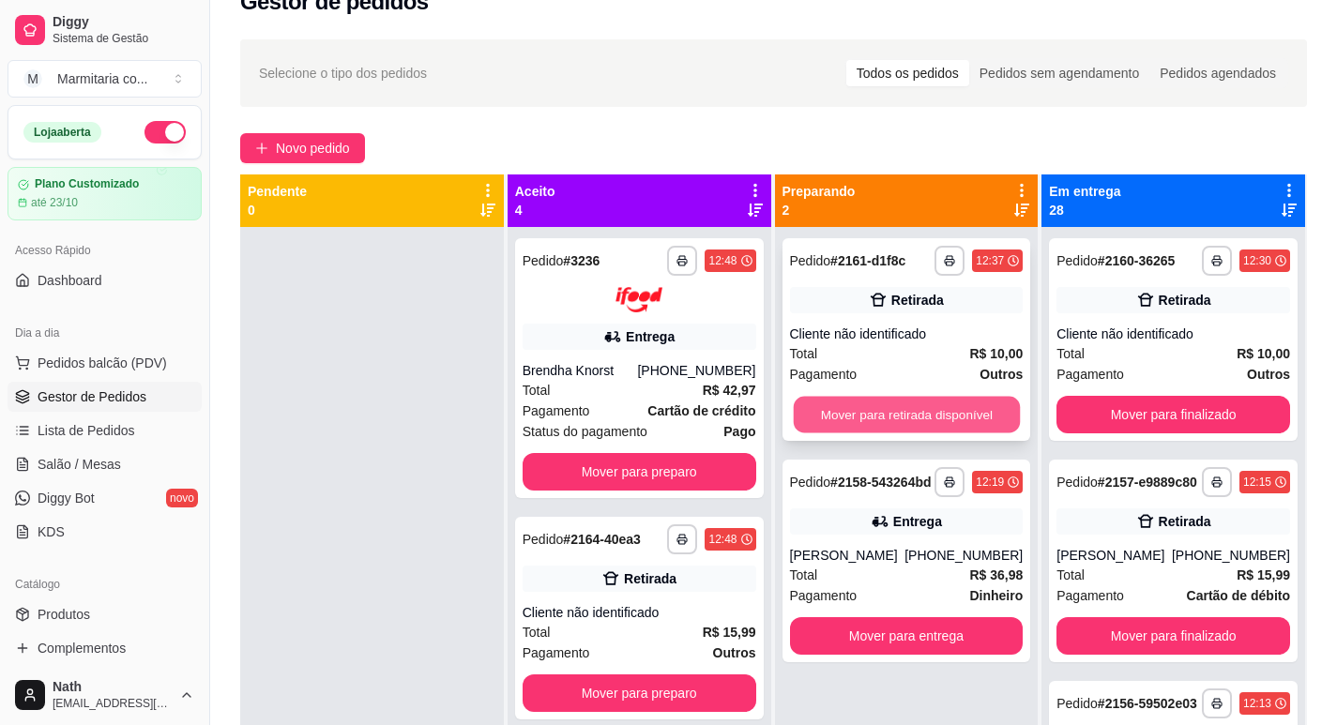
click at [864, 425] on button "Mover para retirada disponível" at bounding box center [906, 415] width 226 height 37
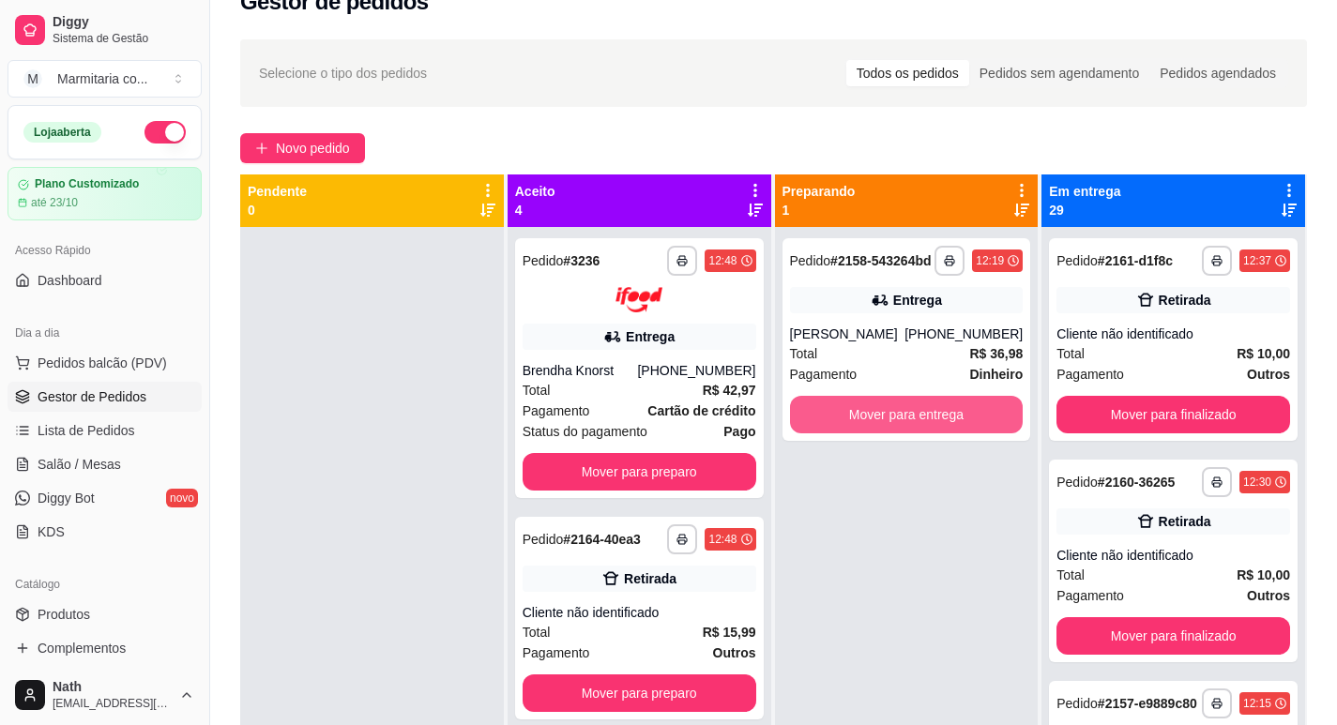
click at [864, 425] on button "Mover para entrega" at bounding box center [907, 415] width 234 height 38
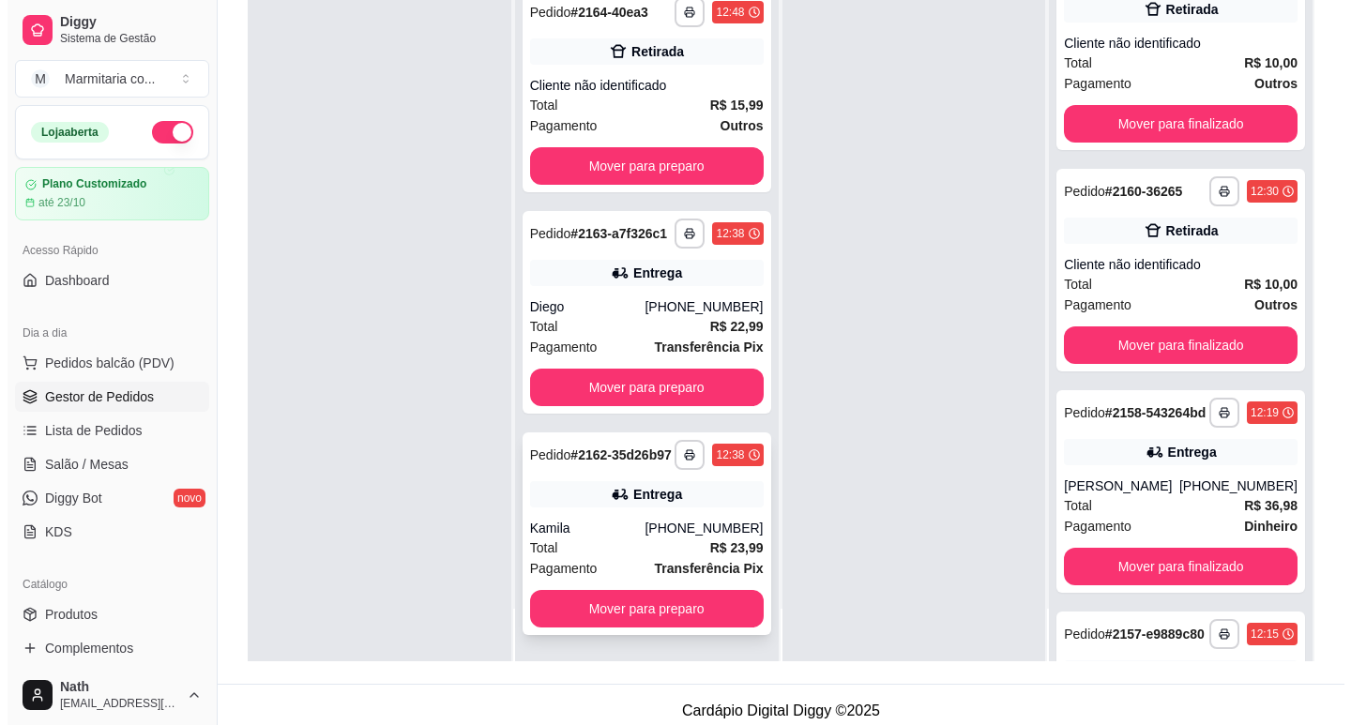
scroll to position [286, 0]
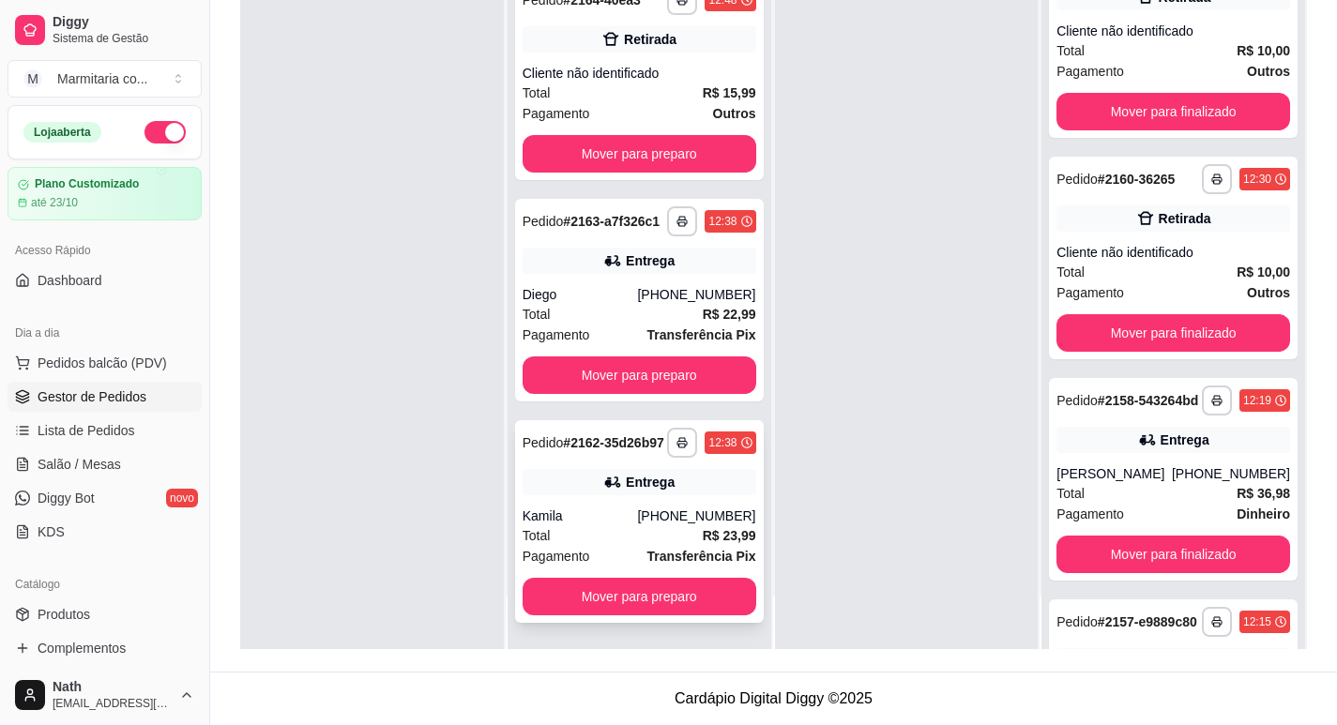
click at [607, 498] on div "**********" at bounding box center [639, 521] width 249 height 203
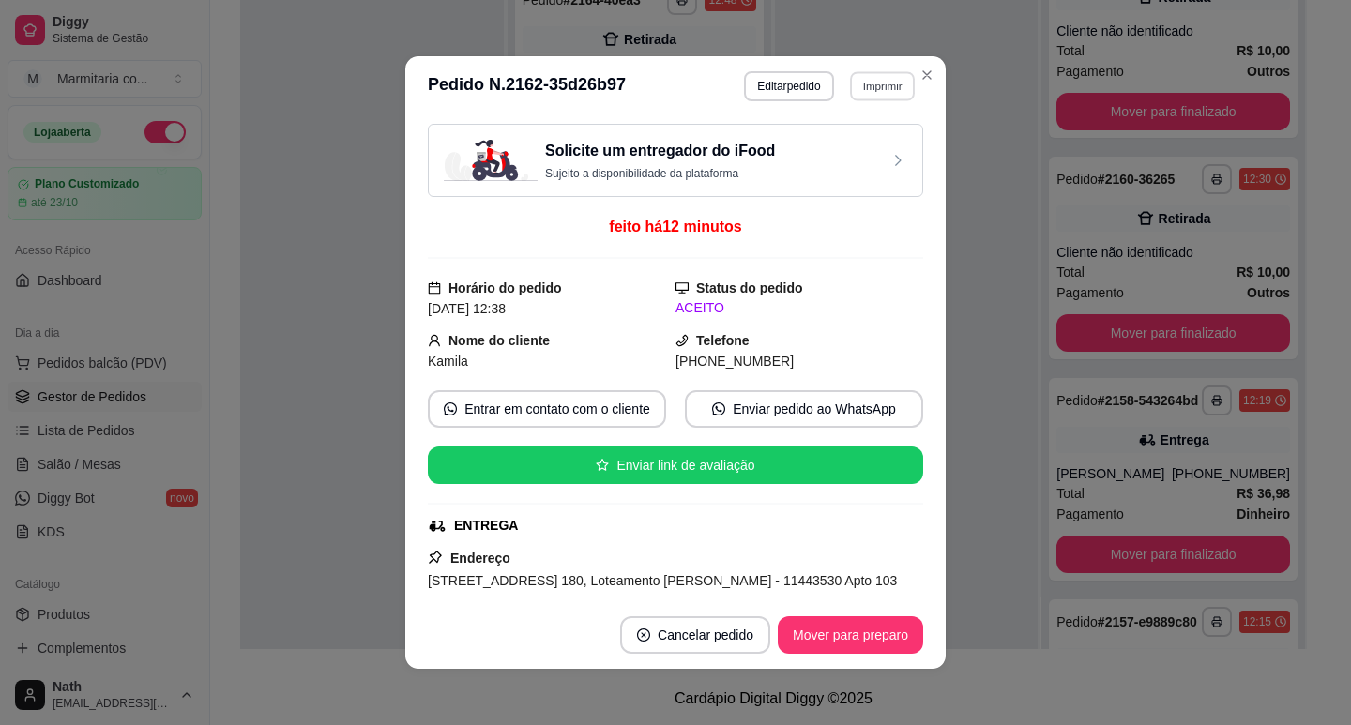
click at [877, 84] on button "Imprimir" at bounding box center [882, 85] width 65 height 29
click at [871, 138] on button "IMPRESSORA" at bounding box center [858, 143] width 109 height 24
click at [879, 86] on button "Imprimir" at bounding box center [882, 86] width 67 height 30
click at [863, 160] on button "IMPRESSORA" at bounding box center [842, 152] width 136 height 30
click at [843, 643] on button "Mover para preparo" at bounding box center [850, 635] width 145 height 38
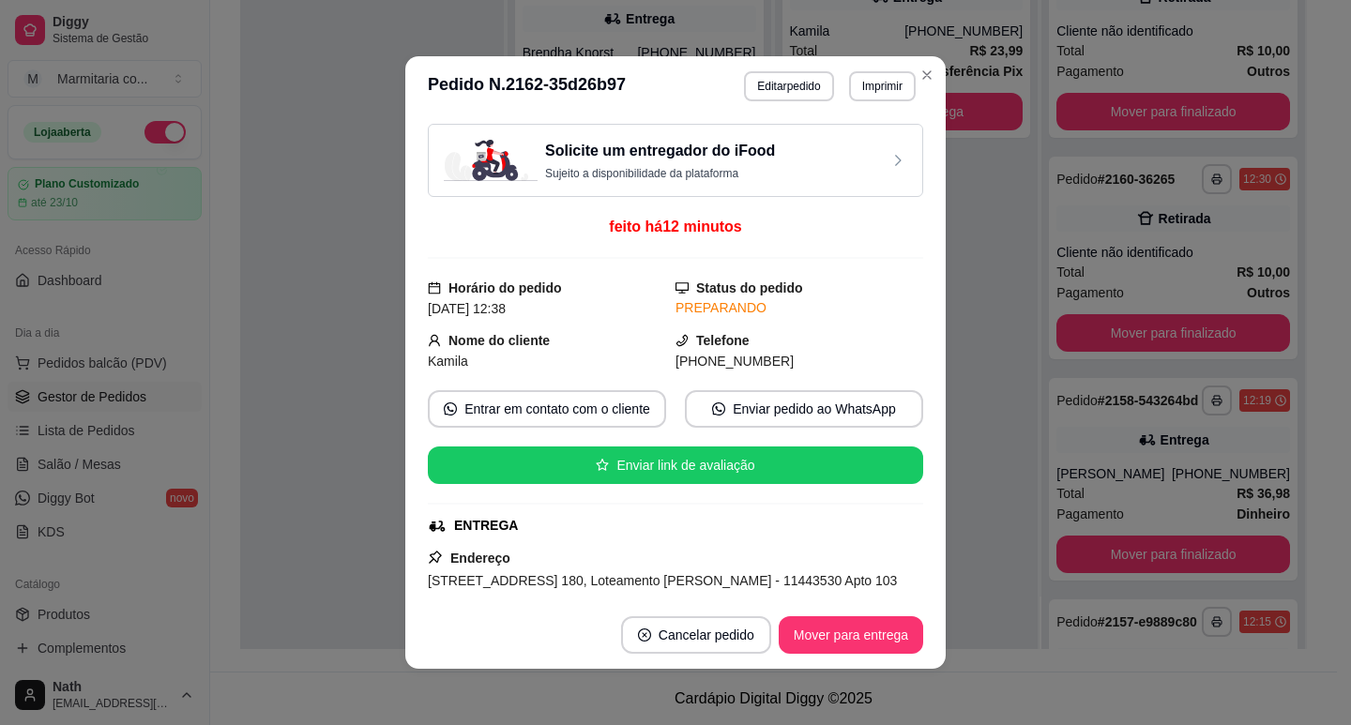
scroll to position [30, 0]
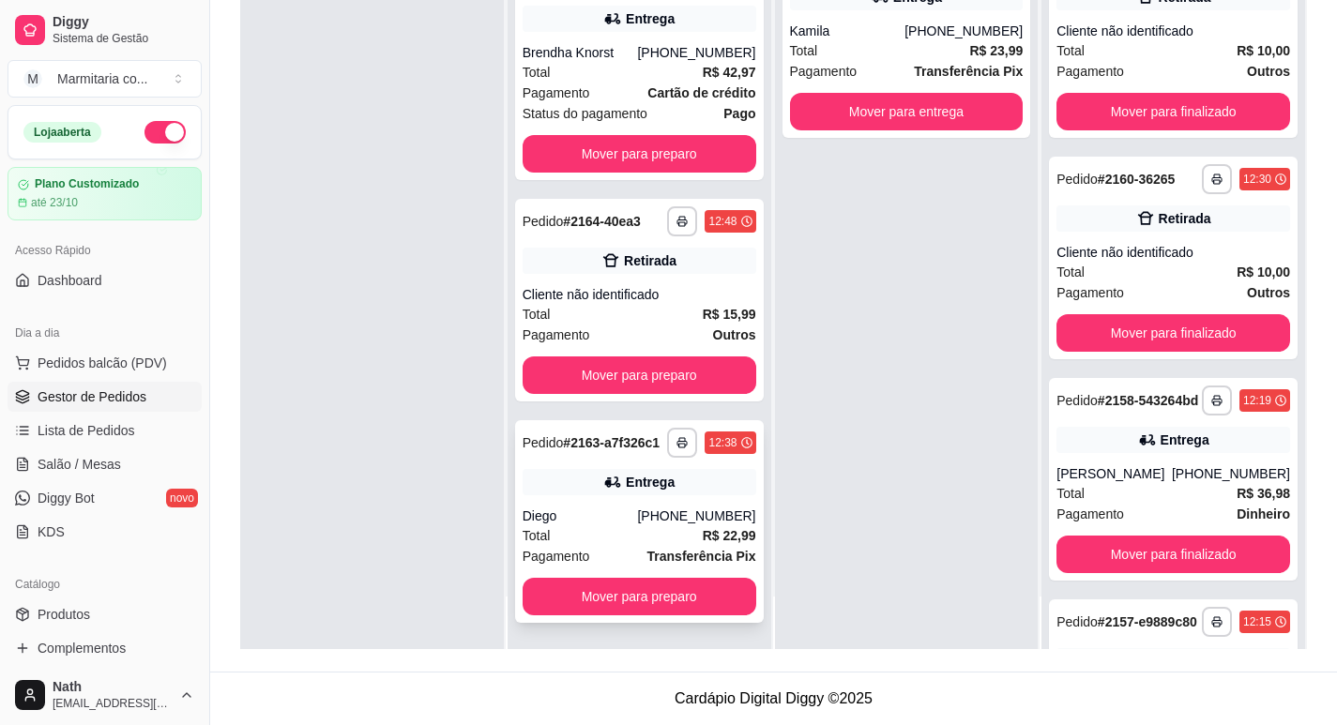
click at [644, 536] on div "Total R$ 22,99" at bounding box center [640, 535] width 234 height 21
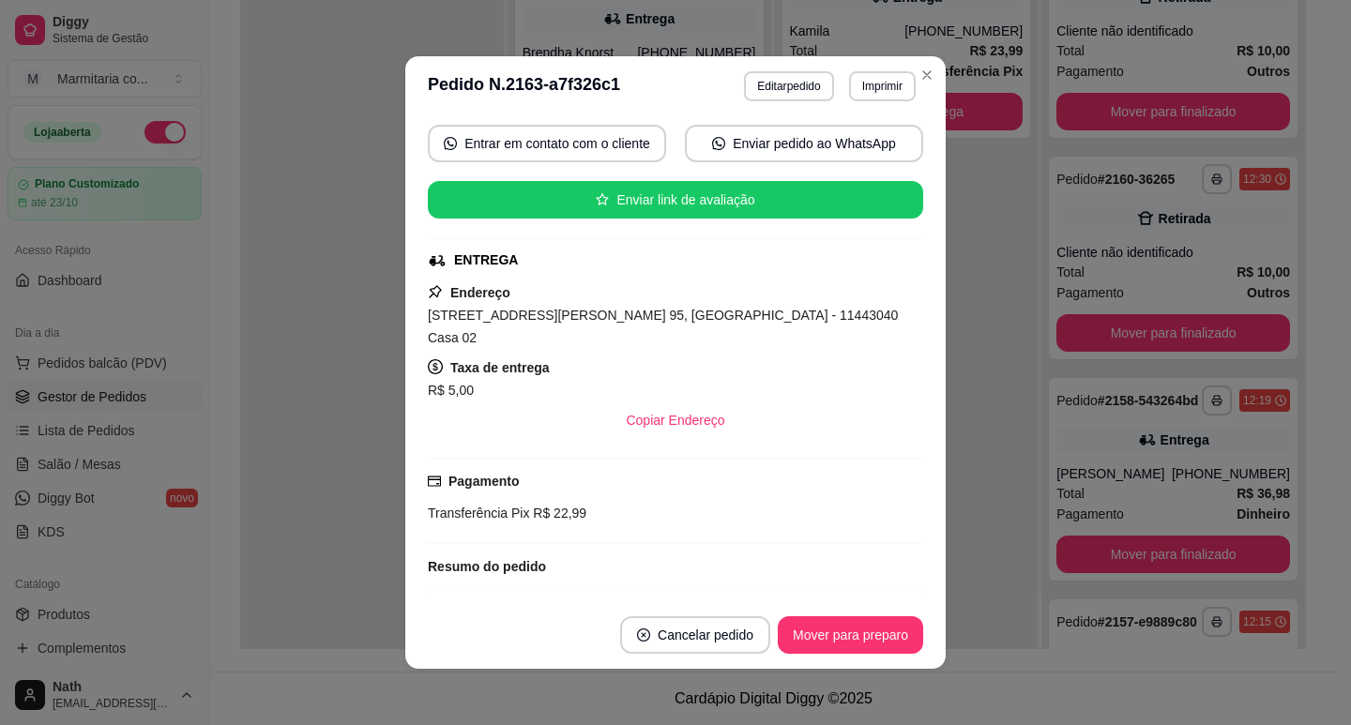
scroll to position [375, 0]
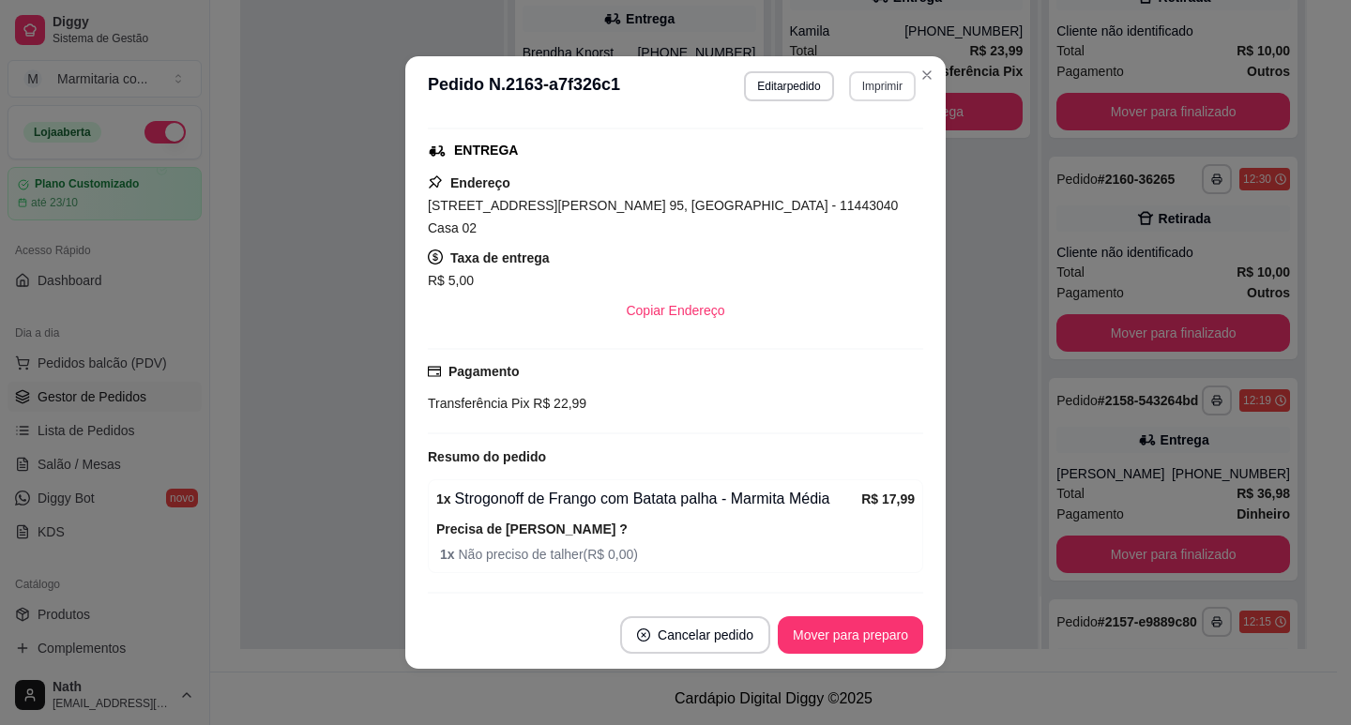
click at [864, 86] on button "Imprimir" at bounding box center [882, 86] width 67 height 30
click at [863, 147] on button "IMPRESSORA" at bounding box center [842, 151] width 131 height 29
click at [865, 94] on button "Imprimir" at bounding box center [882, 85] width 65 height 29
click at [858, 146] on button "IMPRESSORA" at bounding box center [842, 151] width 131 height 29
click at [828, 646] on button "Mover para preparo" at bounding box center [850, 635] width 141 height 37
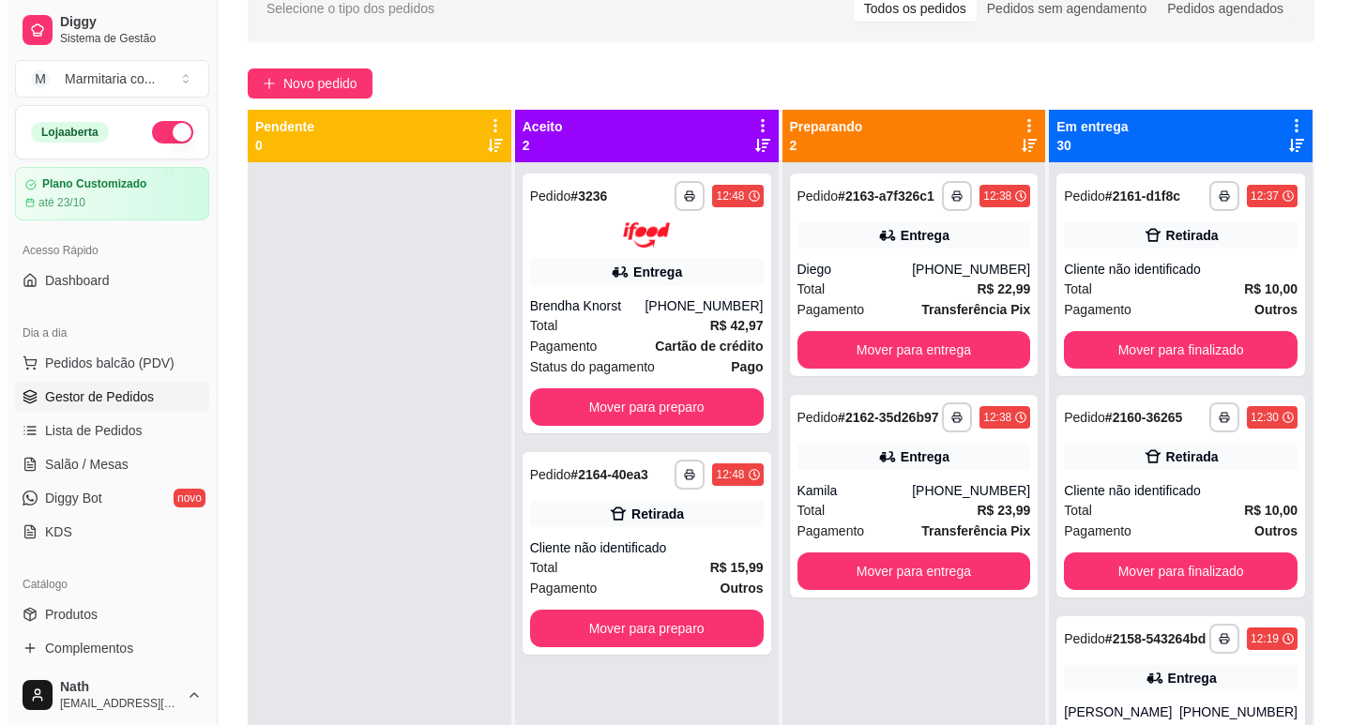
scroll to position [99, 0]
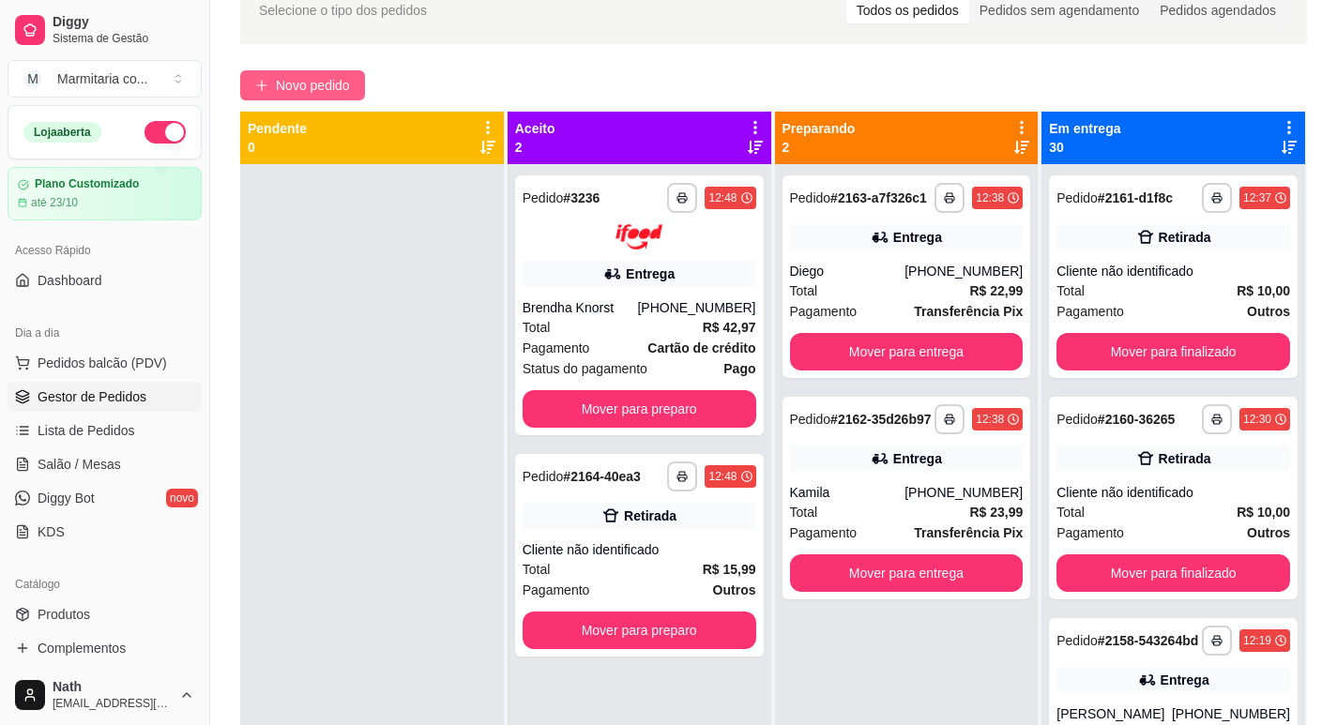
click at [334, 83] on span "Novo pedido" at bounding box center [313, 85] width 74 height 21
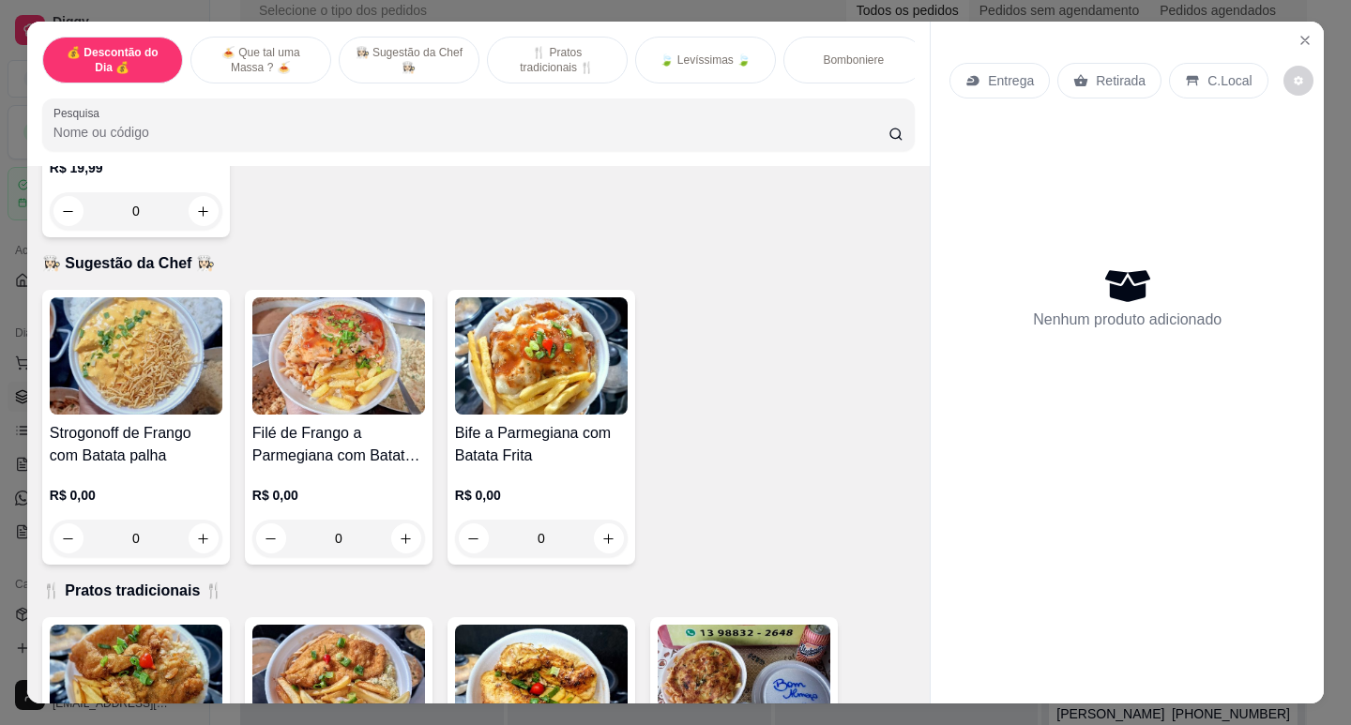
scroll to position [751, 0]
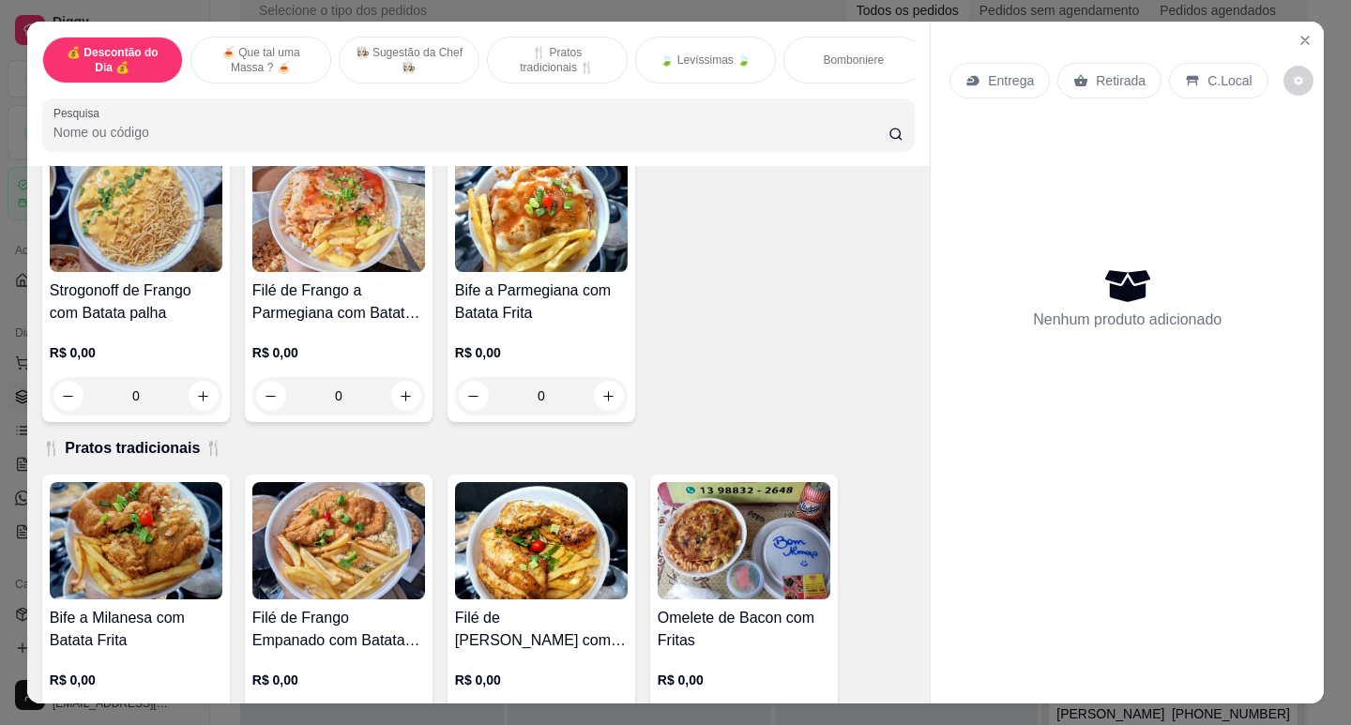
click at [479, 550] on img at bounding box center [541, 540] width 173 height 117
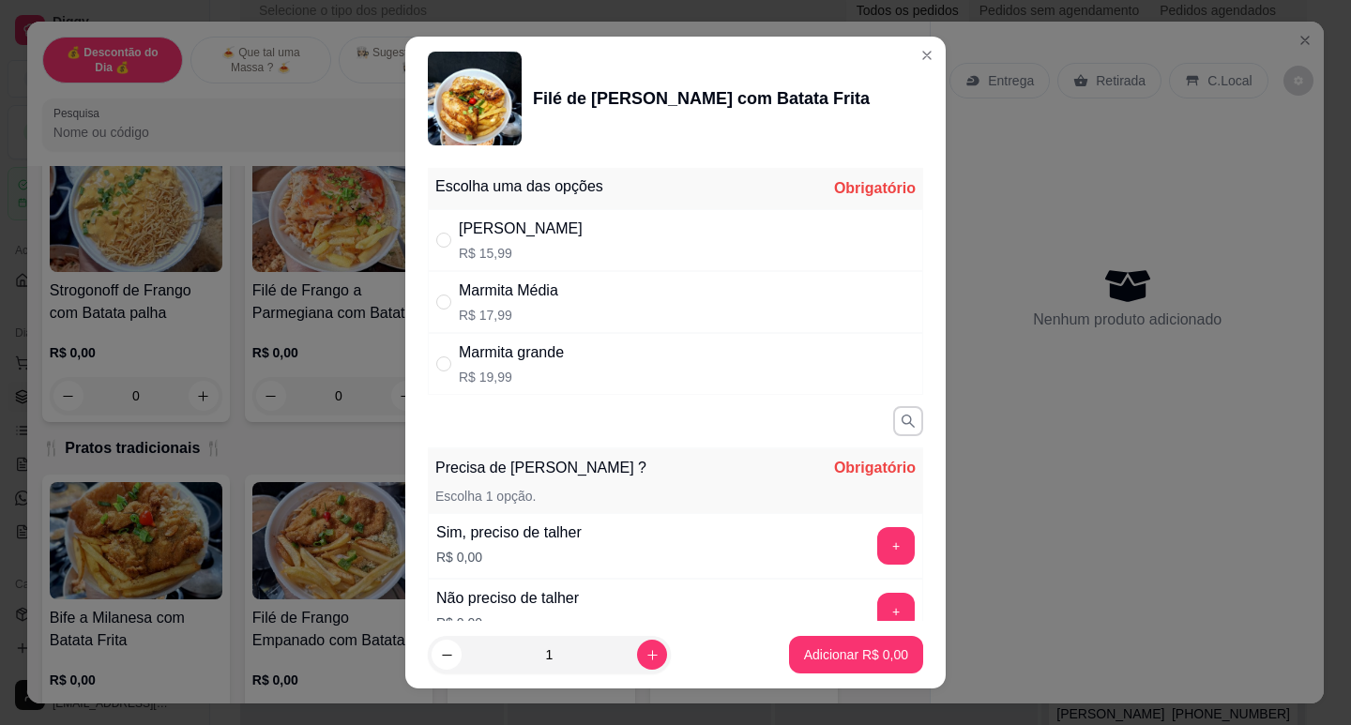
click at [541, 306] on p "R$ 17,99" at bounding box center [508, 315] width 99 height 19
radio input "true"
click at [877, 537] on button "+" at bounding box center [896, 546] width 38 height 38
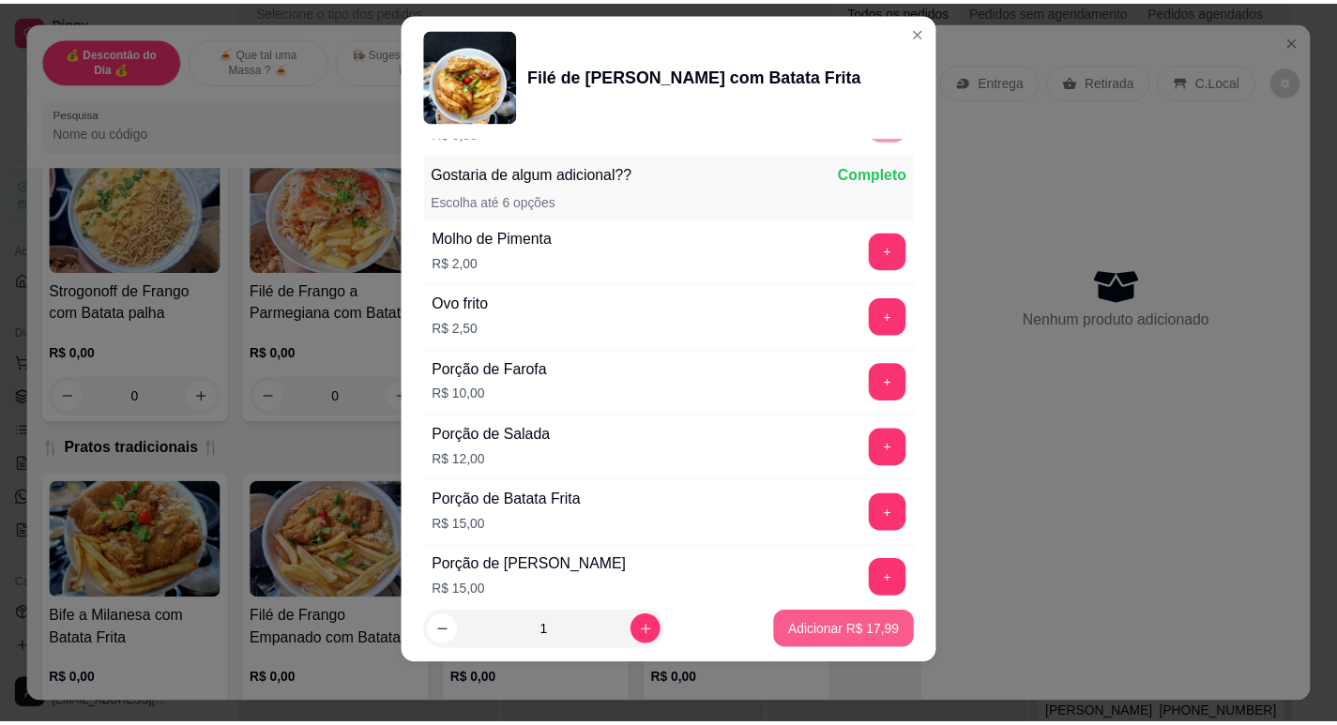
scroll to position [484, 0]
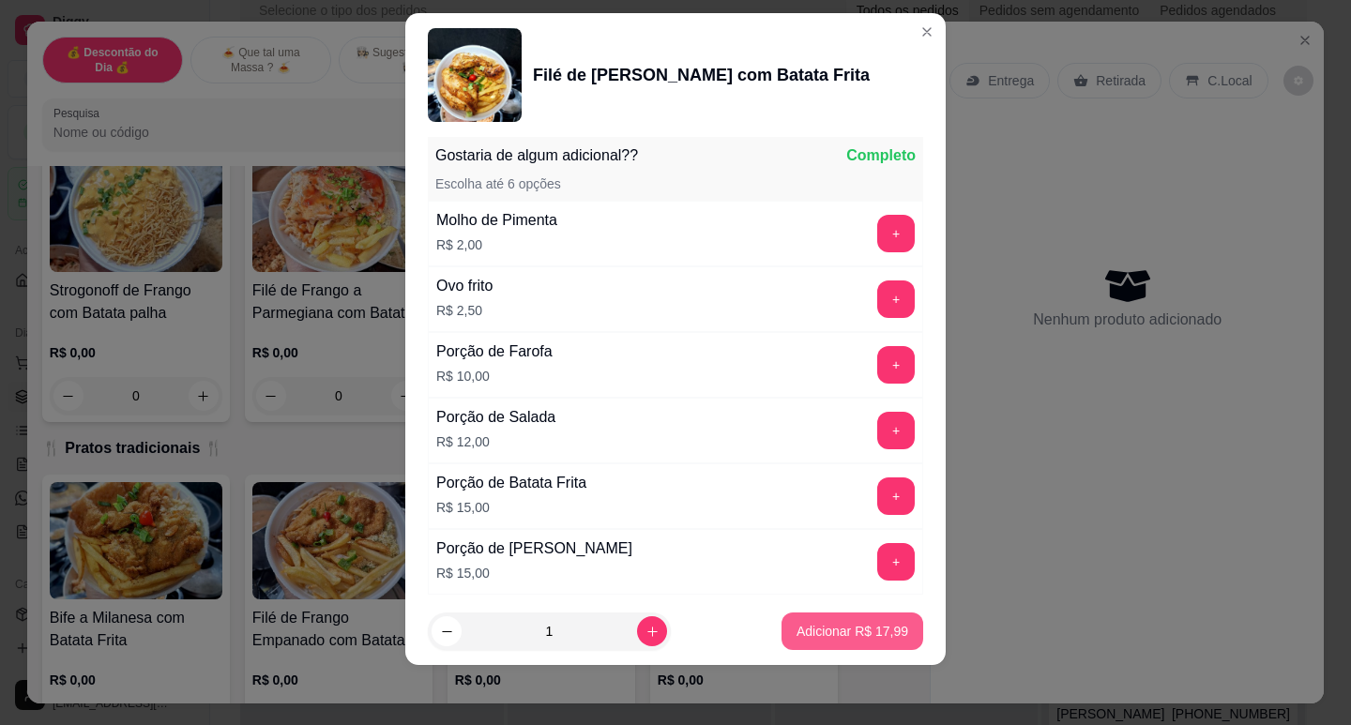
click at [863, 631] on p "Adicionar R$ 17,99" at bounding box center [853, 631] width 112 height 19
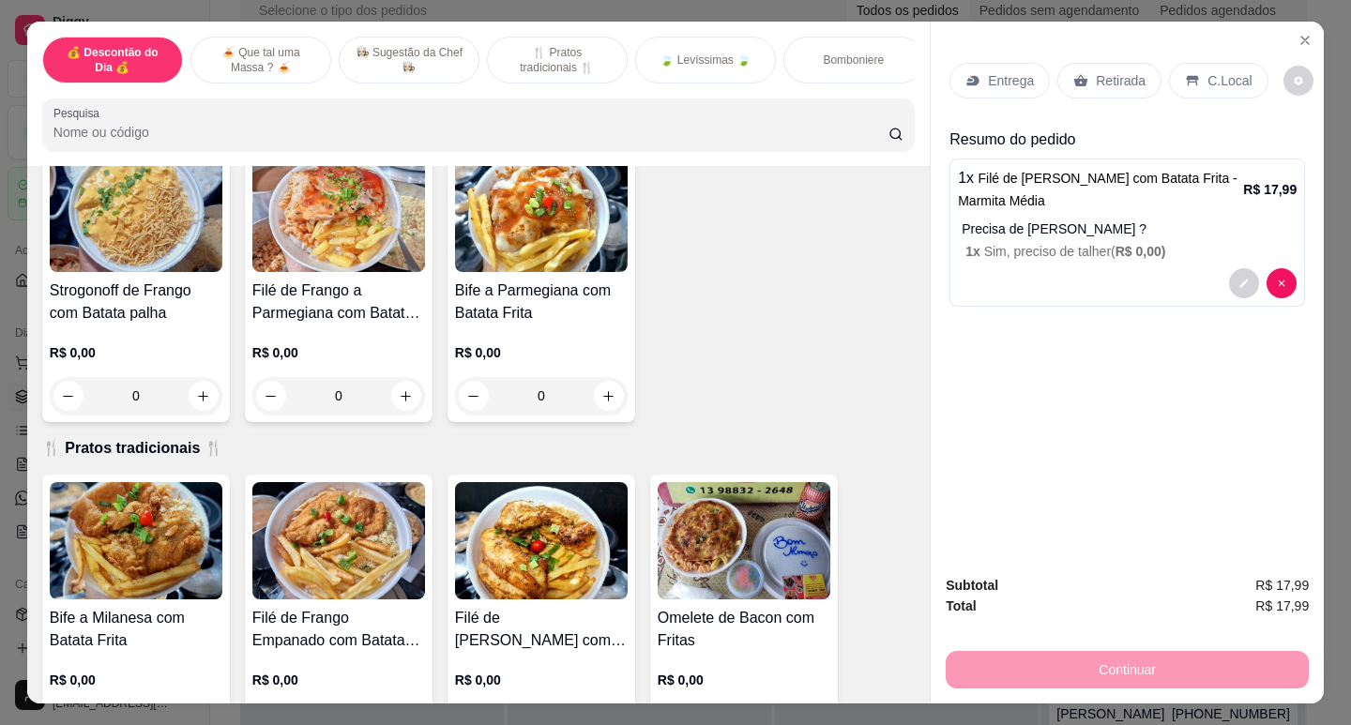
click at [1087, 75] on div "Retirada" at bounding box center [1109, 81] width 104 height 36
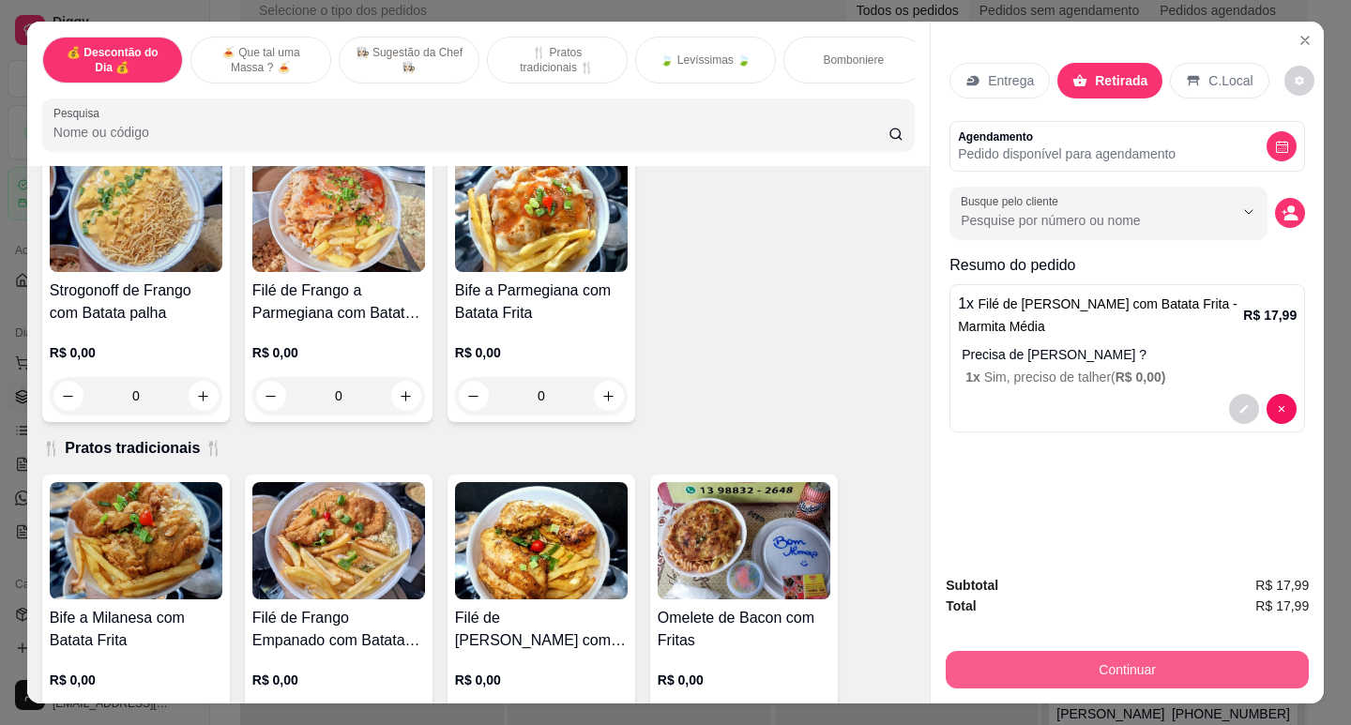
click at [1134, 661] on button "Continuar" at bounding box center [1127, 670] width 363 height 38
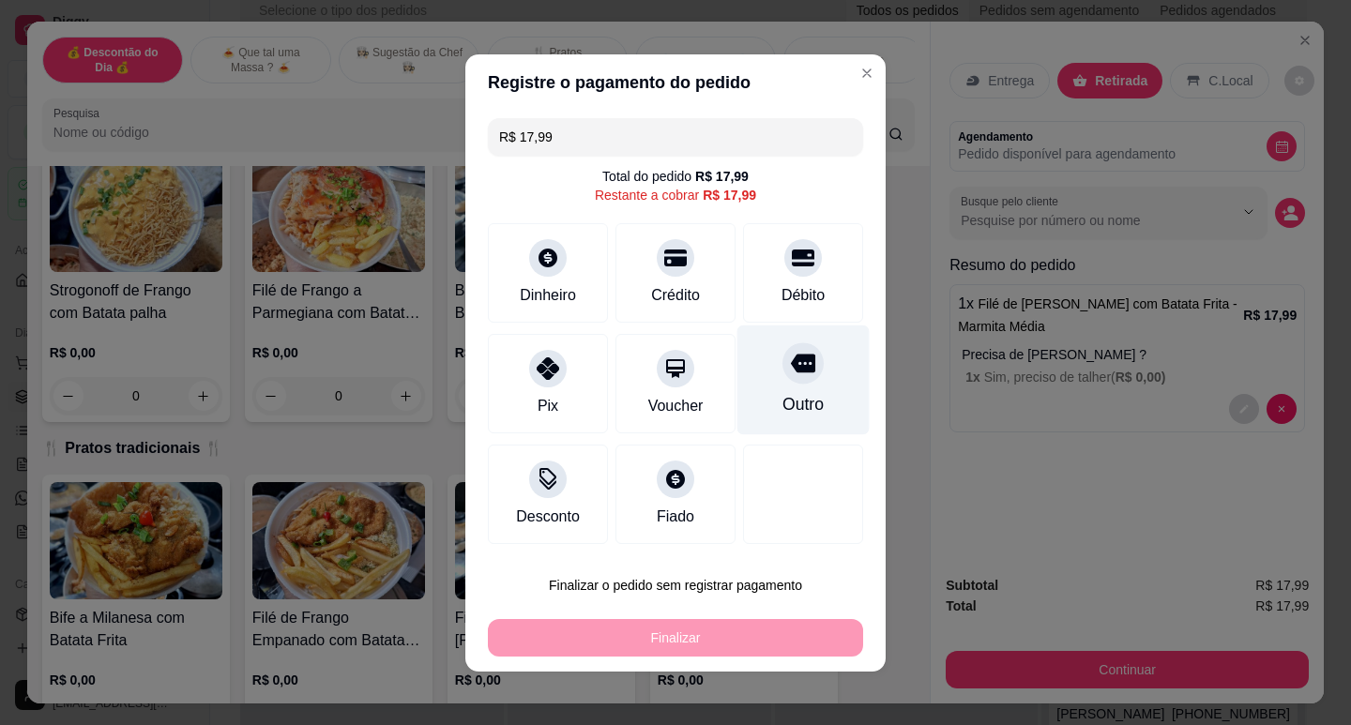
click at [805, 377] on div "Outro" at bounding box center [803, 380] width 132 height 110
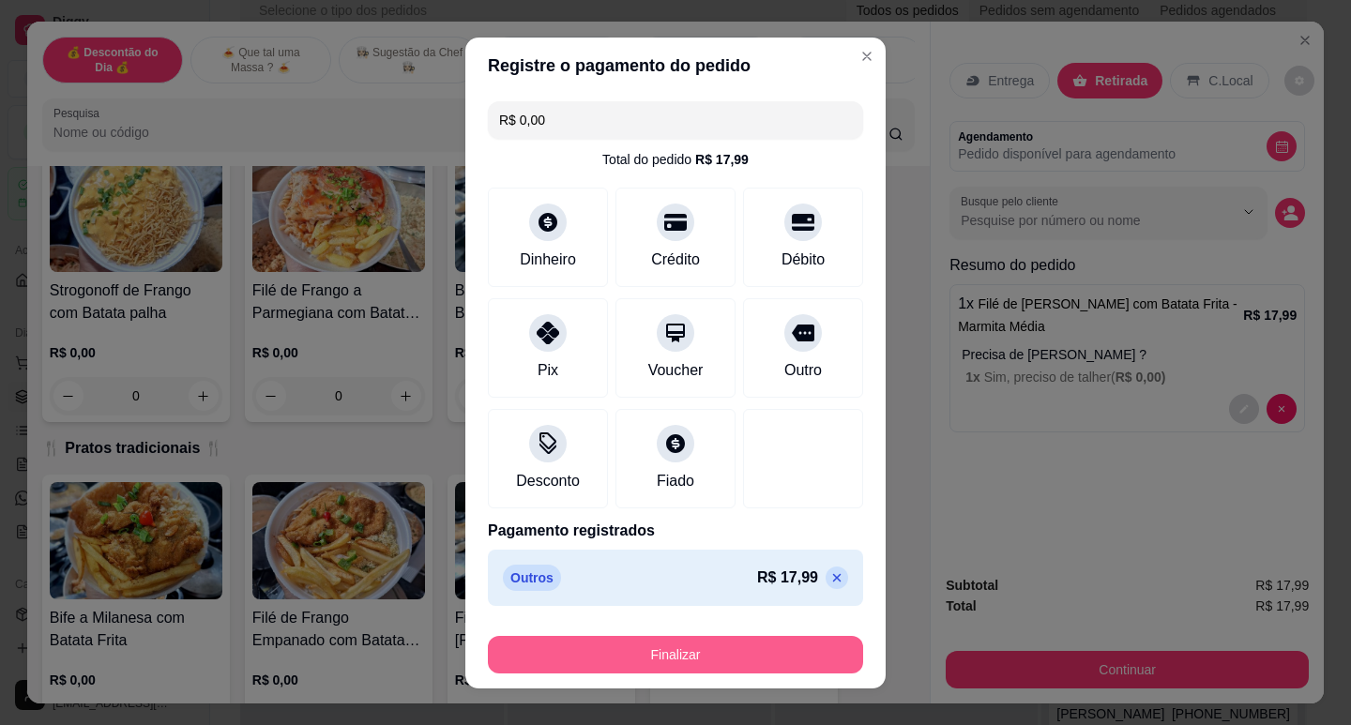
click at [770, 670] on button "Finalizar" at bounding box center [675, 655] width 375 height 38
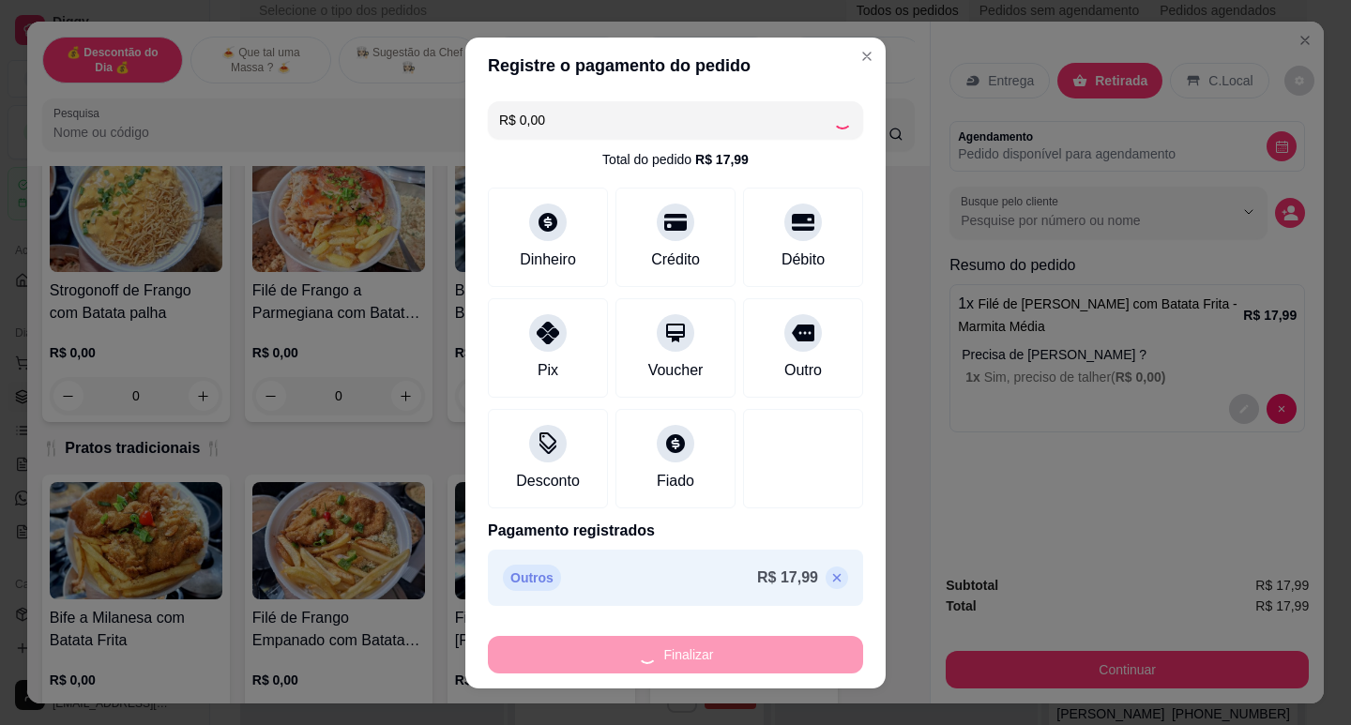
type input "-R$ 17,99"
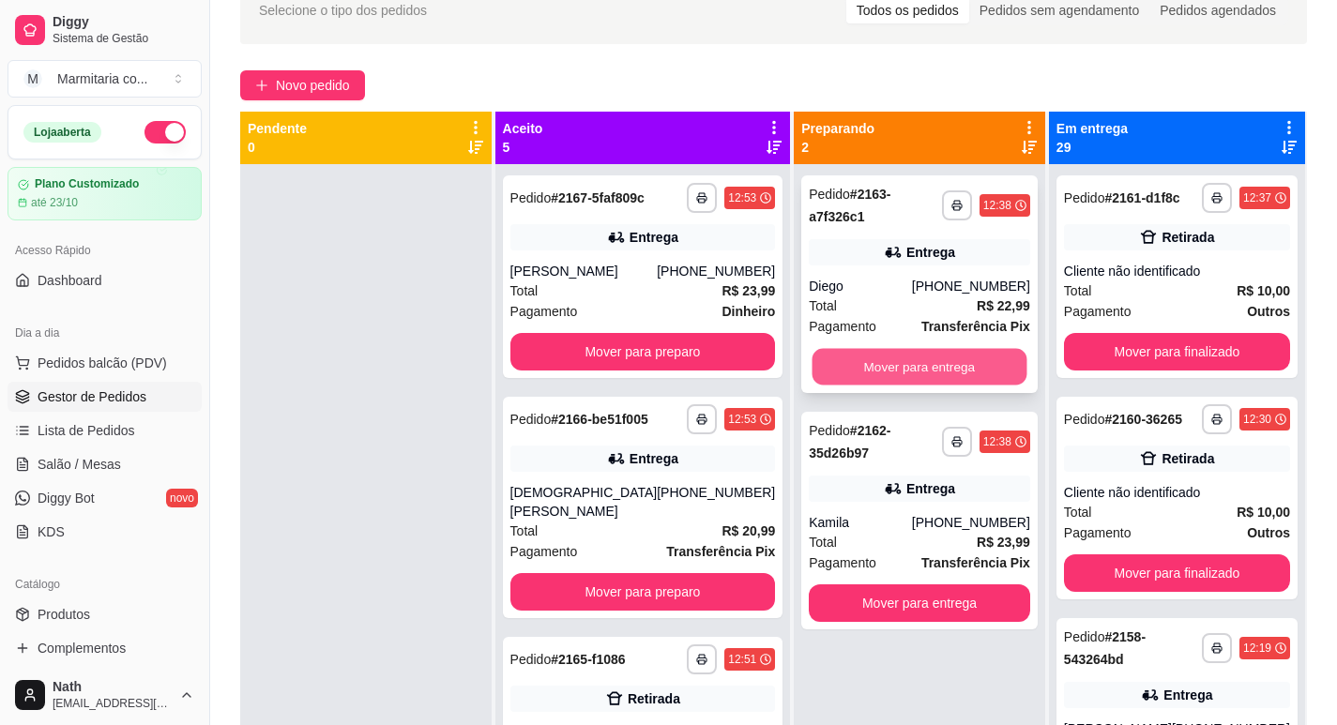
click at [845, 360] on button "Mover para entrega" at bounding box center [920, 367] width 215 height 37
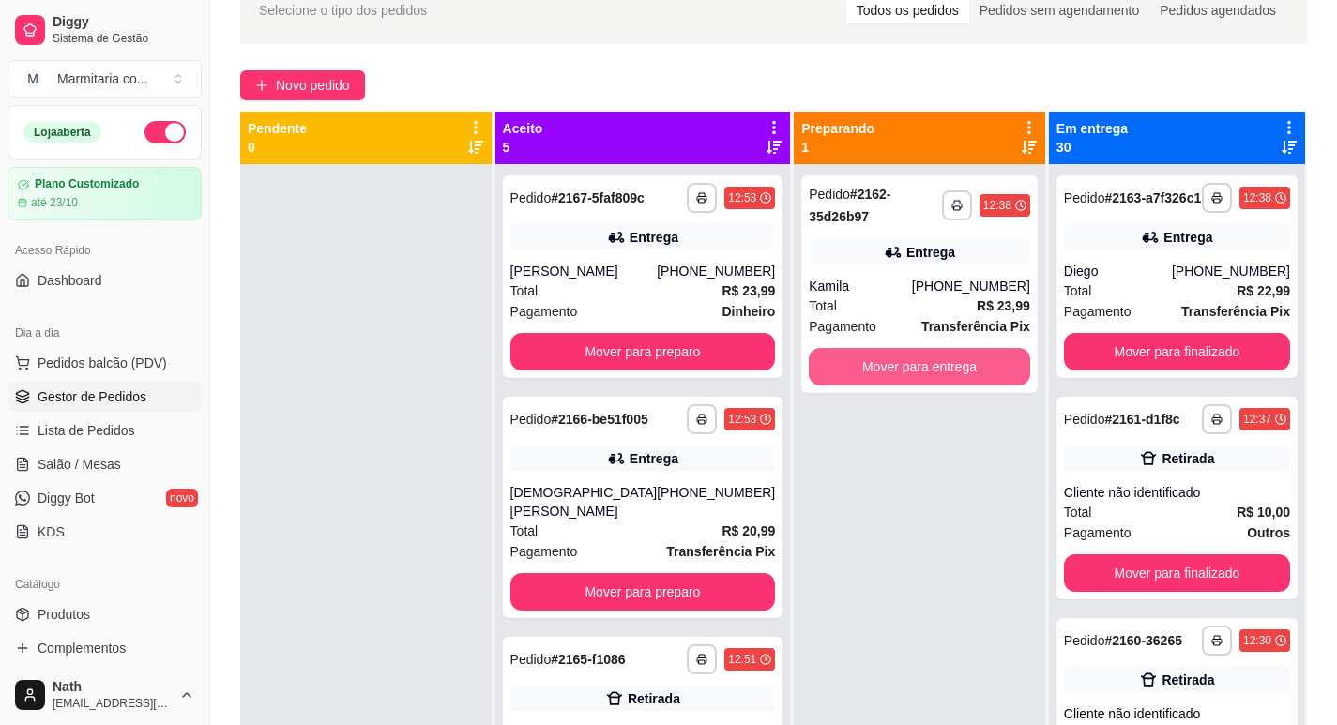
click at [845, 360] on button "Mover para entrega" at bounding box center [919, 367] width 221 height 38
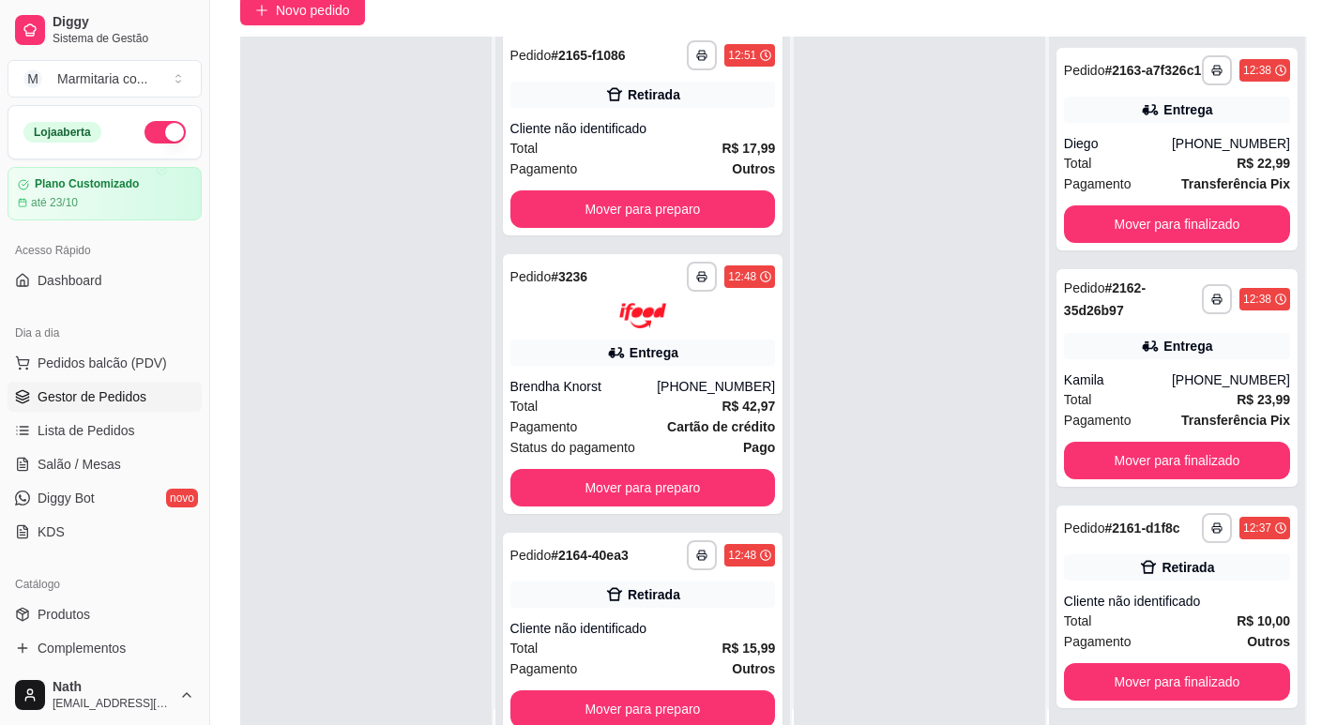
scroll to position [286, 0]
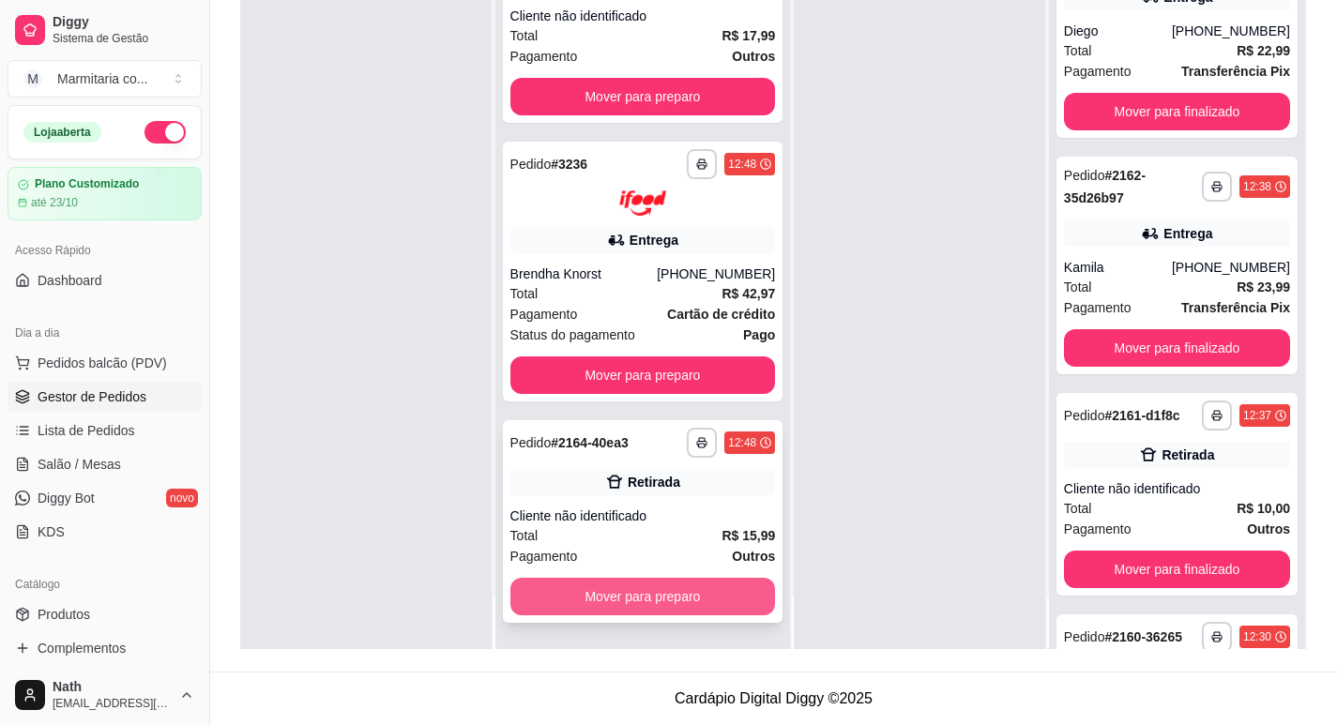
click at [672, 600] on button "Mover para preparo" at bounding box center [643, 597] width 266 height 38
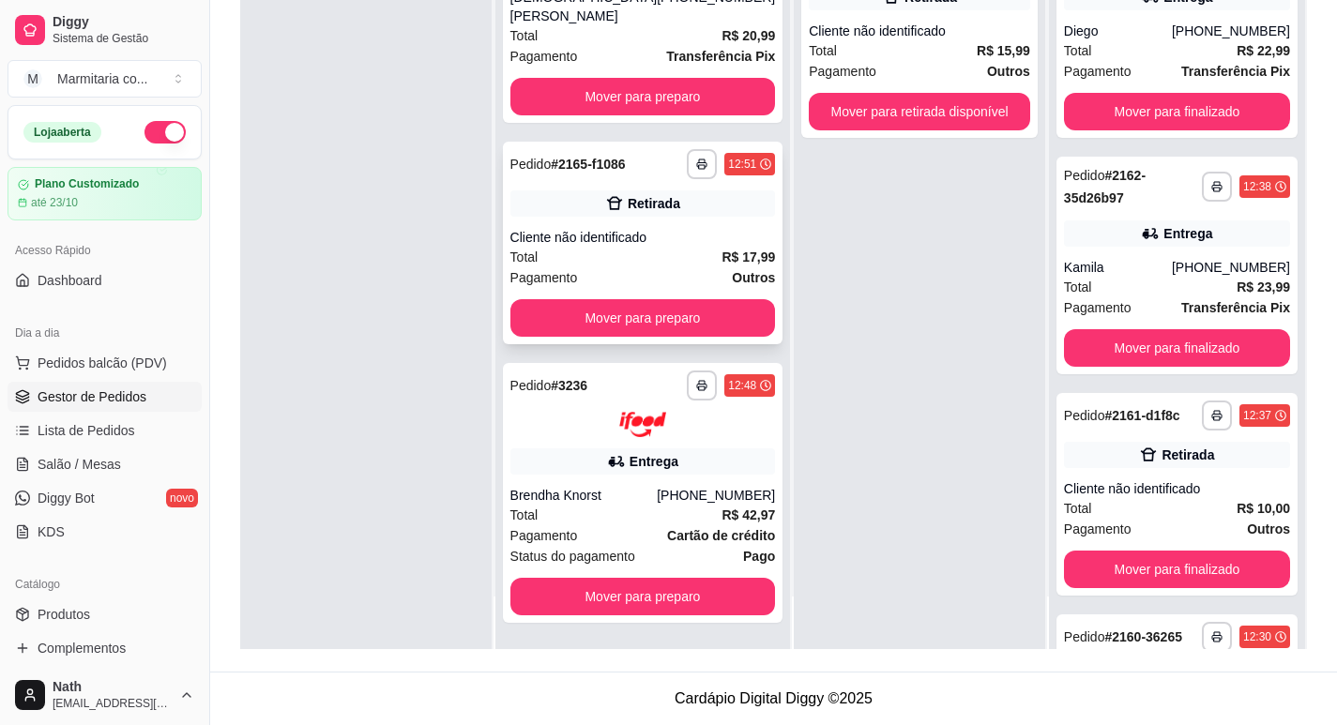
scroll to position [266, 0]
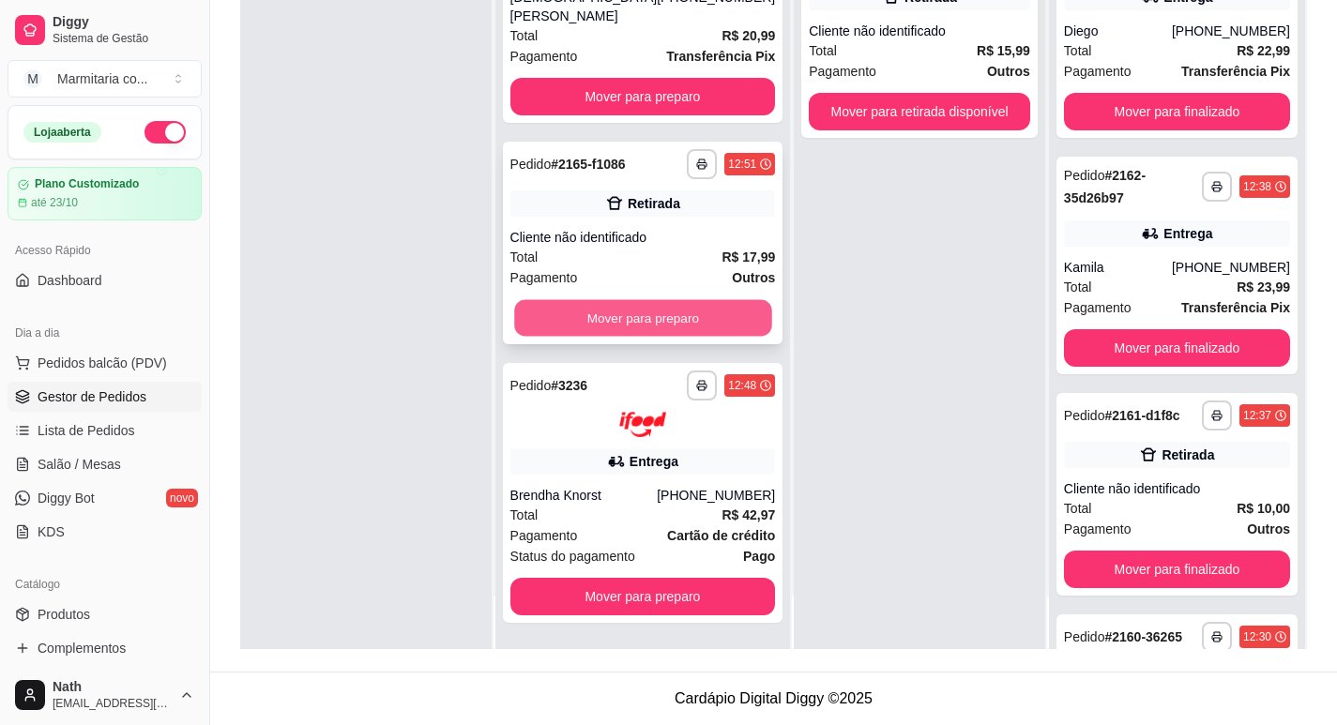
click at [668, 323] on button "Mover para preparo" at bounding box center [642, 318] width 257 height 37
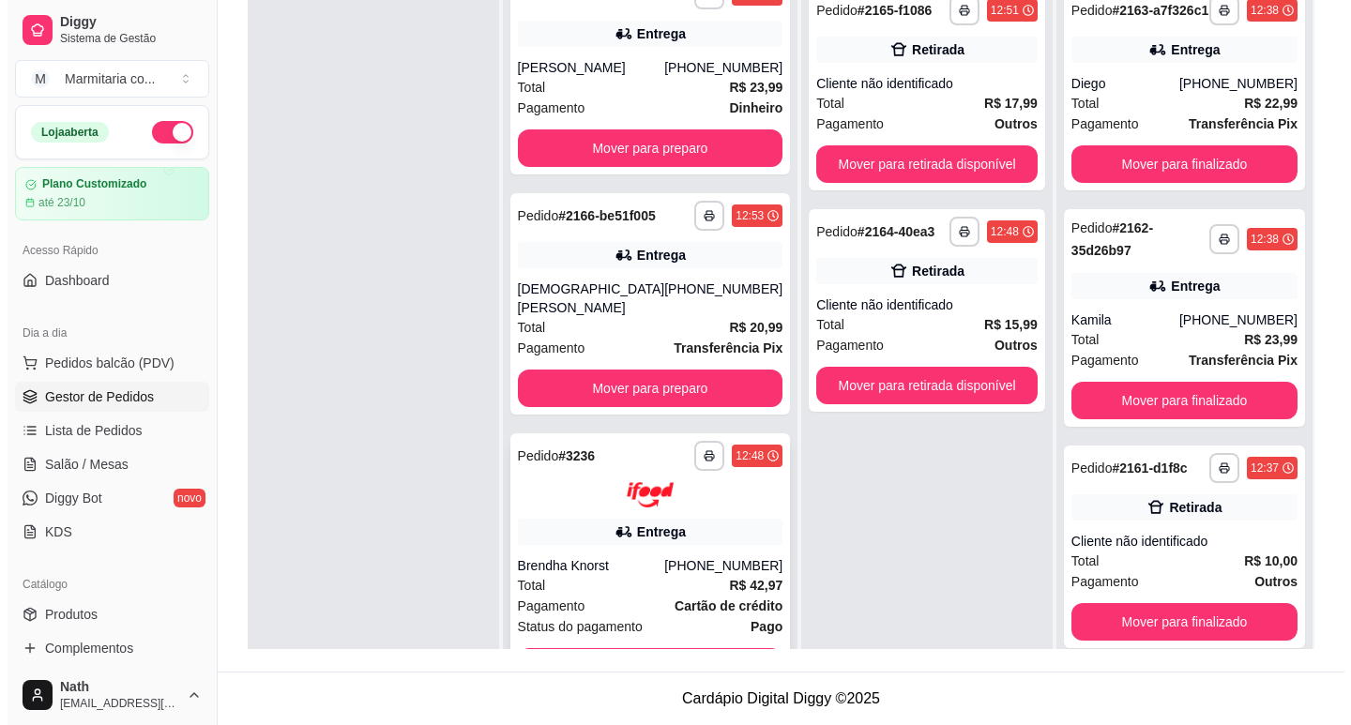
scroll to position [0, 0]
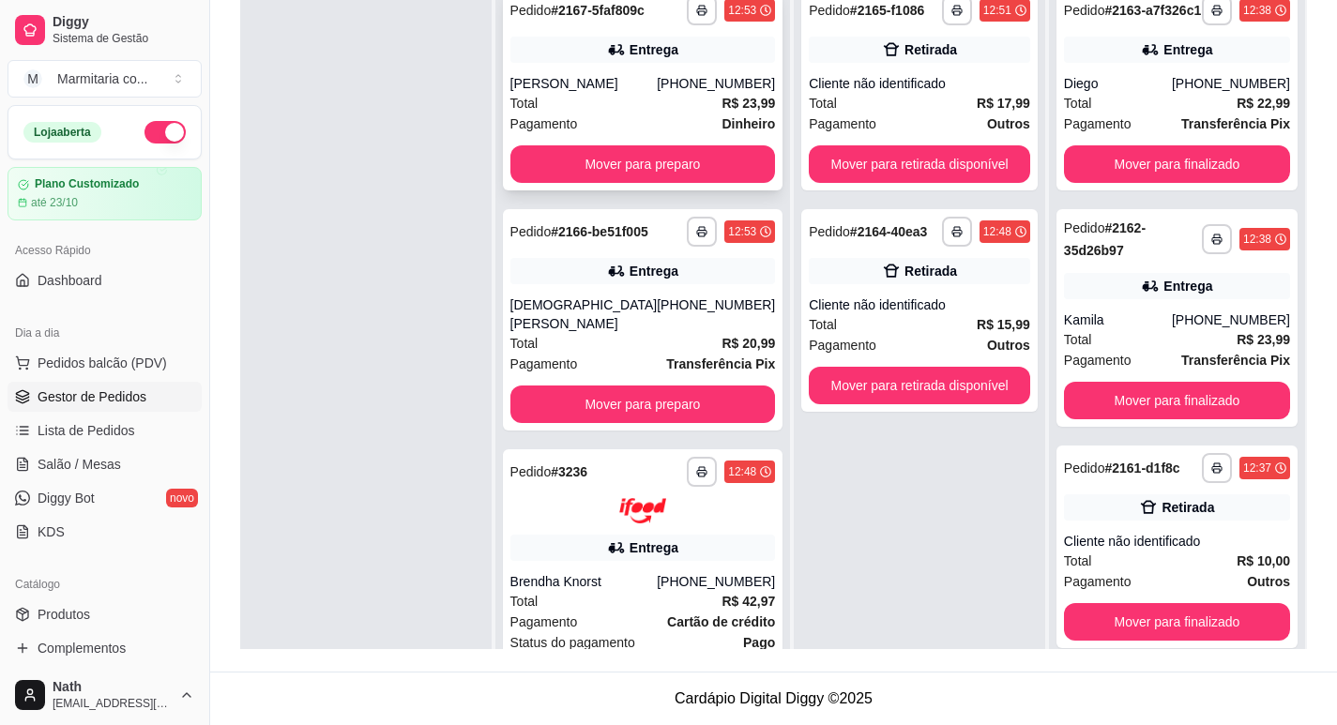
click at [583, 63] on div "Entrega" at bounding box center [643, 50] width 266 height 26
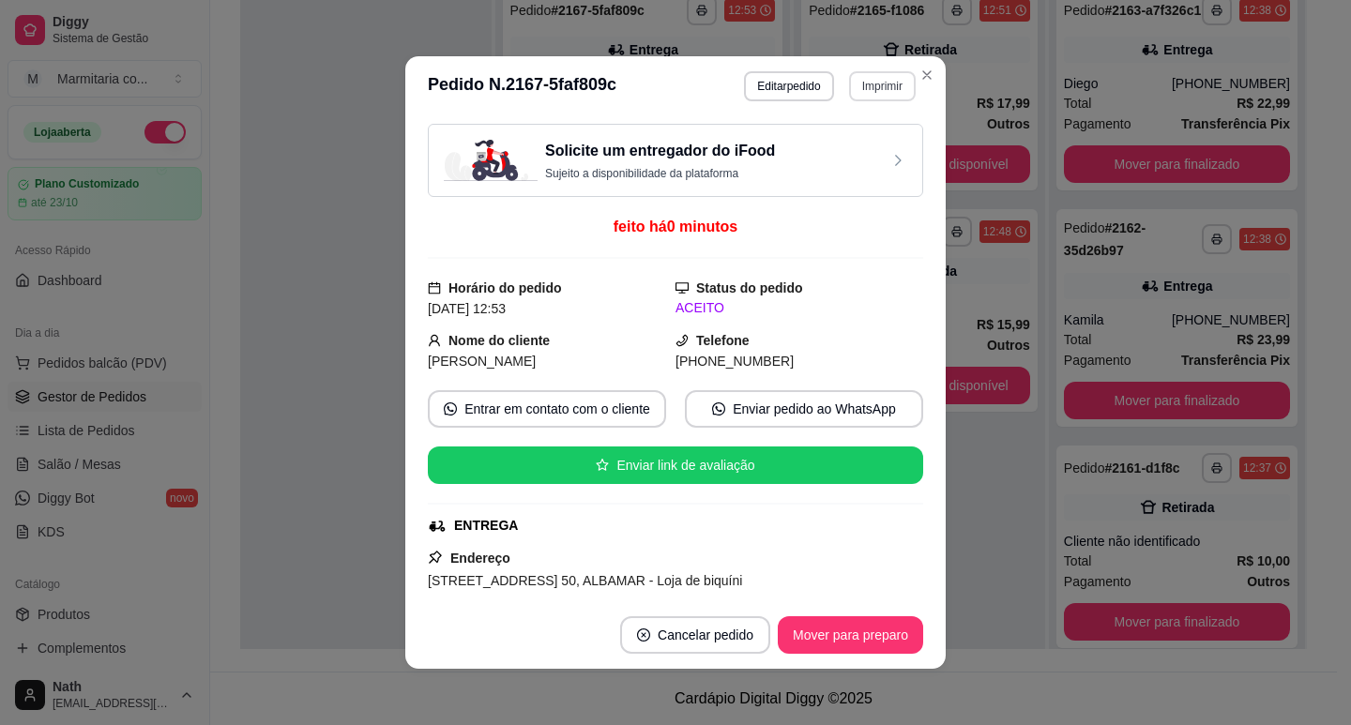
click at [853, 90] on button "Imprimir" at bounding box center [882, 86] width 67 height 30
click at [819, 158] on button "IMPRESSORA" at bounding box center [843, 152] width 136 height 30
click at [885, 630] on button "Mover para preparo" at bounding box center [850, 635] width 145 height 38
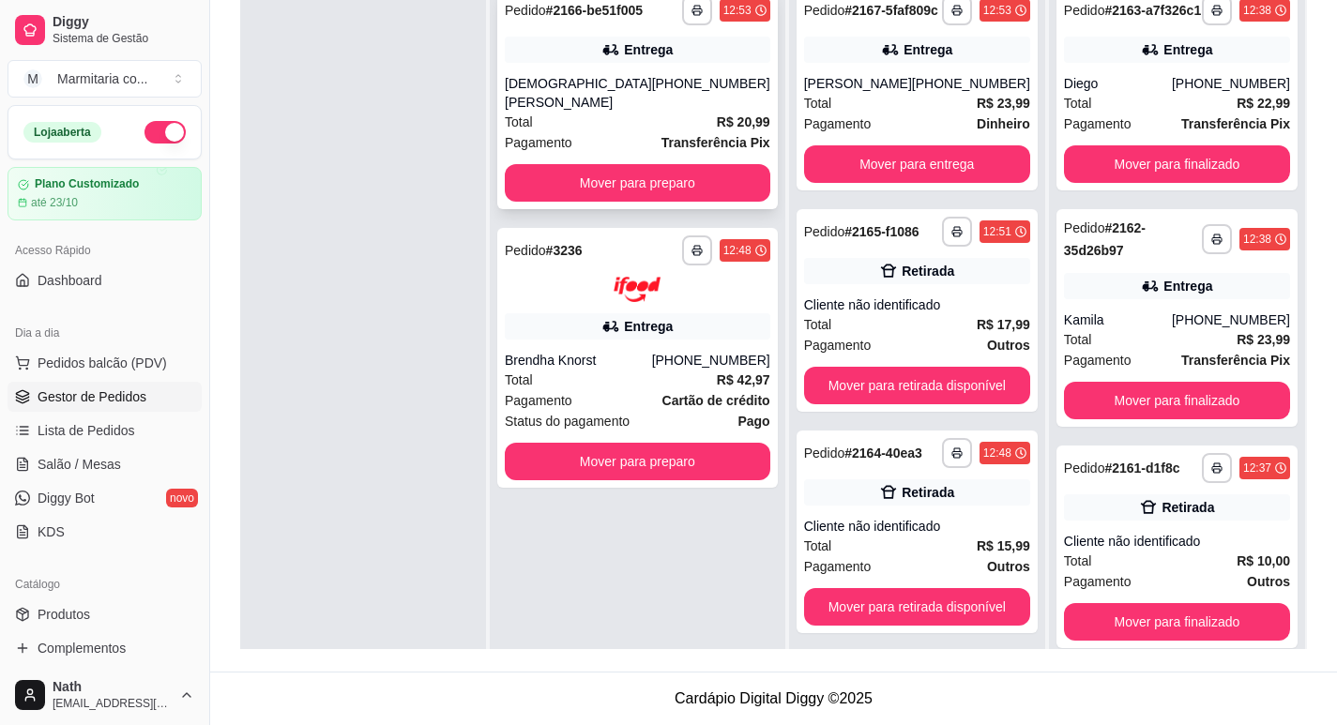
click at [683, 63] on div "**********" at bounding box center [637, 98] width 281 height 221
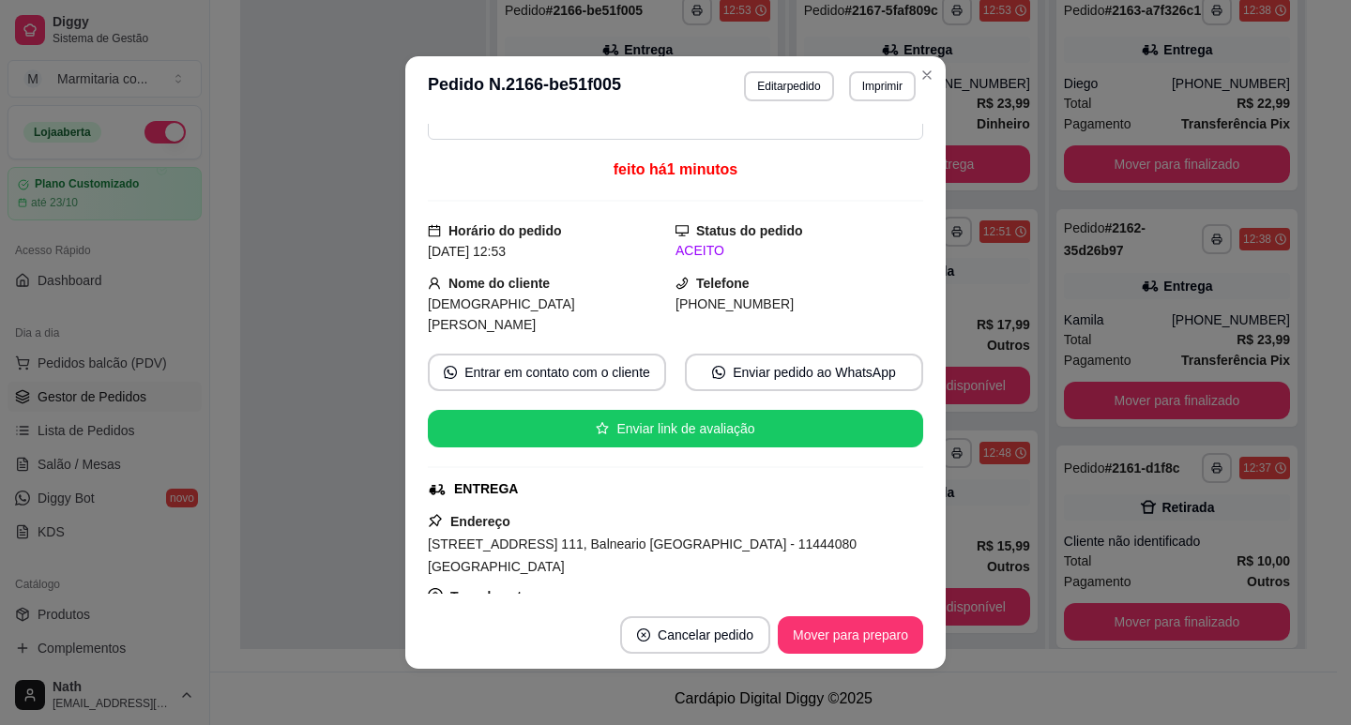
scroll to position [125, 0]
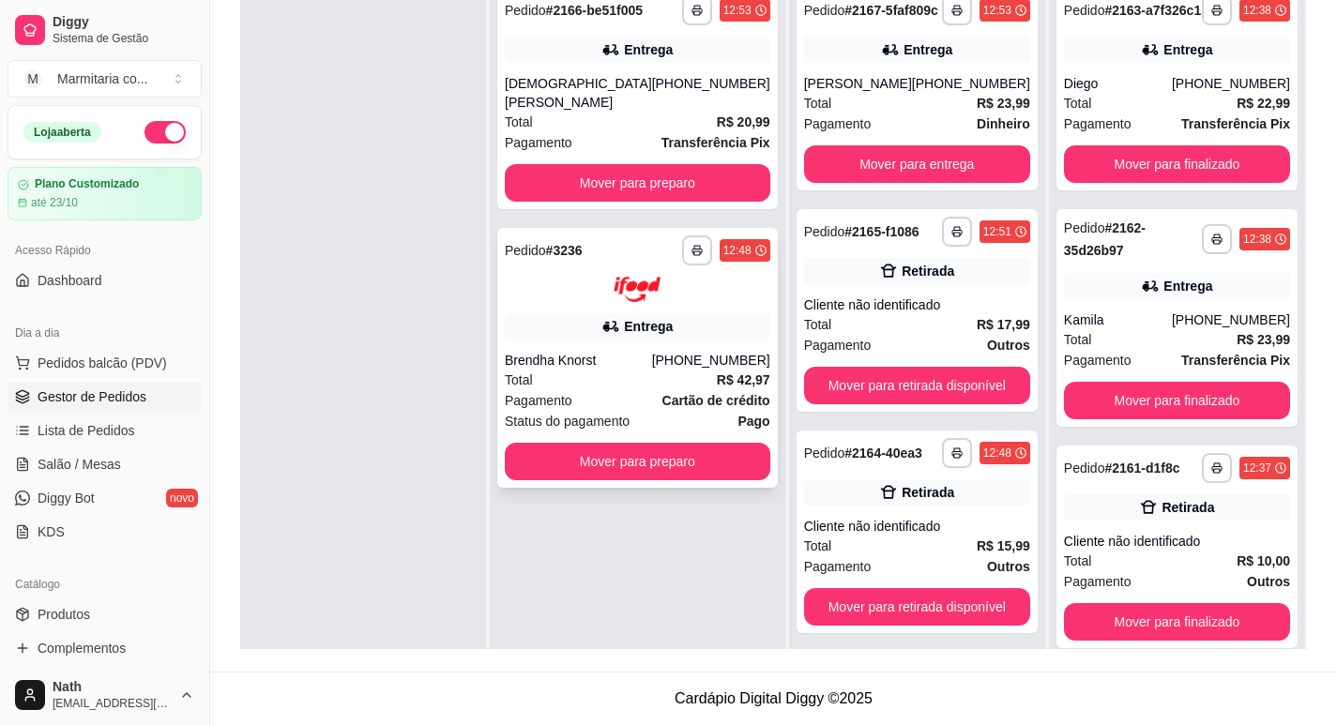
click at [629, 370] on div "Total R$ 42,97" at bounding box center [638, 380] width 266 height 21
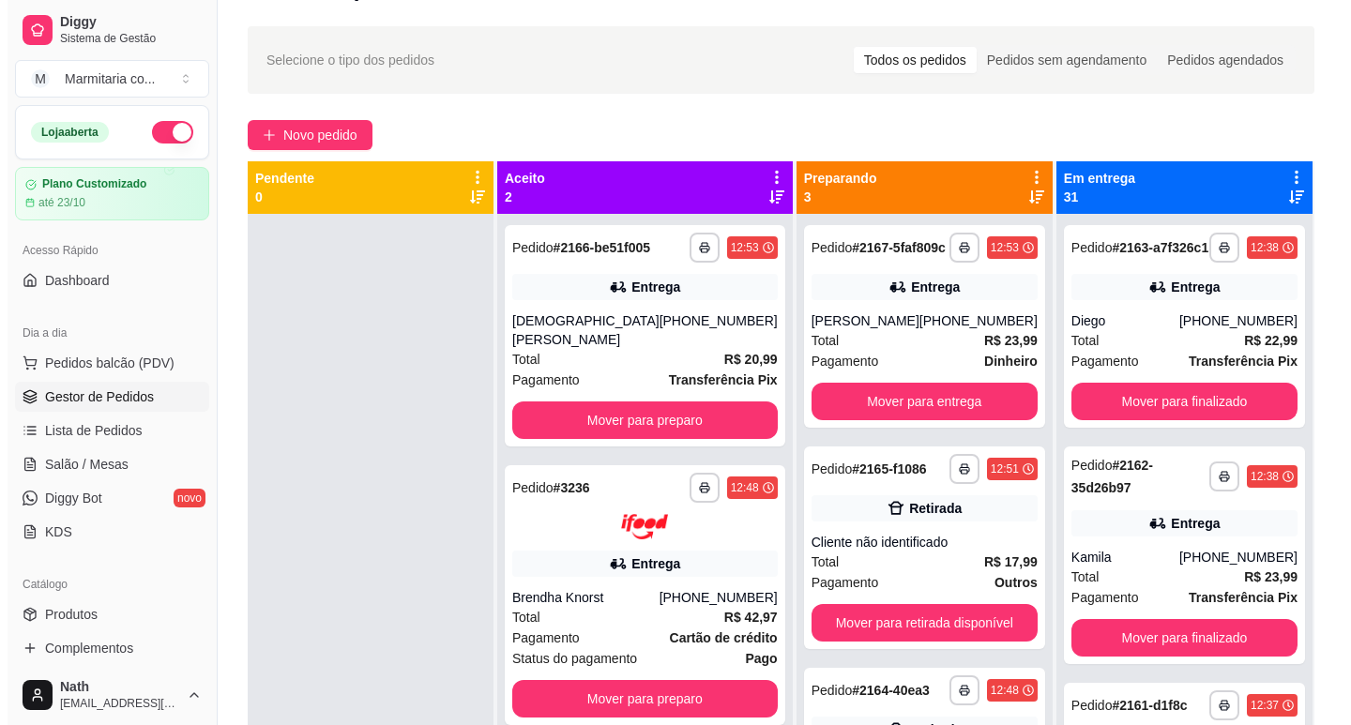
scroll to position [0, 0]
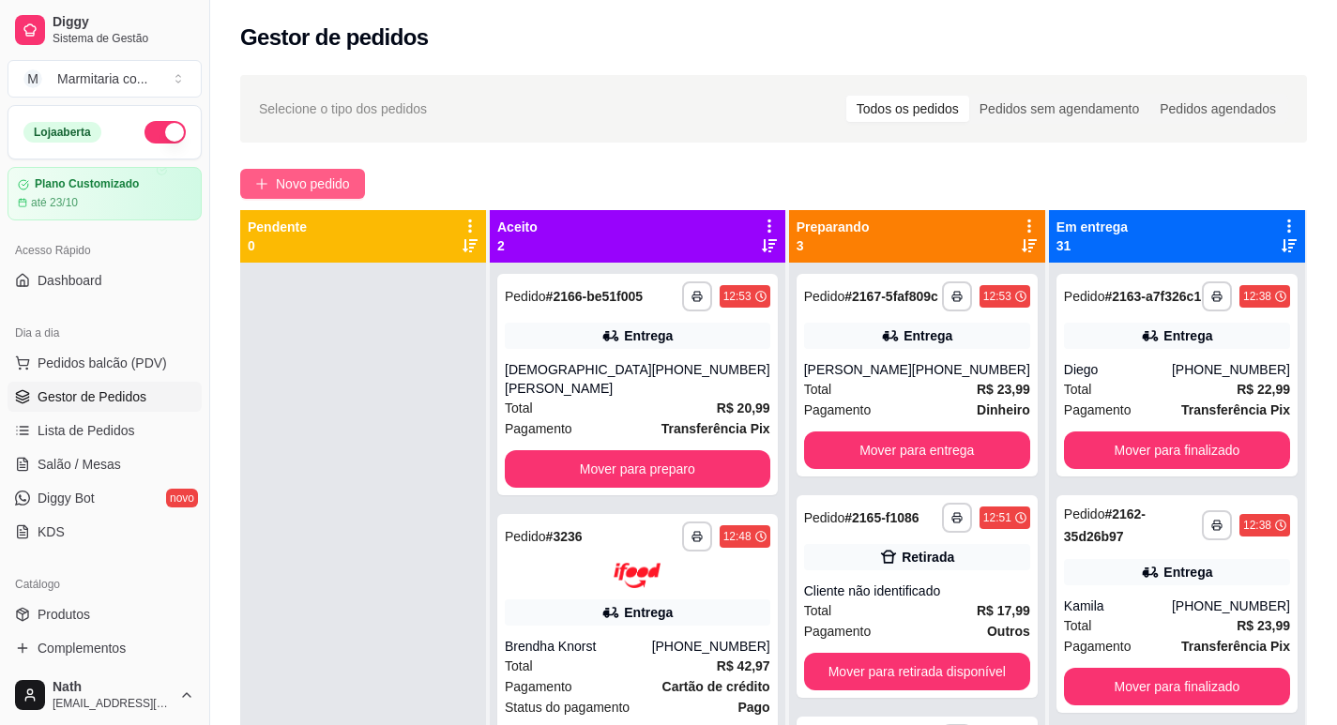
click at [340, 193] on span "Novo pedido" at bounding box center [313, 184] width 74 height 21
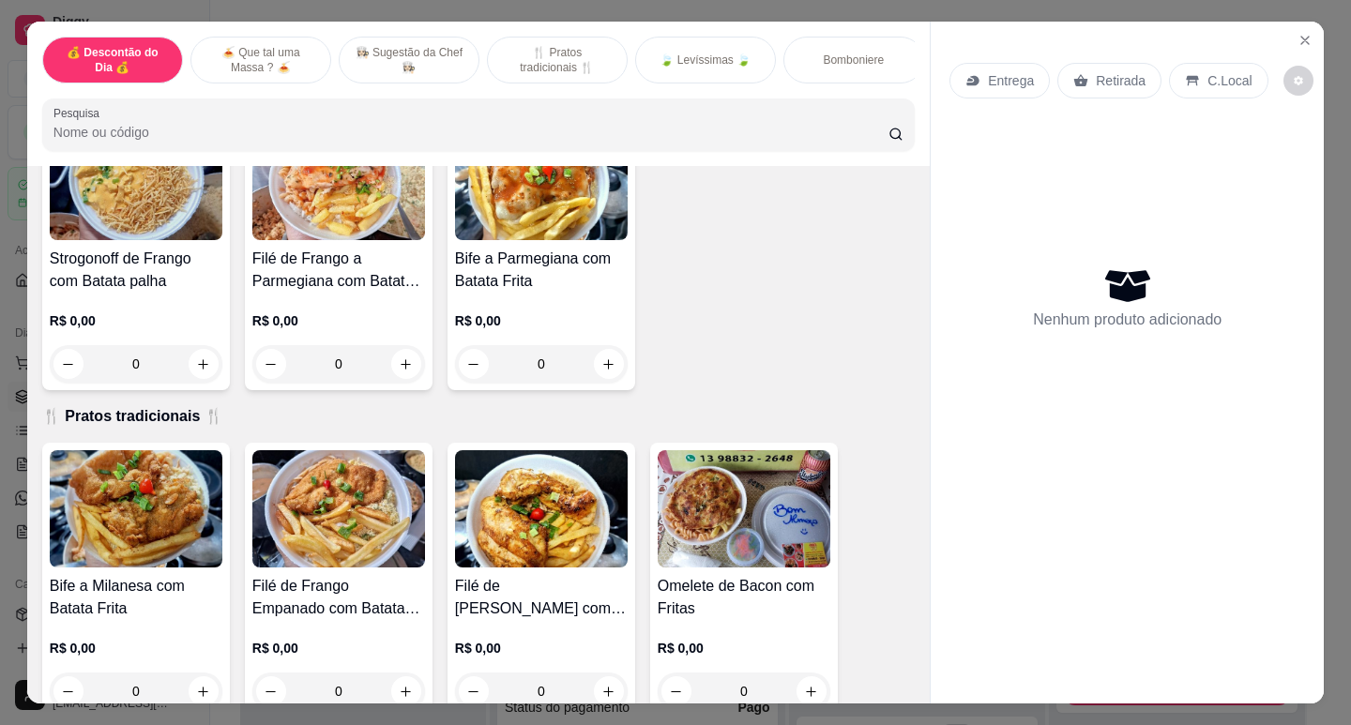
scroll to position [875, 0]
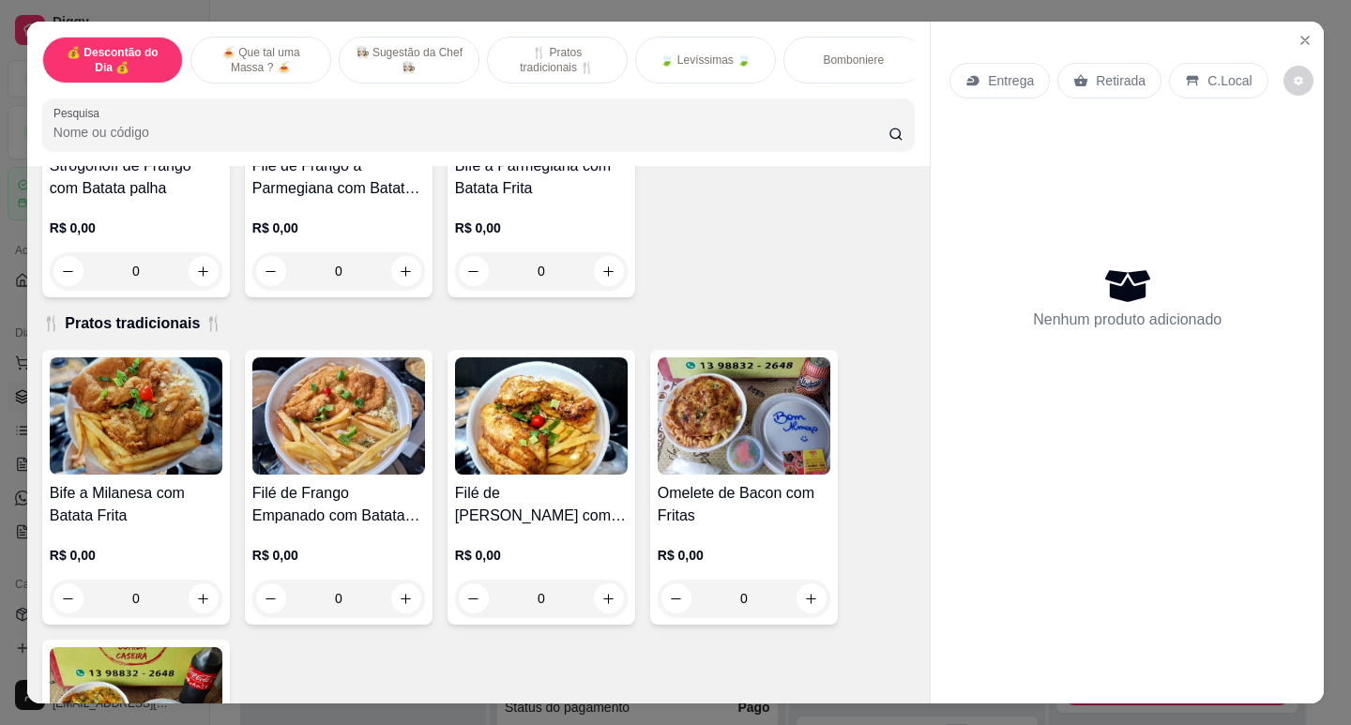
click at [375, 456] on img at bounding box center [338, 415] width 173 height 117
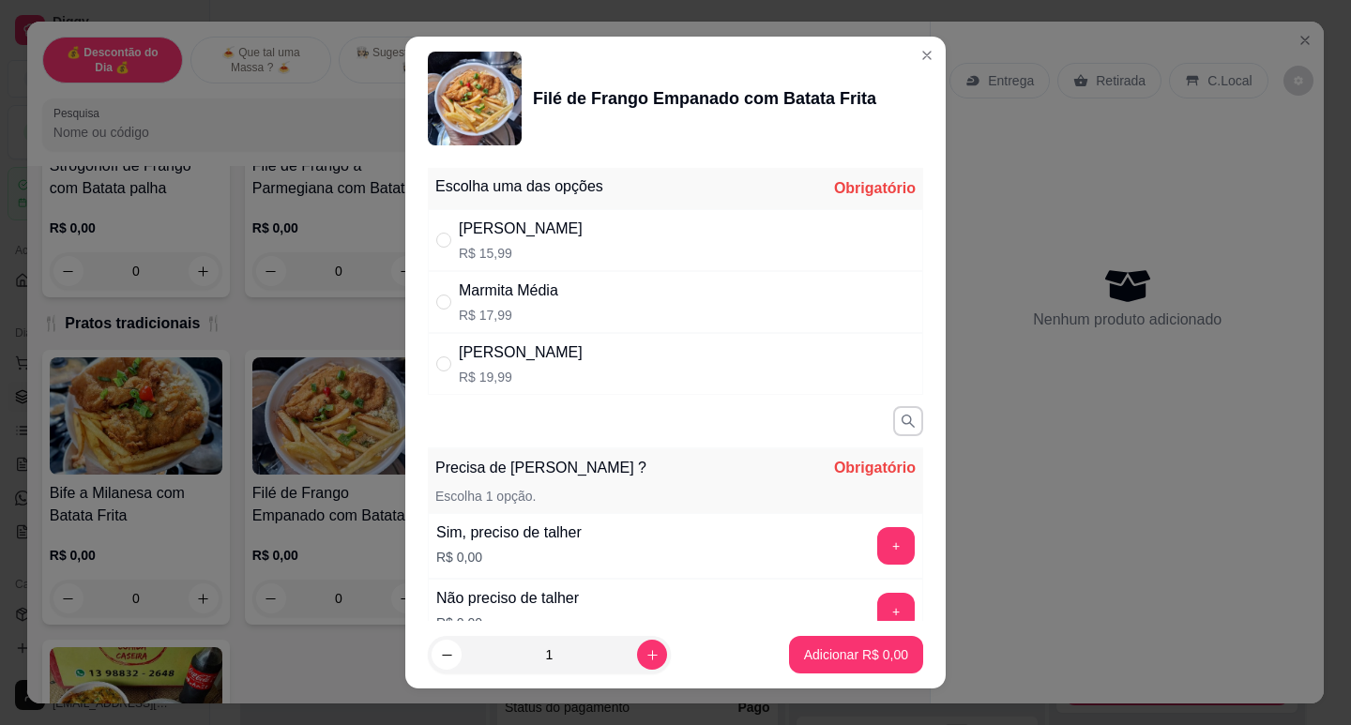
click at [524, 237] on div "[PERSON_NAME]" at bounding box center [521, 229] width 124 height 23
radio input "true"
click at [877, 558] on button "+" at bounding box center [896, 546] width 38 height 38
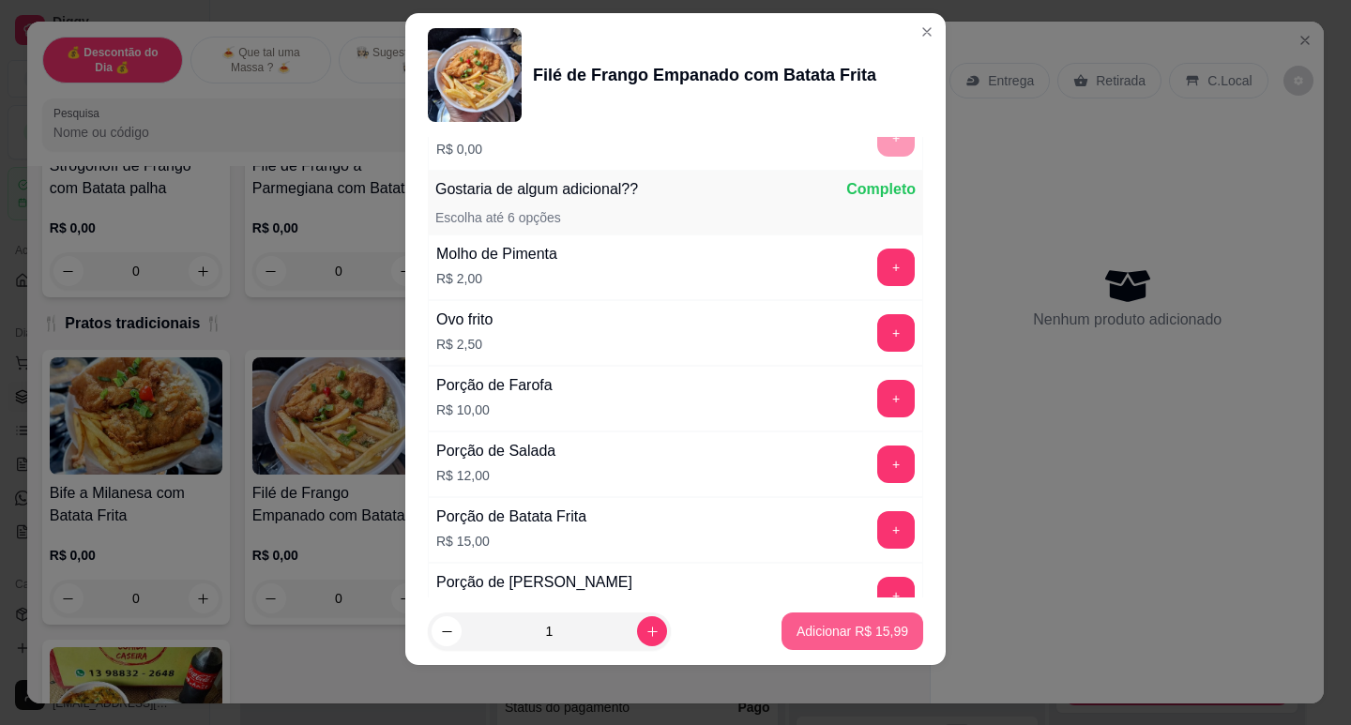
scroll to position [481, 0]
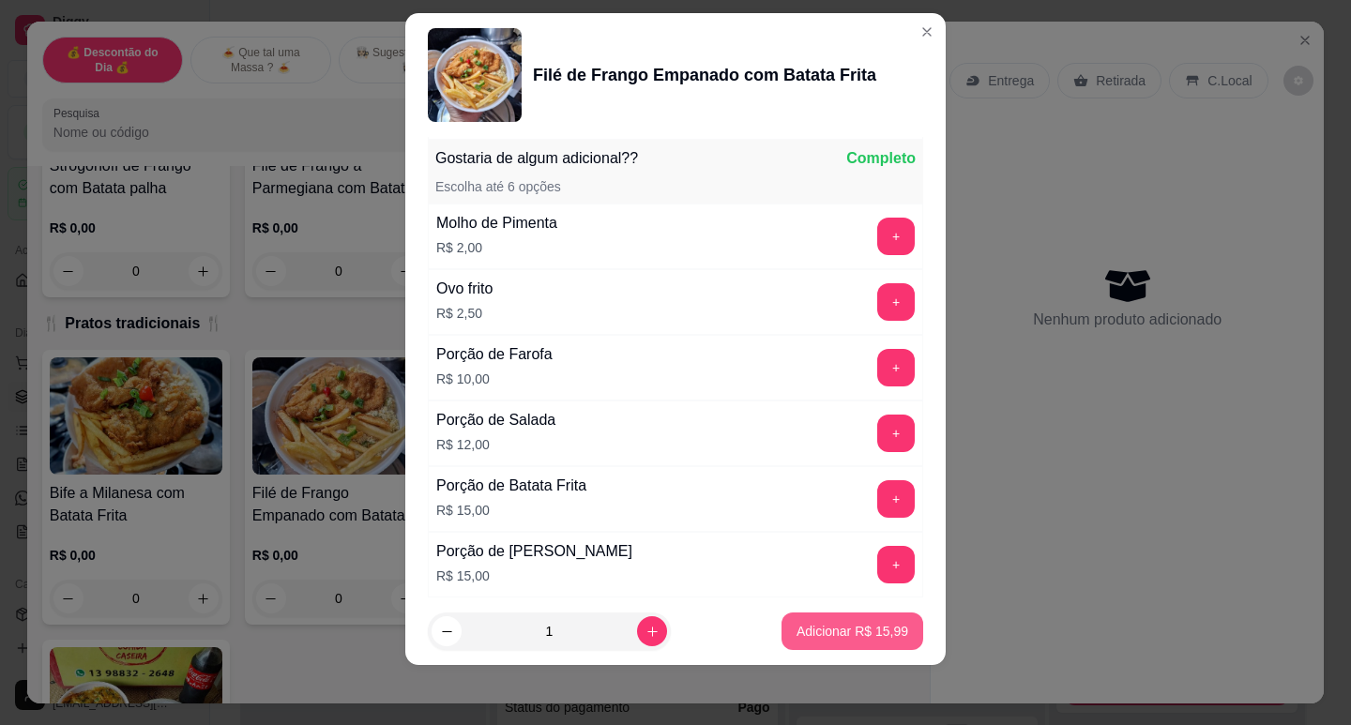
click at [865, 641] on button "Adicionar R$ 15,99" at bounding box center [853, 632] width 142 height 38
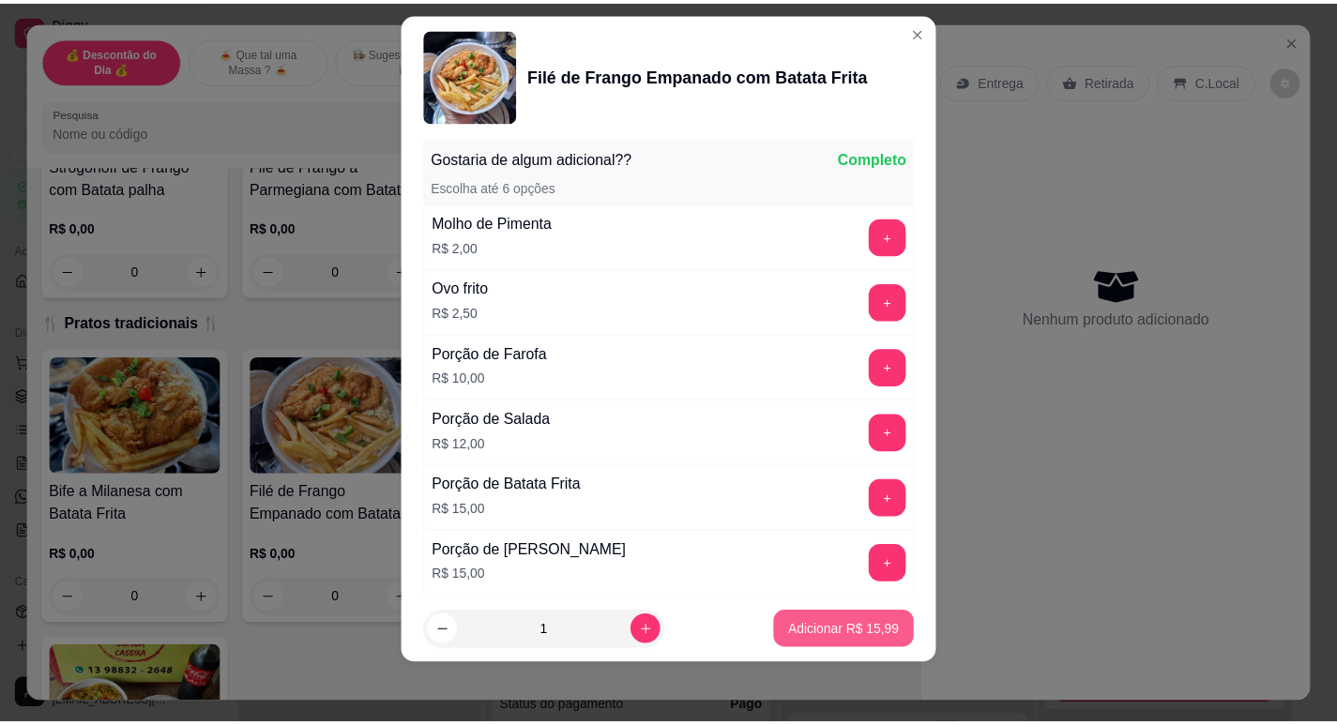
scroll to position [0, 0]
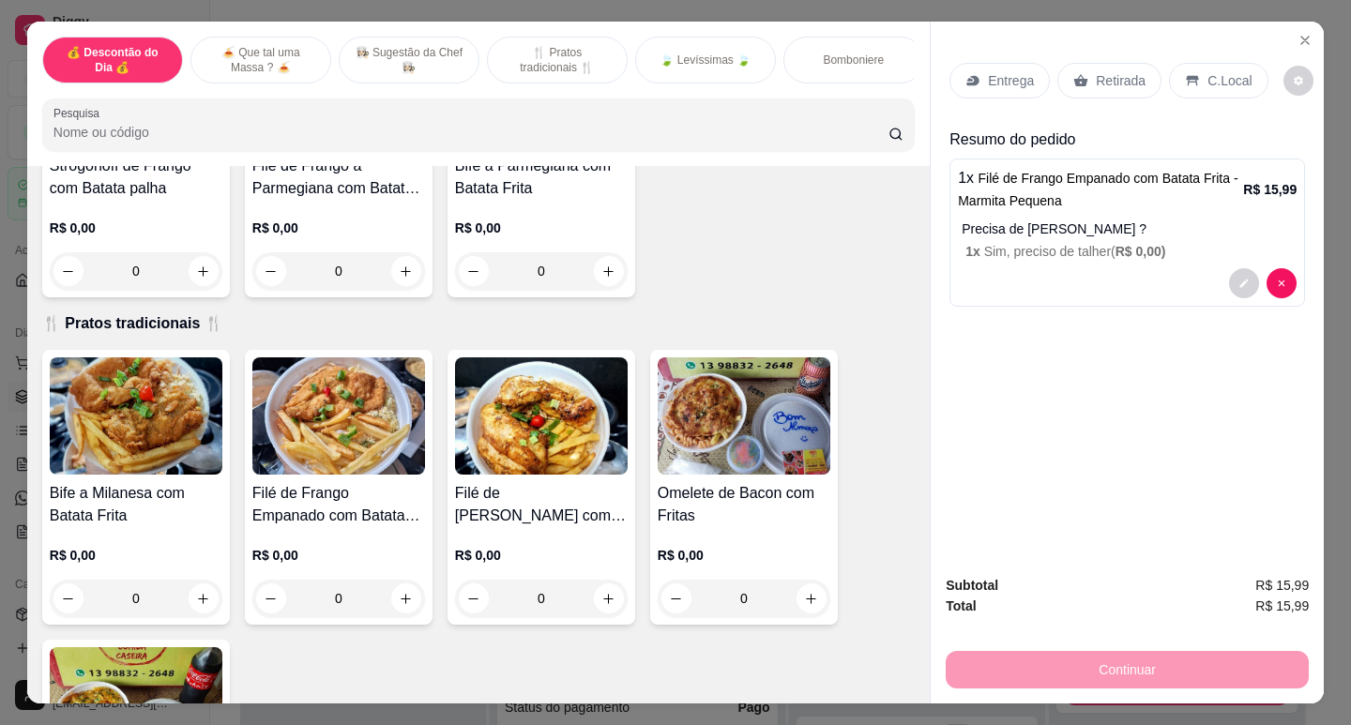
click at [1143, 66] on div "Retirada" at bounding box center [1109, 81] width 104 height 36
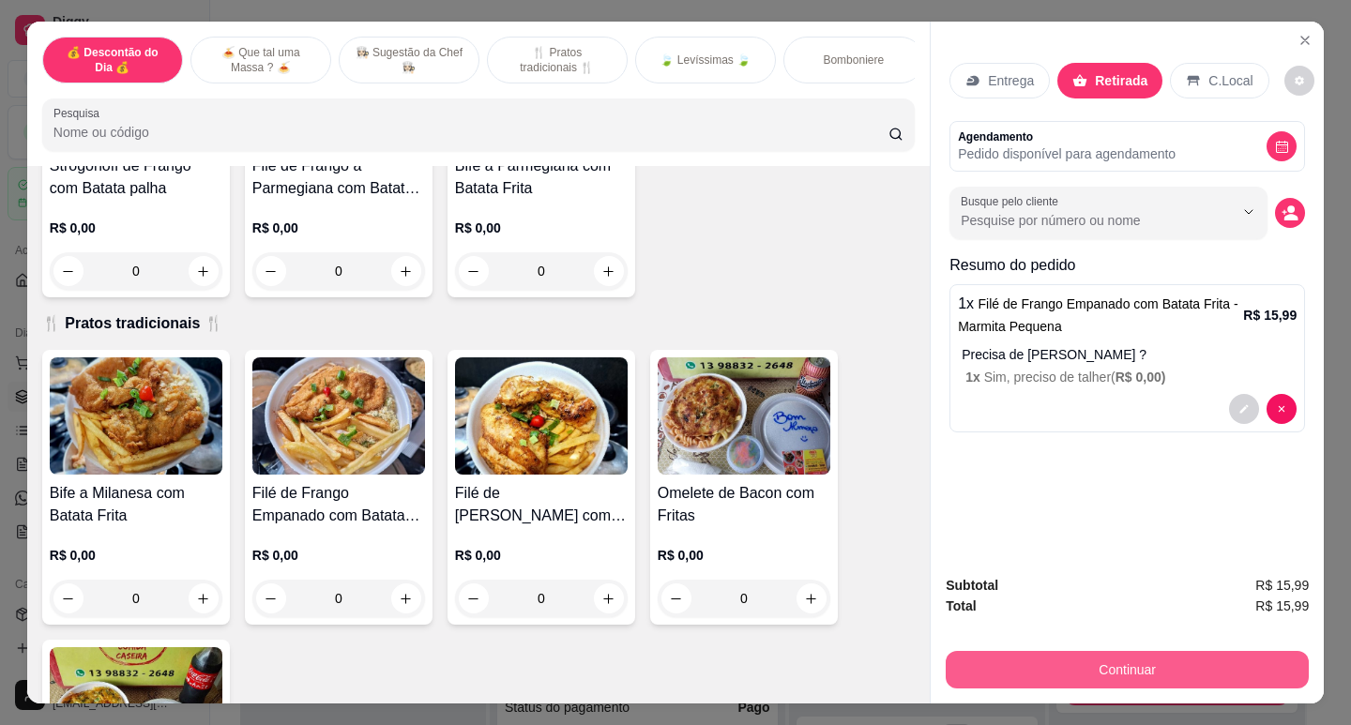
click at [1075, 654] on button "Continuar" at bounding box center [1127, 670] width 363 height 38
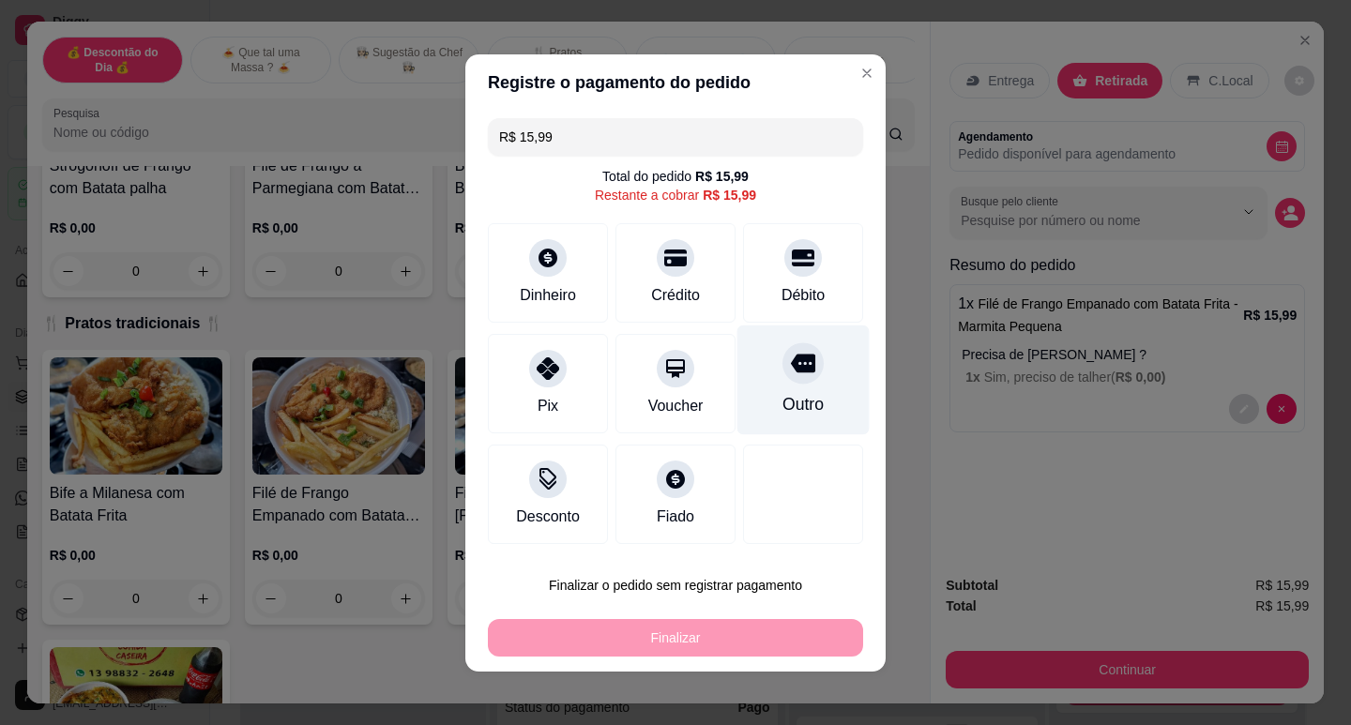
click at [791, 358] on icon at bounding box center [803, 363] width 24 height 19
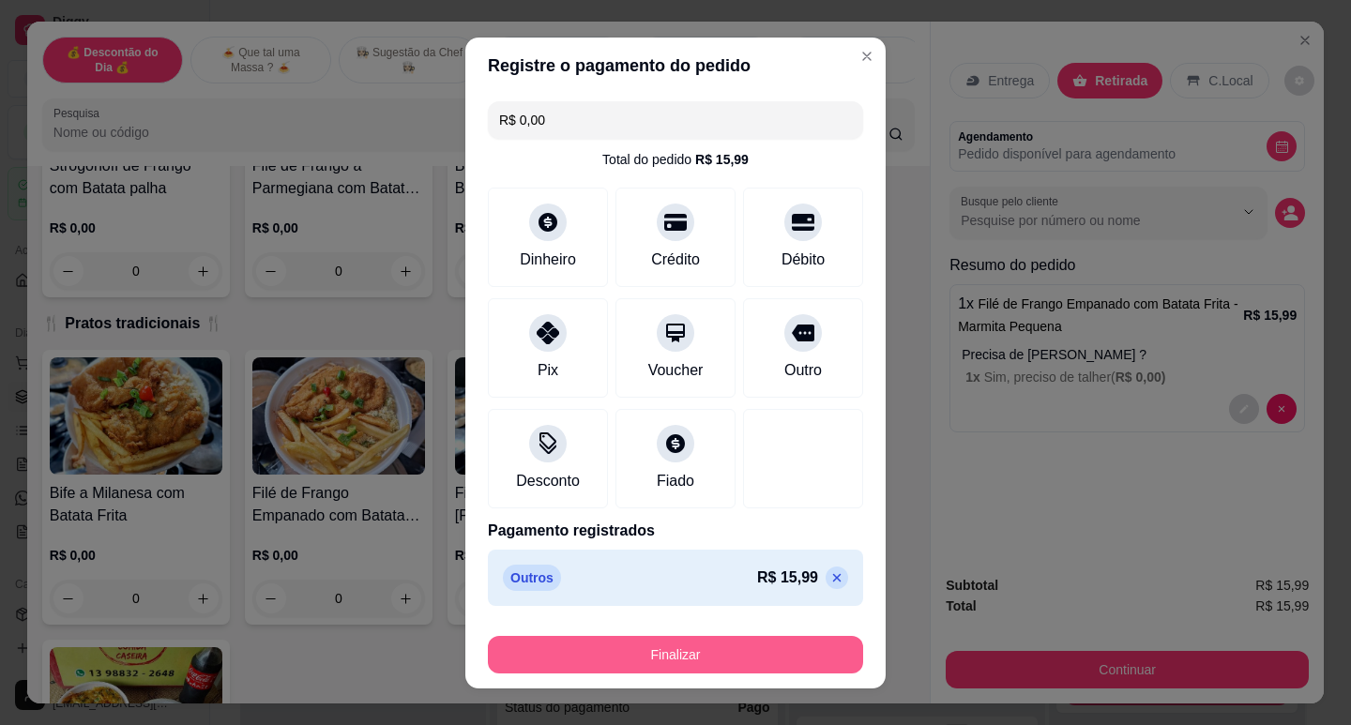
click at [696, 652] on button "Finalizar" at bounding box center [675, 655] width 375 height 38
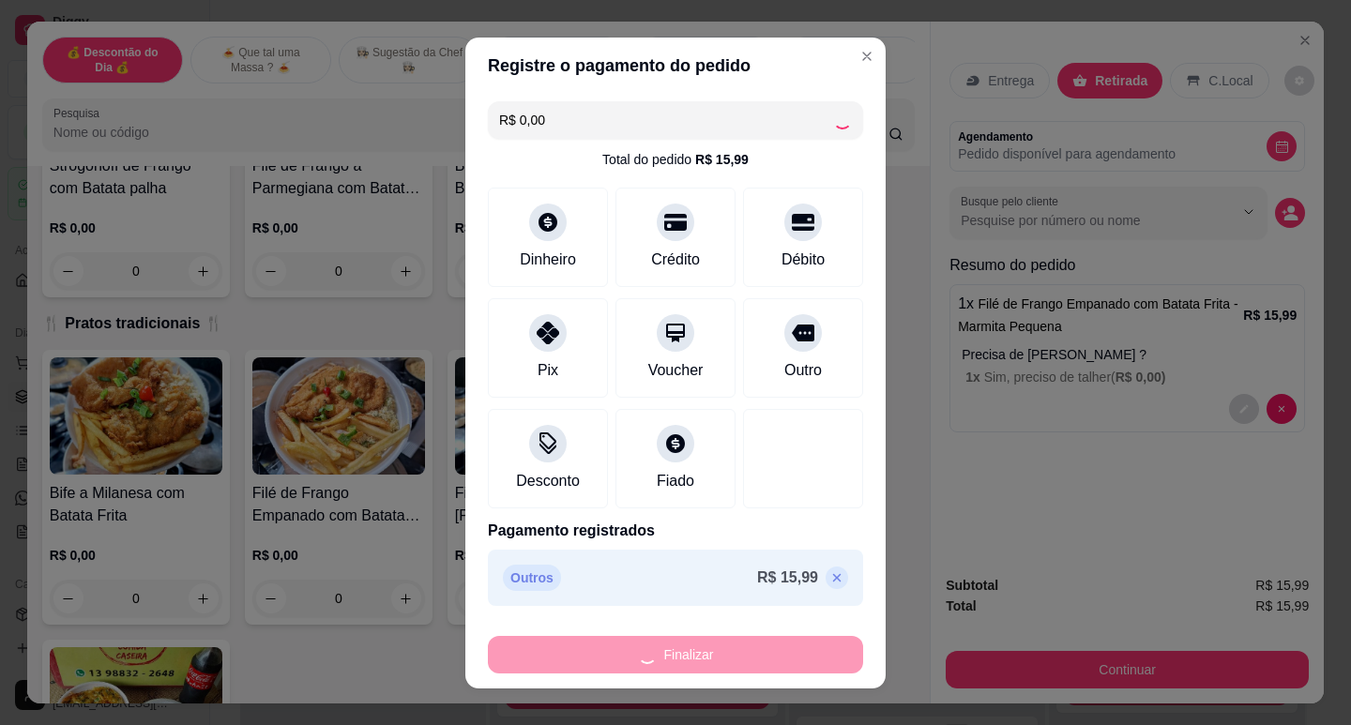
type input "-R$ 15,99"
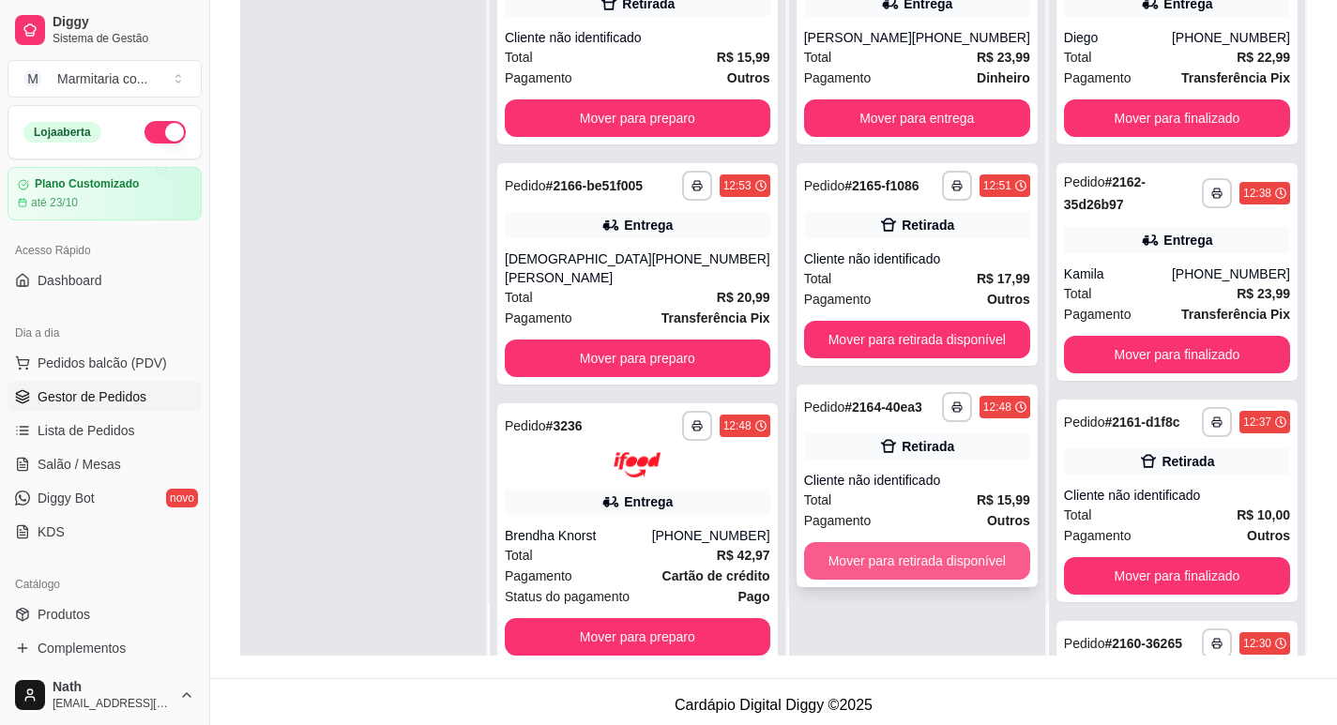
scroll to position [286, 0]
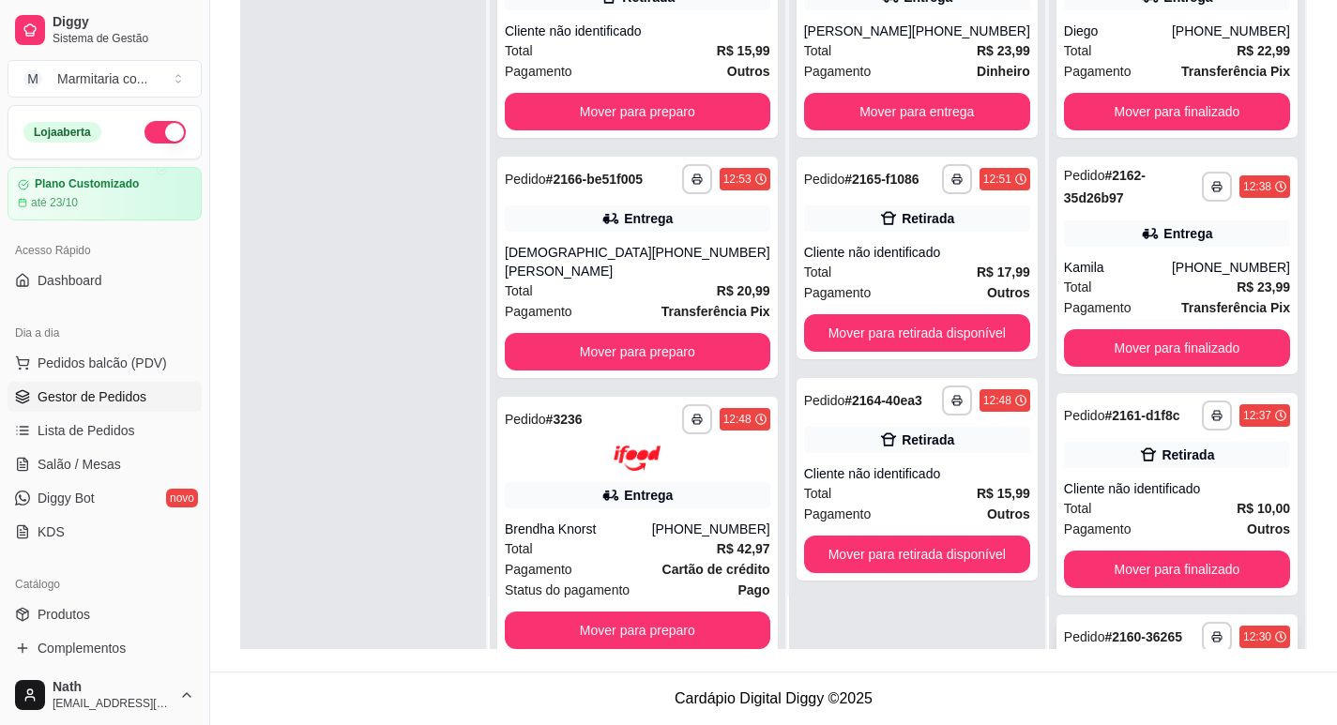
click at [1204, 635] on div "**********" at bounding box center [1176, 716] width 241 height 203
click at [951, 541] on button "Mover para retirada disponível" at bounding box center [917, 555] width 226 height 38
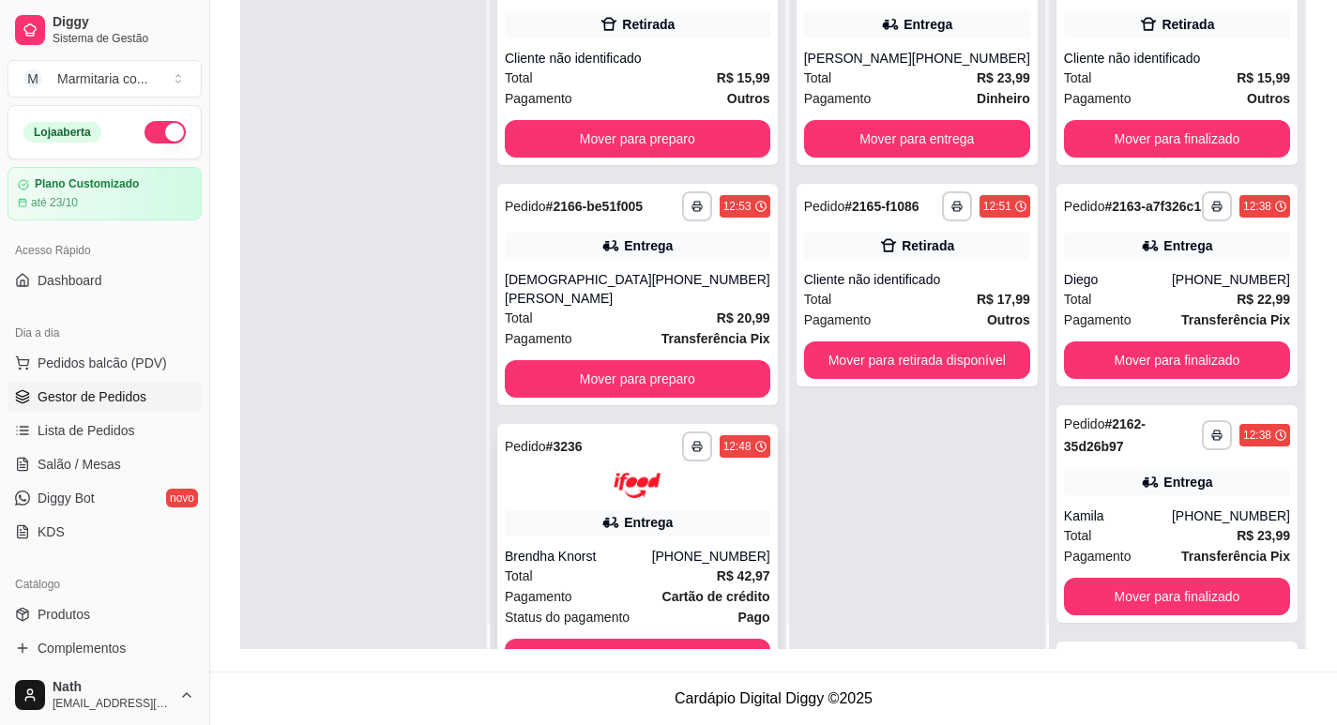
scroll to position [0, 0]
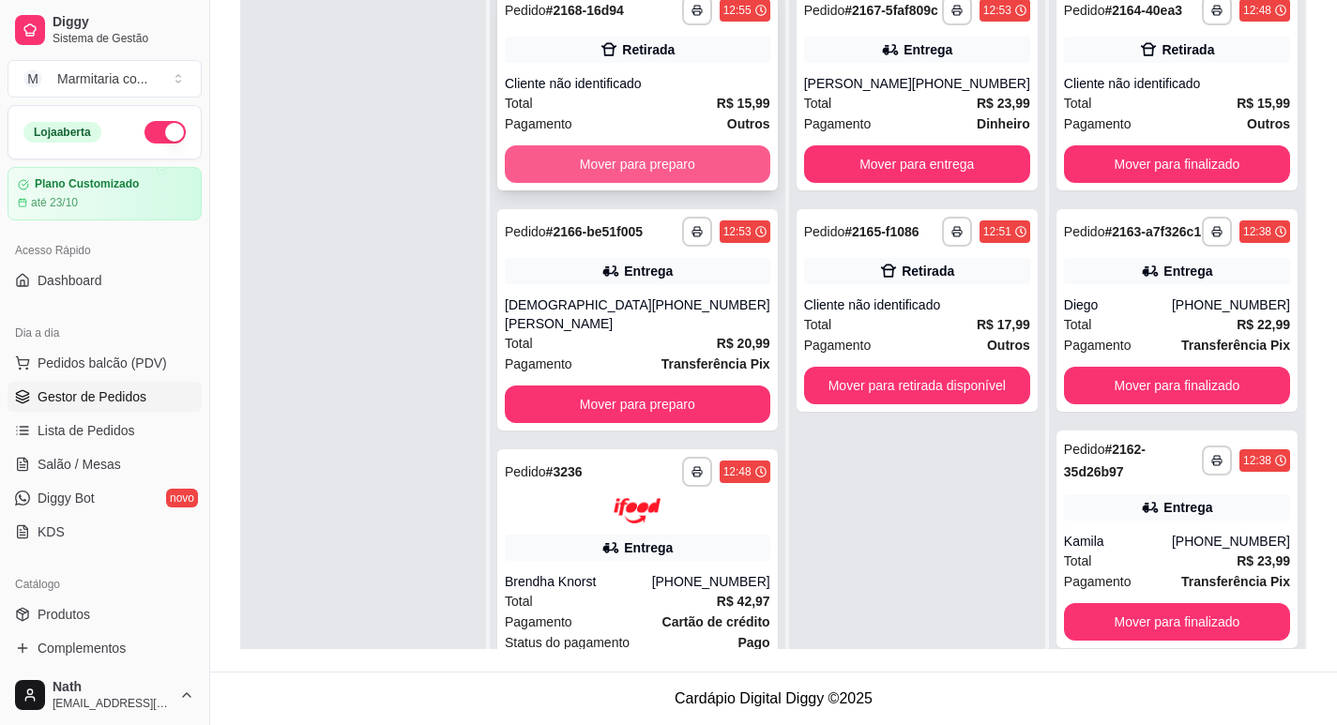
click at [661, 160] on button "Mover para preparo" at bounding box center [638, 164] width 266 height 38
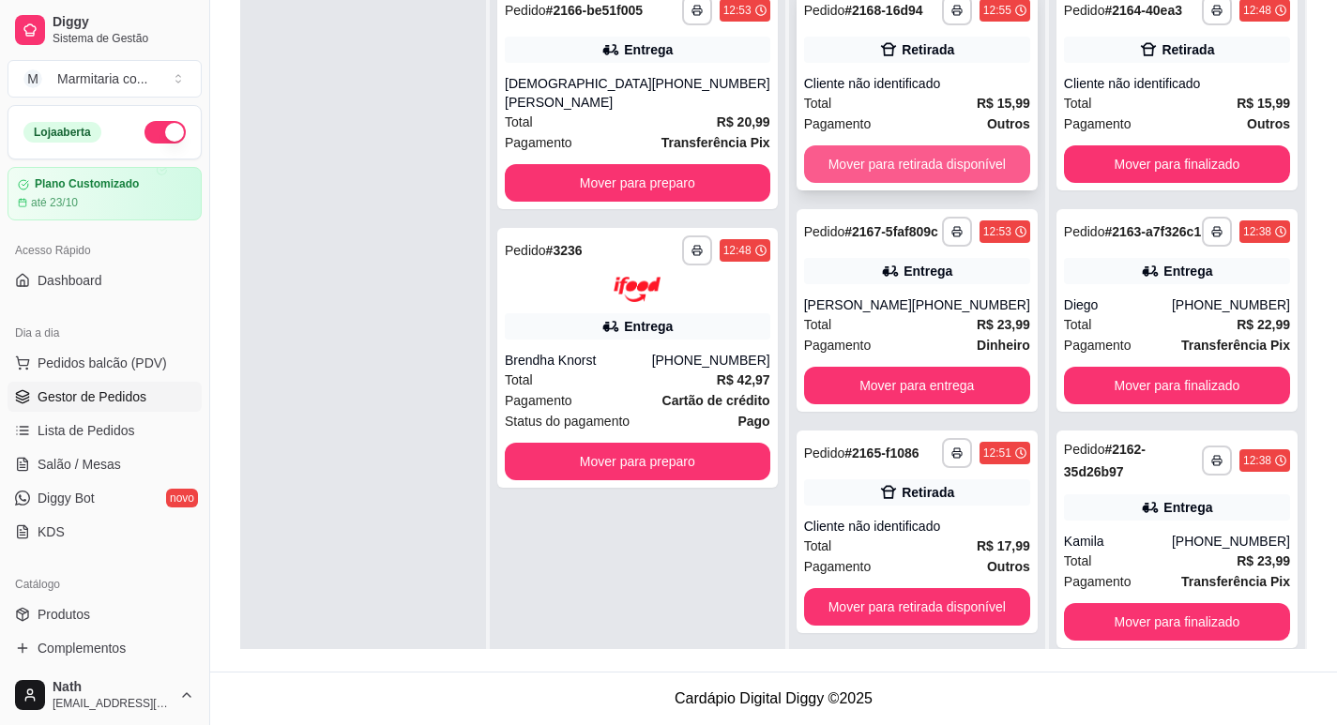
click at [949, 170] on button "Mover para retirada disponível" at bounding box center [917, 164] width 226 height 38
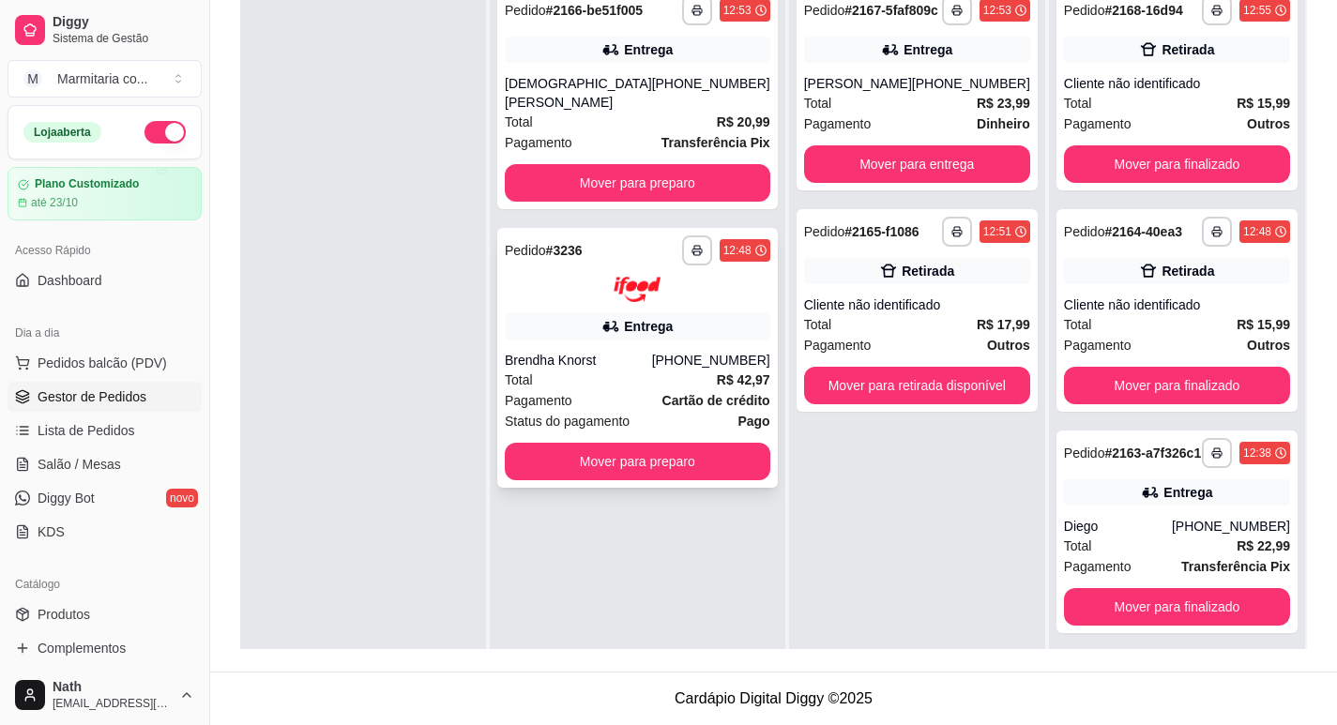
click at [695, 351] on div "[PHONE_NUMBER]" at bounding box center [711, 360] width 118 height 19
click at [986, 390] on button "Mover para retirada disponível" at bounding box center [917, 386] width 226 height 38
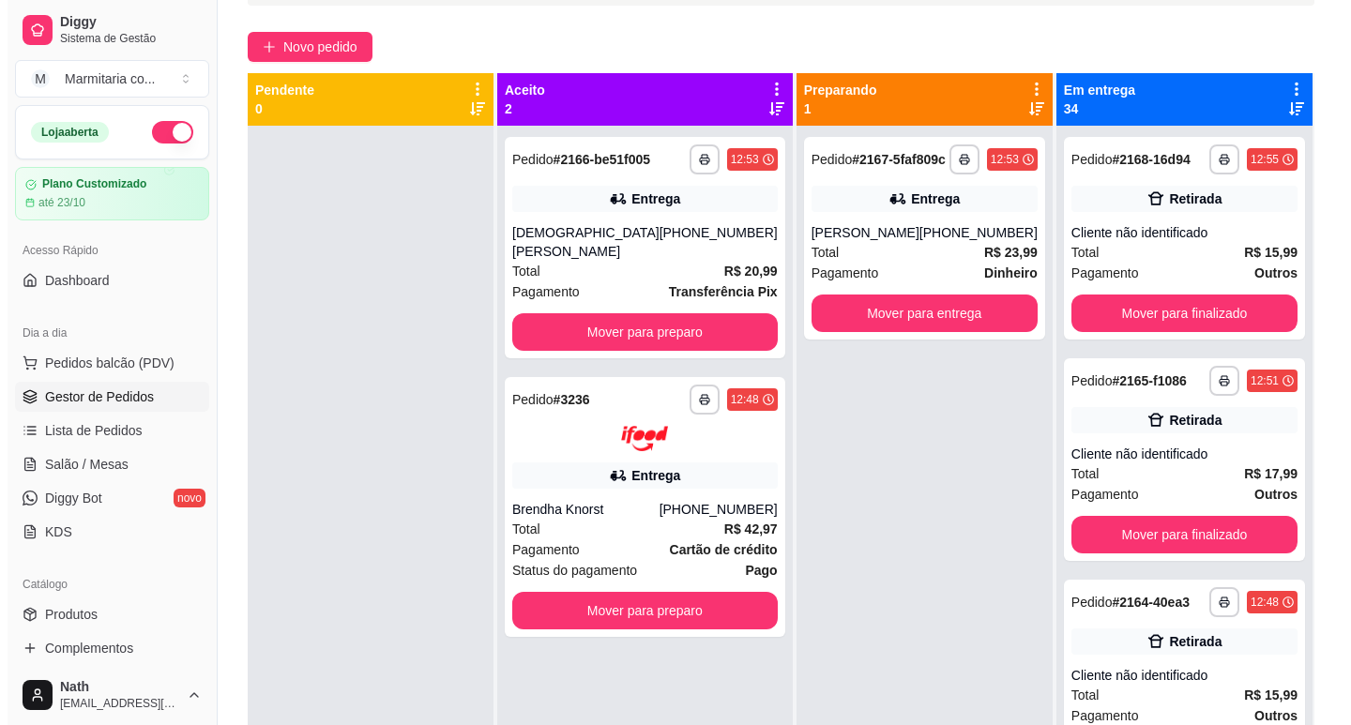
scroll to position [99, 0]
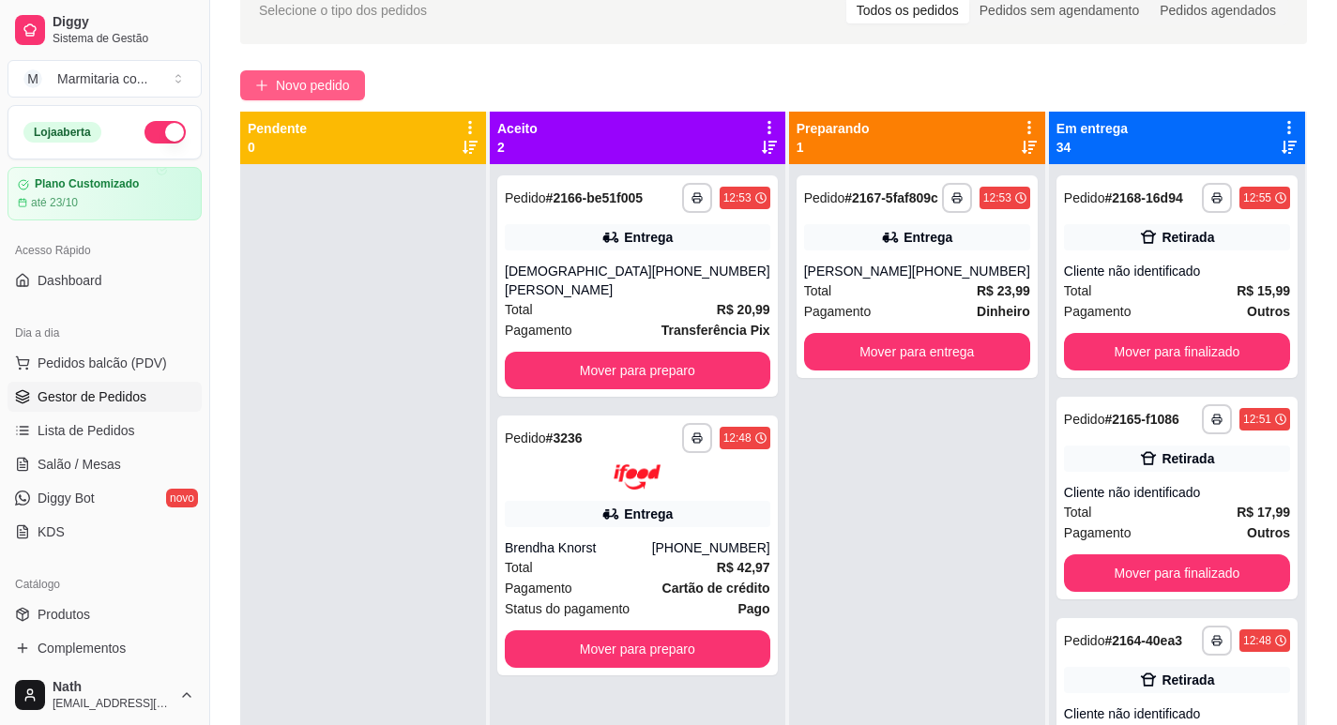
click at [350, 85] on span "Novo pedido" at bounding box center [313, 85] width 74 height 21
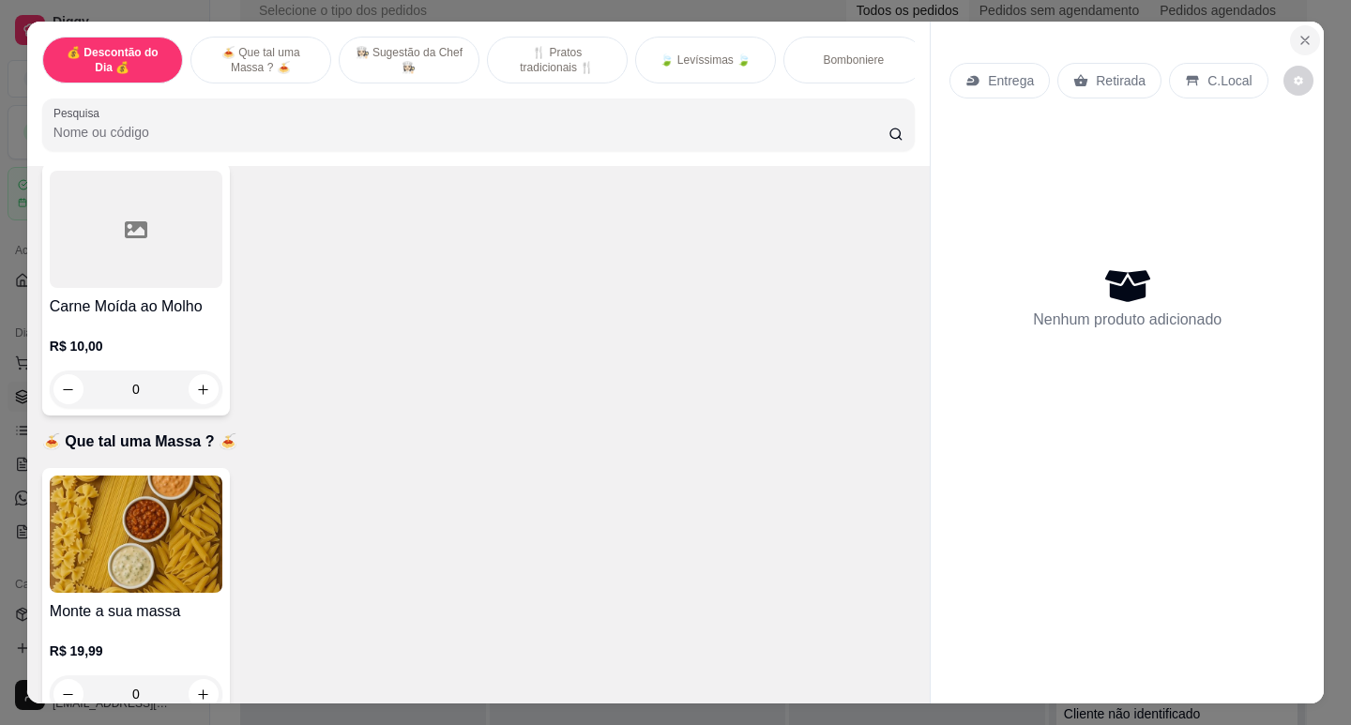
click at [1301, 37] on icon "Close" at bounding box center [1305, 41] width 8 height 8
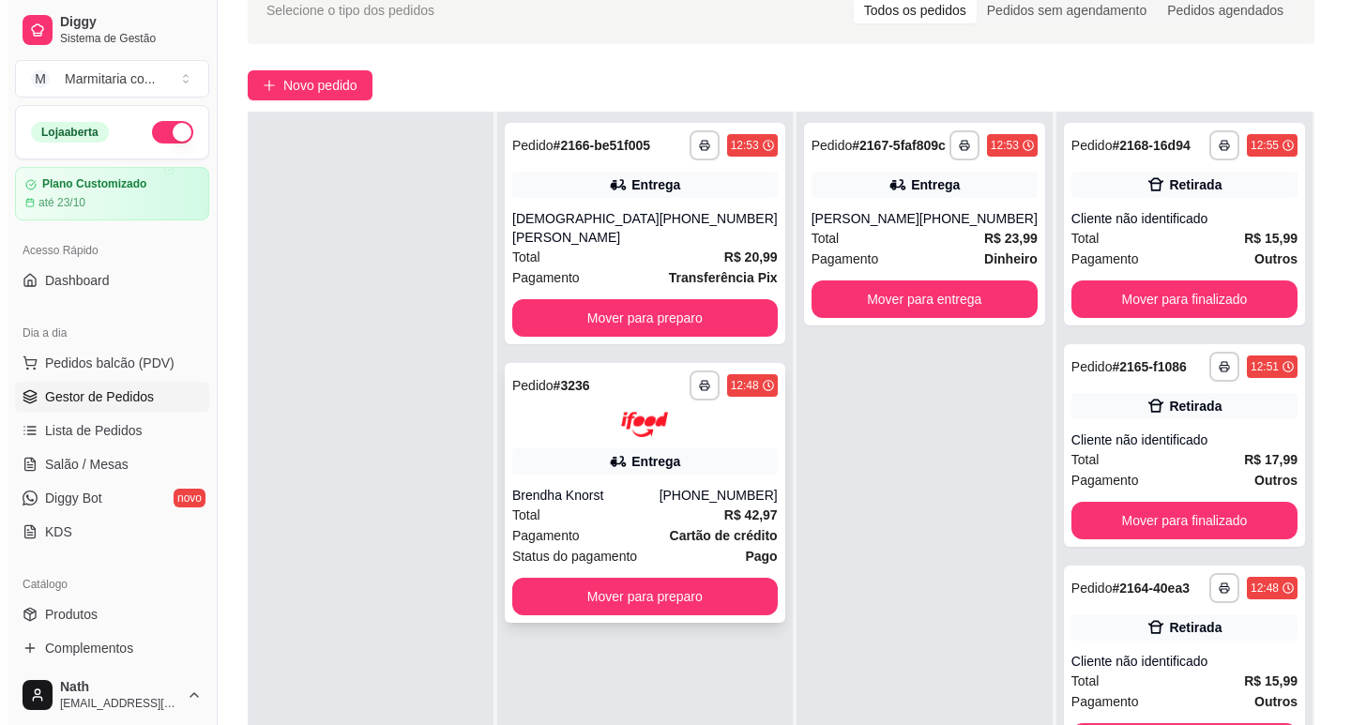
scroll to position [161, 0]
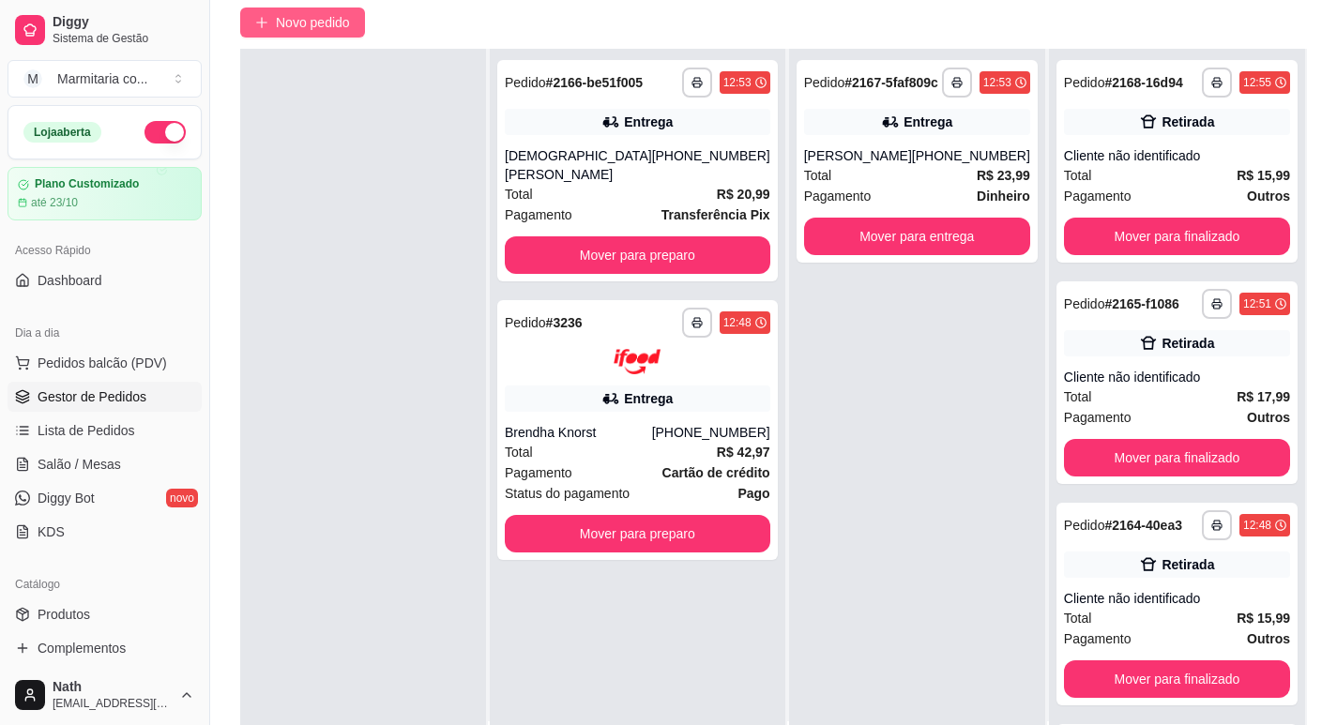
click at [342, 27] on span "Novo pedido" at bounding box center [313, 22] width 74 height 21
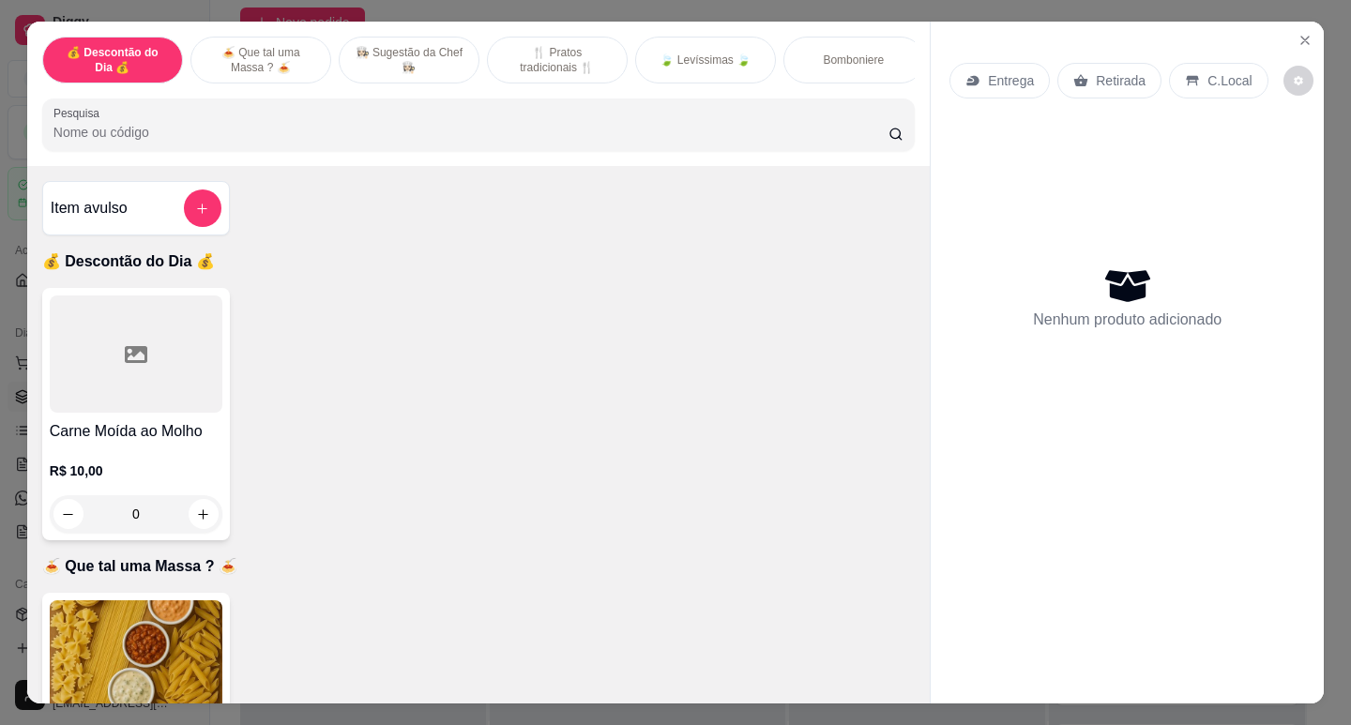
click at [161, 351] on div at bounding box center [136, 354] width 173 height 117
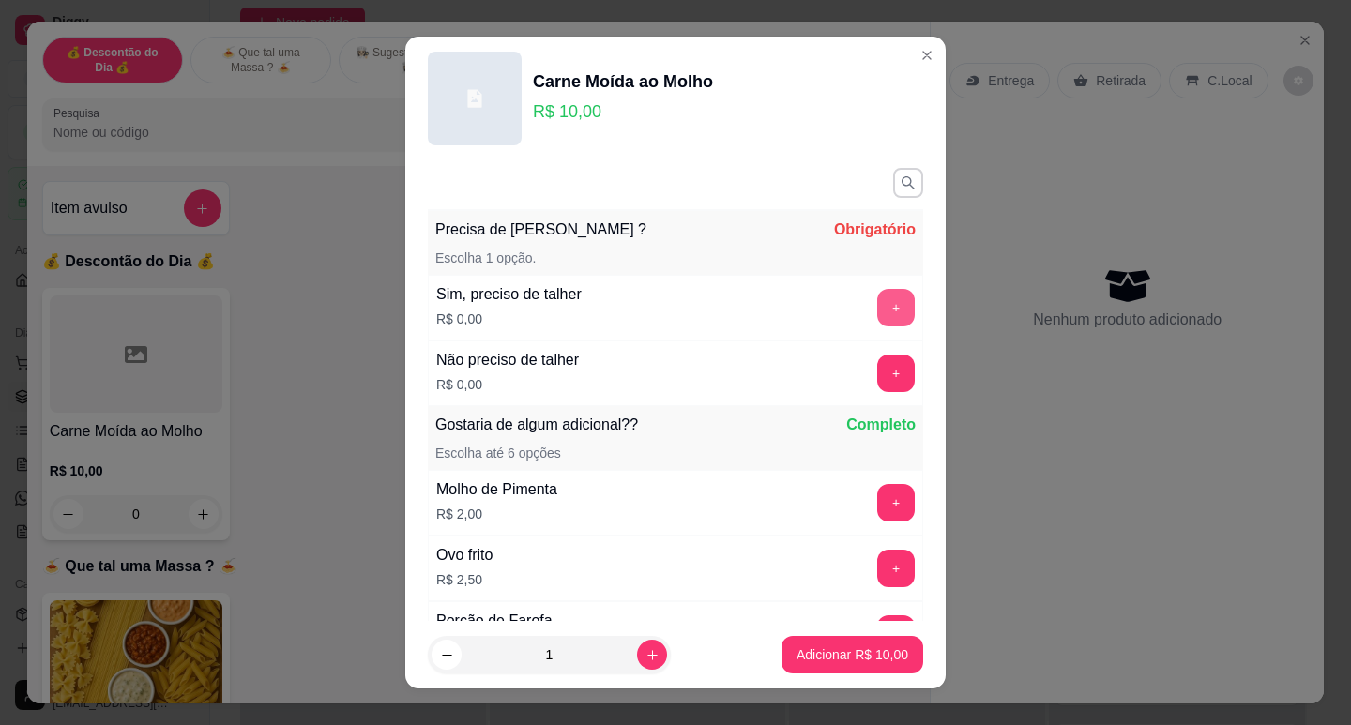
click at [877, 306] on button "+" at bounding box center [896, 308] width 38 height 38
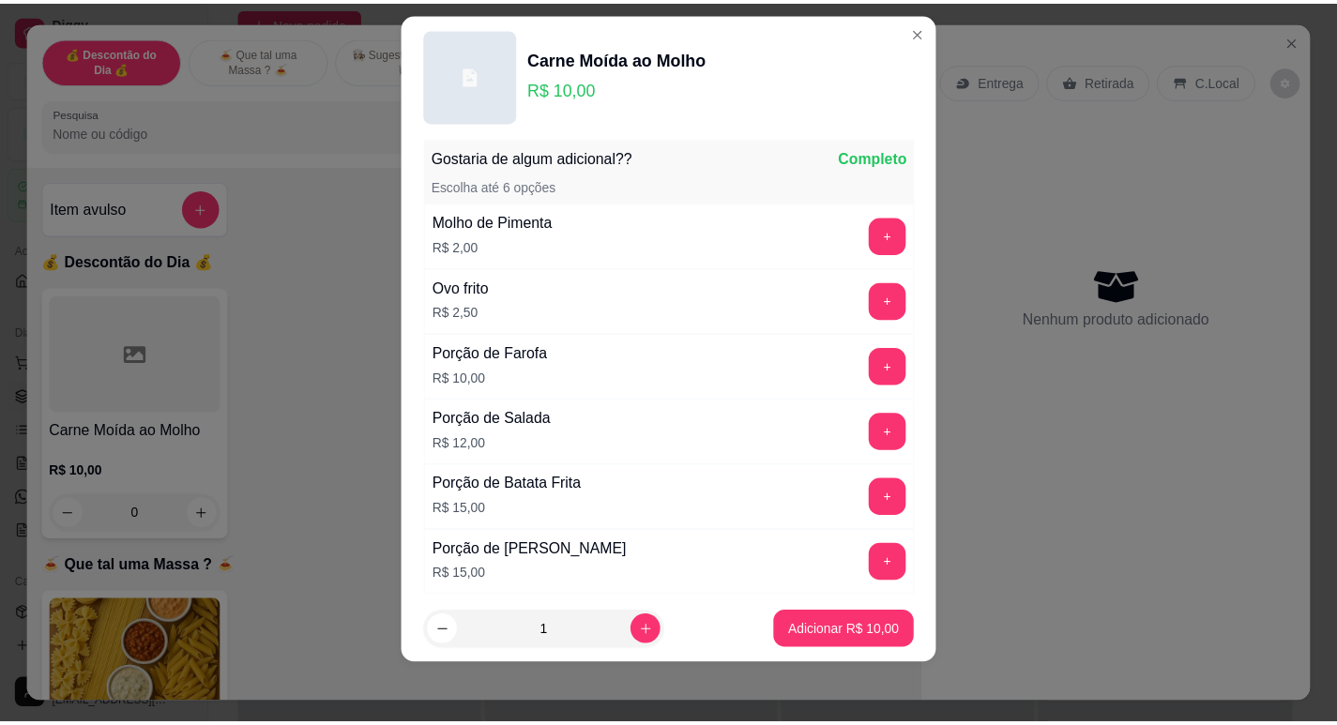
scroll to position [246, 0]
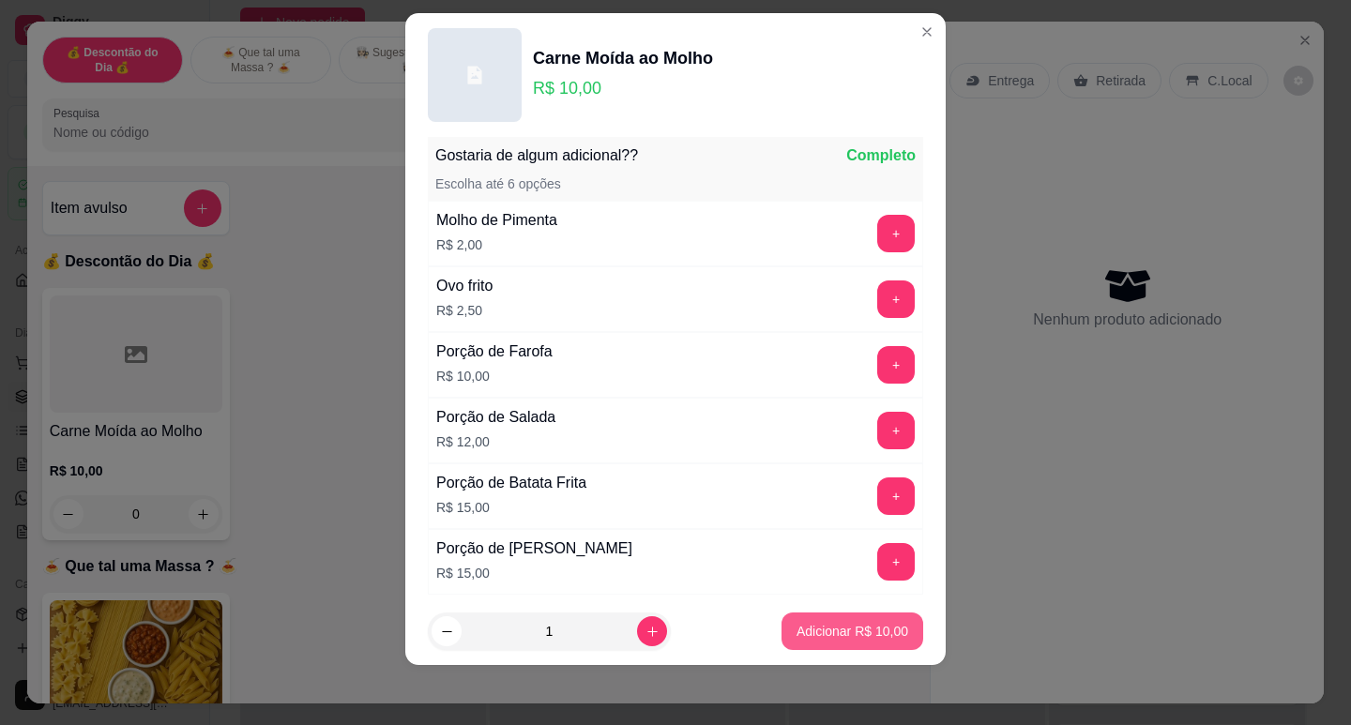
click at [849, 644] on button "Adicionar R$ 10,00" at bounding box center [853, 632] width 142 height 38
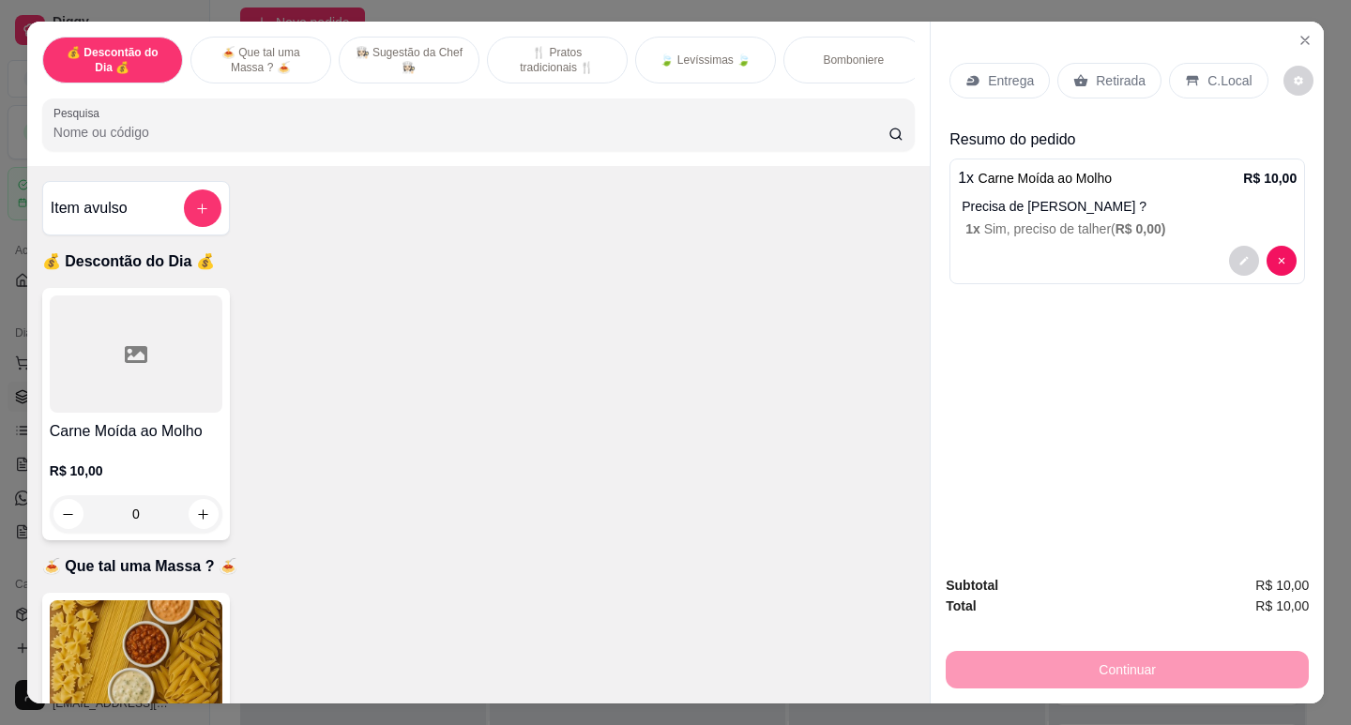
click at [1137, 72] on div "Retirada" at bounding box center [1109, 81] width 104 height 36
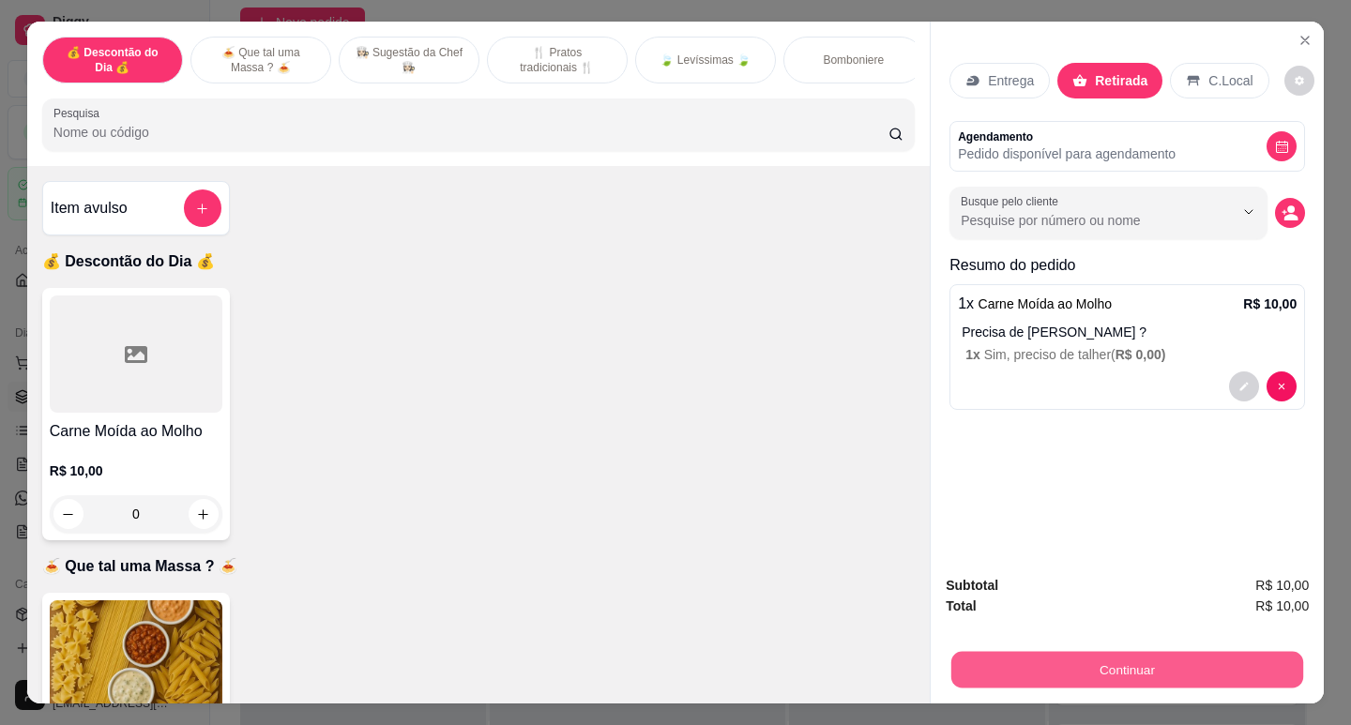
click at [1131, 672] on button "Continuar" at bounding box center [1127, 669] width 352 height 37
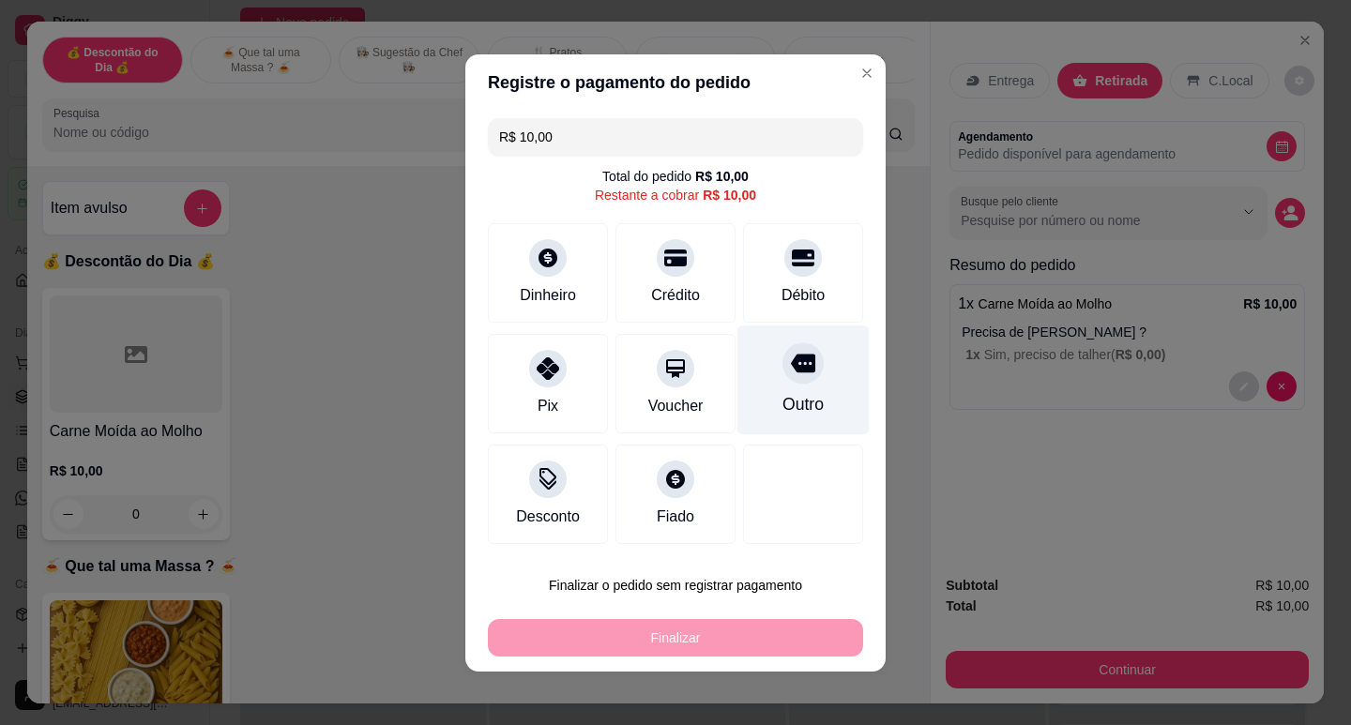
click at [802, 396] on div "Outro" at bounding box center [803, 404] width 41 height 24
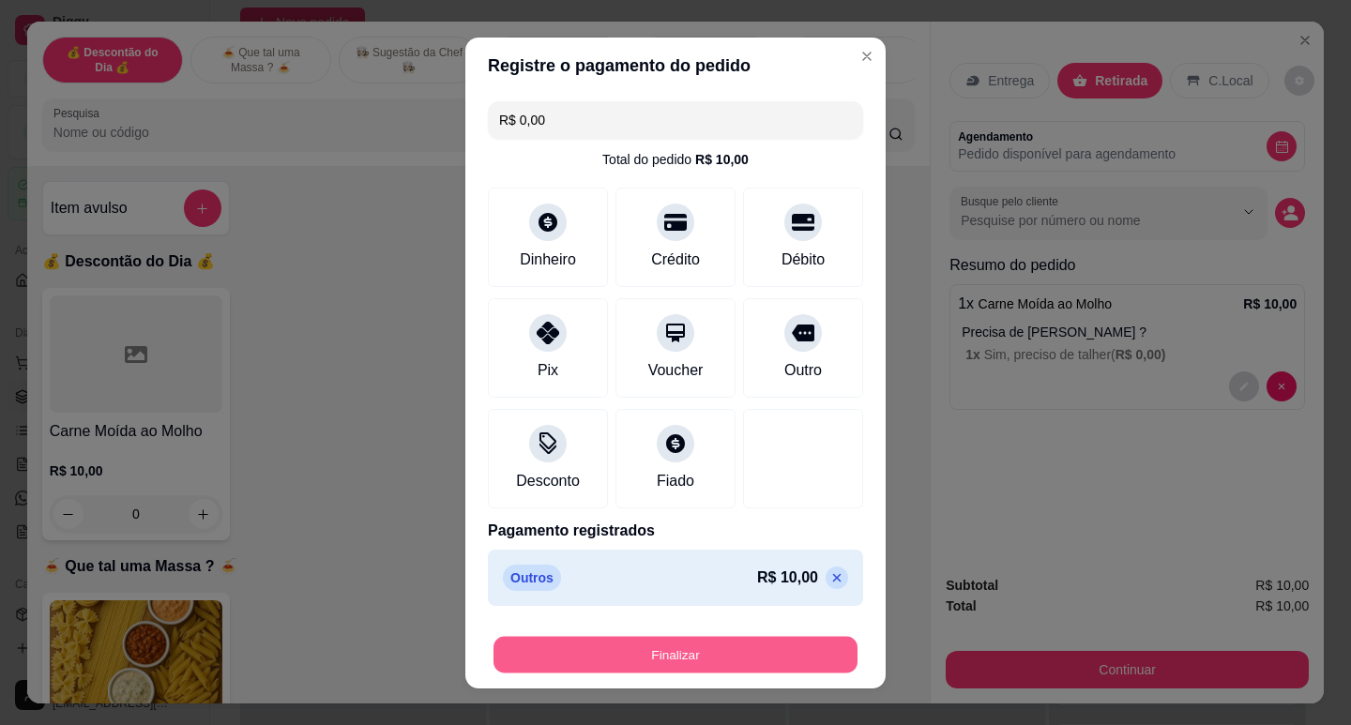
click at [764, 646] on button "Finalizar" at bounding box center [676, 654] width 364 height 37
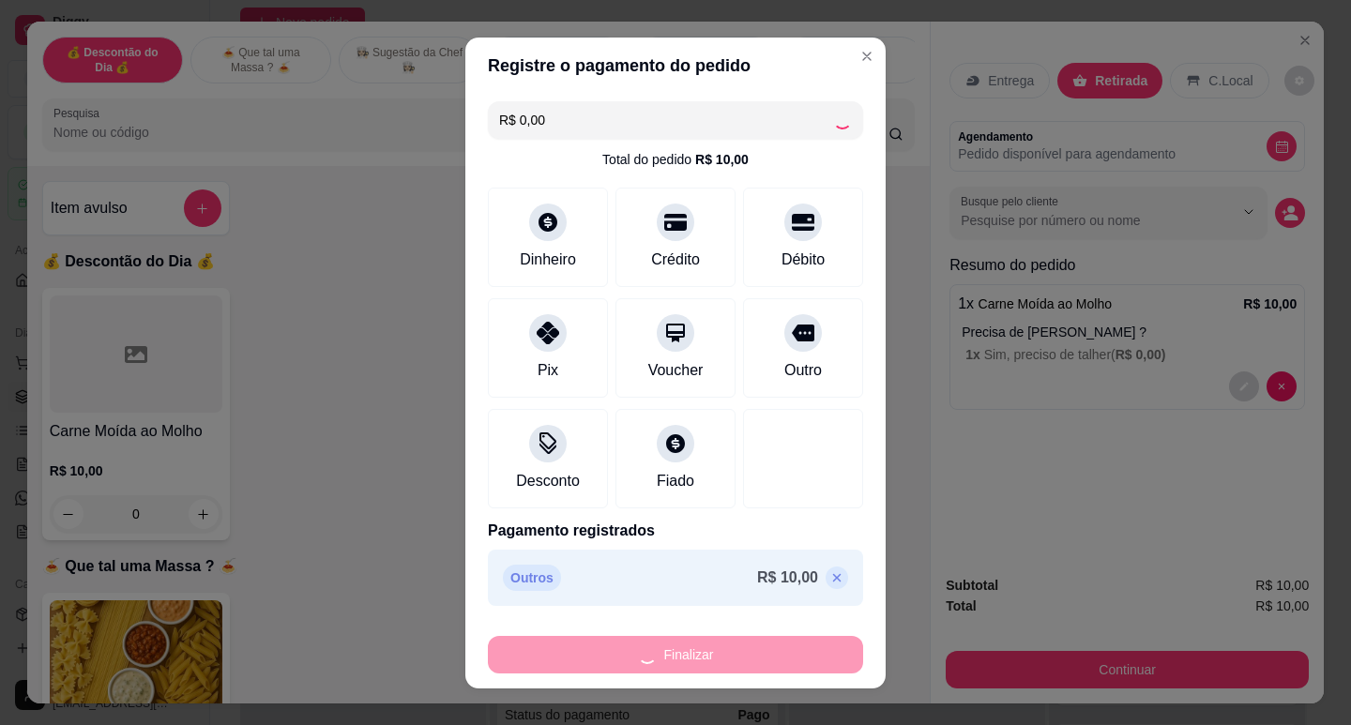
type input "-R$ 10,00"
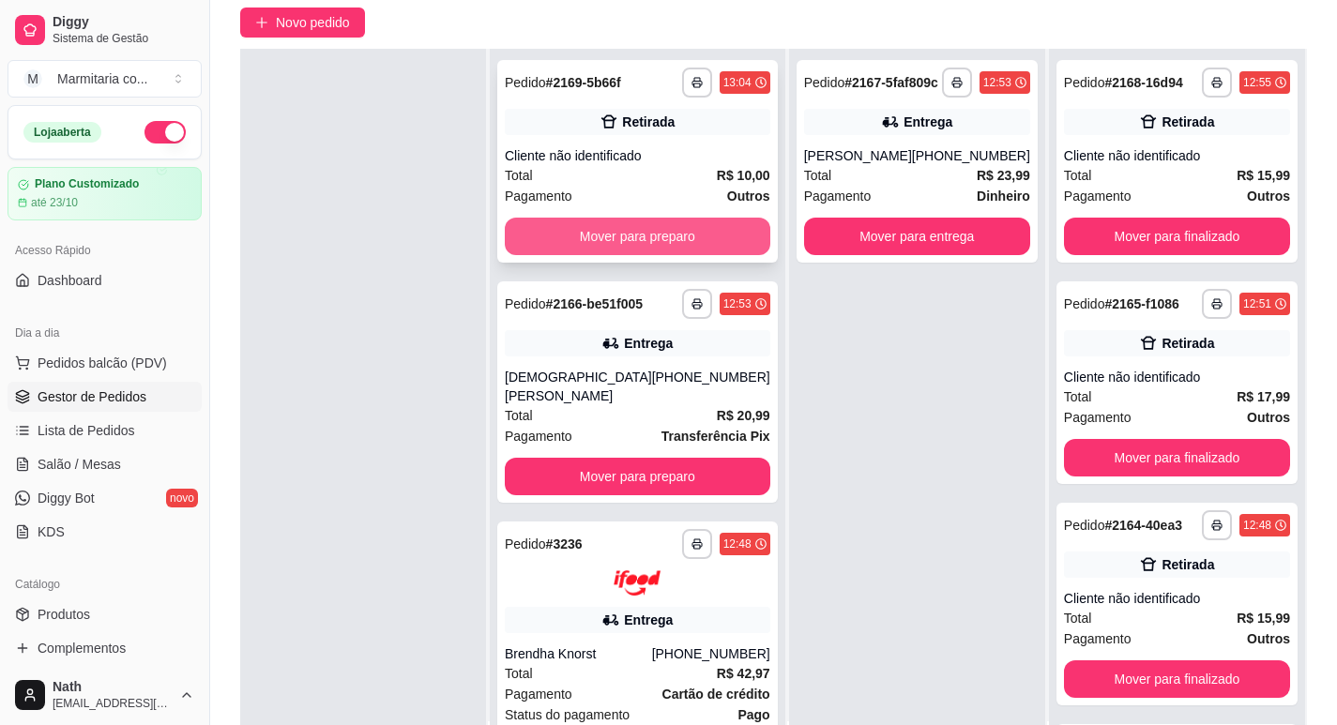
click at [685, 236] on button "Mover para preparo" at bounding box center [638, 237] width 266 height 38
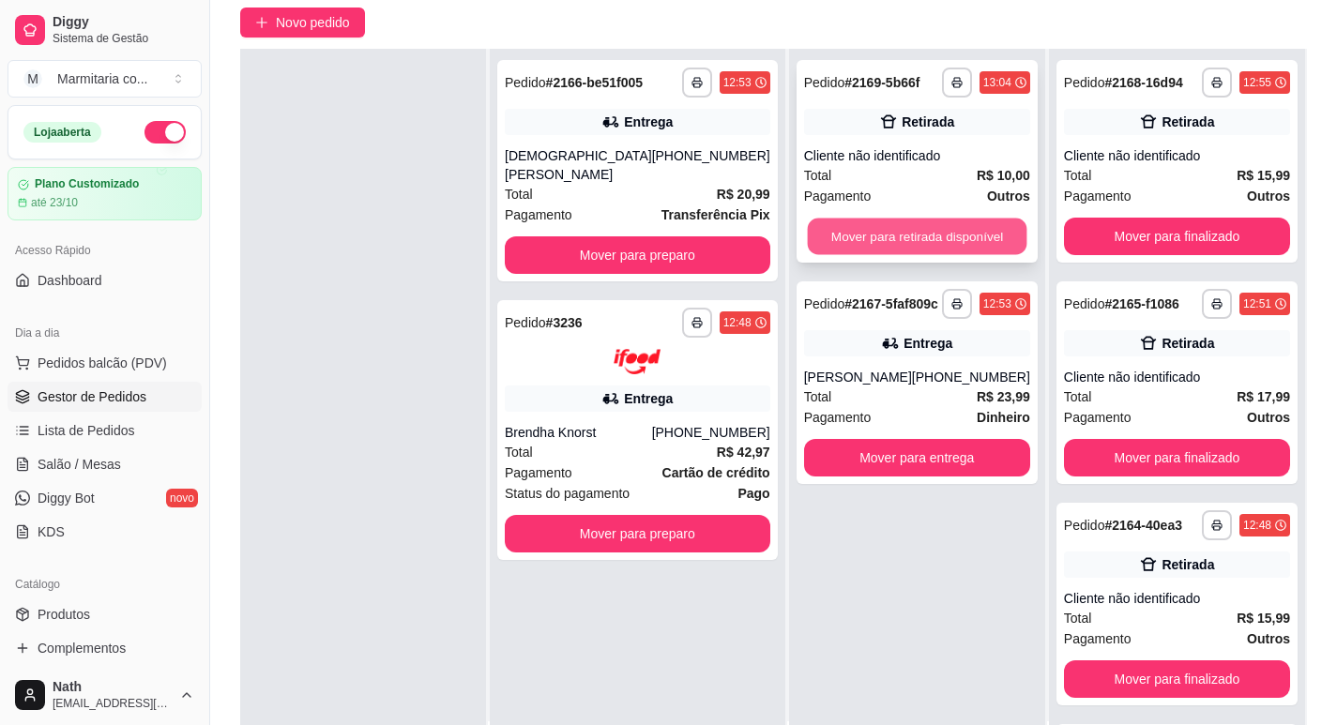
click at [959, 229] on button "Mover para retirada disponível" at bounding box center [917, 237] width 220 height 37
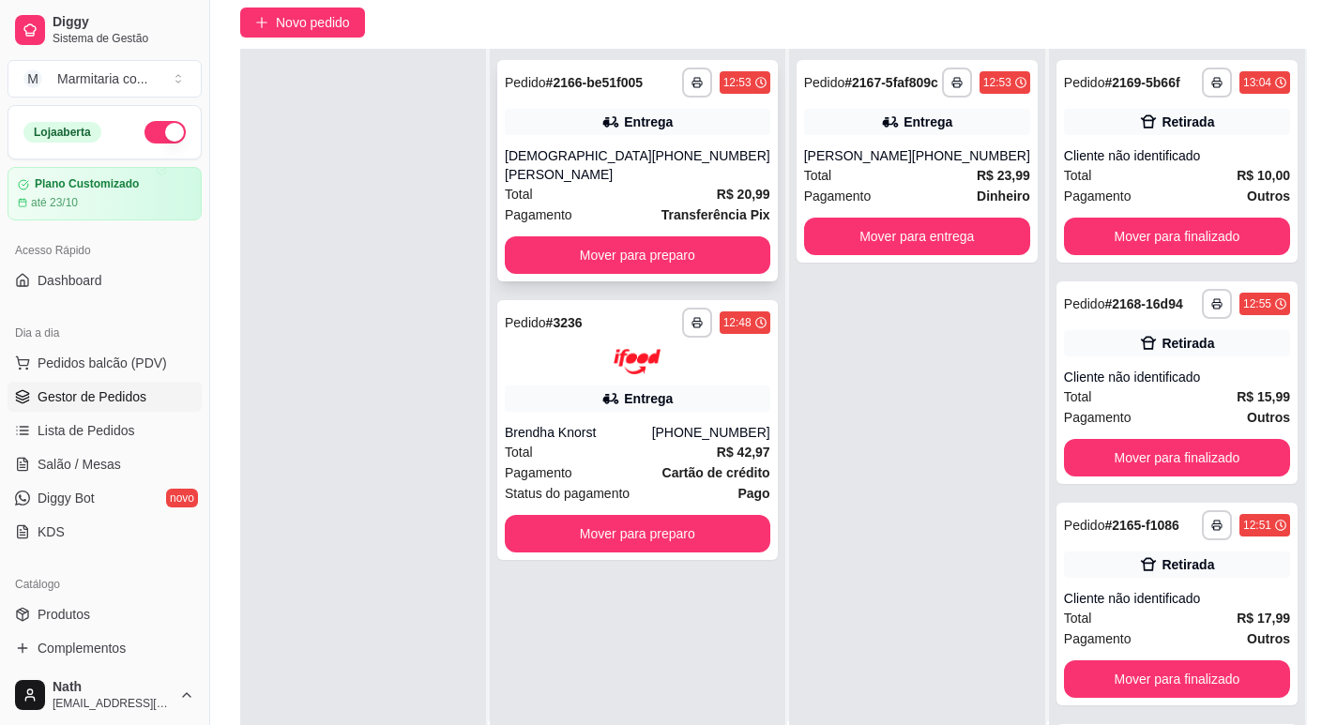
click at [616, 157] on div "[DEMOGRAPHIC_DATA][PERSON_NAME]" at bounding box center [578, 165] width 147 height 38
click at [566, 357] on div "**********" at bounding box center [637, 430] width 281 height 260
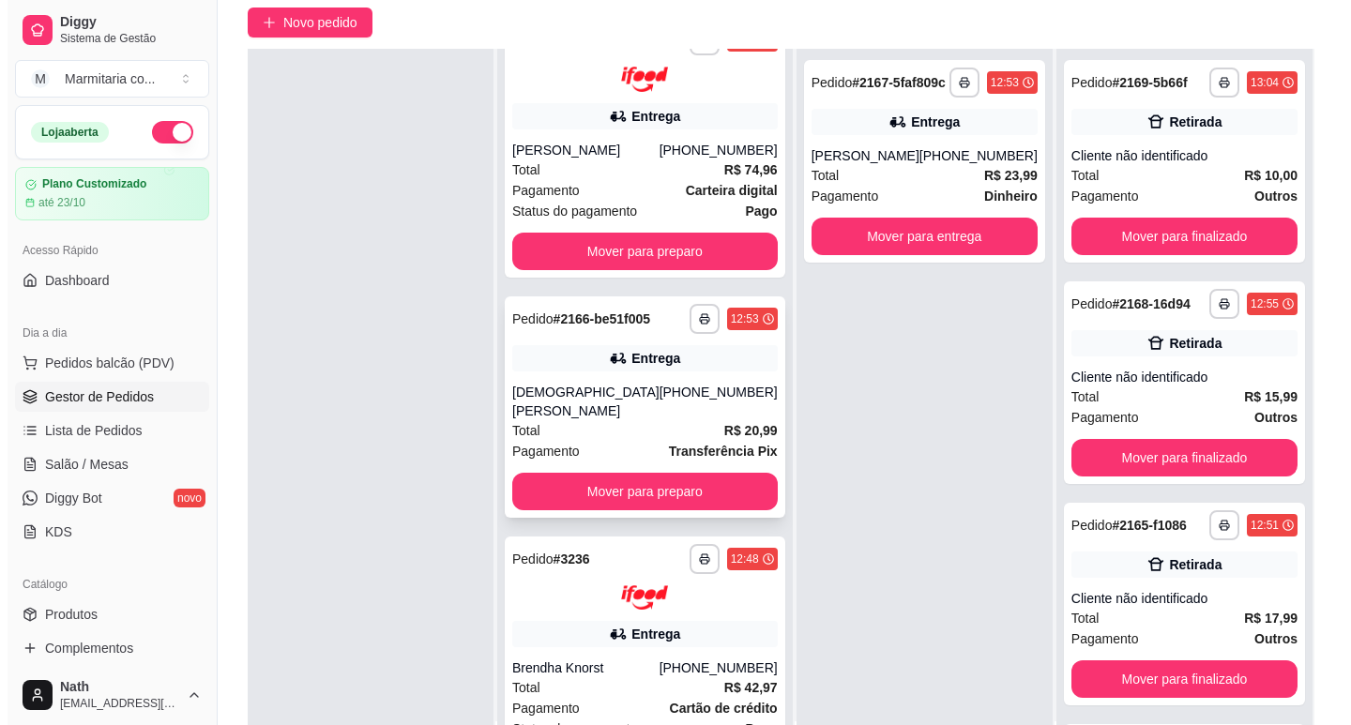
scroll to position [63, 0]
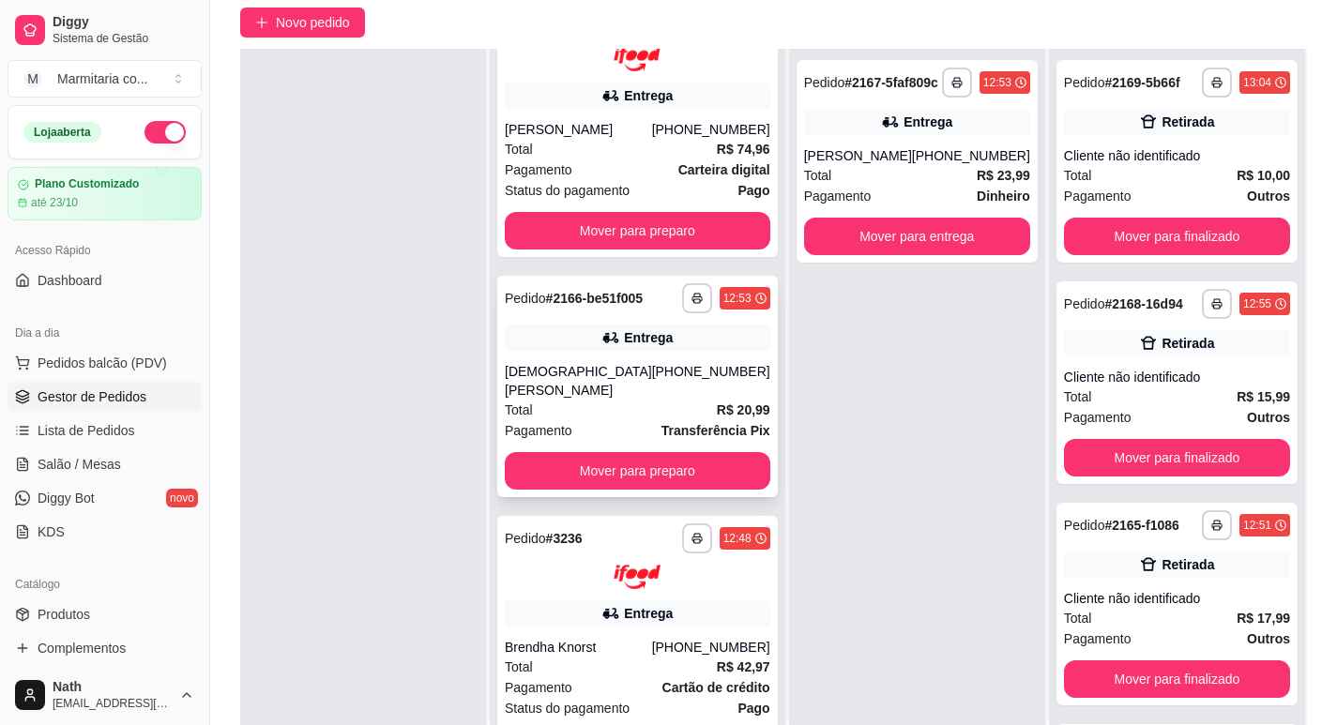
click at [638, 388] on div "**********" at bounding box center [637, 386] width 281 height 221
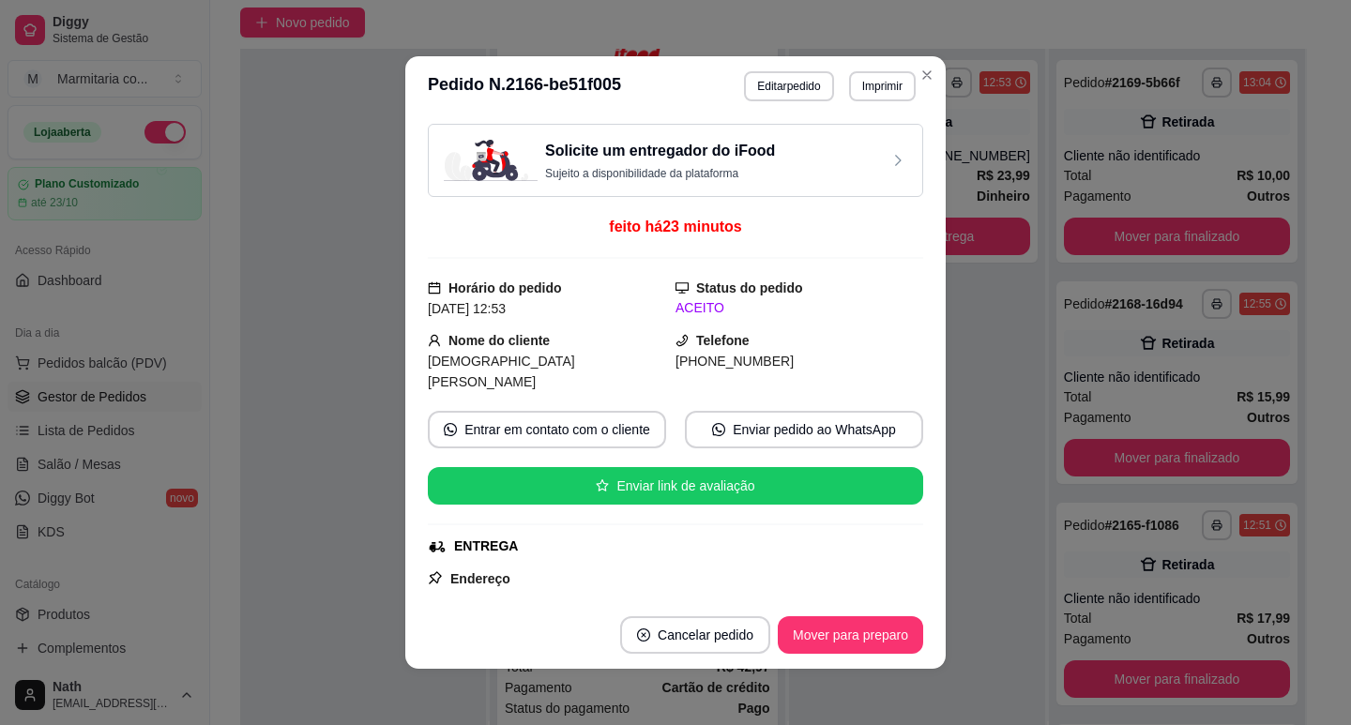
click at [849, 86] on button "Imprimir" at bounding box center [882, 86] width 67 height 30
click at [849, 162] on button "IMPRESSORA" at bounding box center [842, 151] width 131 height 29
click at [874, 90] on button "Imprimir" at bounding box center [882, 86] width 67 height 30
click at [862, 154] on button "IMPRESSORA" at bounding box center [843, 152] width 136 height 30
click at [866, 637] on button "Mover para preparo" at bounding box center [850, 635] width 141 height 37
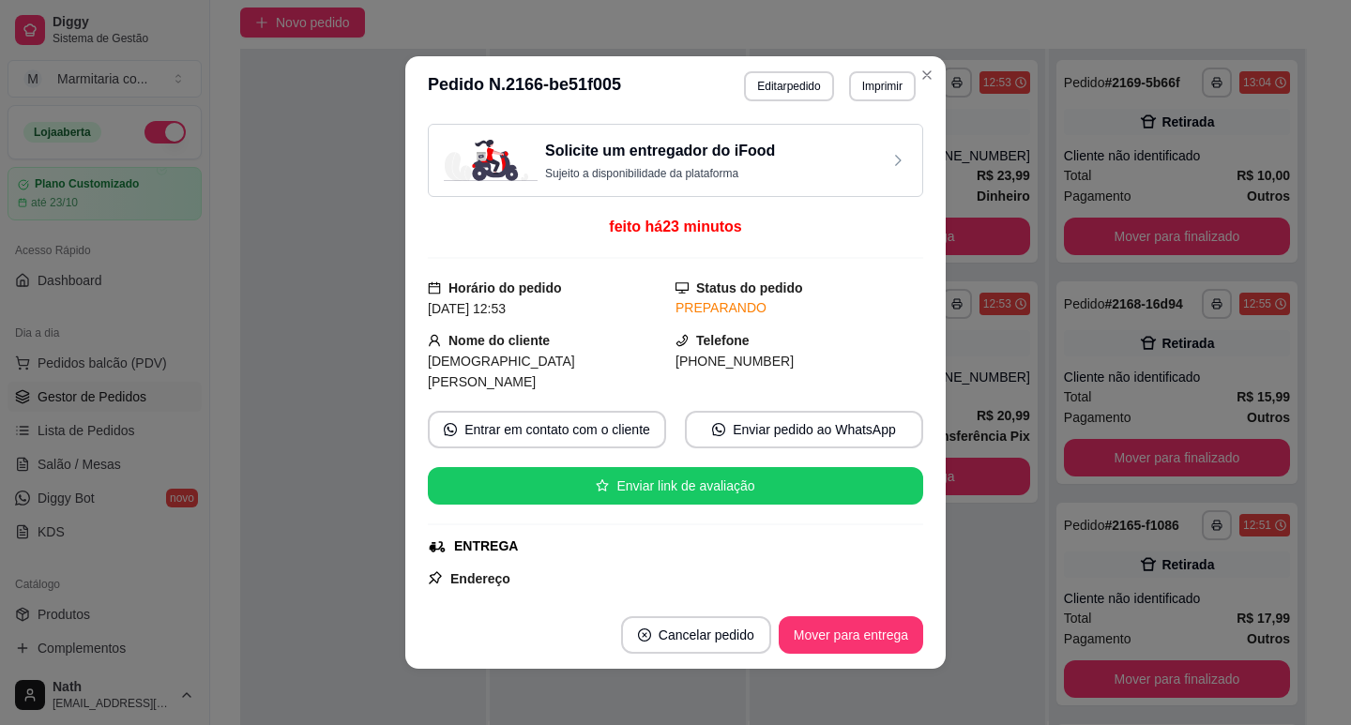
scroll to position [0, 0]
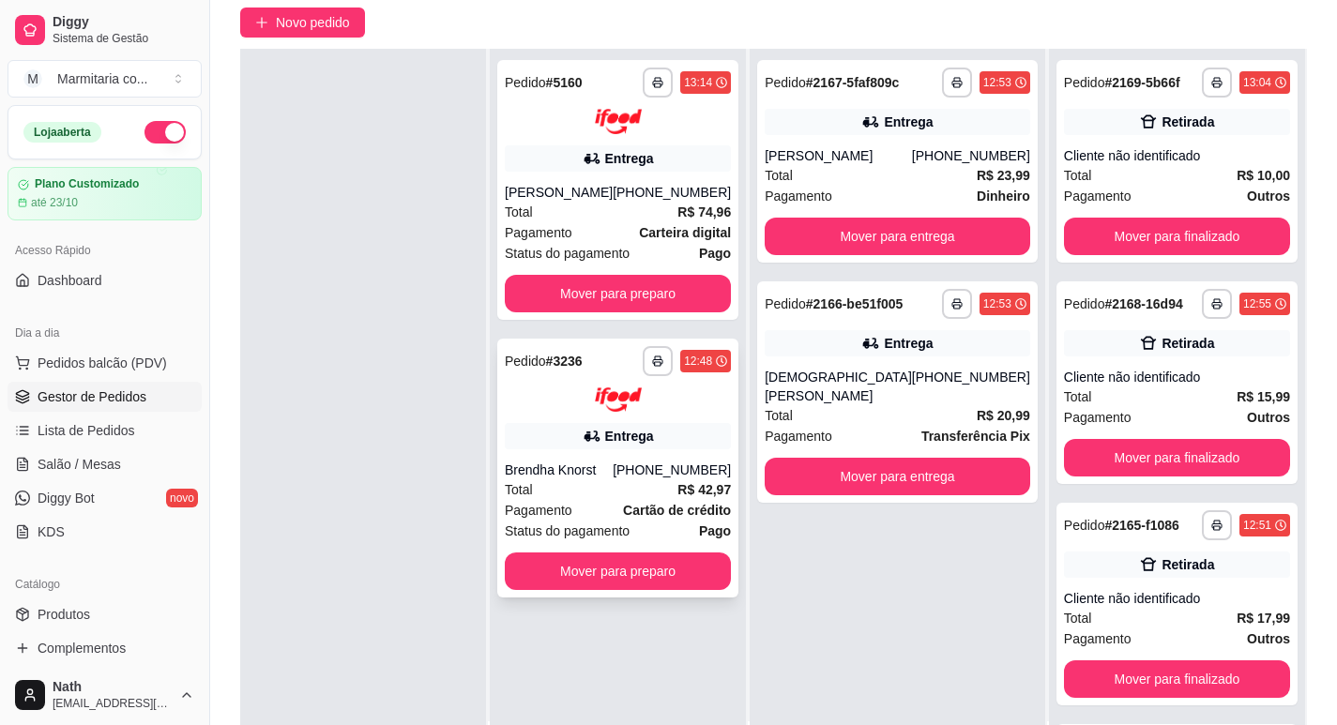
click at [675, 518] on strong "Cartão de crédito" at bounding box center [677, 510] width 108 height 15
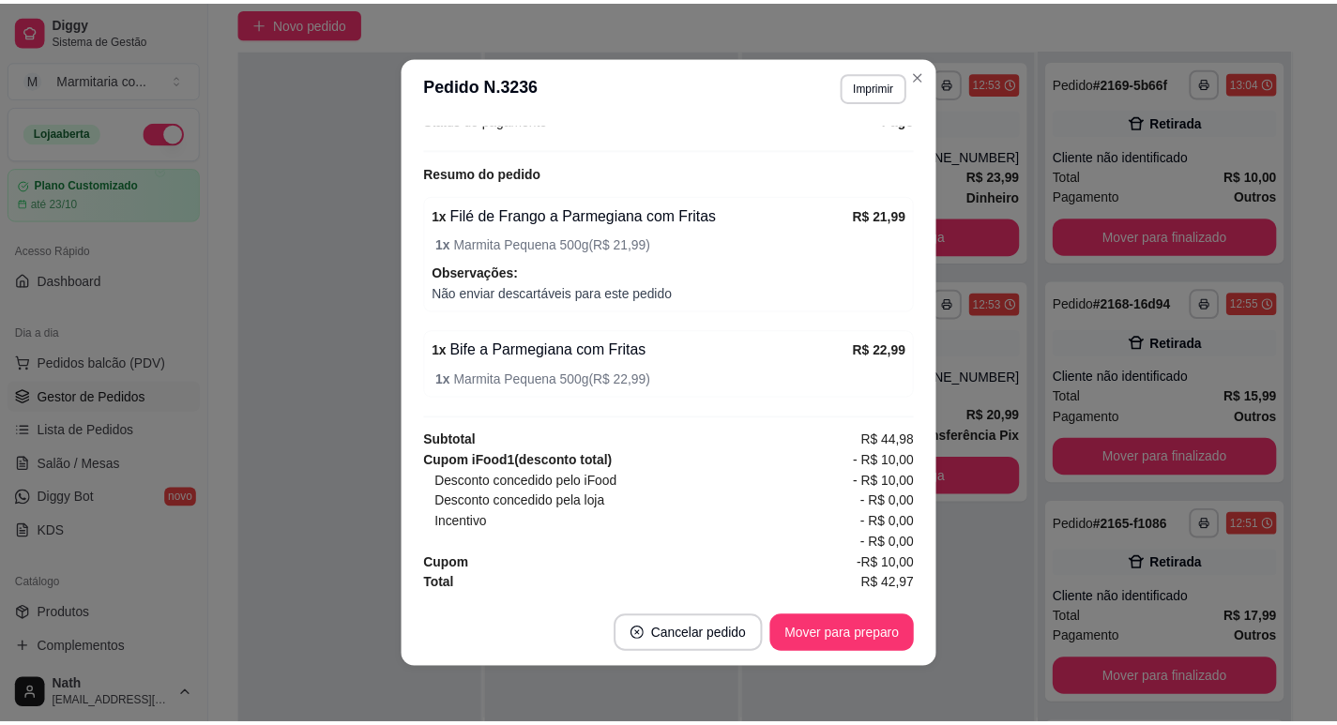
scroll to position [616, 0]
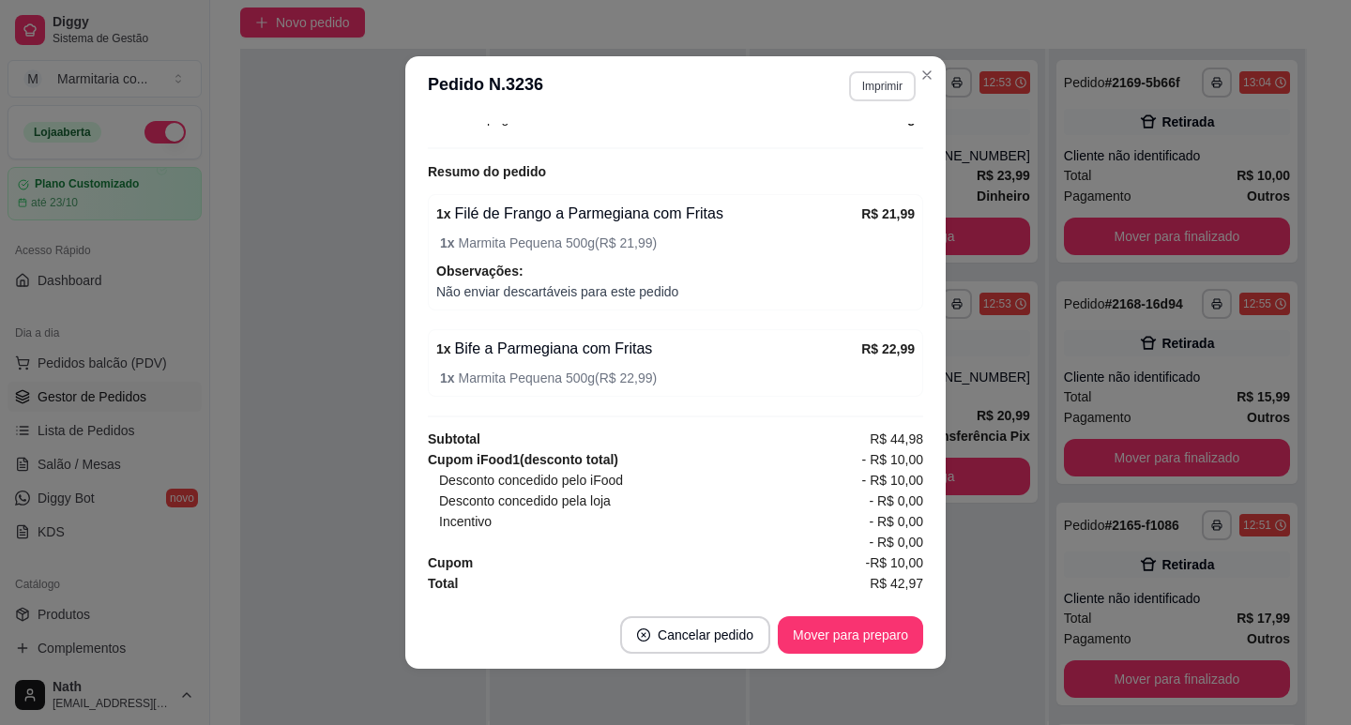
click at [880, 94] on button "Imprimir" at bounding box center [882, 86] width 67 height 30
click at [868, 151] on button "IMPRESSORA" at bounding box center [843, 152] width 136 height 30
click at [872, 83] on button "Imprimir" at bounding box center [882, 85] width 65 height 29
click at [870, 145] on button "IMPRESSORA" at bounding box center [842, 151] width 131 height 29
click at [832, 635] on button "Mover para preparo" at bounding box center [850, 635] width 141 height 37
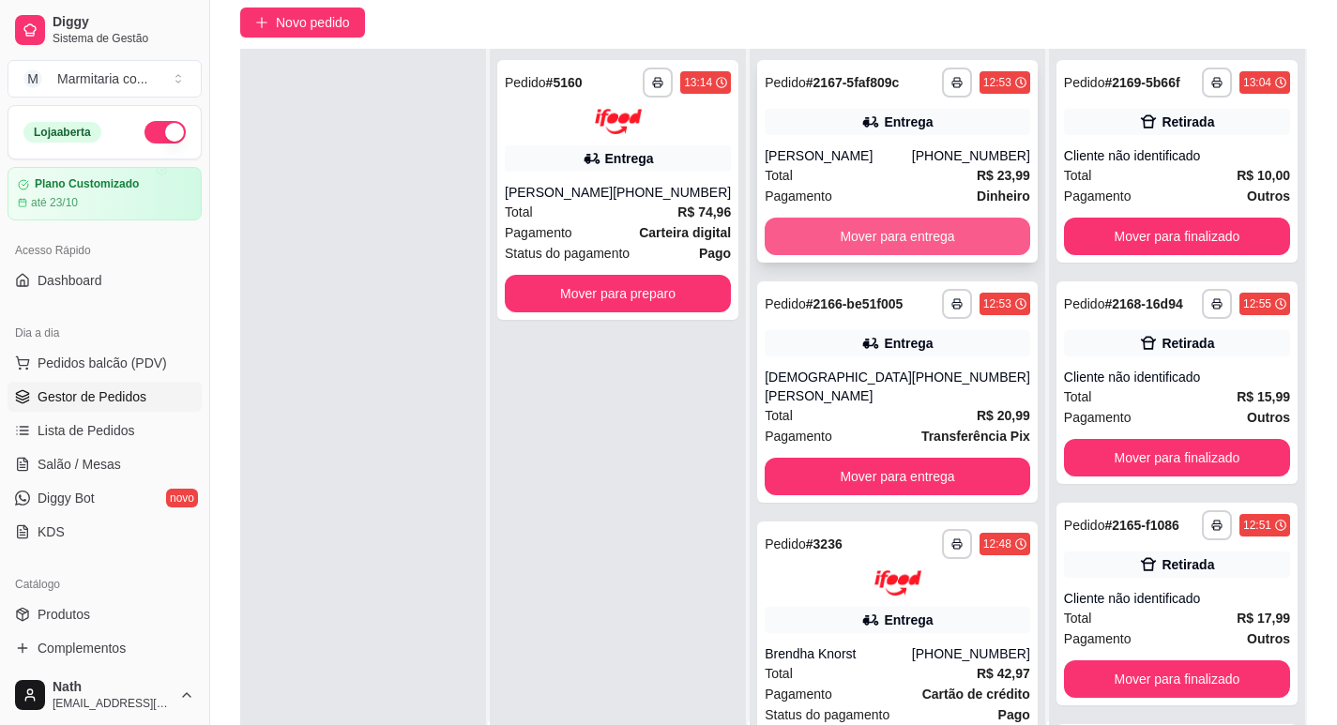
click at [894, 254] on button "Mover para entrega" at bounding box center [898, 237] width 266 height 38
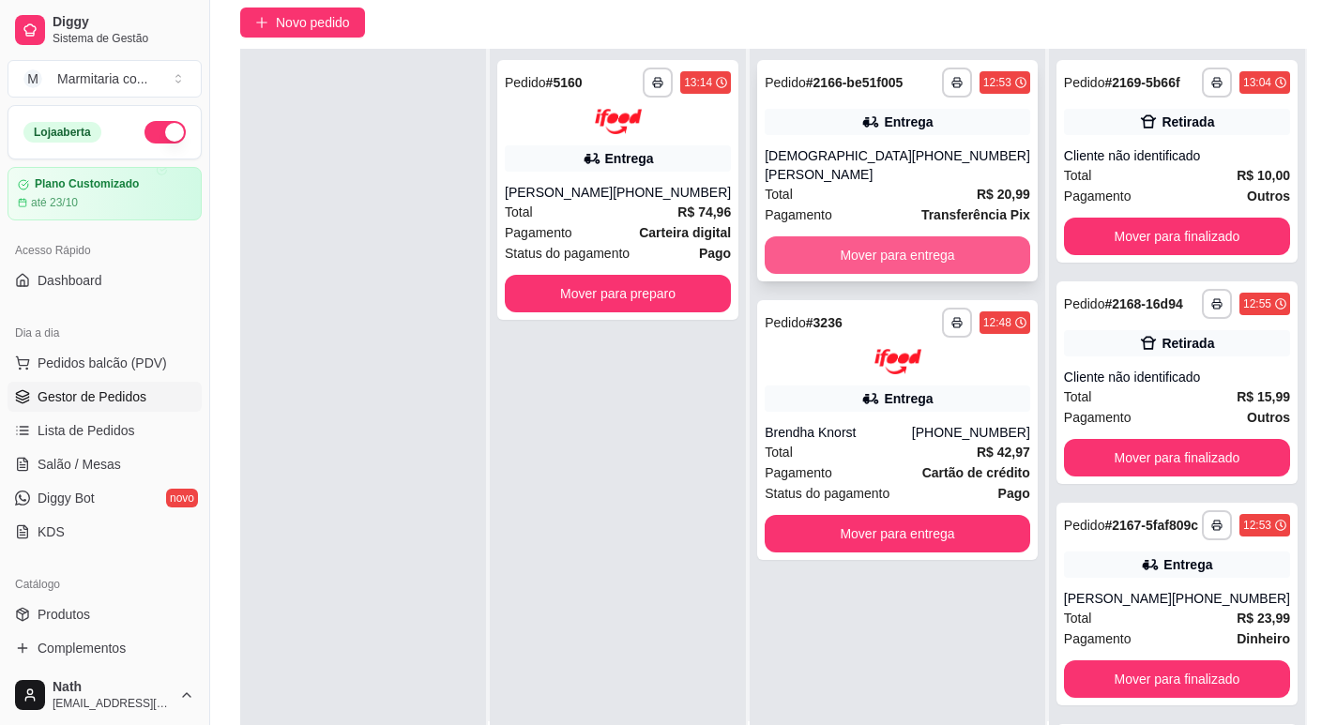
click at [889, 240] on button "Mover para entrega" at bounding box center [898, 255] width 266 height 38
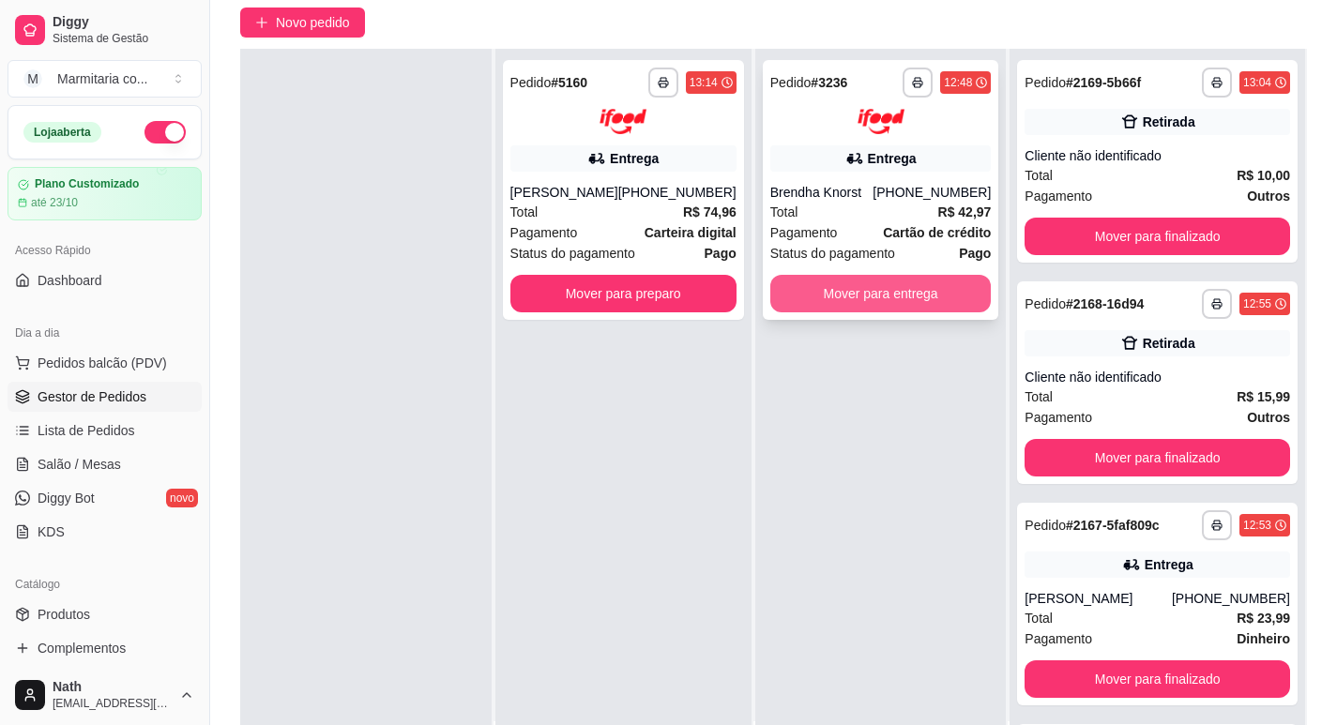
click at [901, 308] on button "Mover para entrega" at bounding box center [880, 294] width 221 height 38
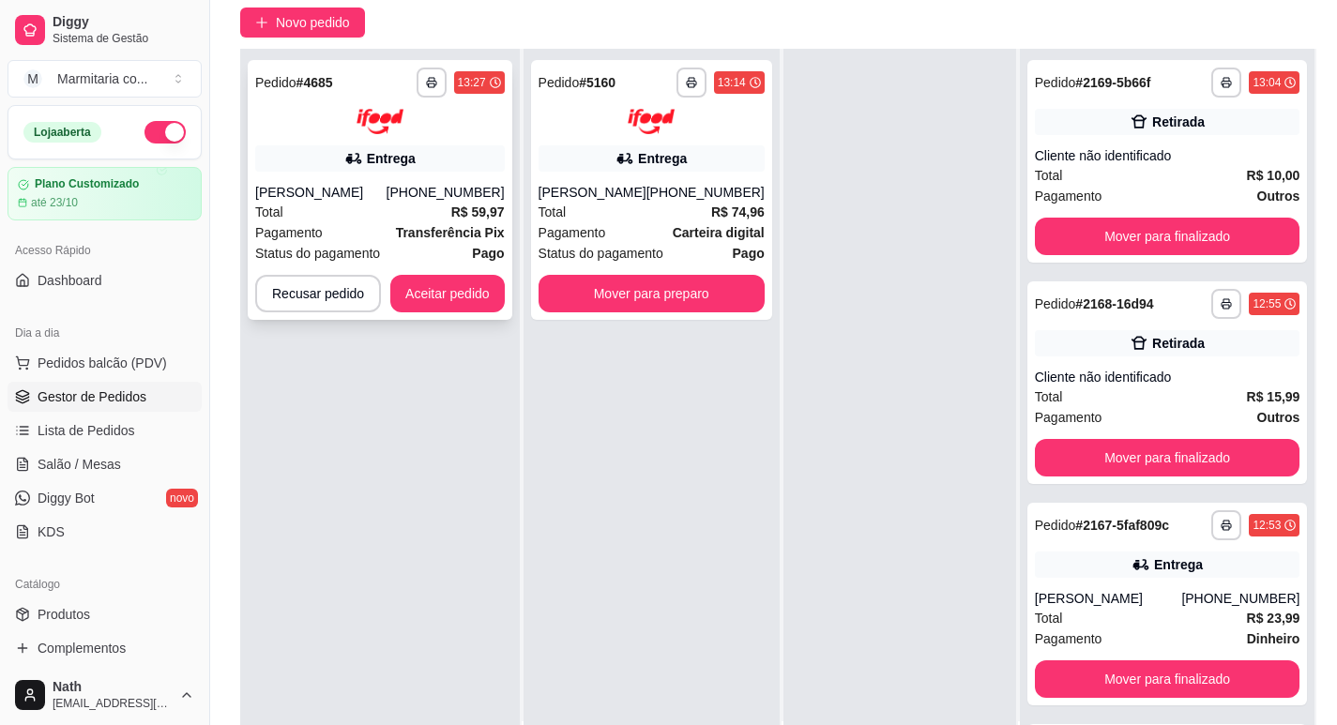
click at [410, 222] on span "Transferência Pix" at bounding box center [450, 232] width 109 height 21
click at [411, 291] on button "Aceitar pedido" at bounding box center [447, 294] width 114 height 38
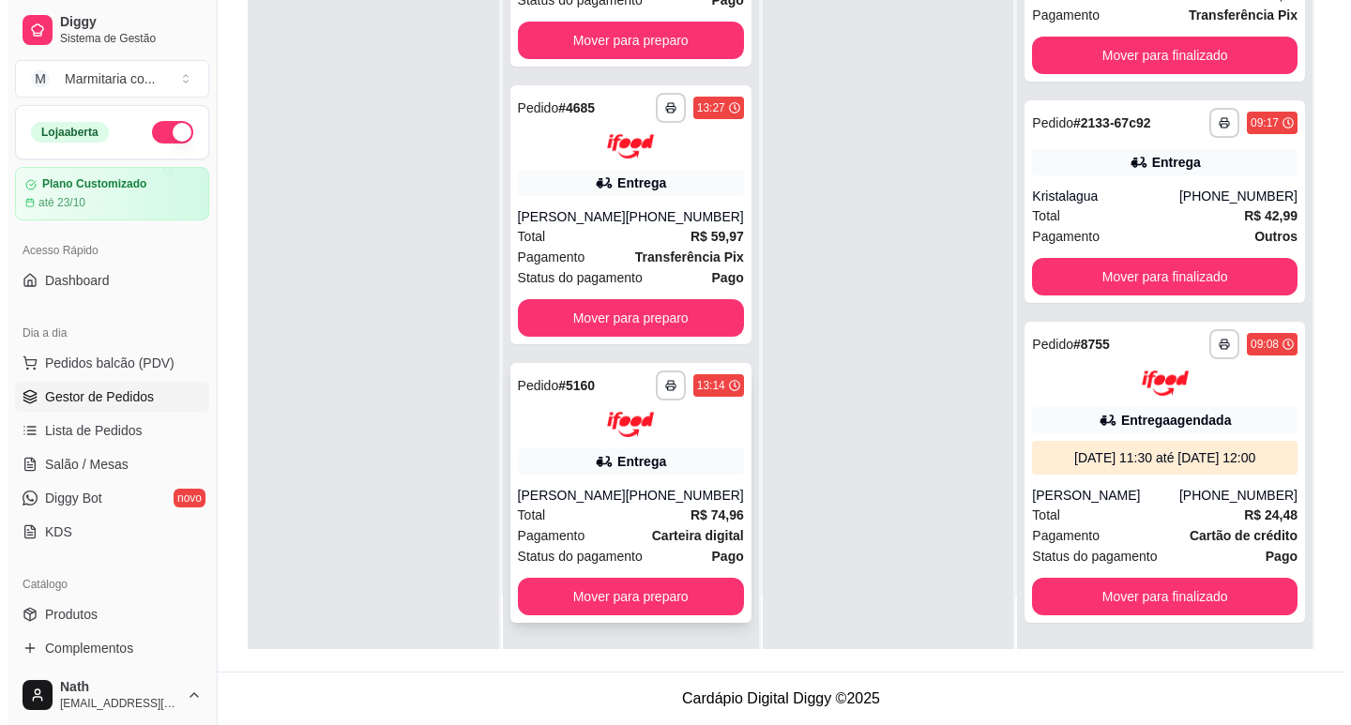
scroll to position [147, 0]
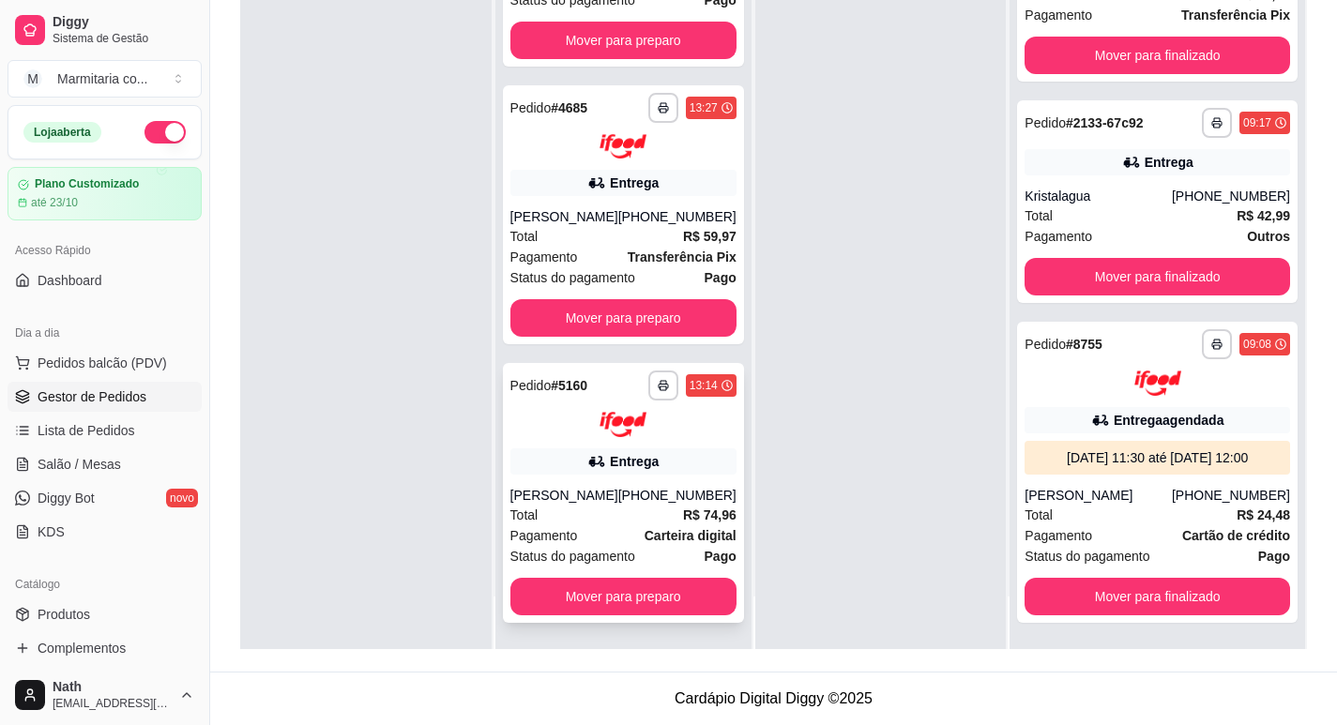
click at [595, 534] on div "Pagamento Carteira digital" at bounding box center [623, 535] width 226 height 21
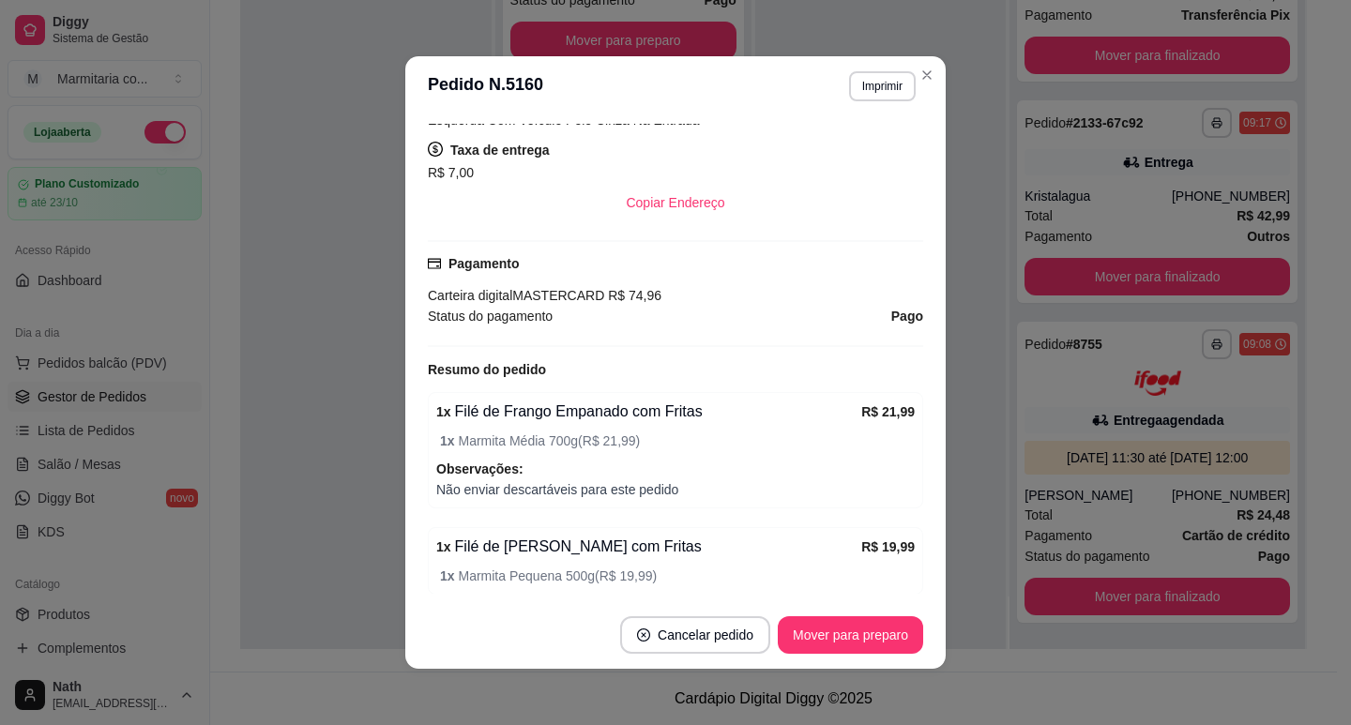
scroll to position [623, 0]
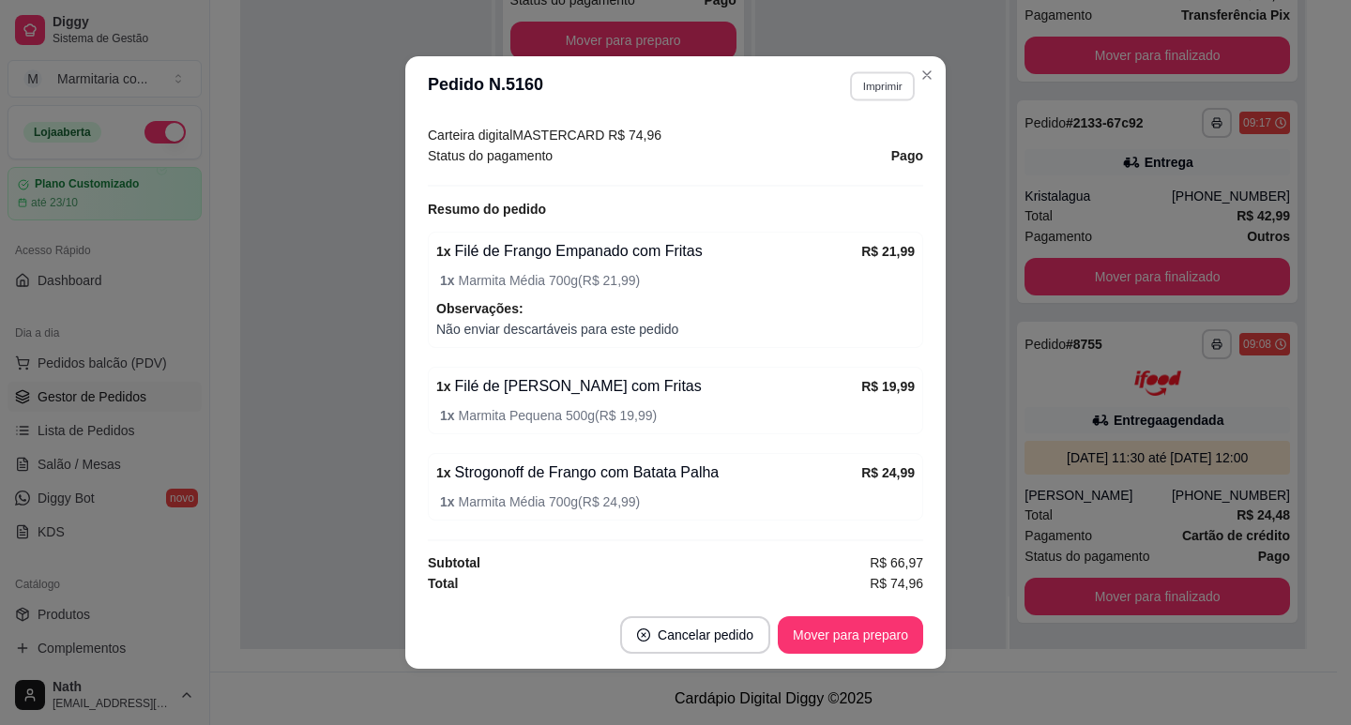
click at [871, 79] on button "Imprimir" at bounding box center [882, 85] width 65 height 29
click at [867, 143] on button "IMPRESSORA" at bounding box center [842, 151] width 131 height 29
click at [877, 99] on button "Imprimir" at bounding box center [882, 85] width 65 height 29
click at [870, 144] on button "IMPRESSORA" at bounding box center [842, 152] width 136 height 30
click at [839, 645] on button "Mover para preparo" at bounding box center [850, 635] width 141 height 37
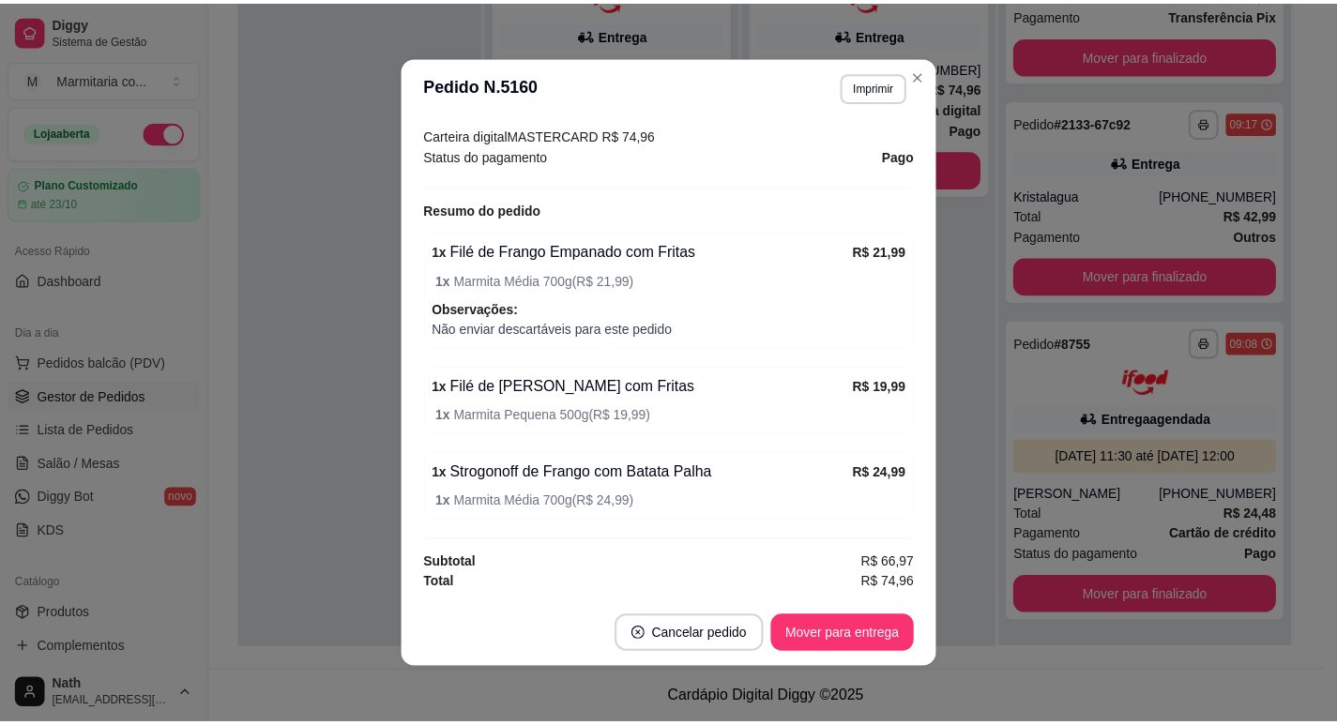
scroll to position [0, 0]
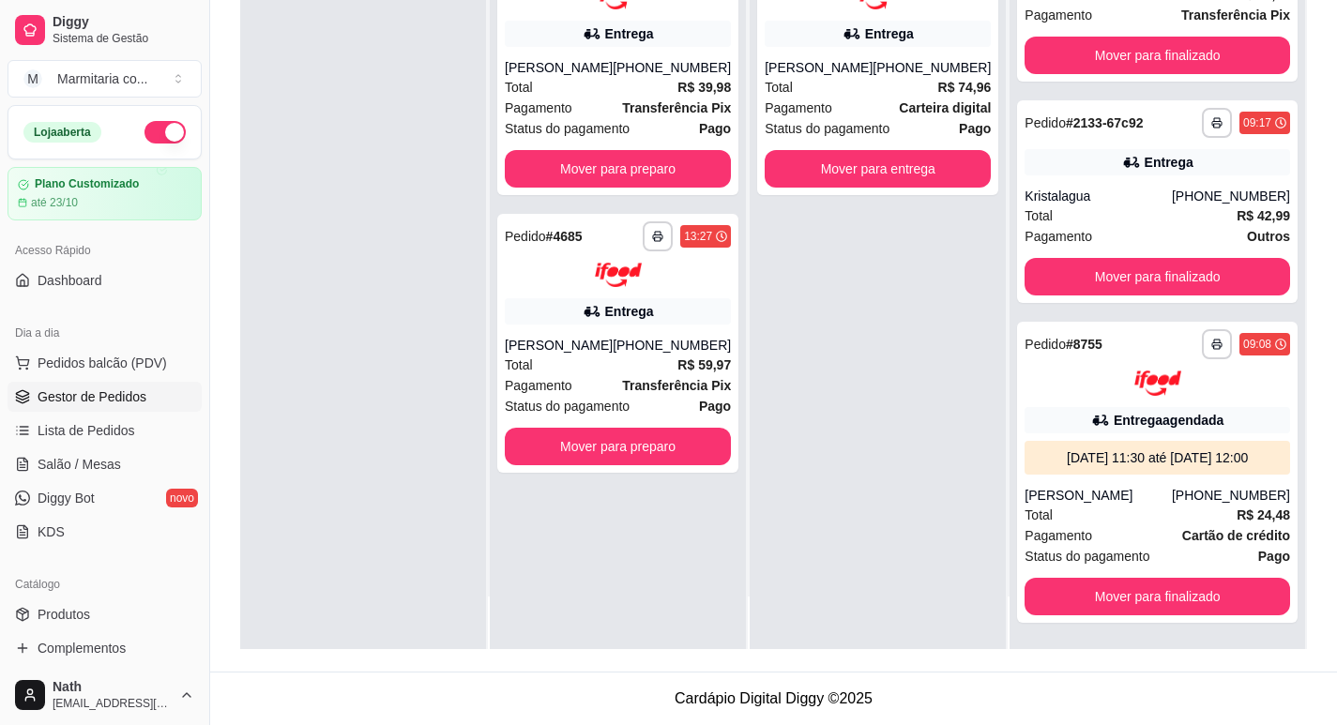
click at [73, 414] on ul "Pedidos balcão (PDV) Gestor de Pedidos Lista de Pedidos Salão / Mesas Diggy Bot…" at bounding box center [105, 447] width 194 height 199
click at [64, 430] on span "Lista de Pedidos" at bounding box center [87, 430] width 98 height 19
